Goal: Task Accomplishment & Management: Complete application form

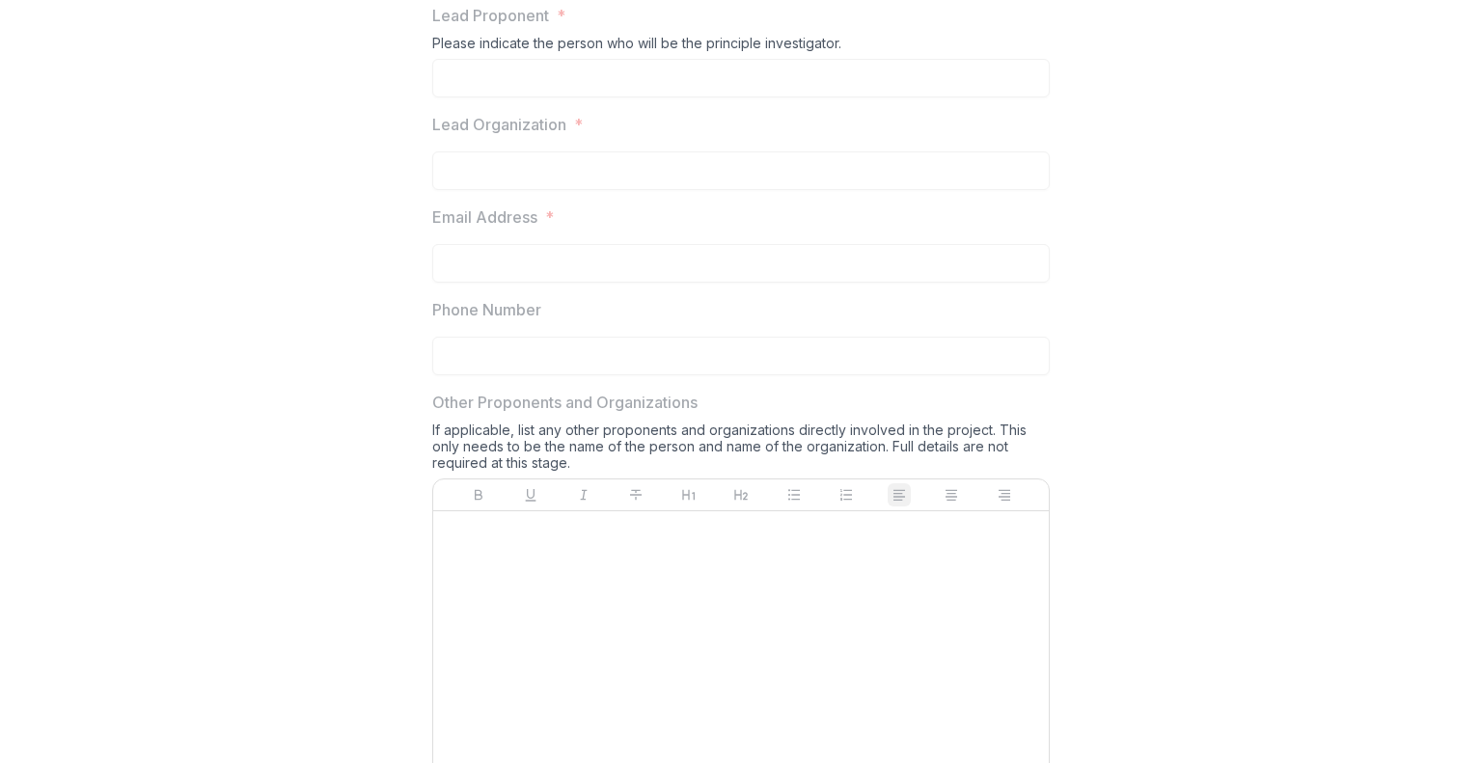
scroll to position [868, 0]
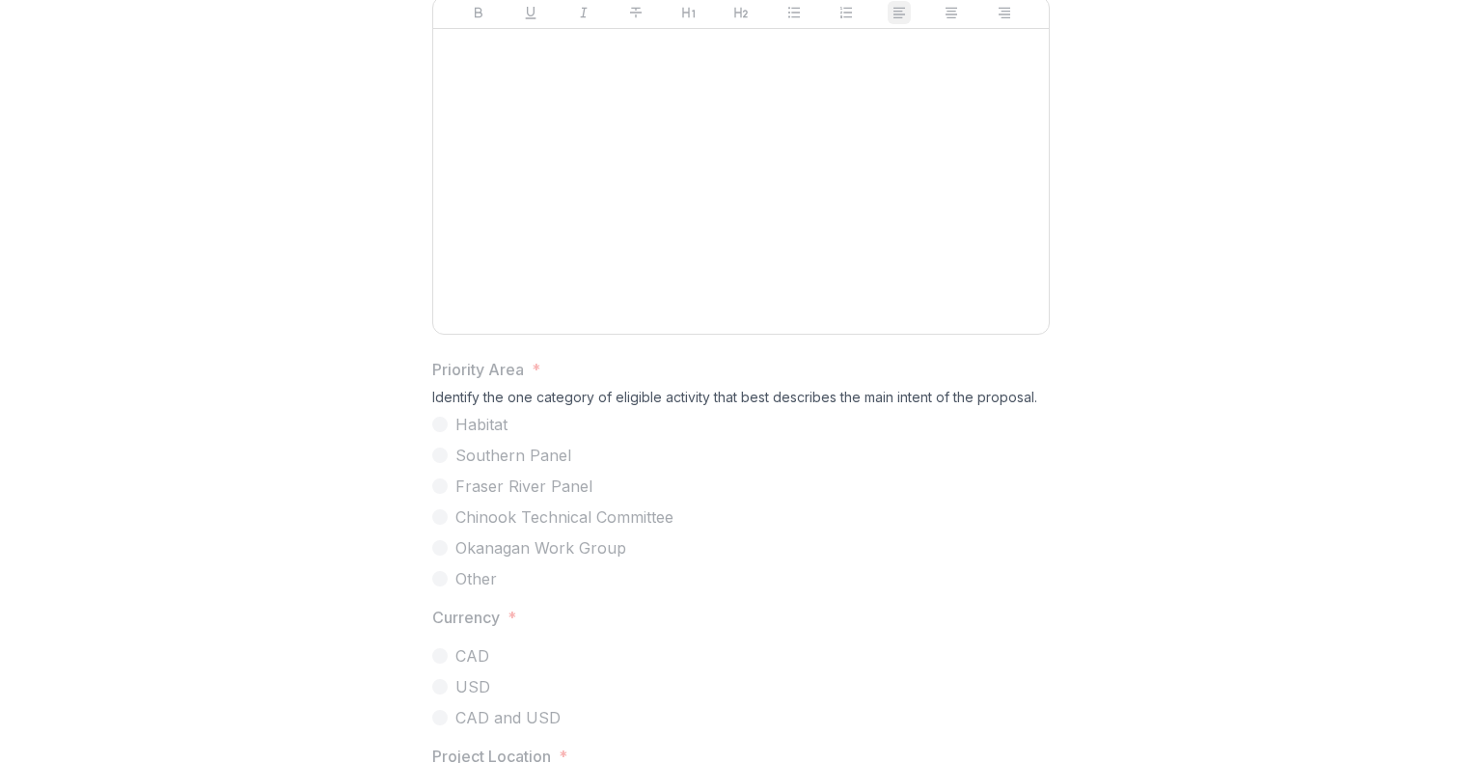
click at [666, 265] on div at bounding box center [741, 181] width 600 height 289
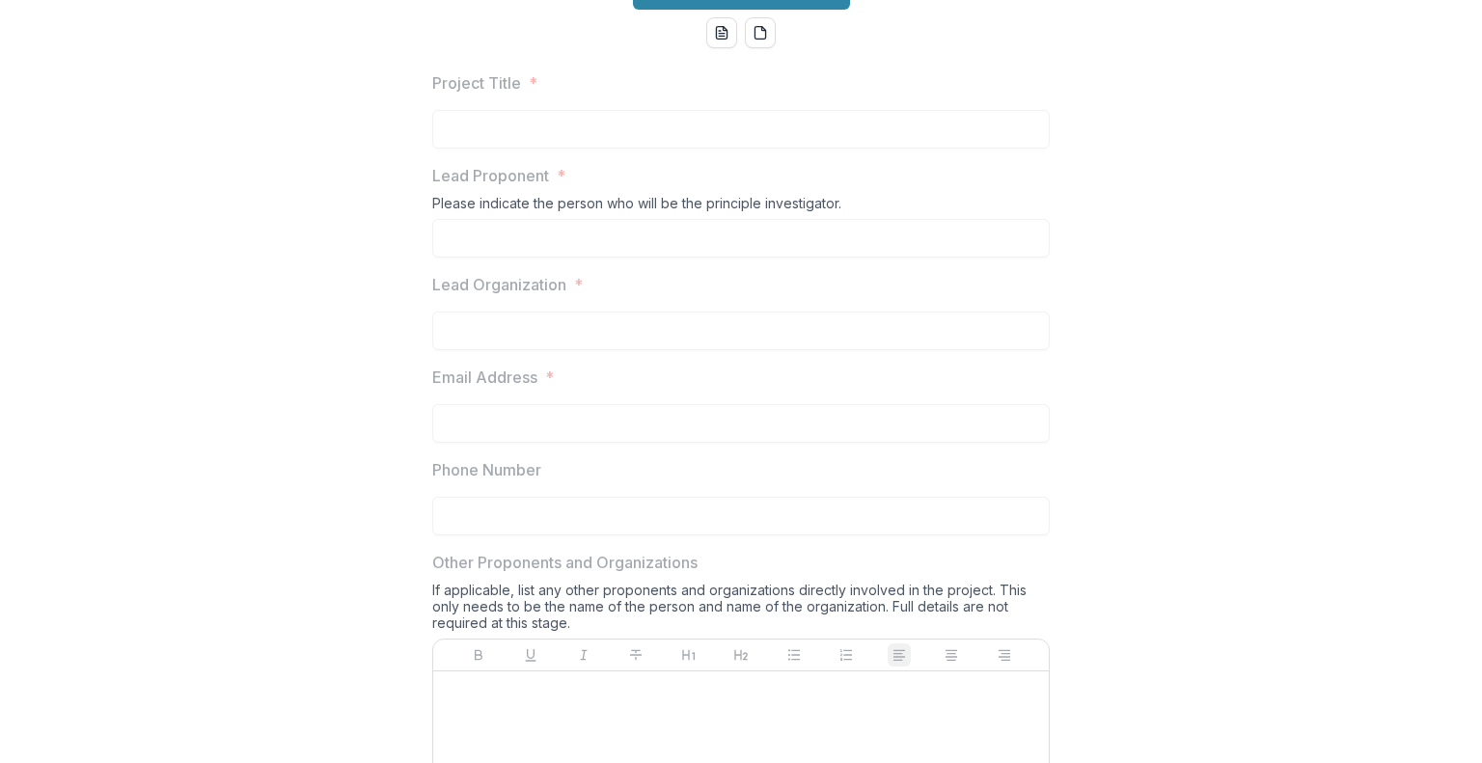
scroll to position [0, 0]
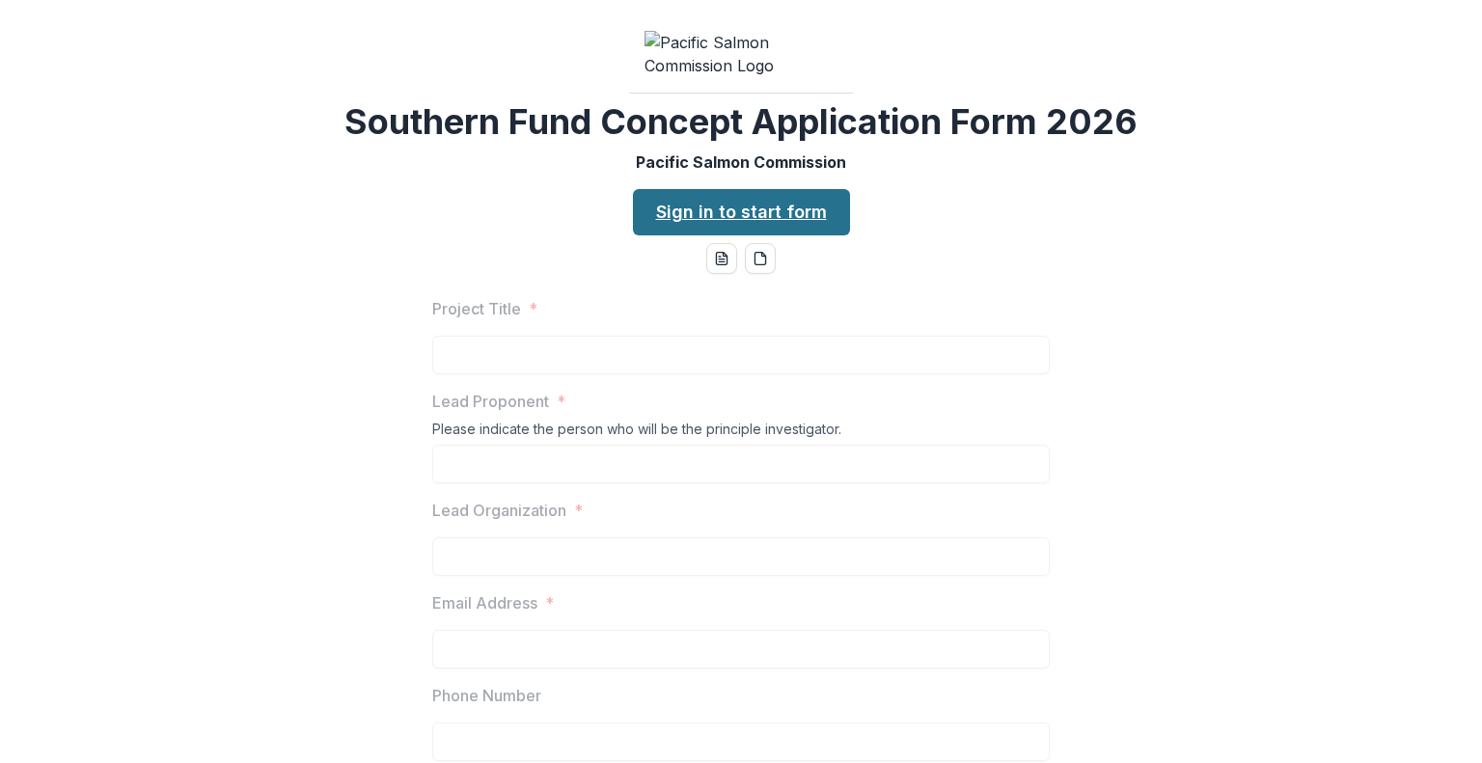
click at [765, 235] on link "Sign in to start form" at bounding box center [741, 212] width 217 height 46
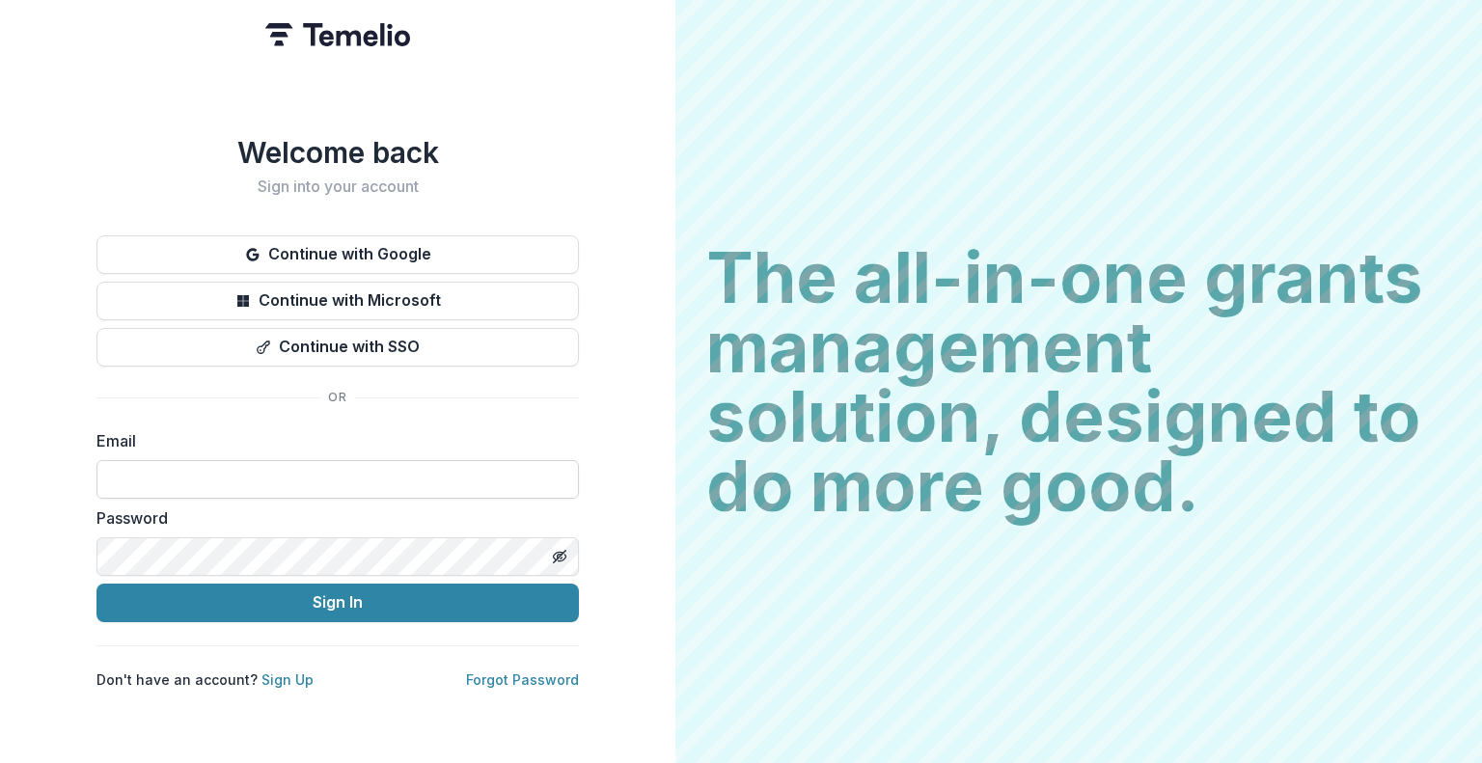
click at [409, 466] on input at bounding box center [337, 479] width 482 height 39
type input "**********"
click at [278, 674] on link "Sign Up" at bounding box center [287, 679] width 52 height 16
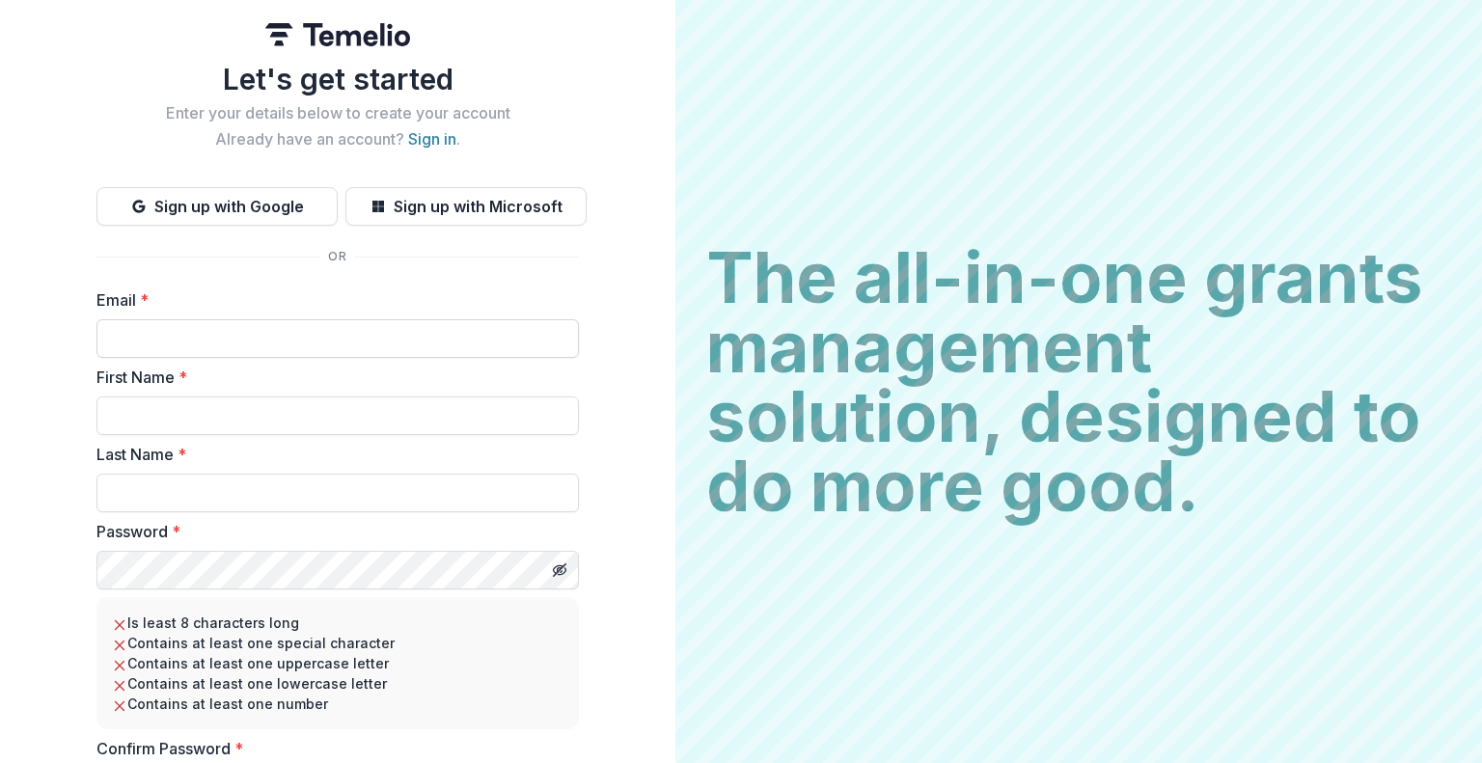
click at [318, 356] on input "Email *" at bounding box center [337, 338] width 482 height 39
type input "**********"
type input "*******"
type input "**********"
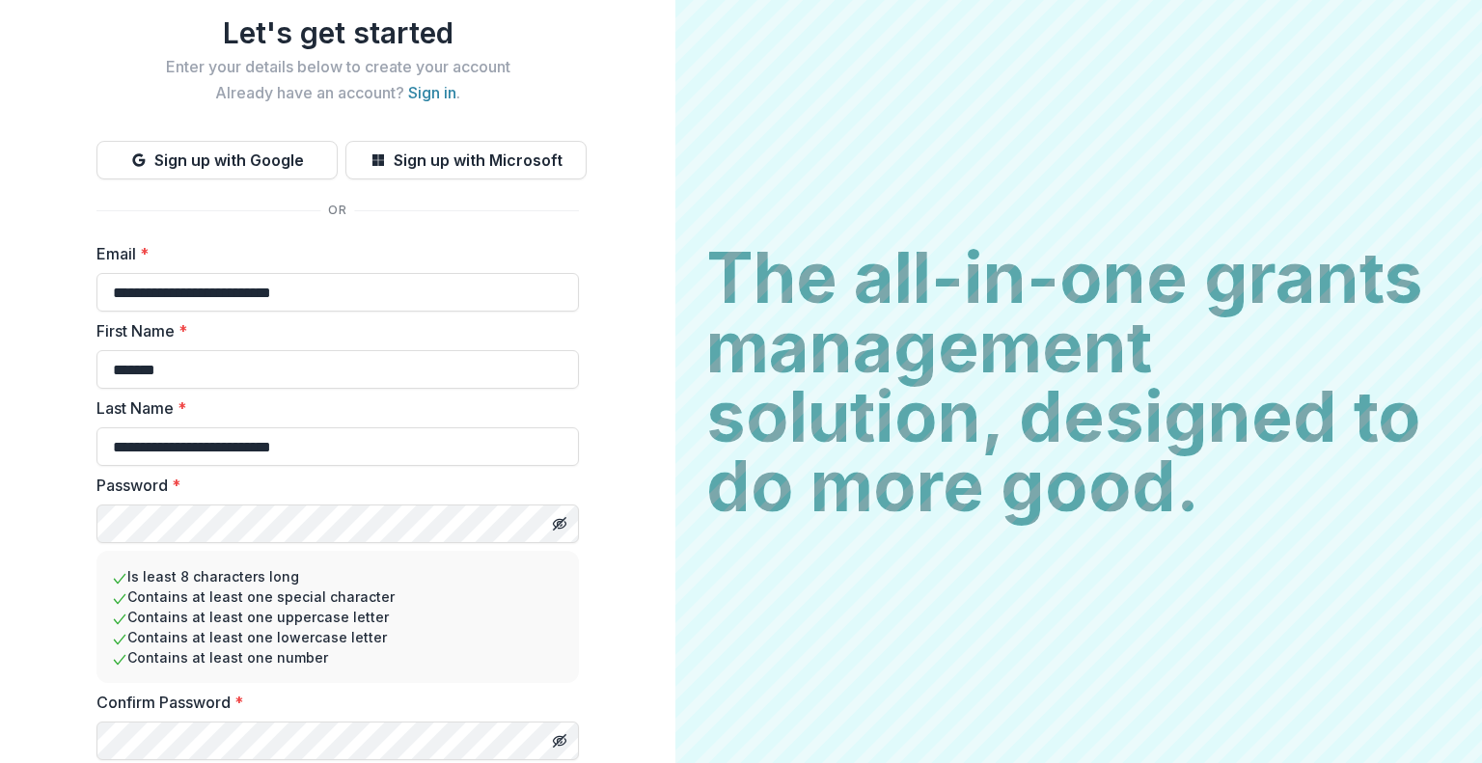
scroll to position [112, 0]
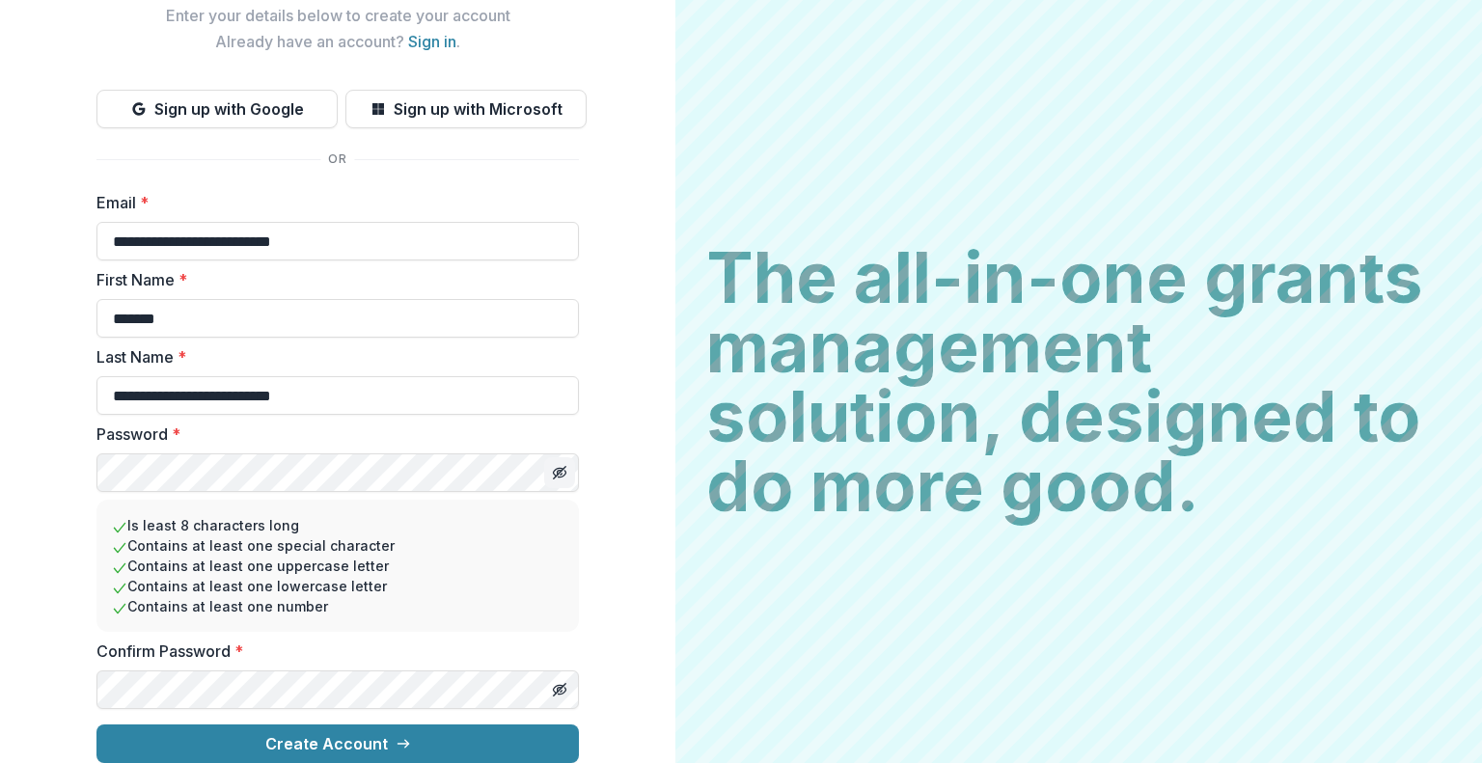
click at [549, 466] on button "Toggle password visibility" at bounding box center [559, 472] width 31 height 31
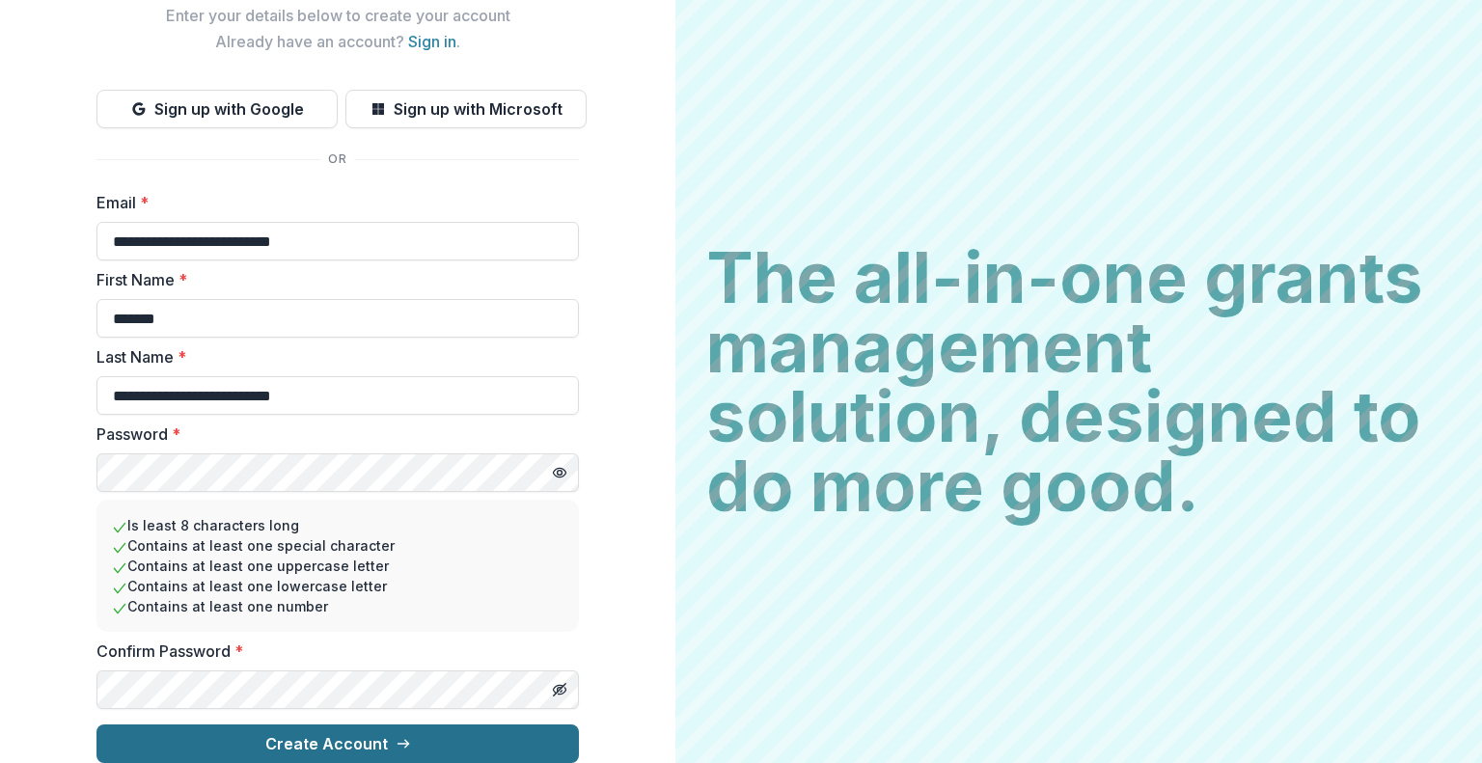
click at [386, 725] on button "Create Account" at bounding box center [337, 744] width 482 height 39
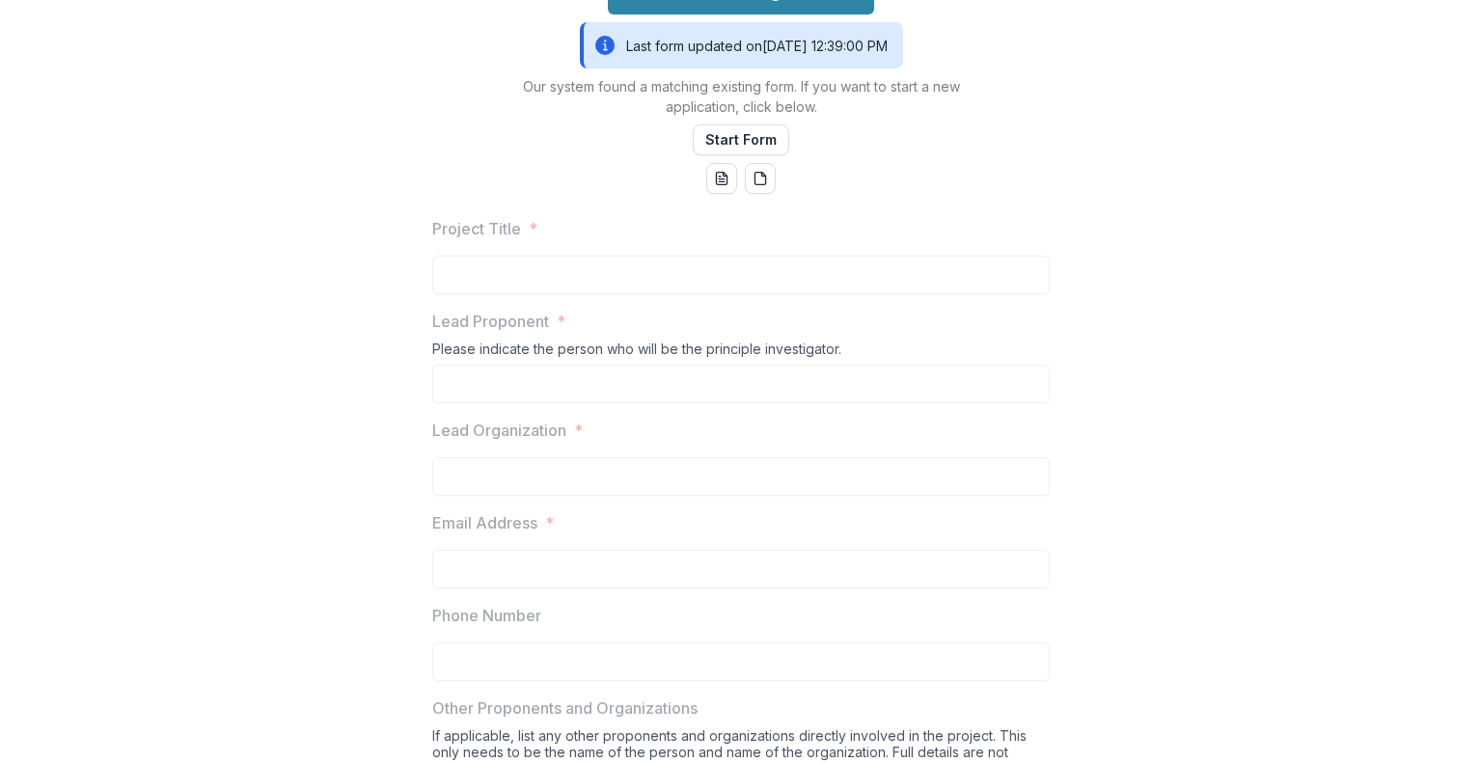
scroll to position [289, 0]
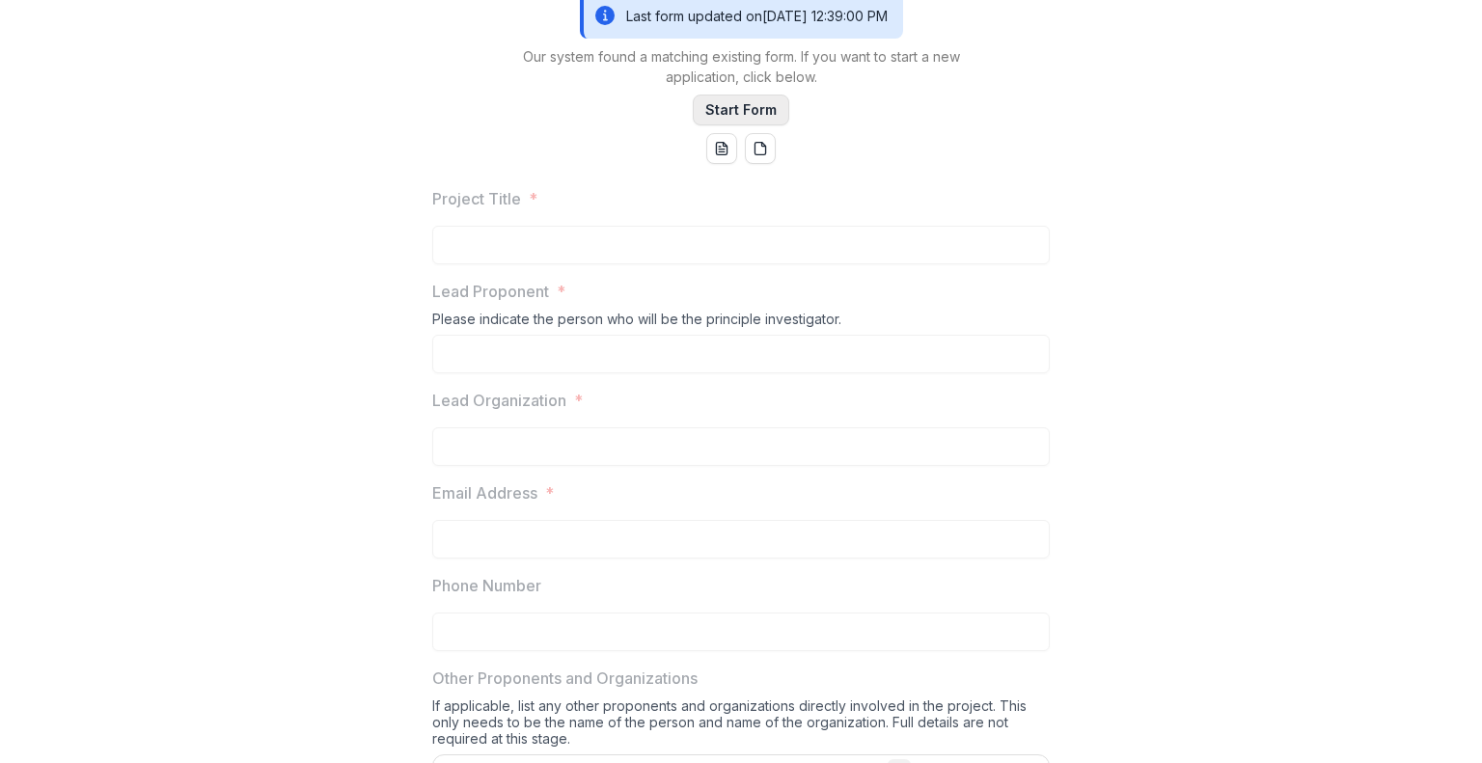
click at [761, 125] on button "Start Form" at bounding box center [741, 110] width 96 height 31
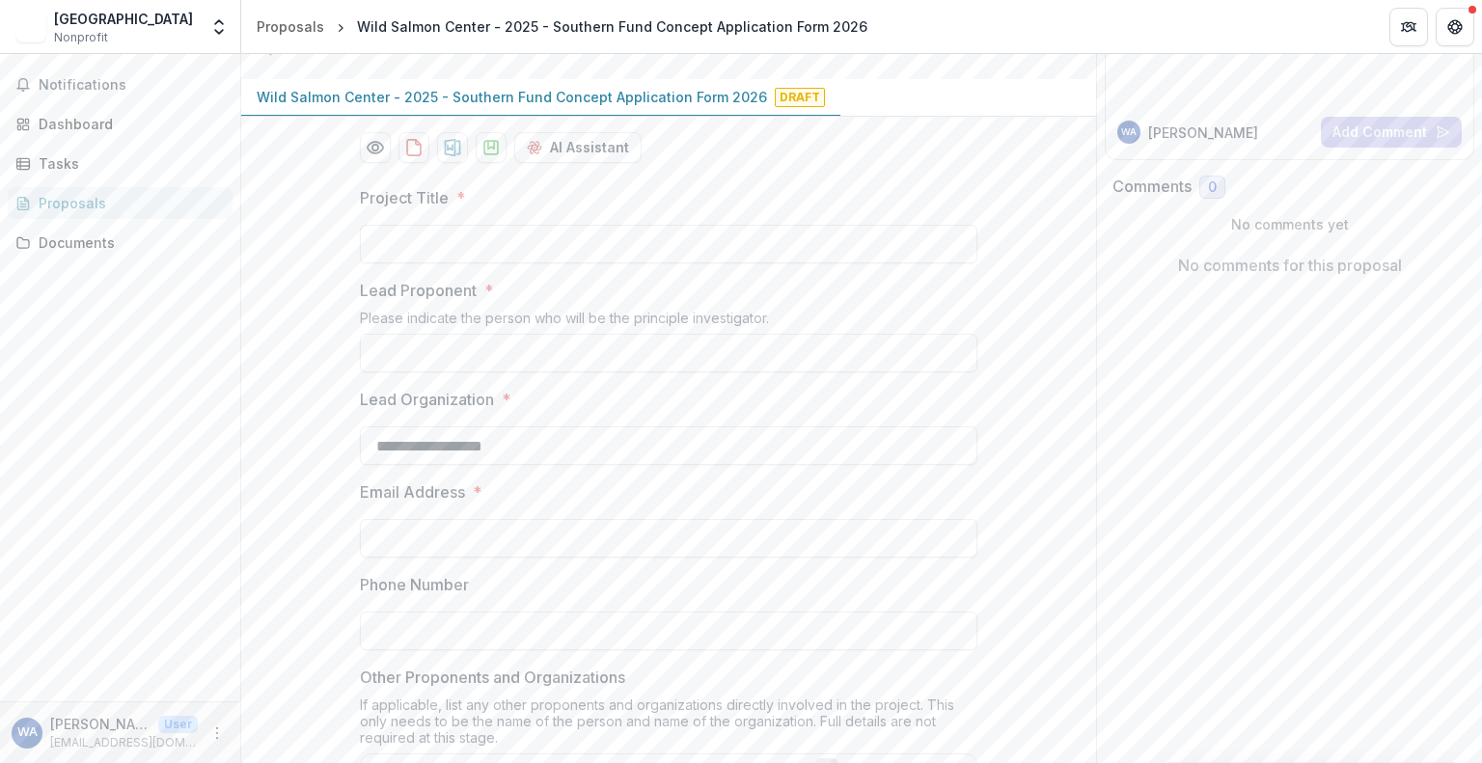
scroll to position [289, 0]
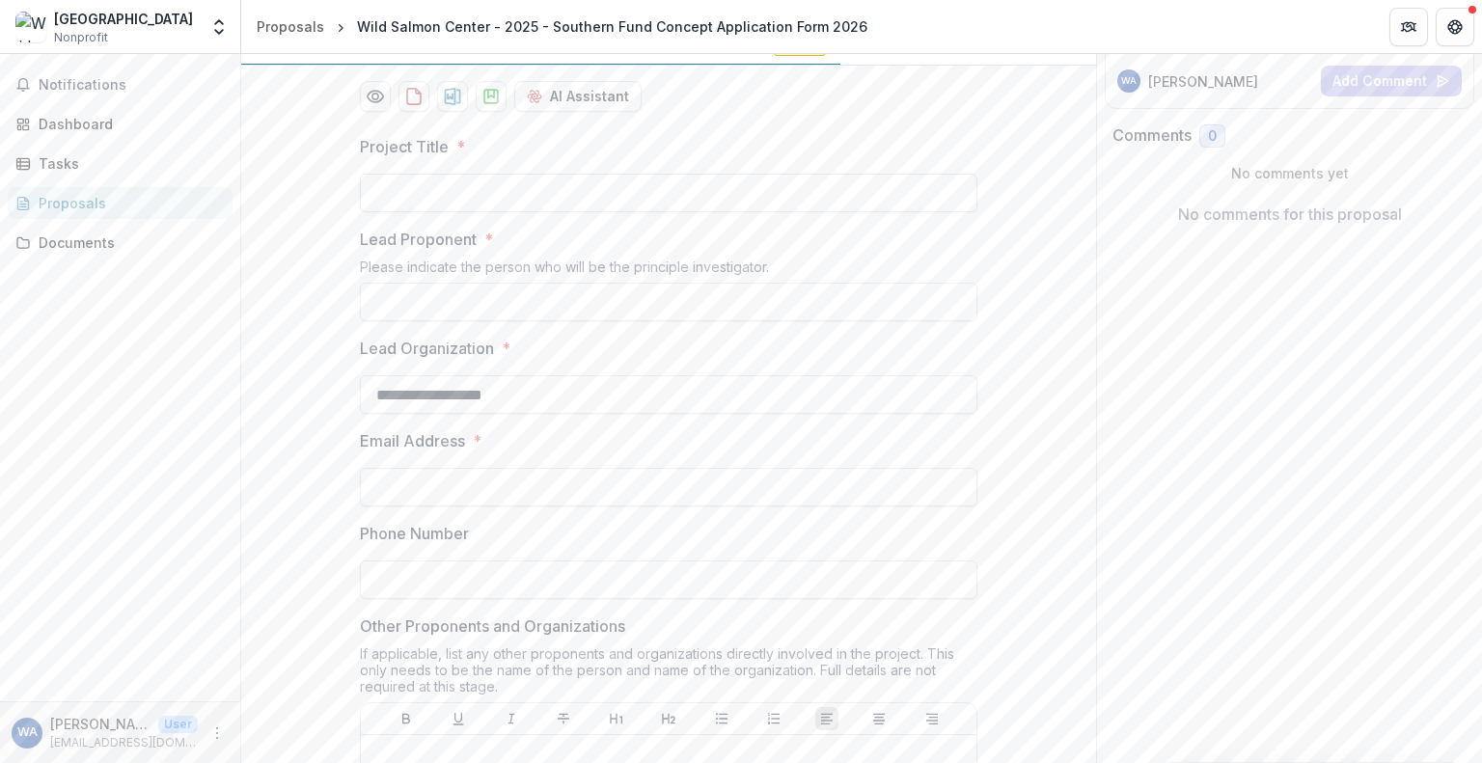
click at [661, 212] on input "Project Title *" at bounding box center [668, 193] width 617 height 39
paste input "**********"
type input "**********"
click at [635, 321] on input "Lead Proponent *" at bounding box center [668, 302] width 617 height 39
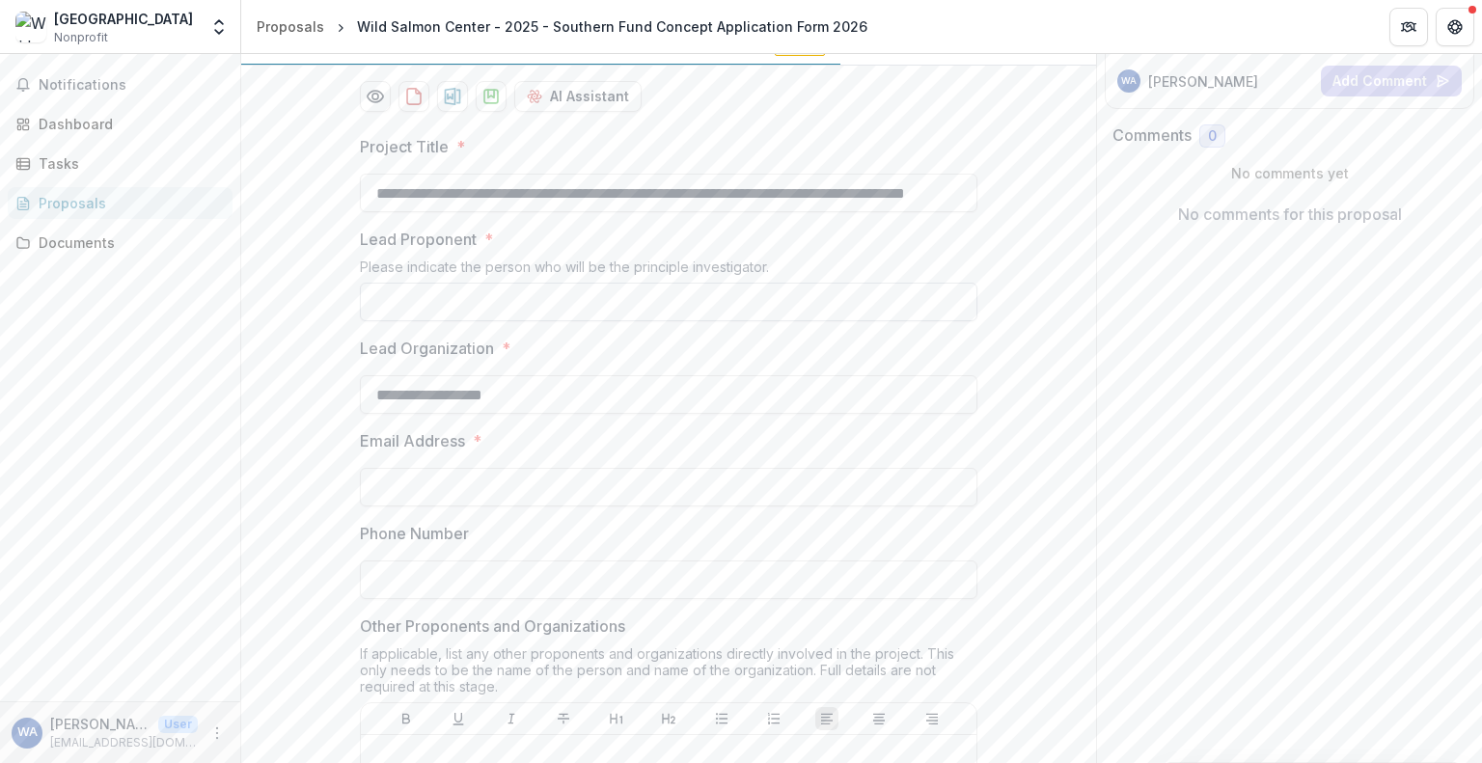
scroll to position [0, 0]
type input "**********"
click at [427, 507] on input "Email Address *" at bounding box center [668, 487] width 617 height 39
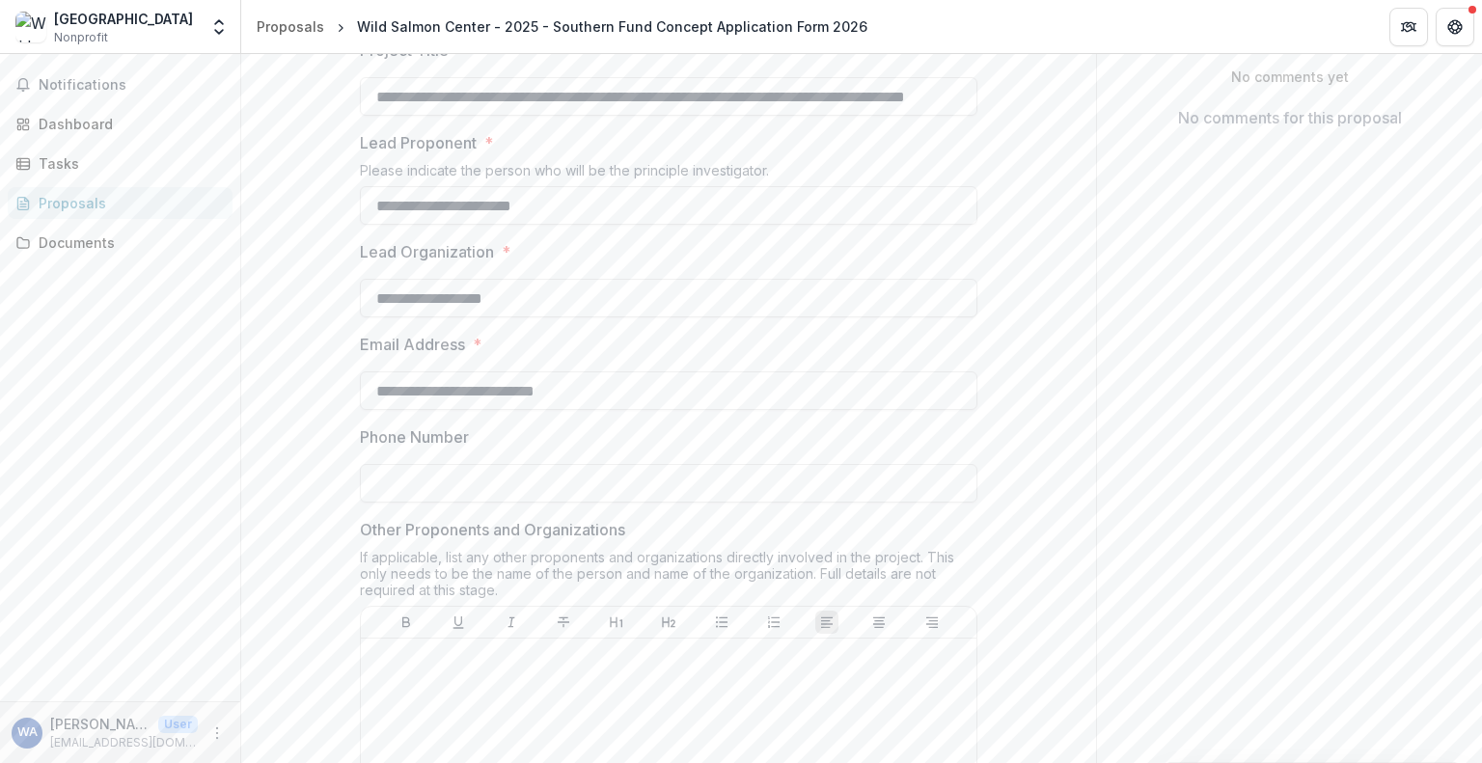
type input "**********"
click at [452, 503] on input "Phone Number" at bounding box center [668, 483] width 617 height 39
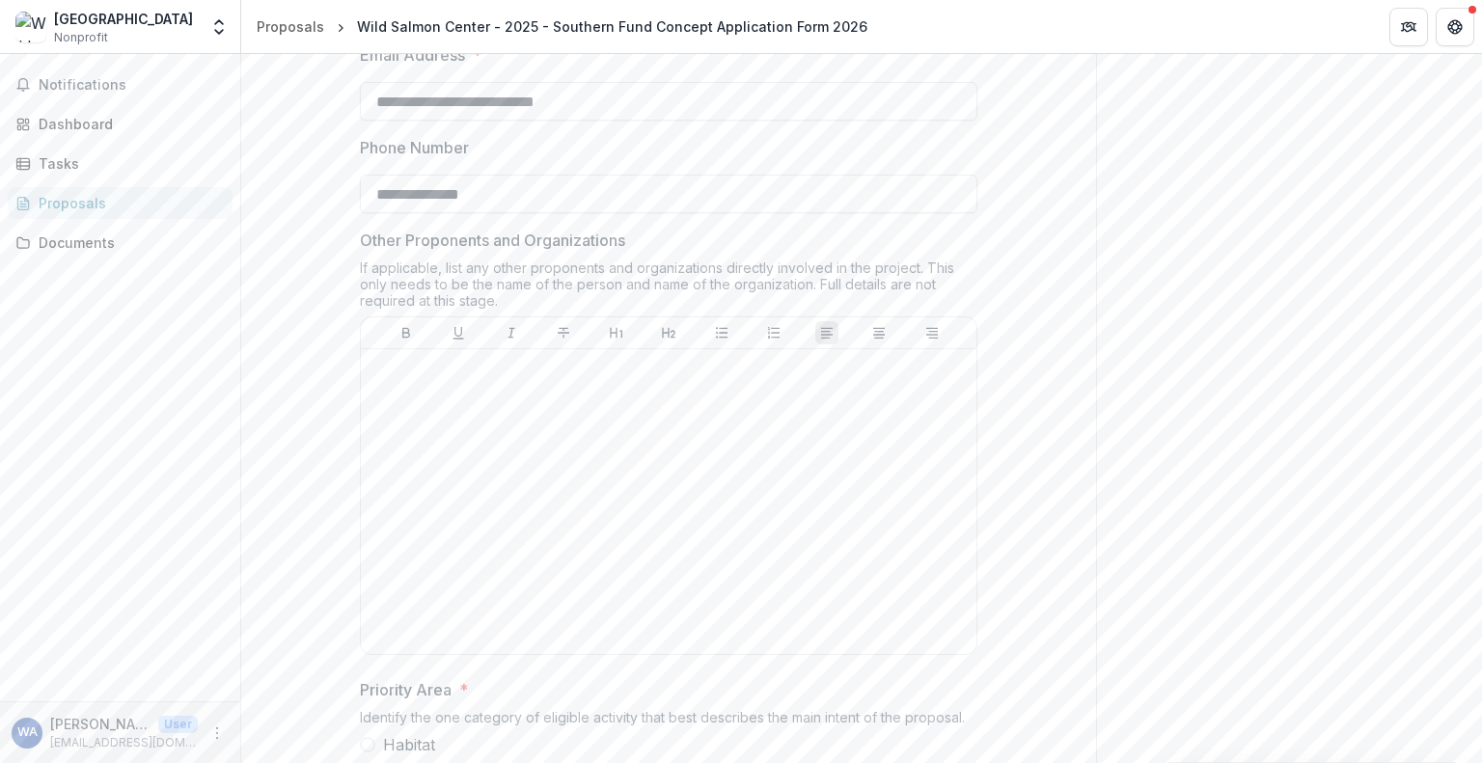
type input "**********"
click at [737, 613] on div at bounding box center [669, 501] width 600 height 289
click at [613, 399] on p "**********" at bounding box center [669, 388] width 600 height 21
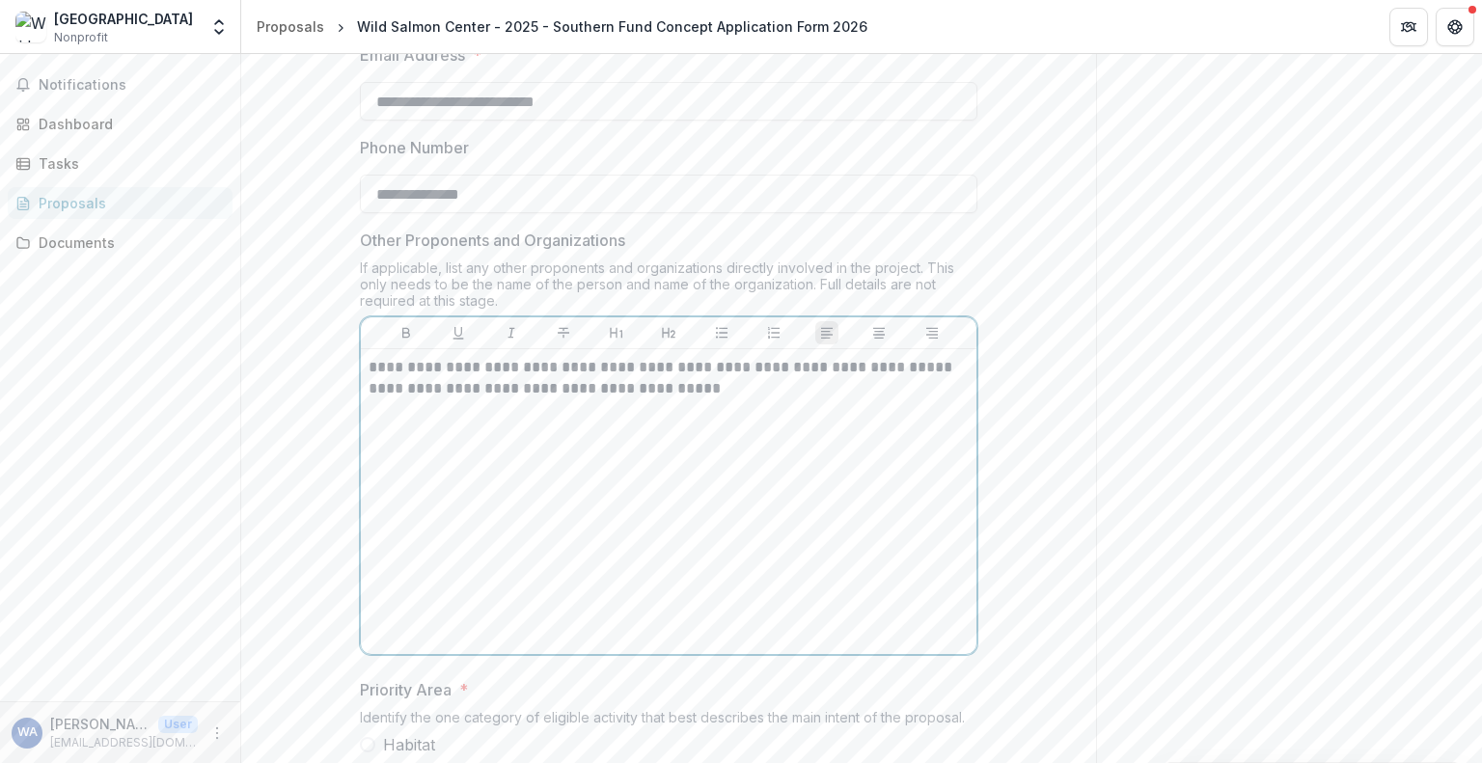
click at [370, 378] on p "**********" at bounding box center [669, 367] width 600 height 21
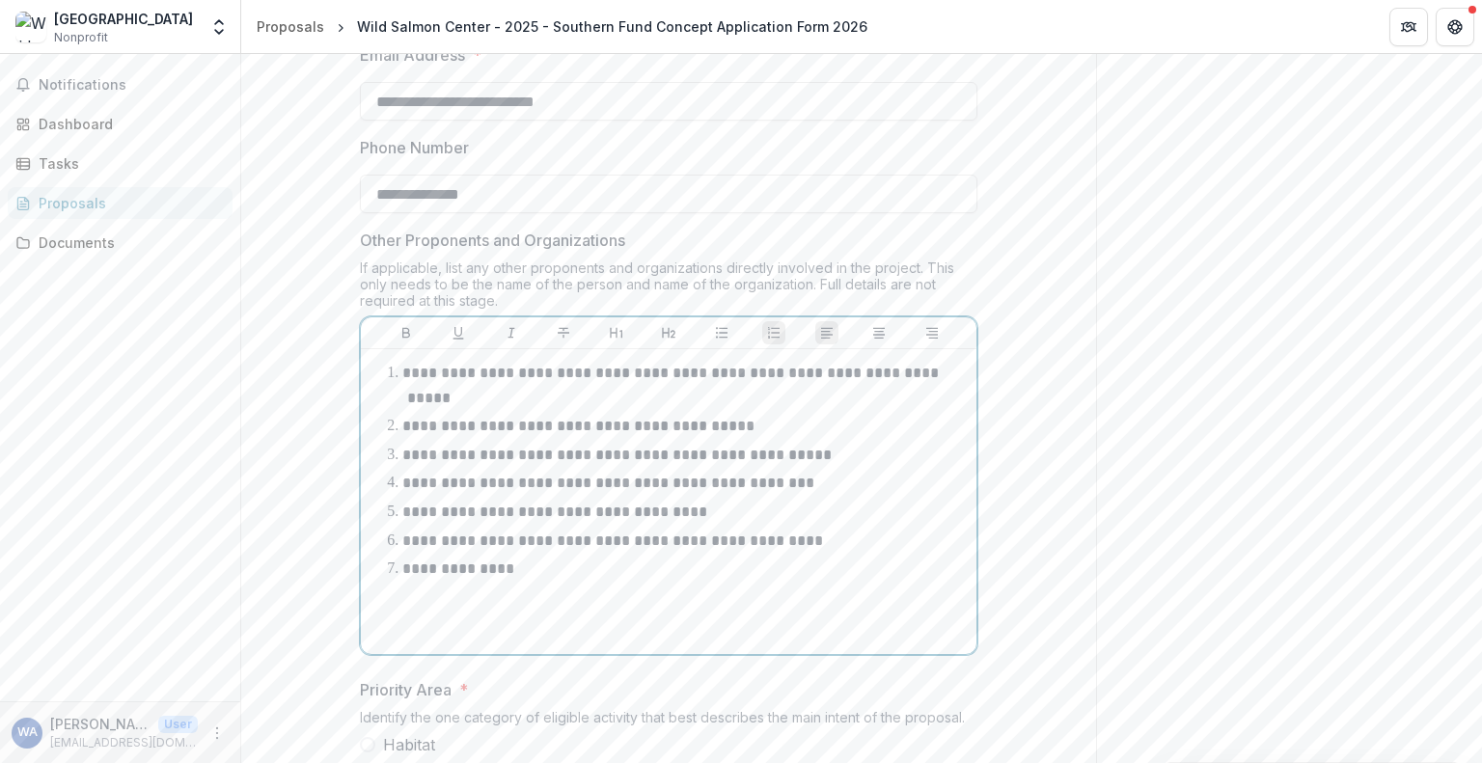
click at [738, 611] on p at bounding box center [669, 599] width 600 height 21
click at [682, 582] on li "**********" at bounding box center [680, 569] width 577 height 25
click at [886, 554] on li "**********" at bounding box center [680, 541] width 577 height 25
click at [477, 576] on p "**********" at bounding box center [460, 569] width 116 height 14
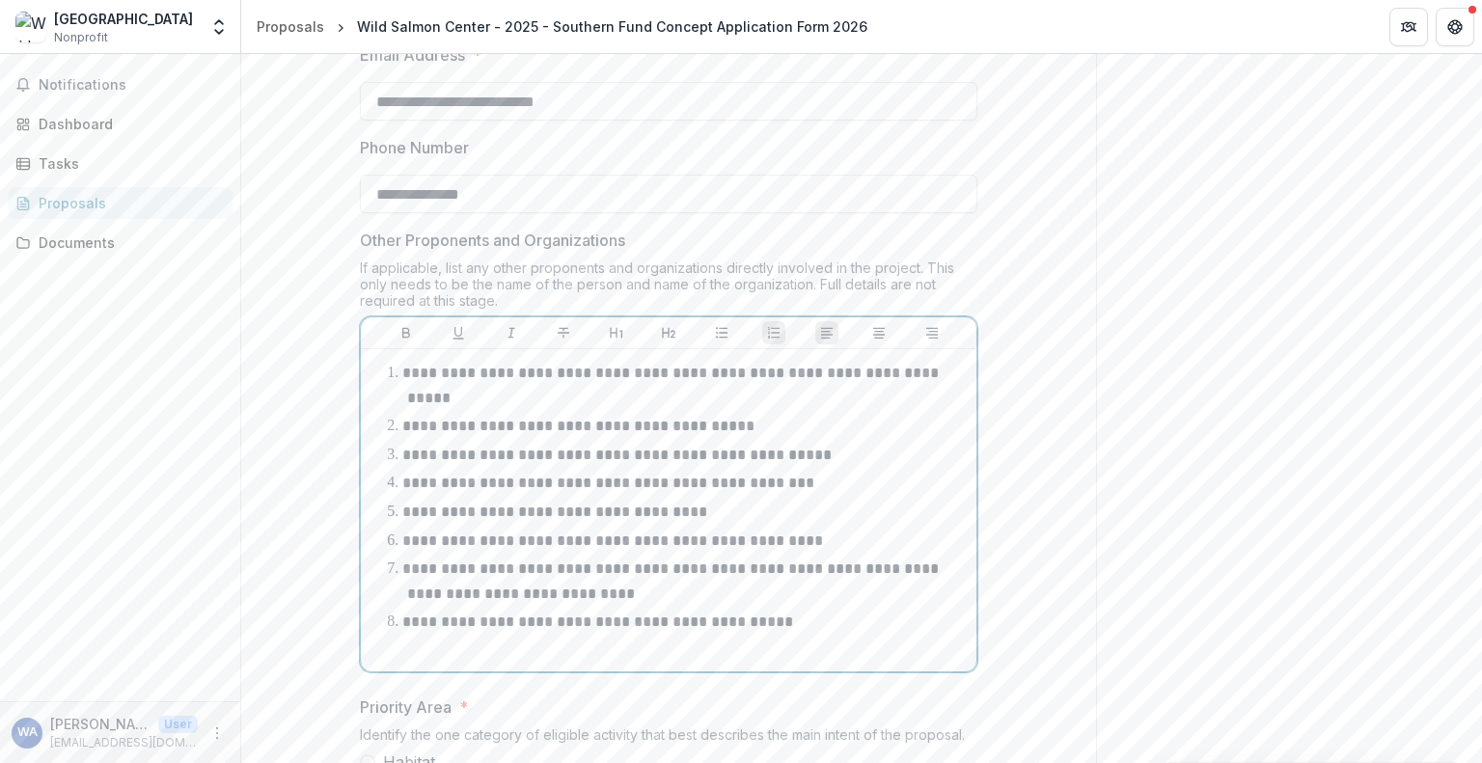
click at [734, 601] on p "**********" at bounding box center [672, 582] width 540 height 40
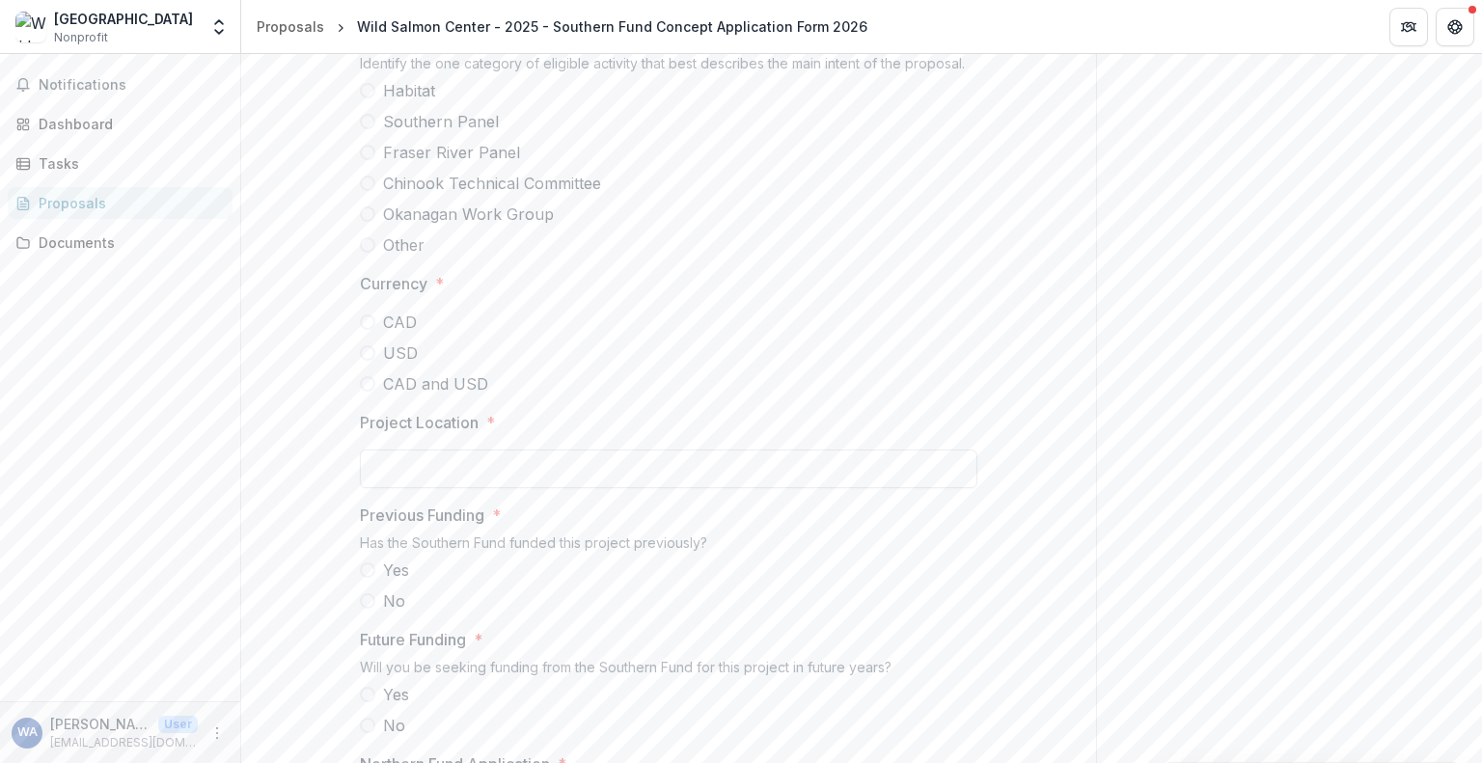
scroll to position [863, 0]
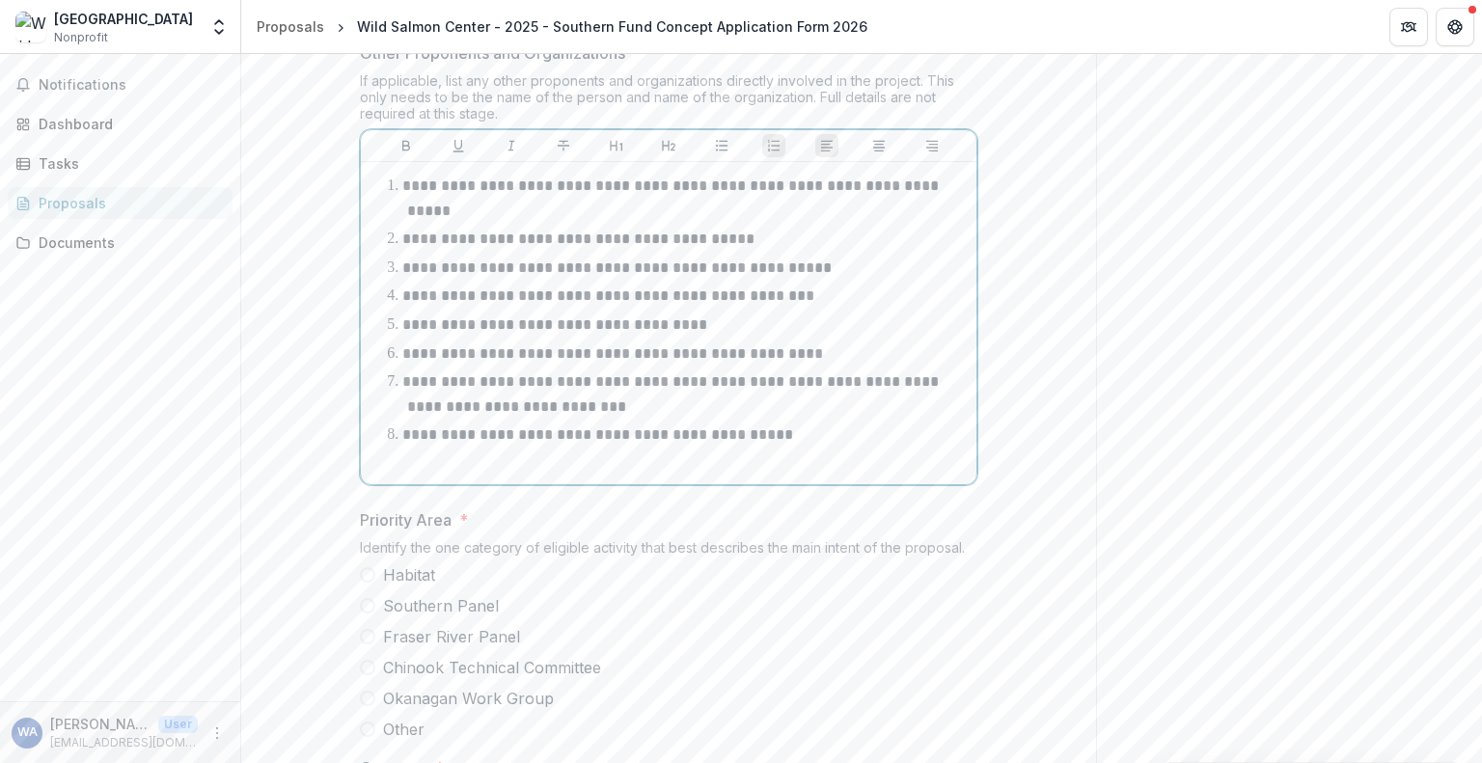
click at [726, 419] on li "**********" at bounding box center [680, 394] width 577 height 49
click at [467, 414] on p "**********" at bounding box center [672, 394] width 540 height 40
click at [494, 414] on p "**********" at bounding box center [672, 394] width 540 height 40
click at [673, 419] on li "**********" at bounding box center [680, 394] width 577 height 49
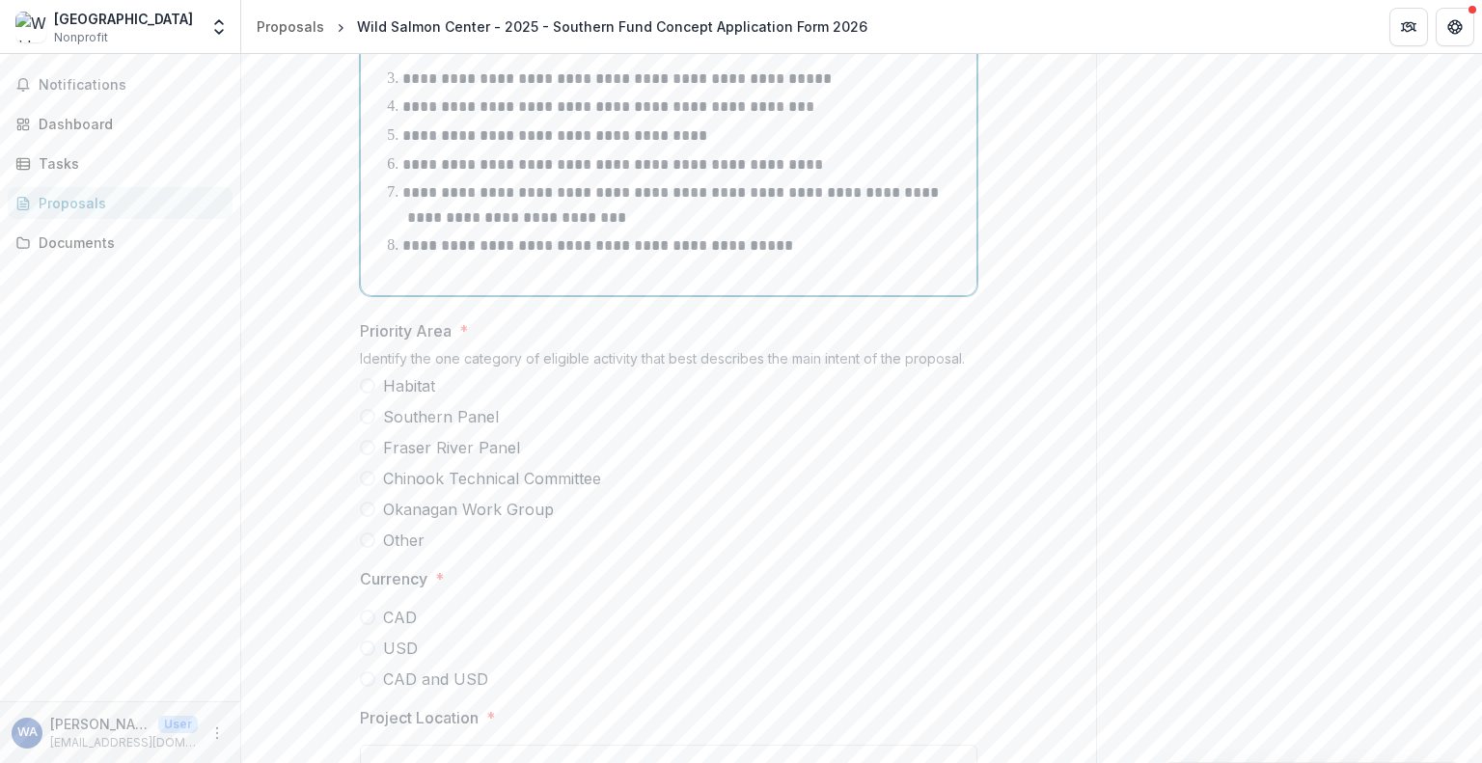
scroll to position [1152, 0]
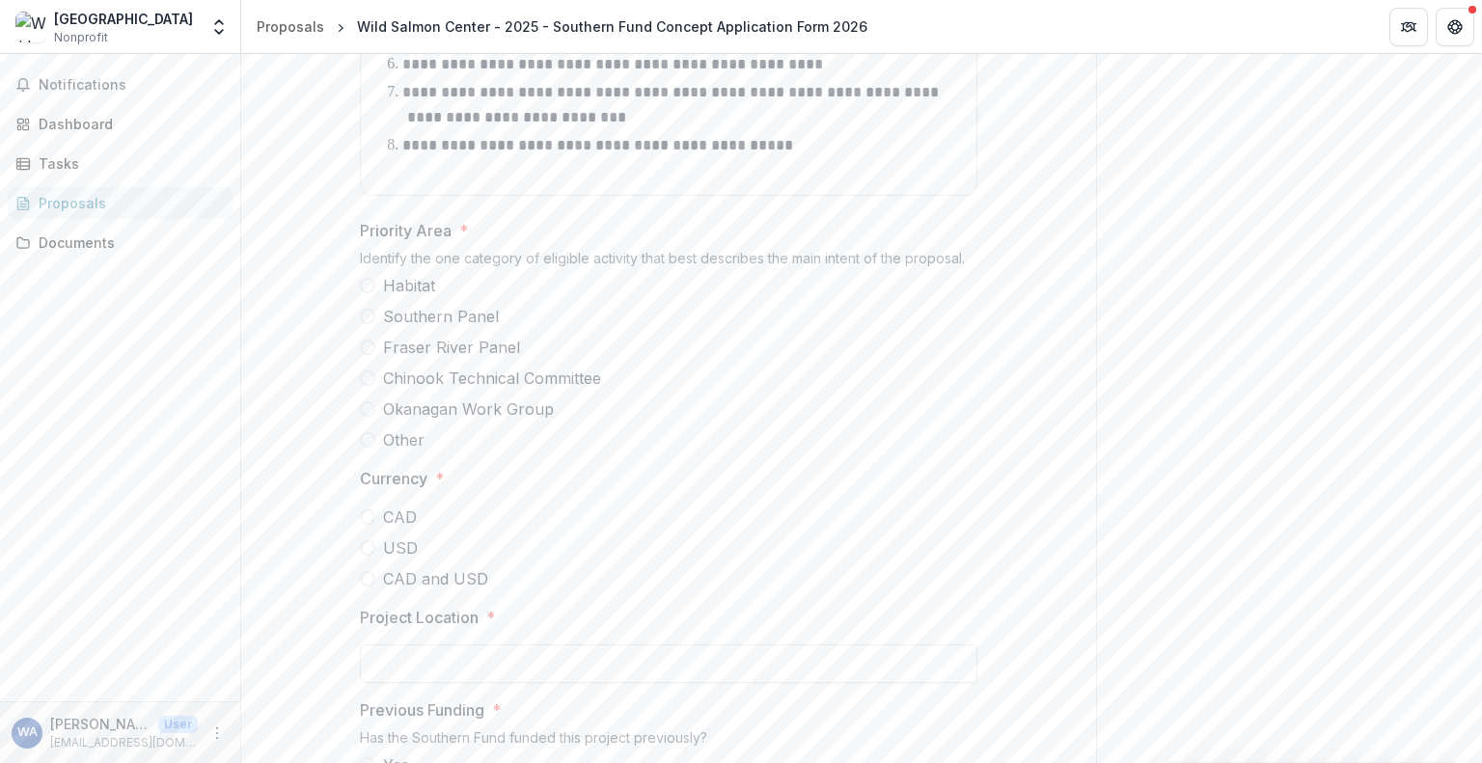
click at [370, 328] on label "Southern Panel" at bounding box center [668, 316] width 617 height 23
click at [374, 390] on label "Chinook Technical Committee" at bounding box center [668, 378] width 617 height 23
click at [371, 324] on span at bounding box center [367, 316] width 15 height 15
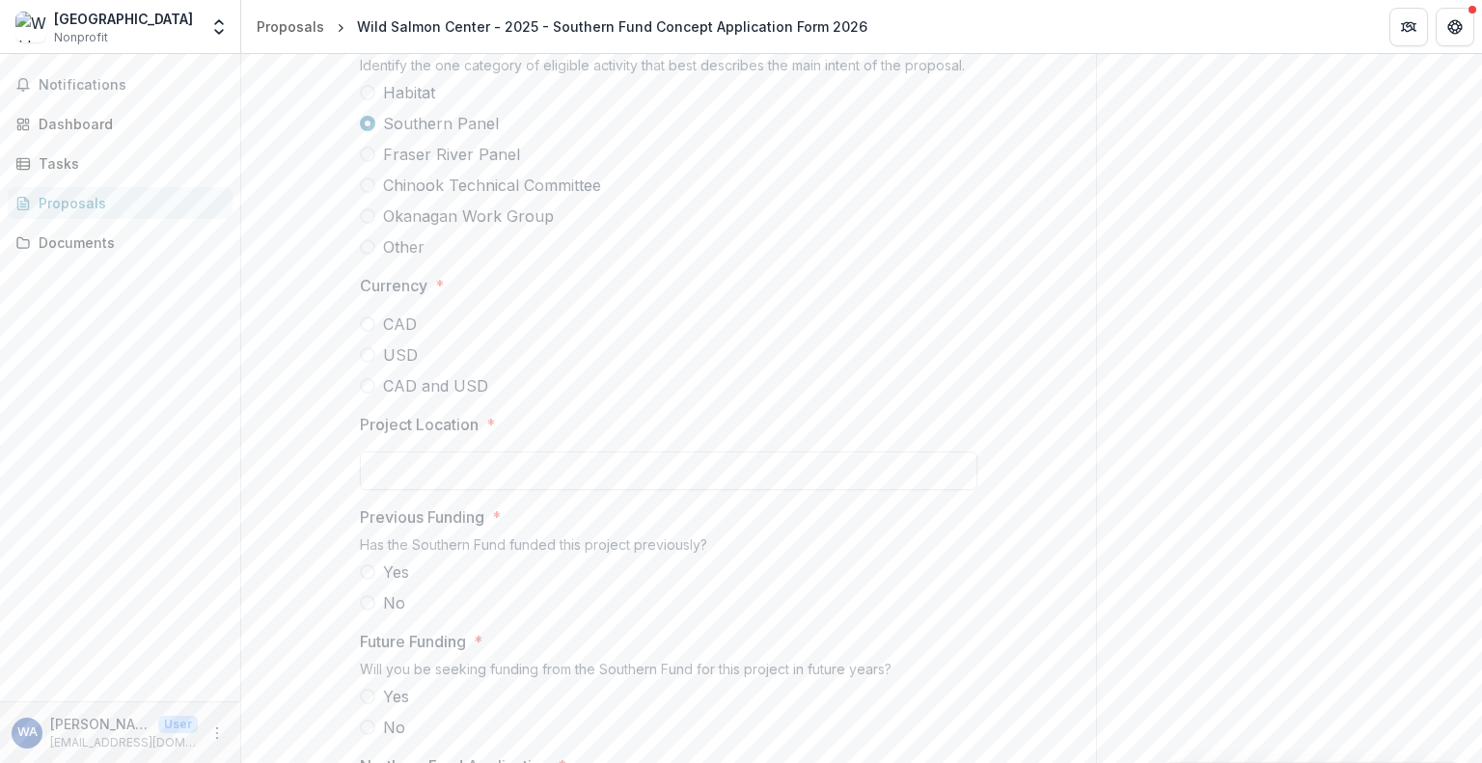
drag, startPoint x: 370, startPoint y: 480, endPoint x: 448, endPoint y: 500, distance: 80.5
click at [369, 363] on span at bounding box center [367, 354] width 15 height 15
click at [552, 490] on input "Amount Requested (USD) *" at bounding box center [668, 471] width 617 height 39
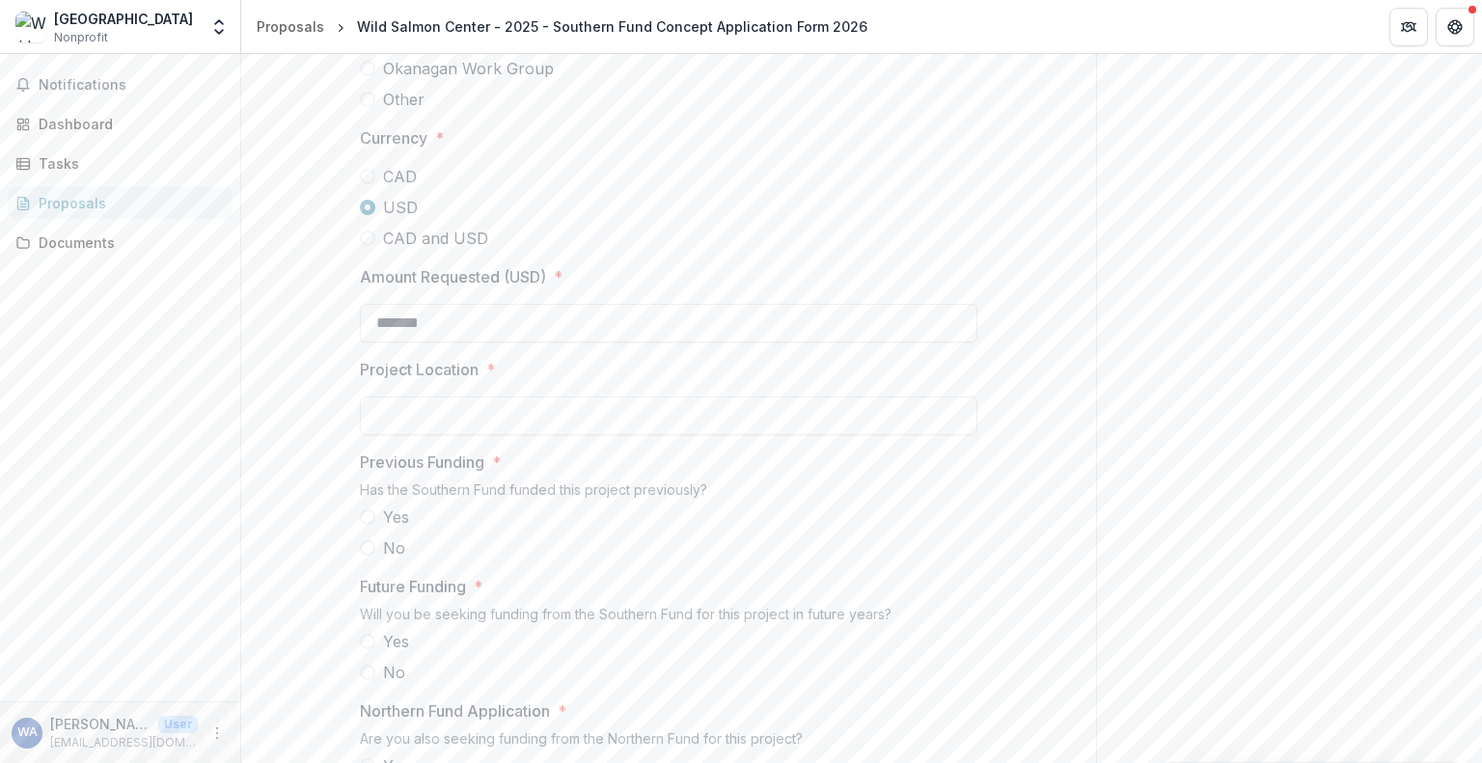
scroll to position [1634, 0]
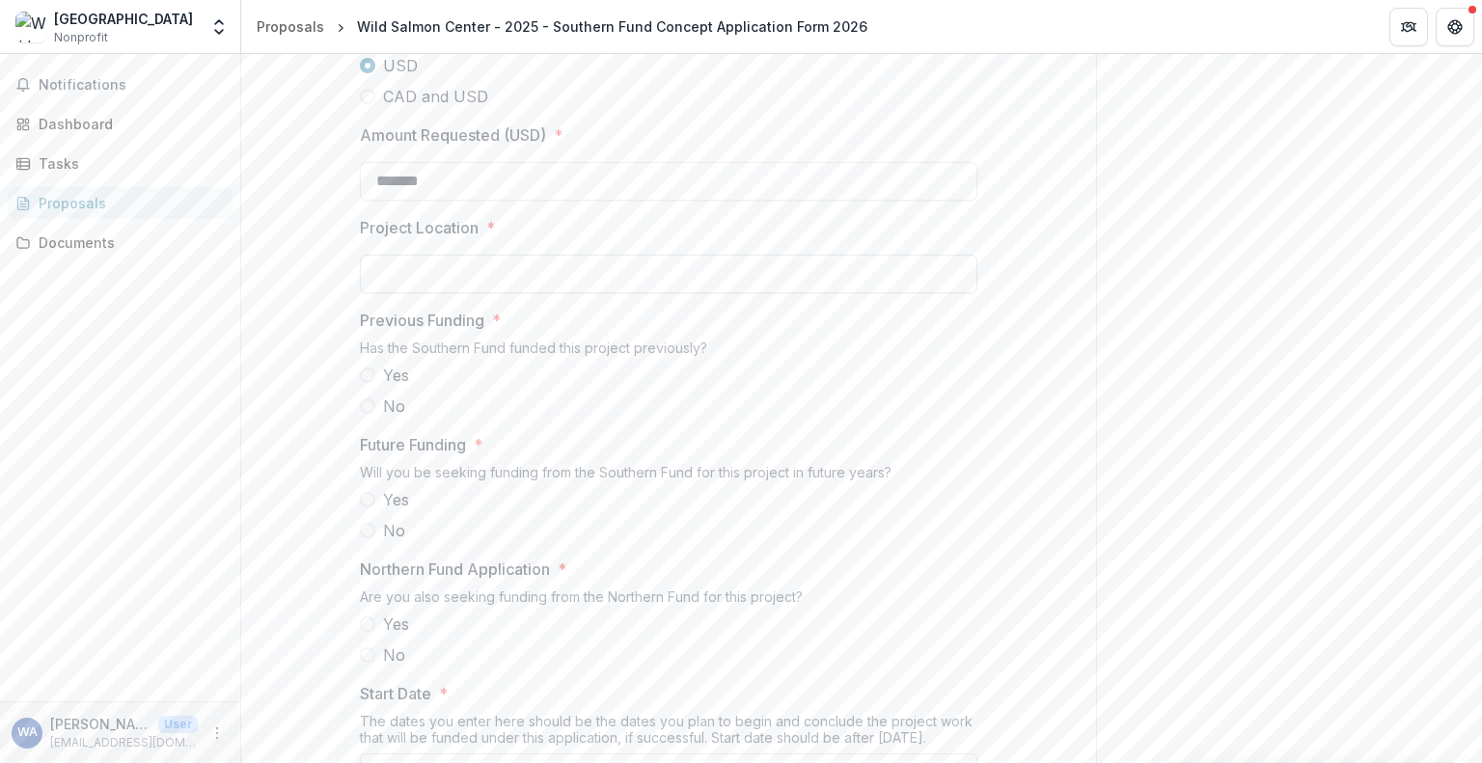
type input "*******"
click at [522, 293] on input "Project Location *" at bounding box center [668, 274] width 617 height 39
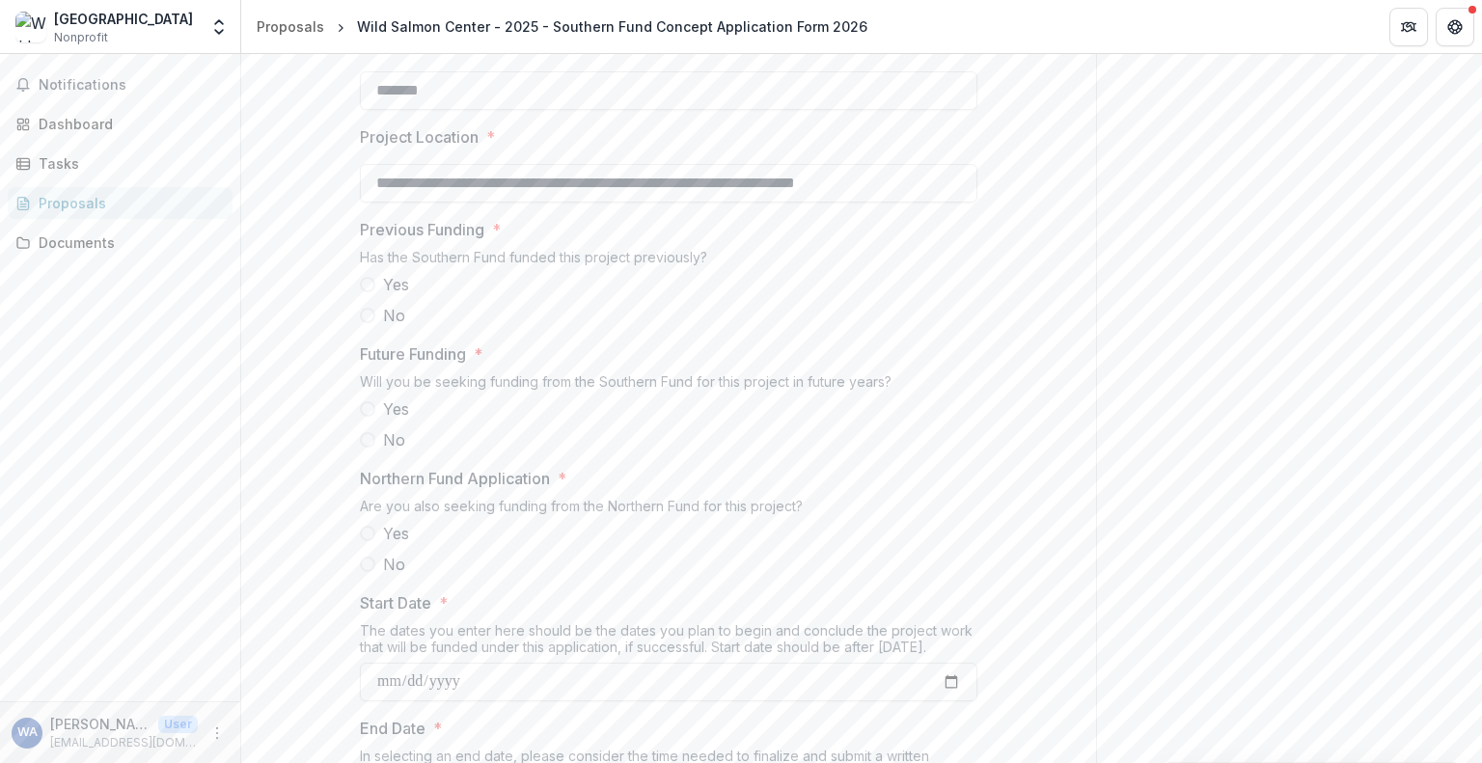
scroll to position [1731, 0]
type input "**********"
click at [363, 317] on span at bounding box center [367, 309] width 15 height 15
click at [360, 442] on span at bounding box center [367, 433] width 15 height 15
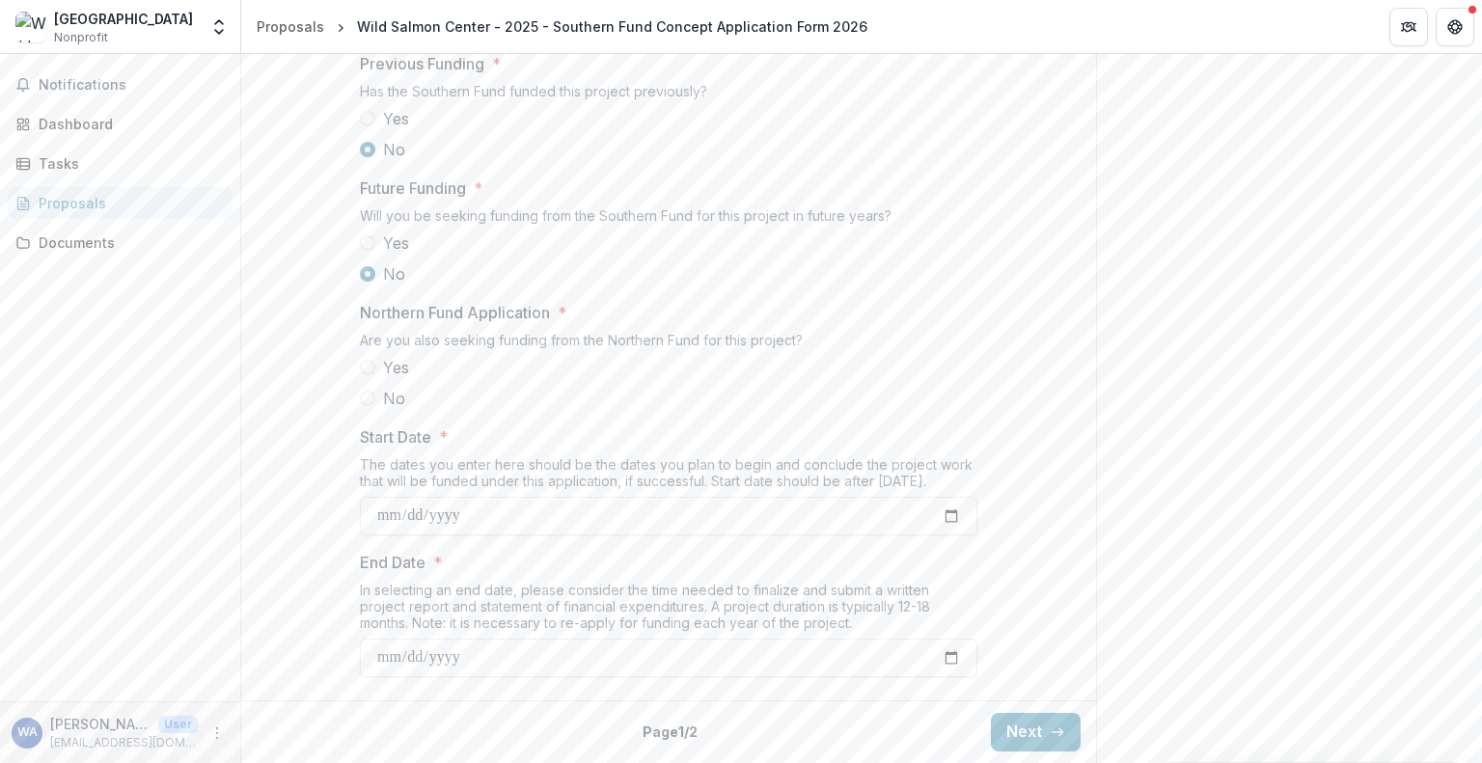
click at [367, 406] on span at bounding box center [367, 398] width 15 height 15
click at [370, 246] on span at bounding box center [367, 242] width 15 height 15
click at [727, 286] on input "Future funding anticipated duration" at bounding box center [668, 266] width 617 height 39
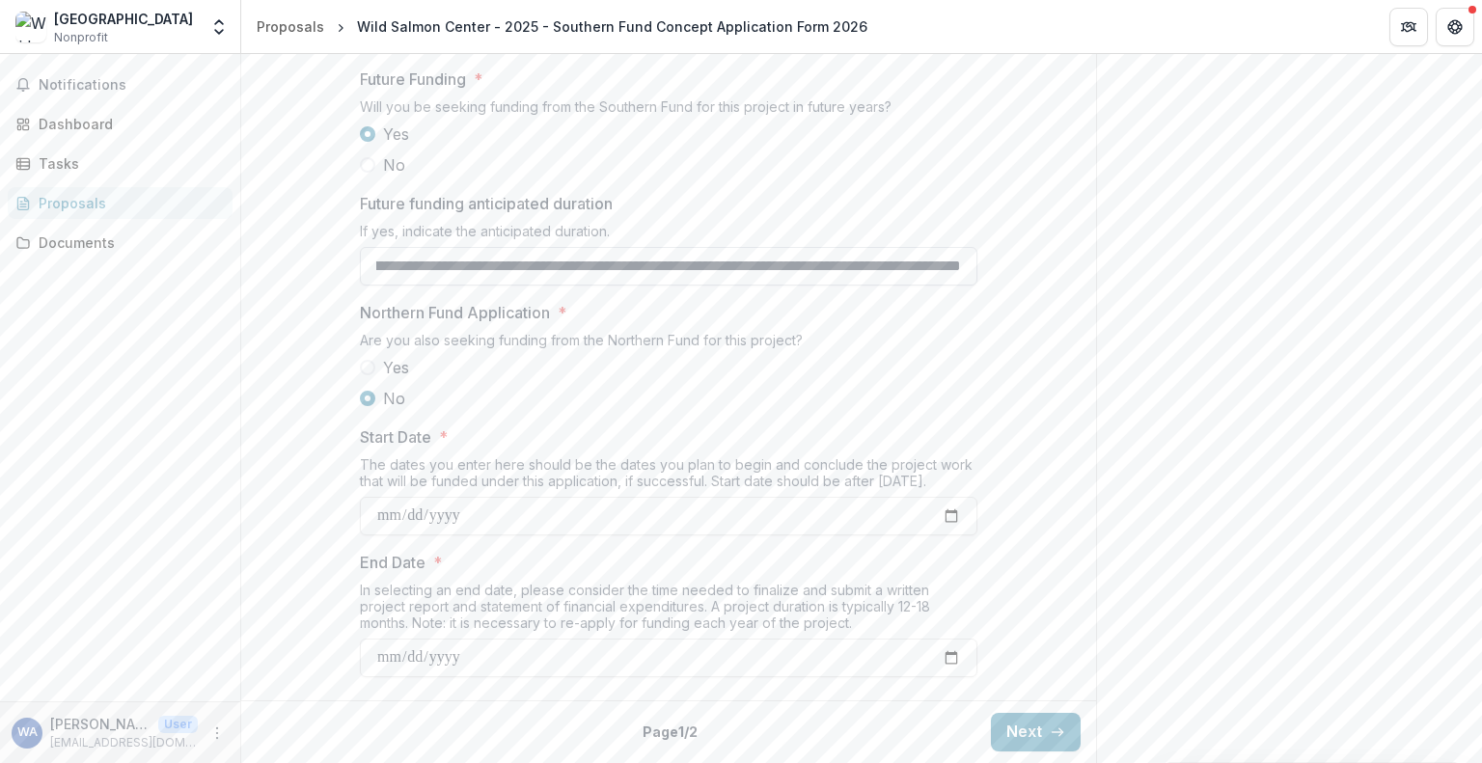
scroll to position [0, 723]
type input "**********"
click at [906, 379] on label "Yes" at bounding box center [668, 367] width 617 height 23
click at [595, 528] on input "Start Date *" at bounding box center [668, 516] width 617 height 39
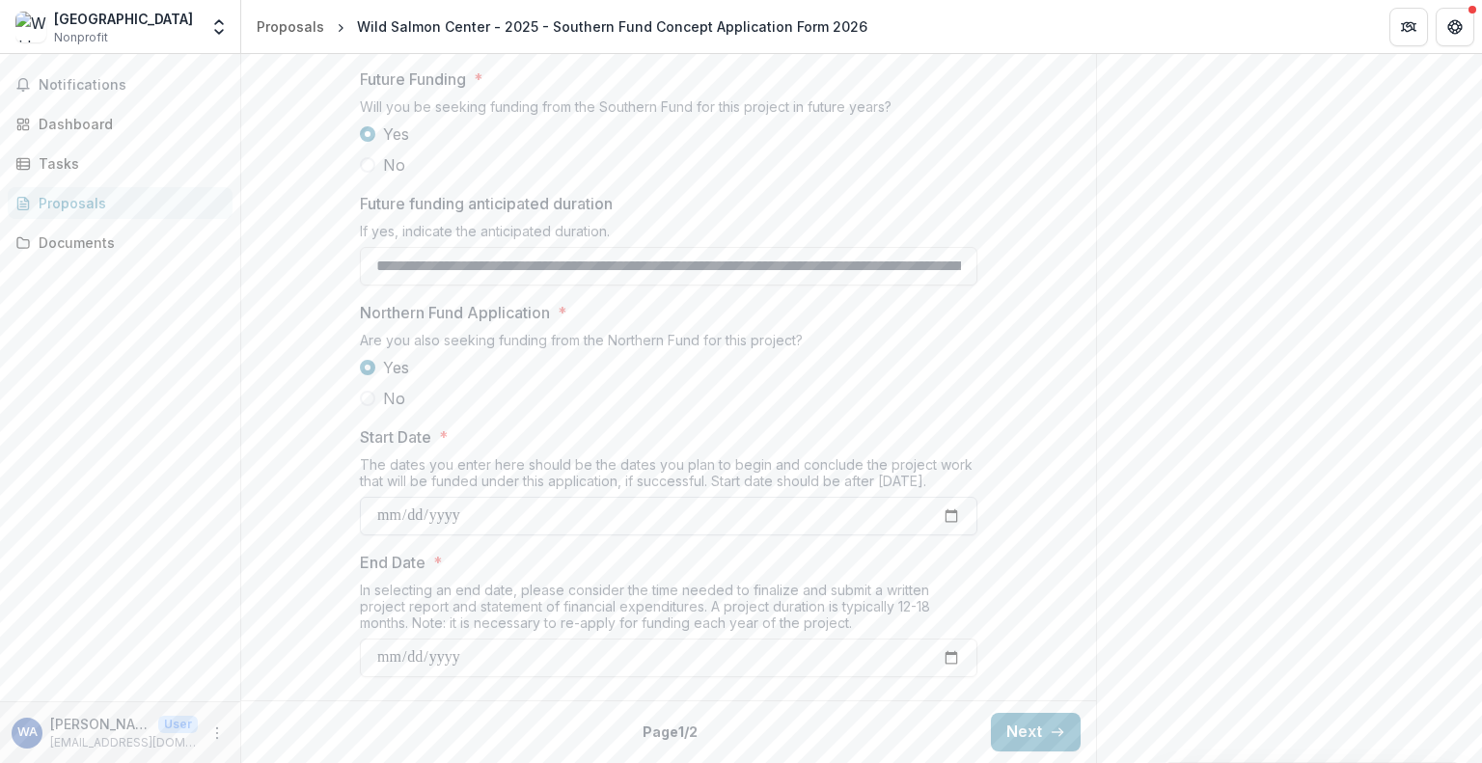
click at [945, 528] on input "Start Date *" at bounding box center [668, 516] width 617 height 39
type input "**********"
click at [950, 667] on input "End Date *" at bounding box center [668, 658] width 617 height 39
type input "**********"
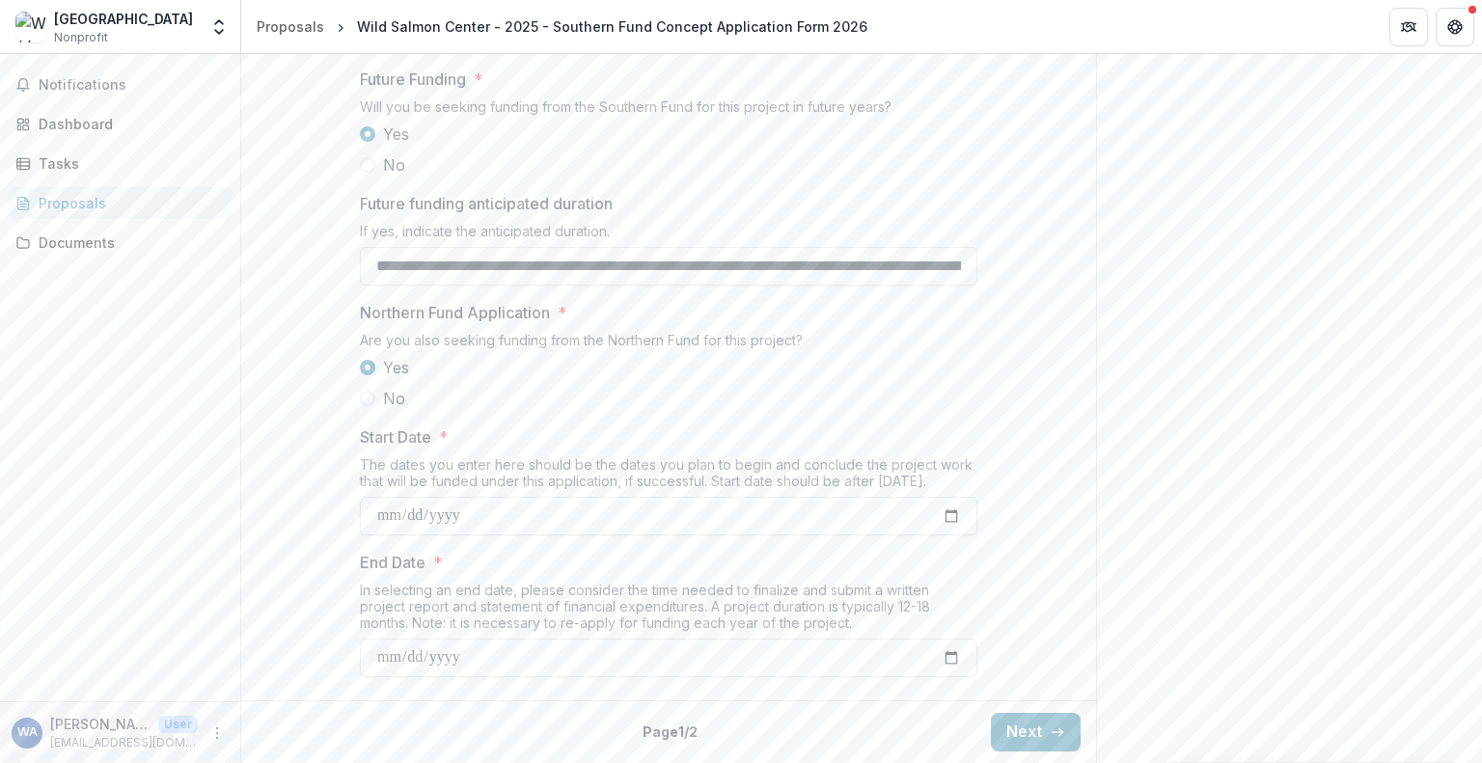
scroll to position [2125, 0]
click at [1029, 733] on button "Next" at bounding box center [1036, 732] width 90 height 39
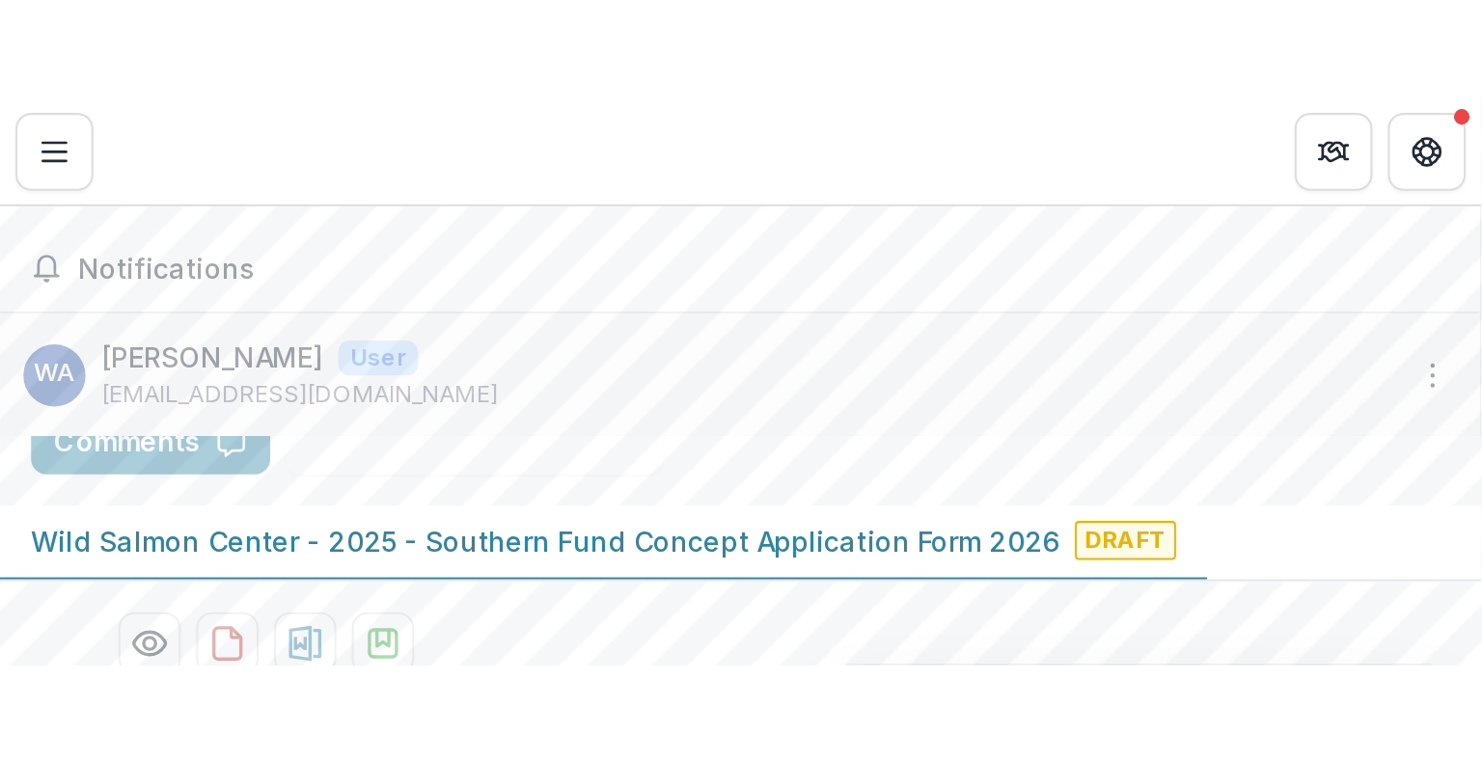
scroll to position [292, 0]
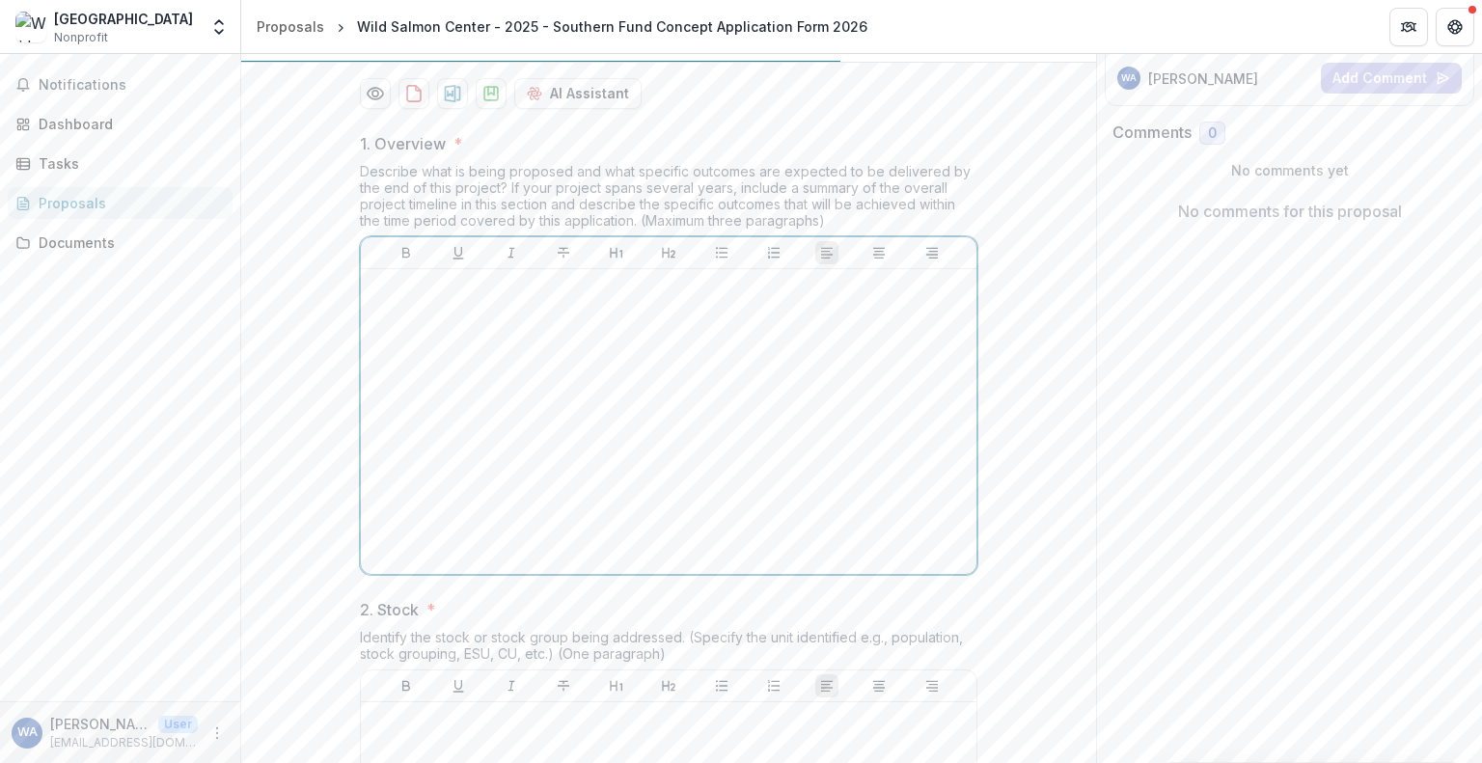
drag, startPoint x: 543, startPoint y: 520, endPoint x: 529, endPoint y: 479, distance: 43.9
click at [545, 518] on div at bounding box center [669, 421] width 600 height 289
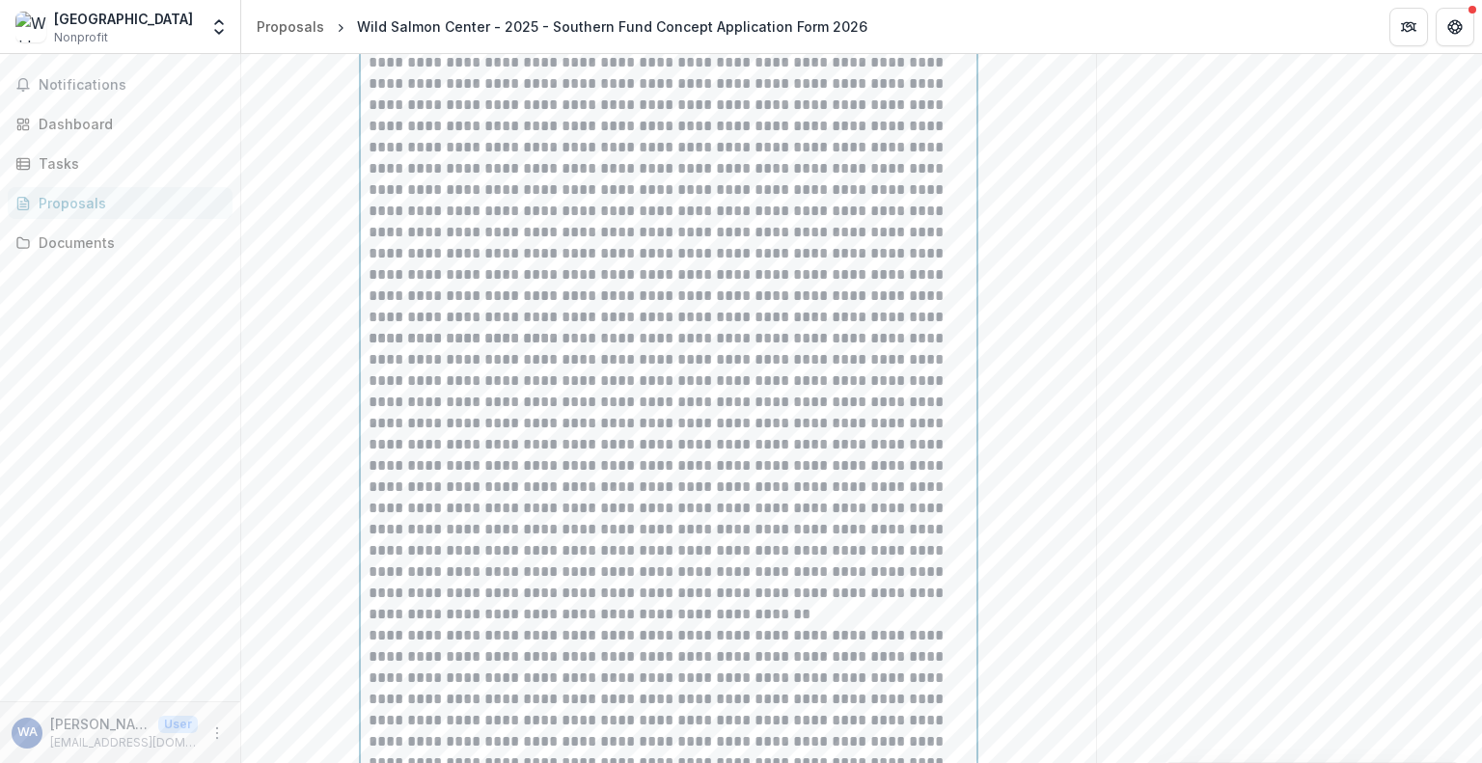
scroll to position [450, 0]
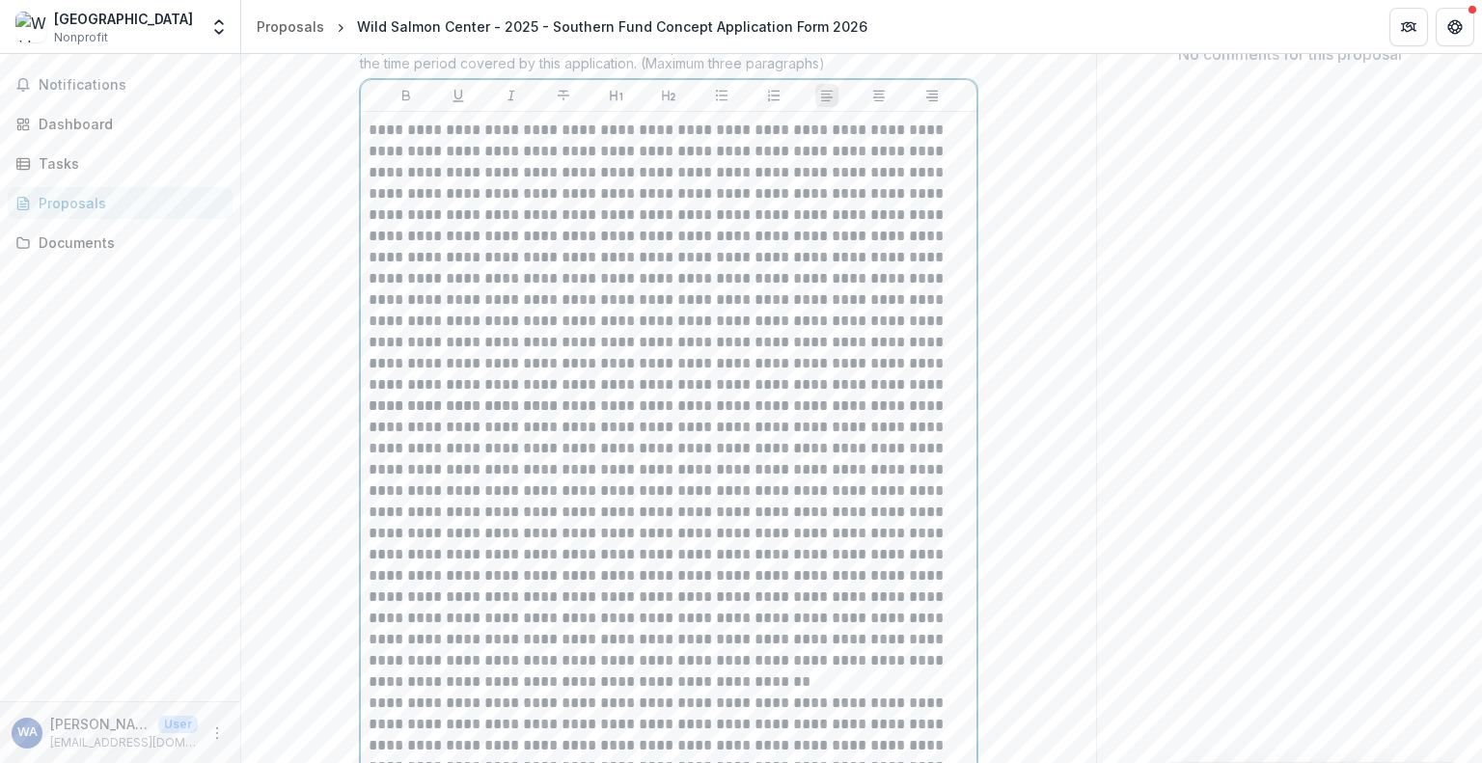
click at [369, 550] on p at bounding box center [669, 544] width 600 height 297
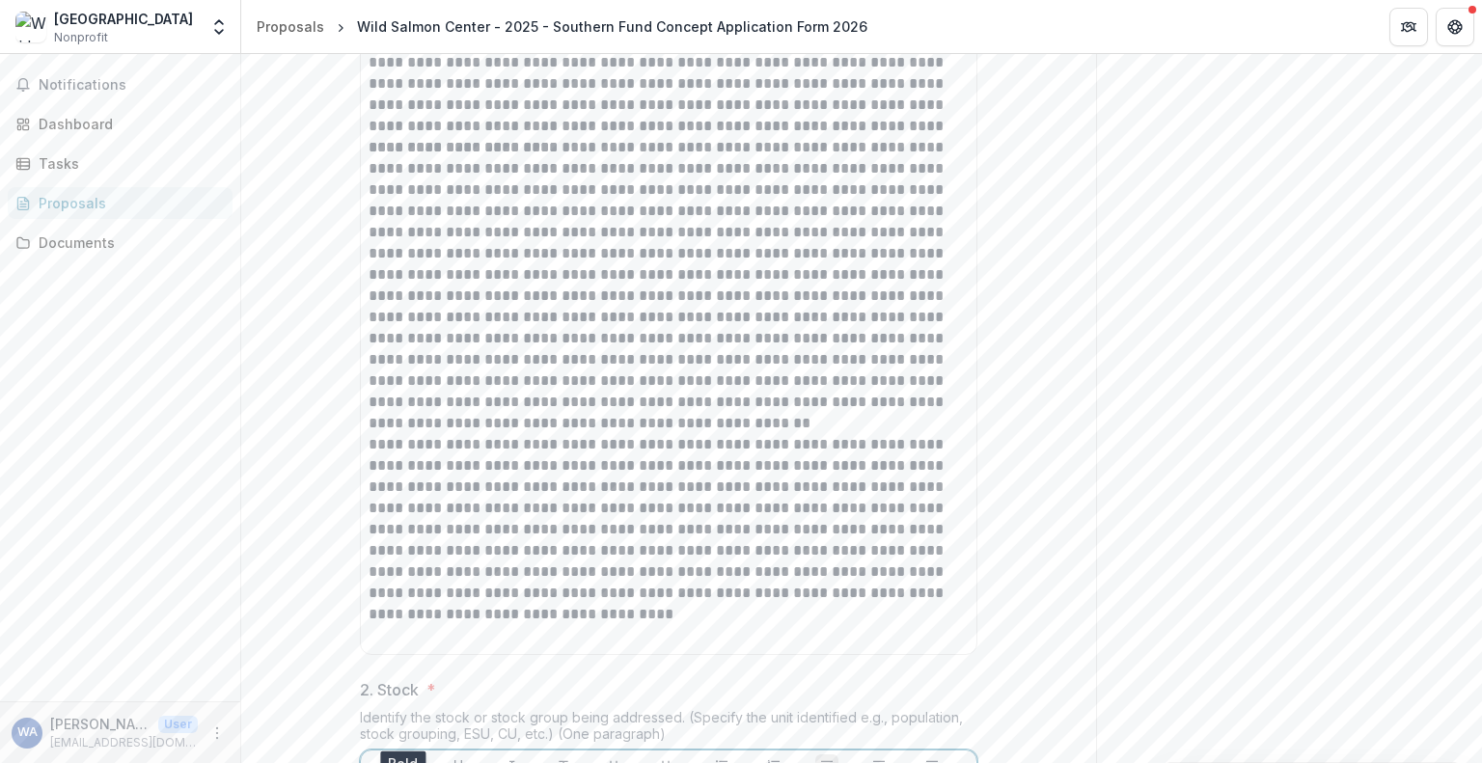
scroll to position [534, 0]
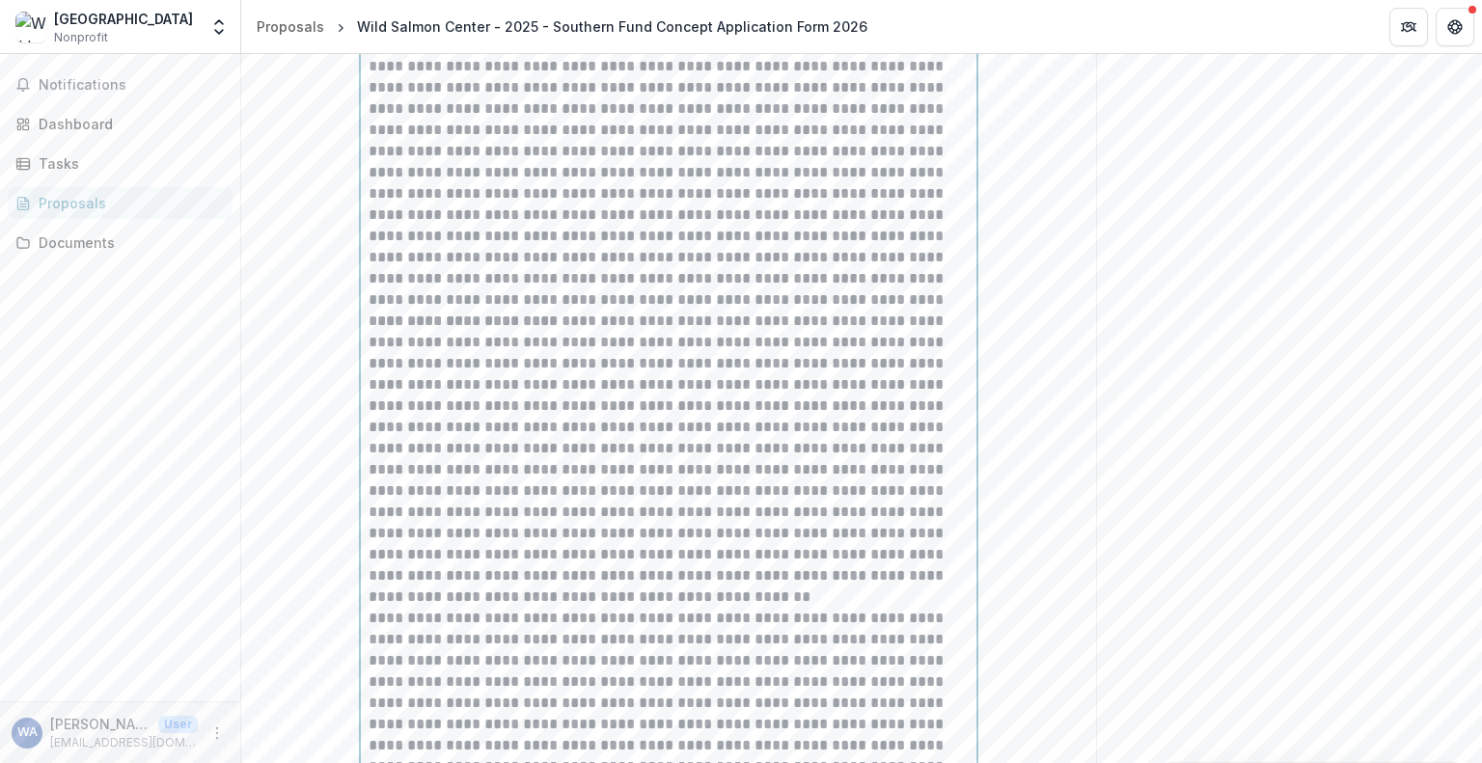
click at [945, 311] on p "**********" at bounding box center [669, 173] width 600 height 276
click at [961, 311] on p "**********" at bounding box center [669, 173] width 600 height 276
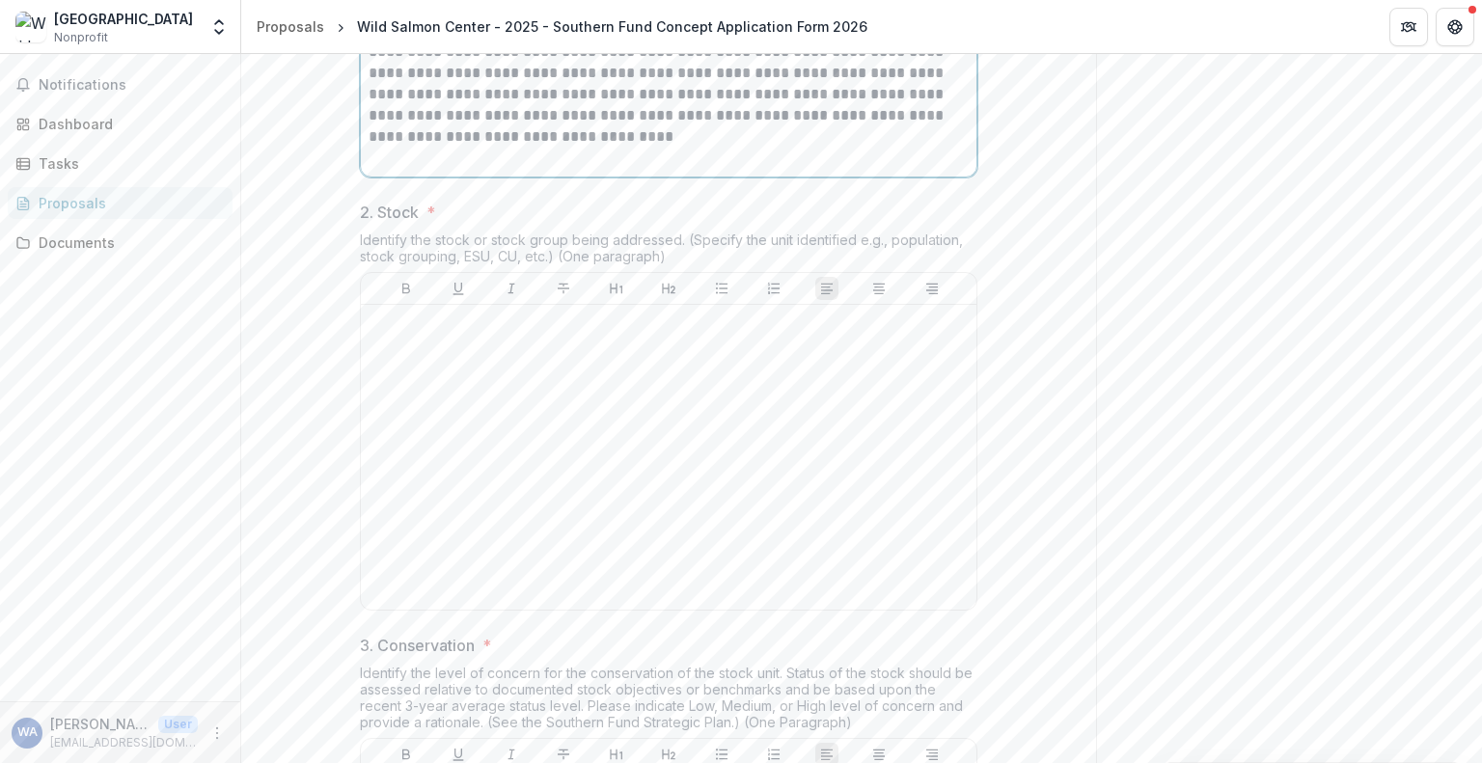
scroll to position [1325, 0]
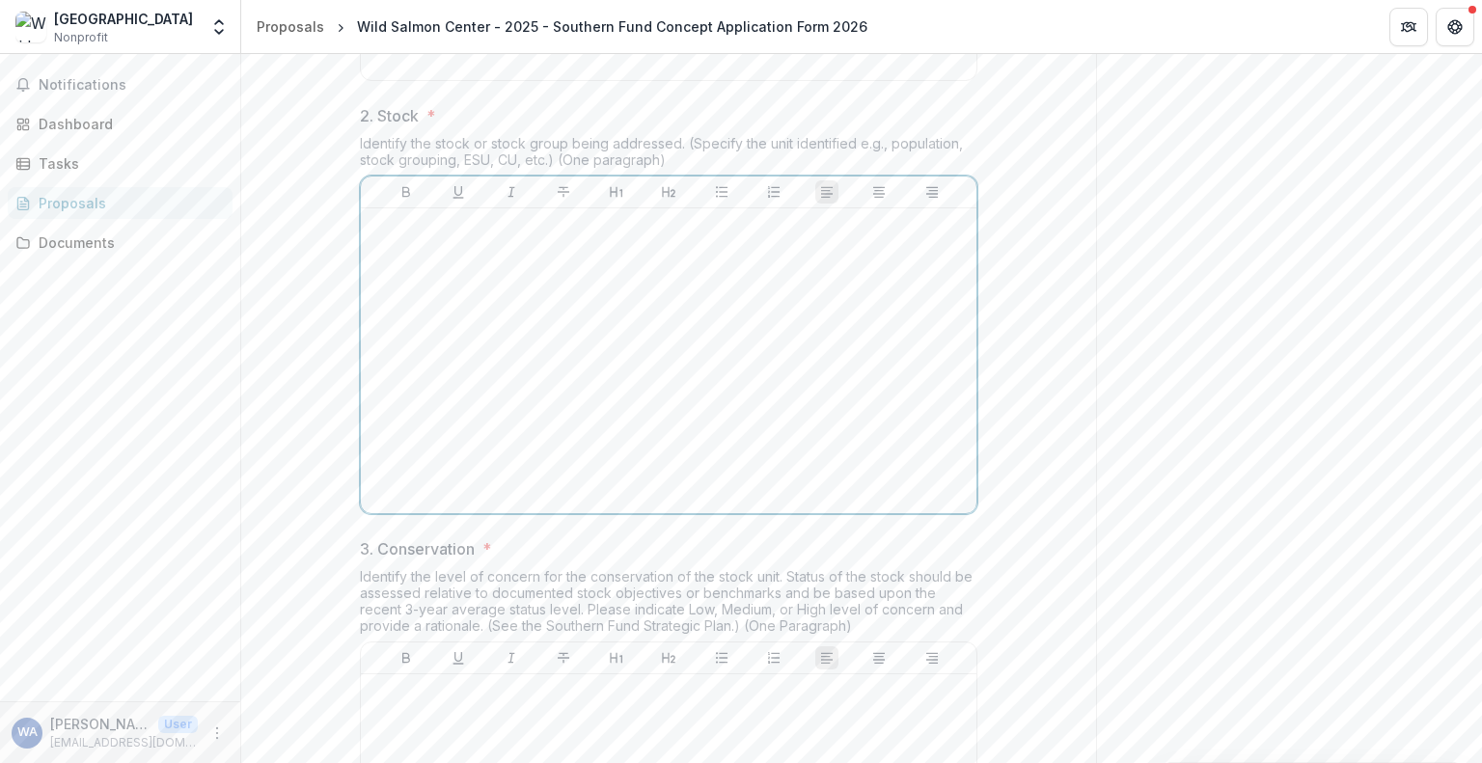
click at [749, 447] on div at bounding box center [669, 360] width 600 height 289
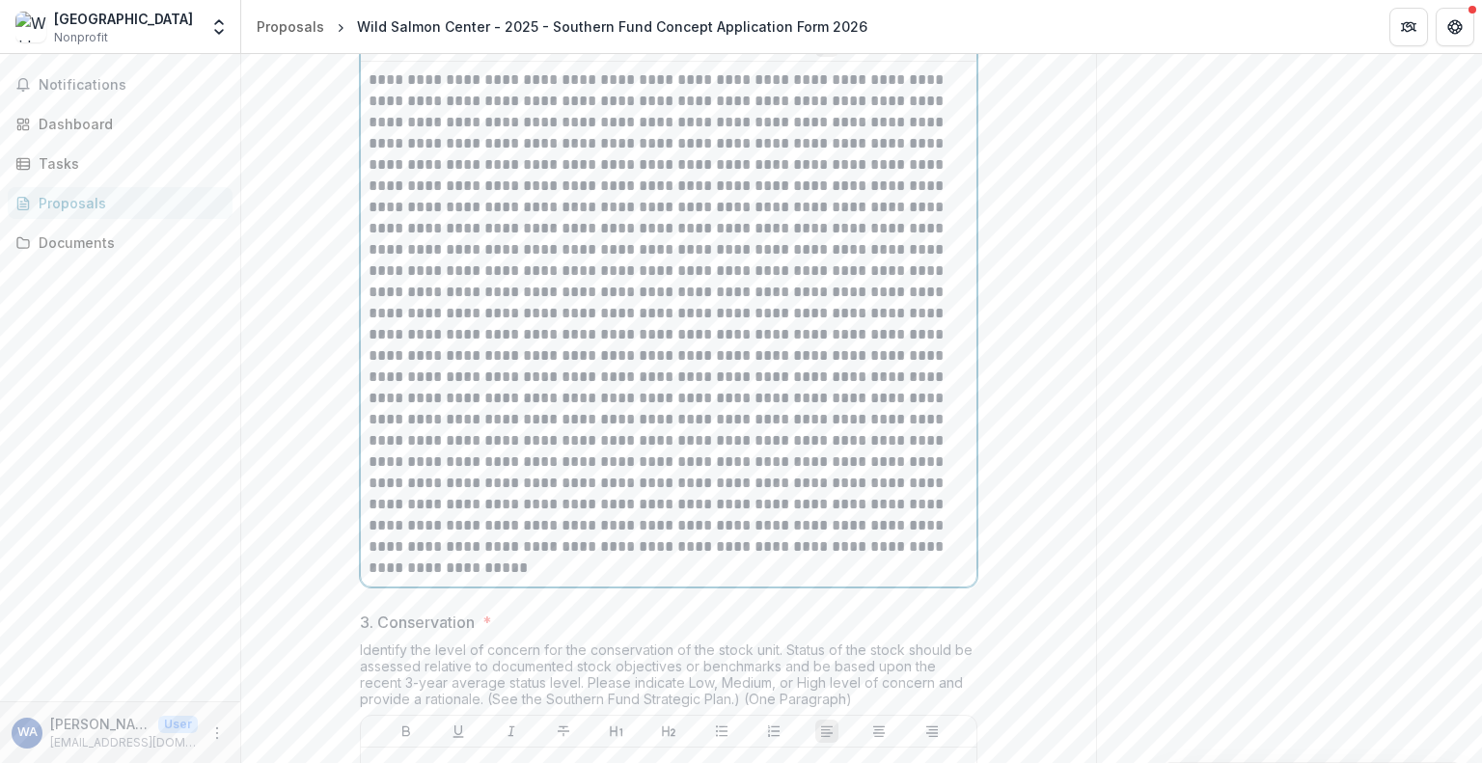
scroll to position [1530, 0]
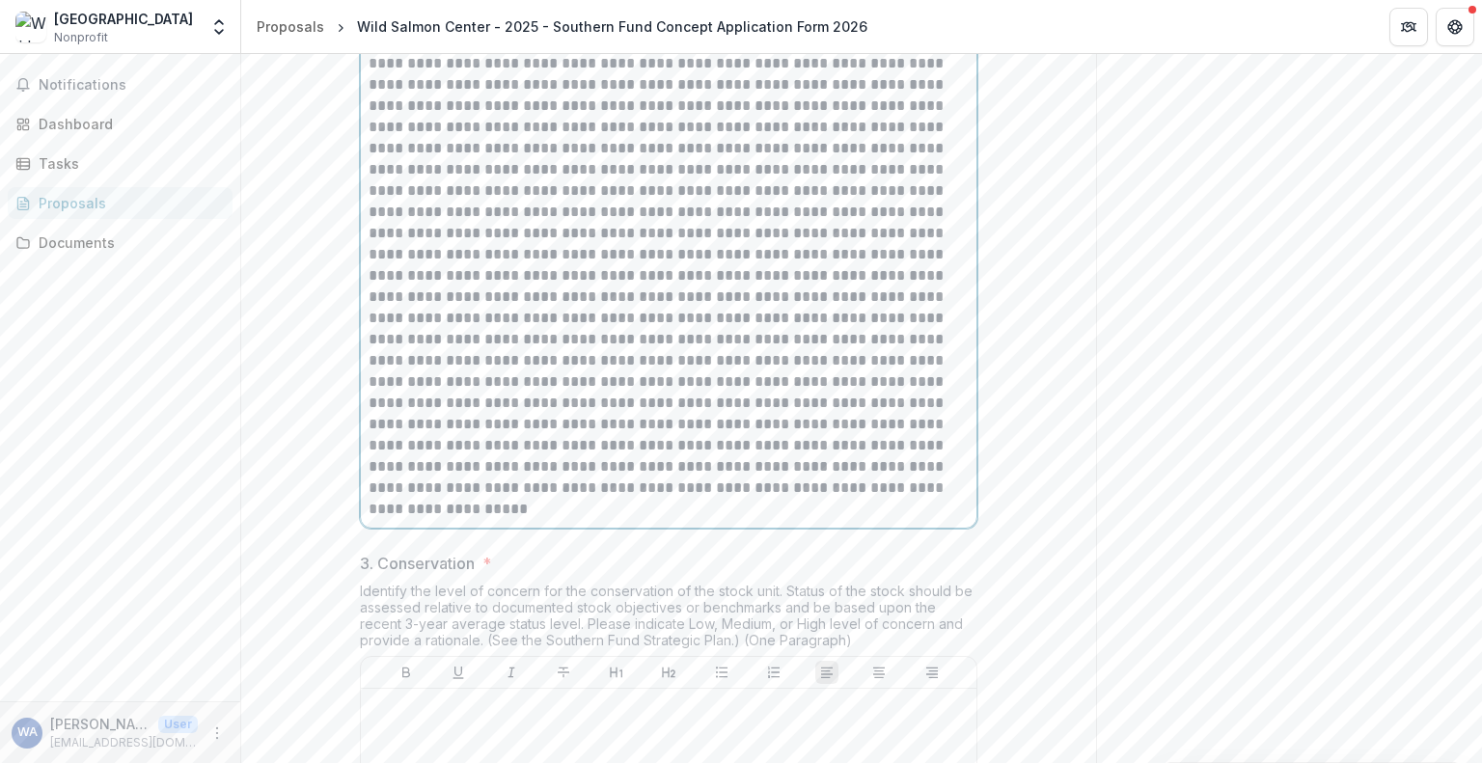
click at [808, 499] on p at bounding box center [669, 255] width 600 height 488
click at [773, 499] on p at bounding box center [669, 255] width 600 height 488
click at [504, 499] on p at bounding box center [669, 255] width 600 height 488
click at [625, 520] on p at bounding box center [669, 509] width 600 height 21
click at [698, 499] on p at bounding box center [669, 255] width 600 height 488
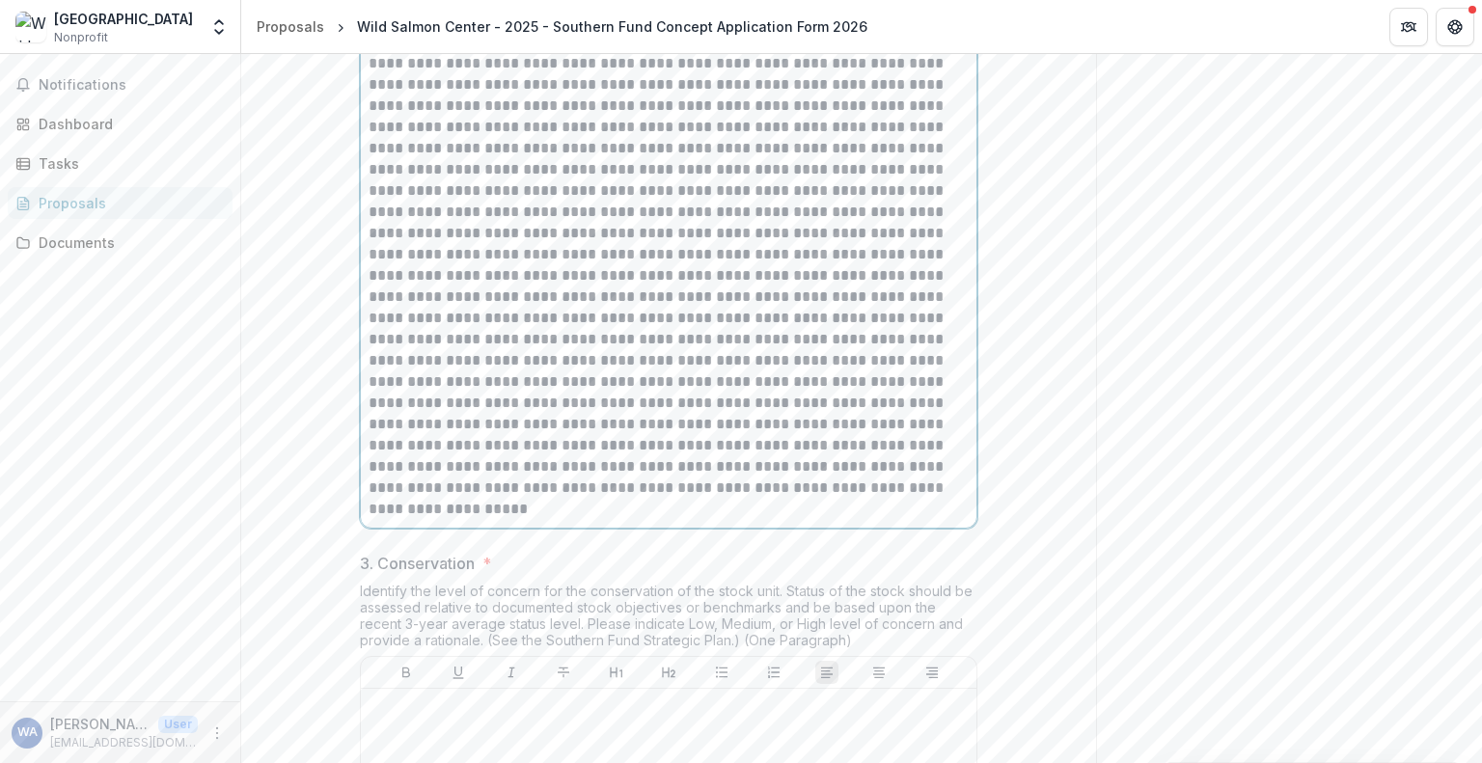
scroll to position [1434, 0]
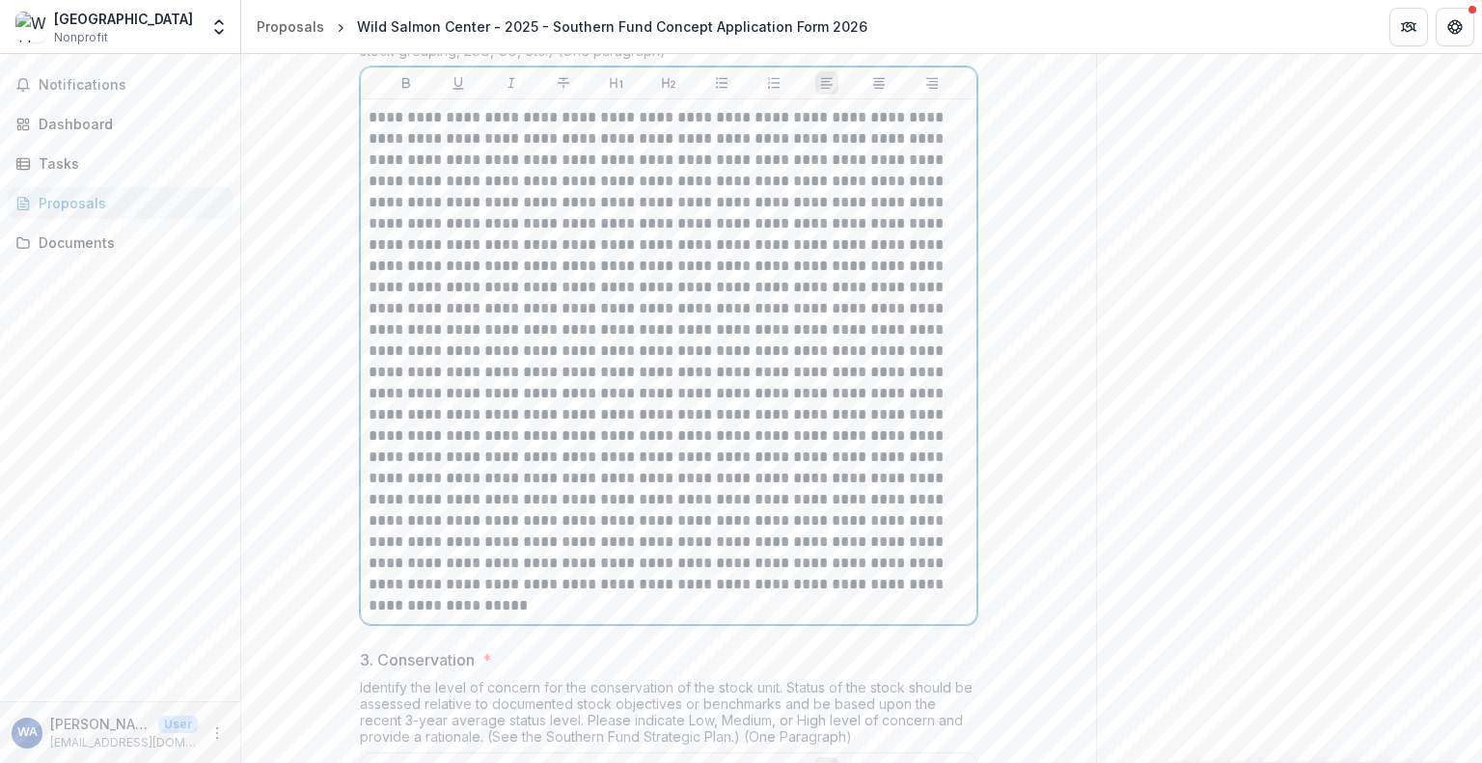
click at [513, 274] on p at bounding box center [669, 351] width 600 height 488
click at [656, 282] on p at bounding box center [669, 351] width 600 height 488
click at [754, 284] on p at bounding box center [669, 351] width 600 height 488
click at [424, 301] on p at bounding box center [669, 351] width 600 height 488
click at [519, 295] on p at bounding box center [669, 351] width 600 height 488
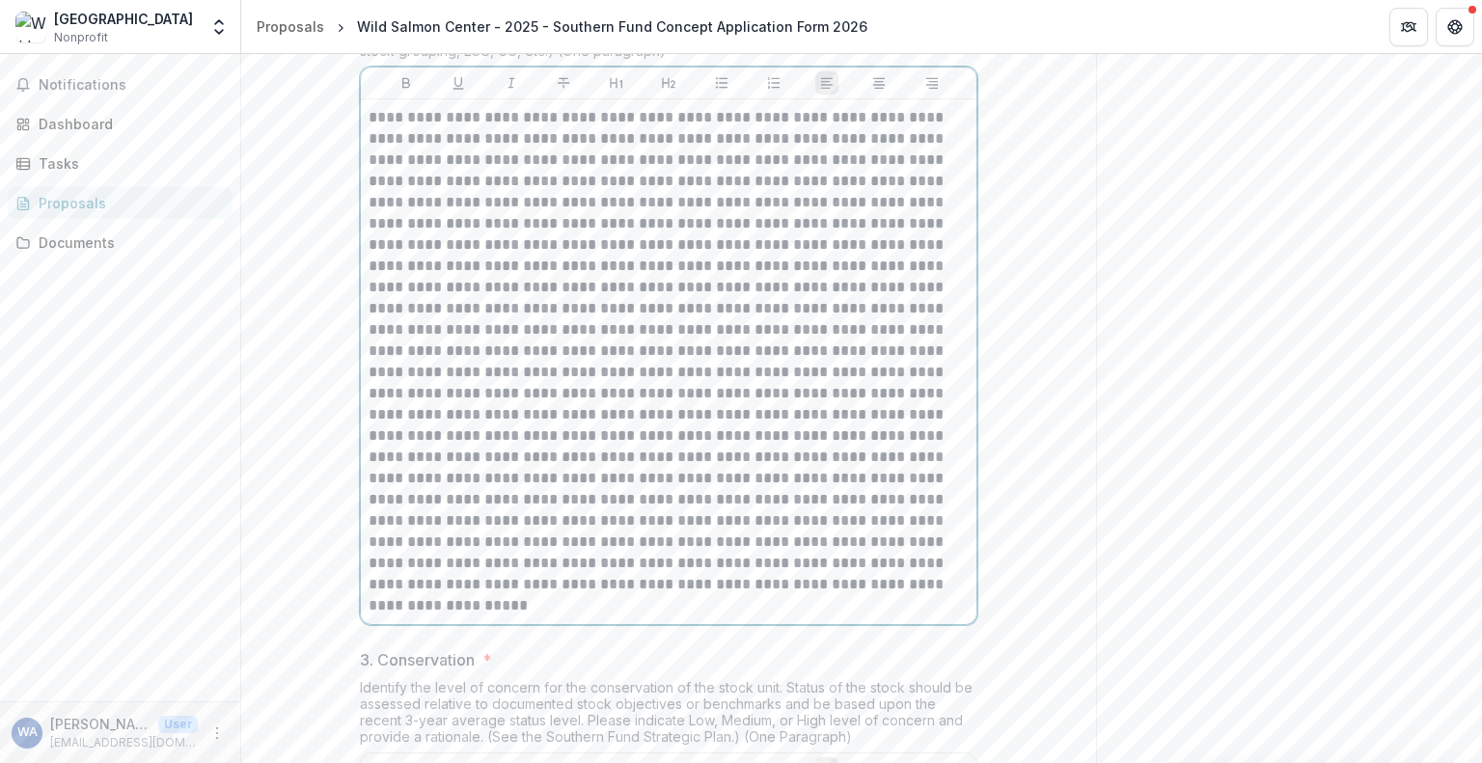
click at [662, 303] on p at bounding box center [669, 351] width 600 height 488
click at [831, 301] on p at bounding box center [669, 351] width 600 height 488
click at [518, 325] on p at bounding box center [669, 351] width 600 height 488
click at [672, 323] on p at bounding box center [669, 351] width 600 height 488
click at [789, 315] on p at bounding box center [669, 351] width 600 height 488
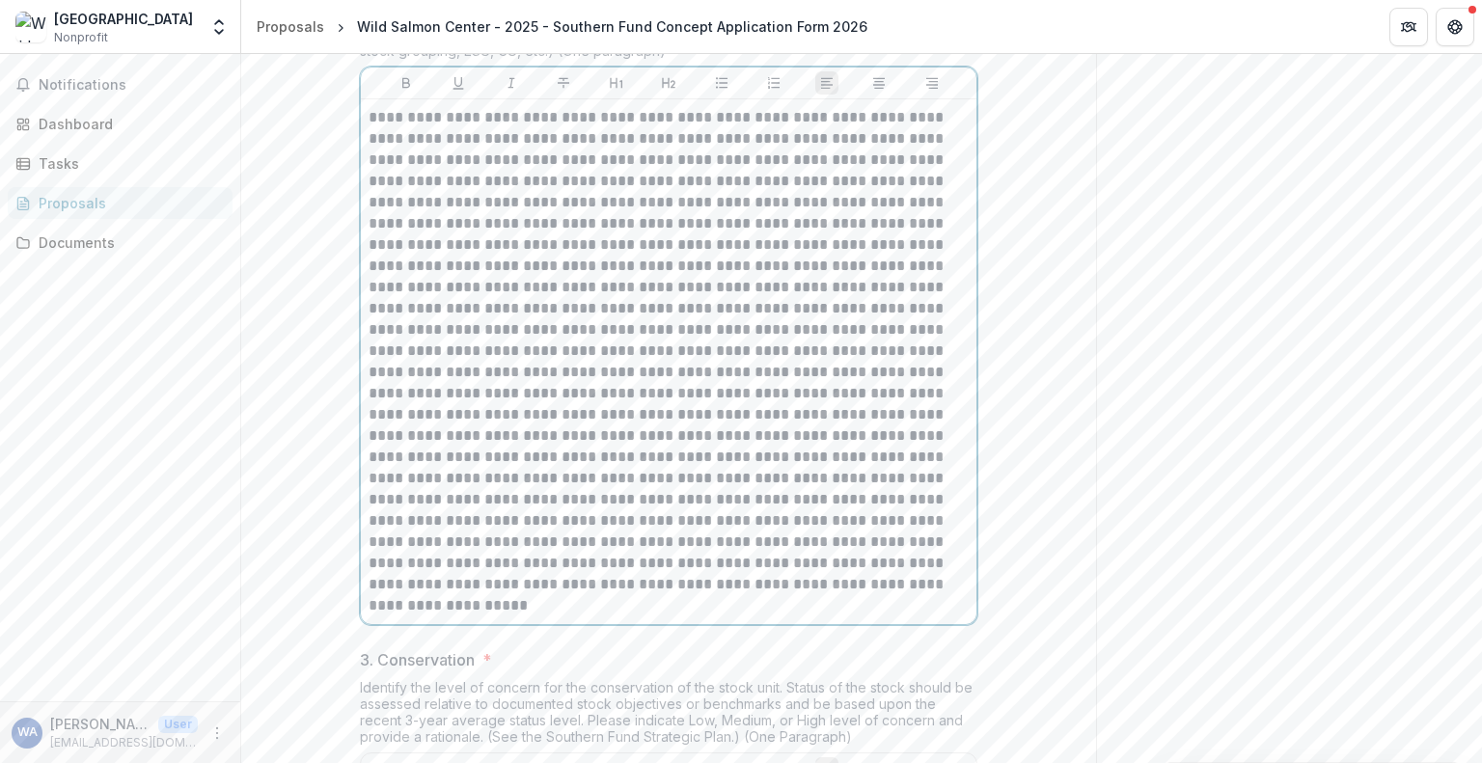
click at [579, 342] on p at bounding box center [669, 351] width 600 height 488
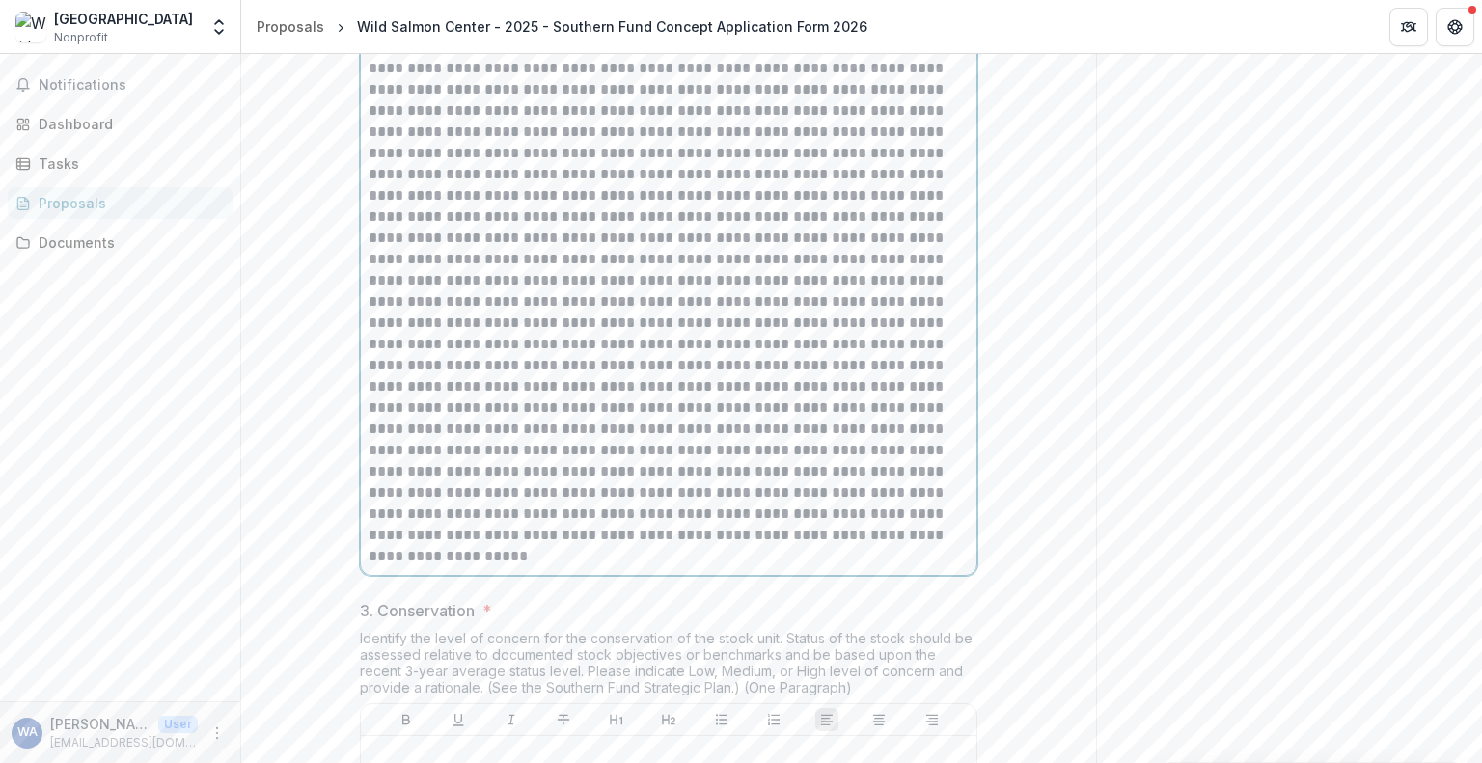
scroll to position [1530, 0]
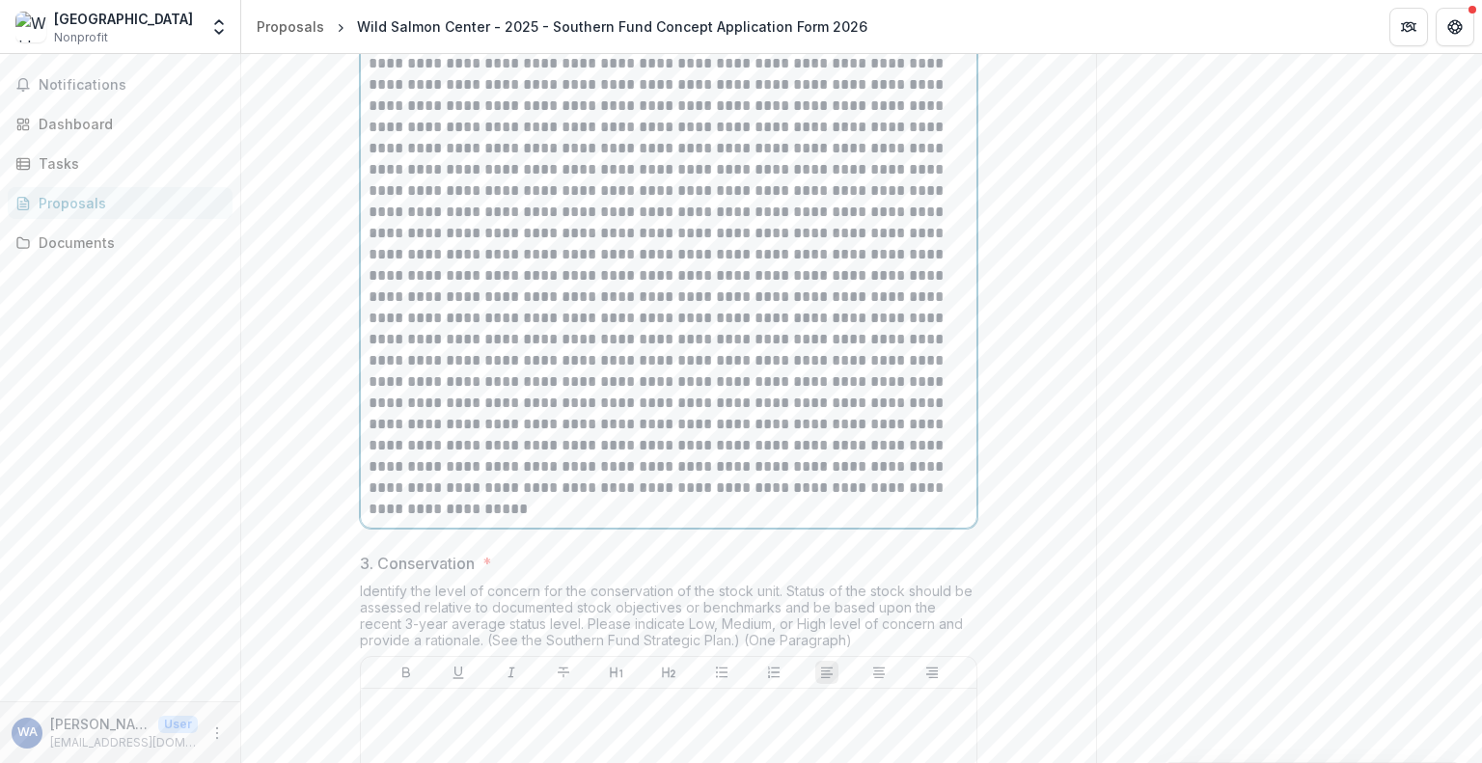
click at [491, 438] on p at bounding box center [669, 255] width 600 height 488
click at [604, 400] on p at bounding box center [669, 255] width 600 height 488
click at [514, 416] on p at bounding box center [669, 255] width 600 height 488
click at [613, 419] on p at bounding box center [669, 255] width 600 height 488
click at [669, 422] on p at bounding box center [669, 255] width 600 height 488
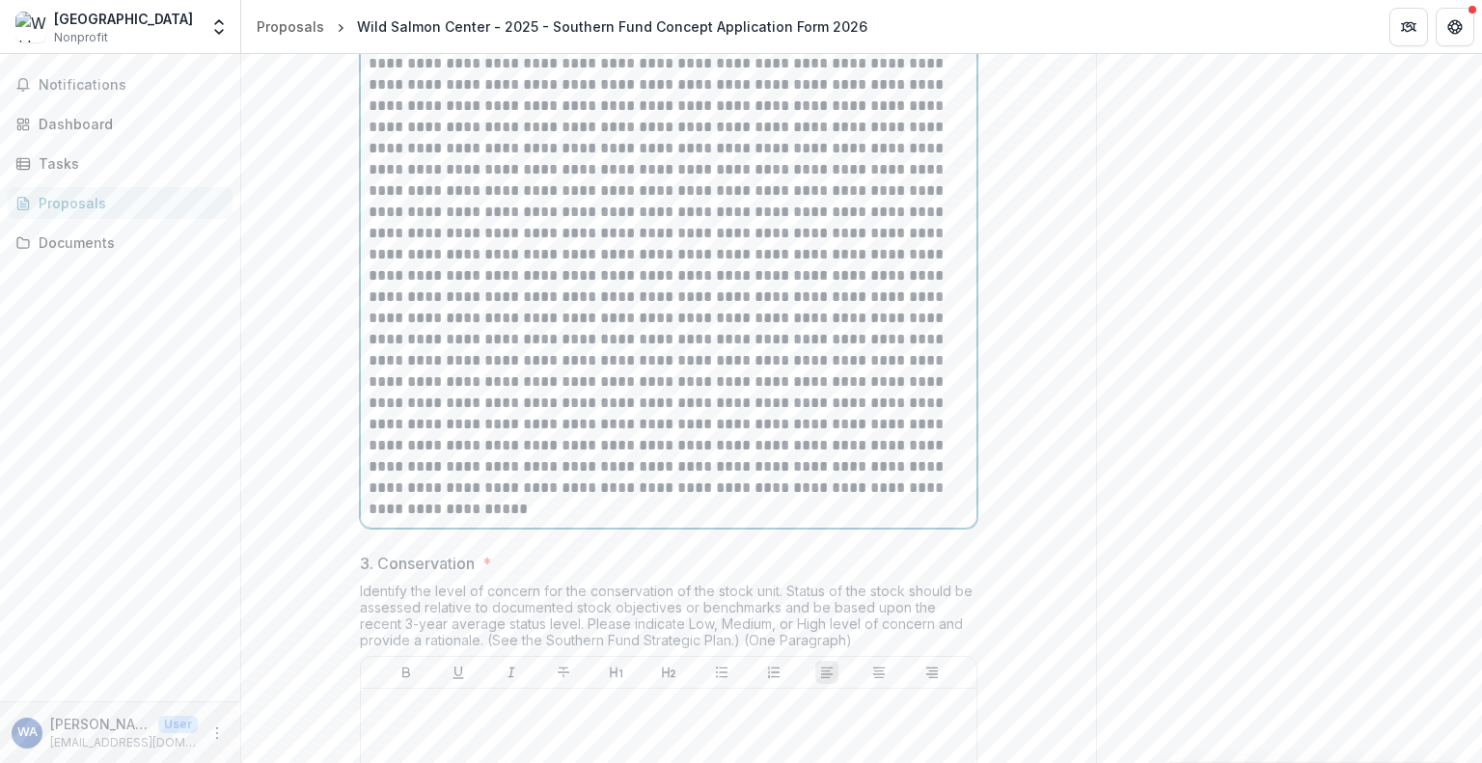
click at [502, 447] on p at bounding box center [669, 255] width 600 height 488
drag, startPoint x: 672, startPoint y: 442, endPoint x: 696, endPoint y: 442, distance: 23.2
click at [674, 442] on p at bounding box center [669, 255] width 600 height 488
click at [586, 464] on p at bounding box center [669, 255] width 600 height 488
click at [490, 478] on p at bounding box center [669, 255] width 600 height 488
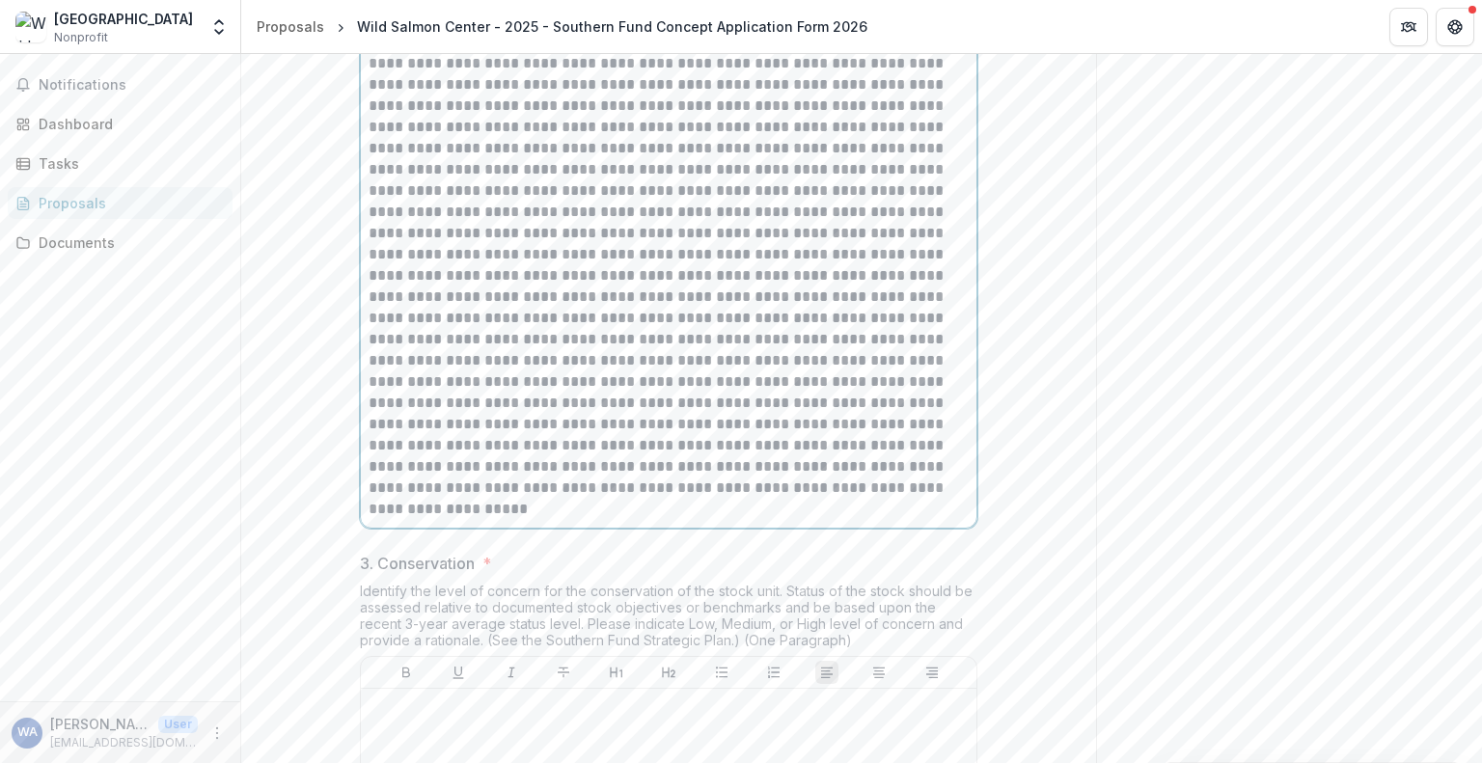
click at [536, 462] on p at bounding box center [669, 255] width 600 height 488
click at [535, 461] on p at bounding box center [669, 255] width 600 height 488
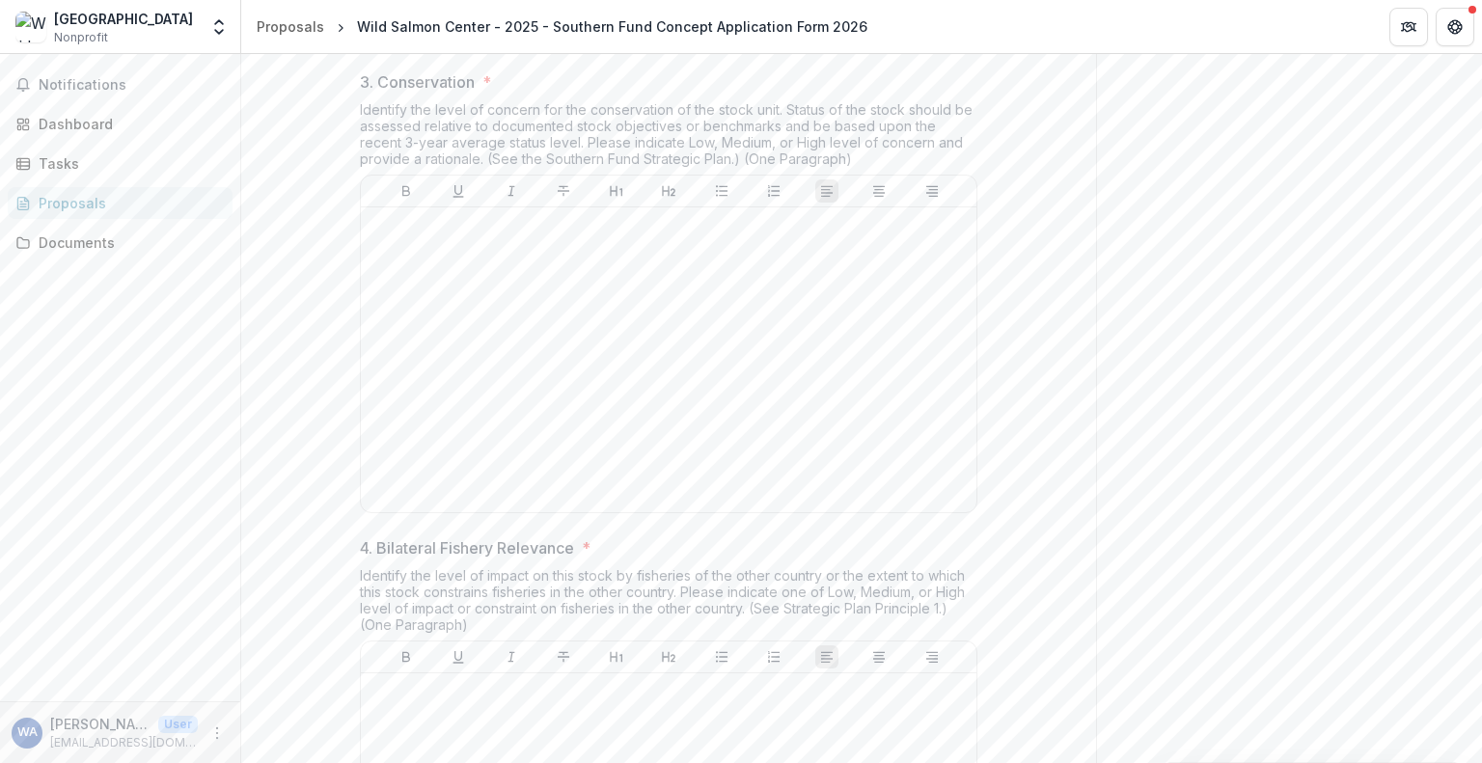
scroll to position [2013, 0]
click at [569, 430] on div at bounding box center [669, 358] width 600 height 289
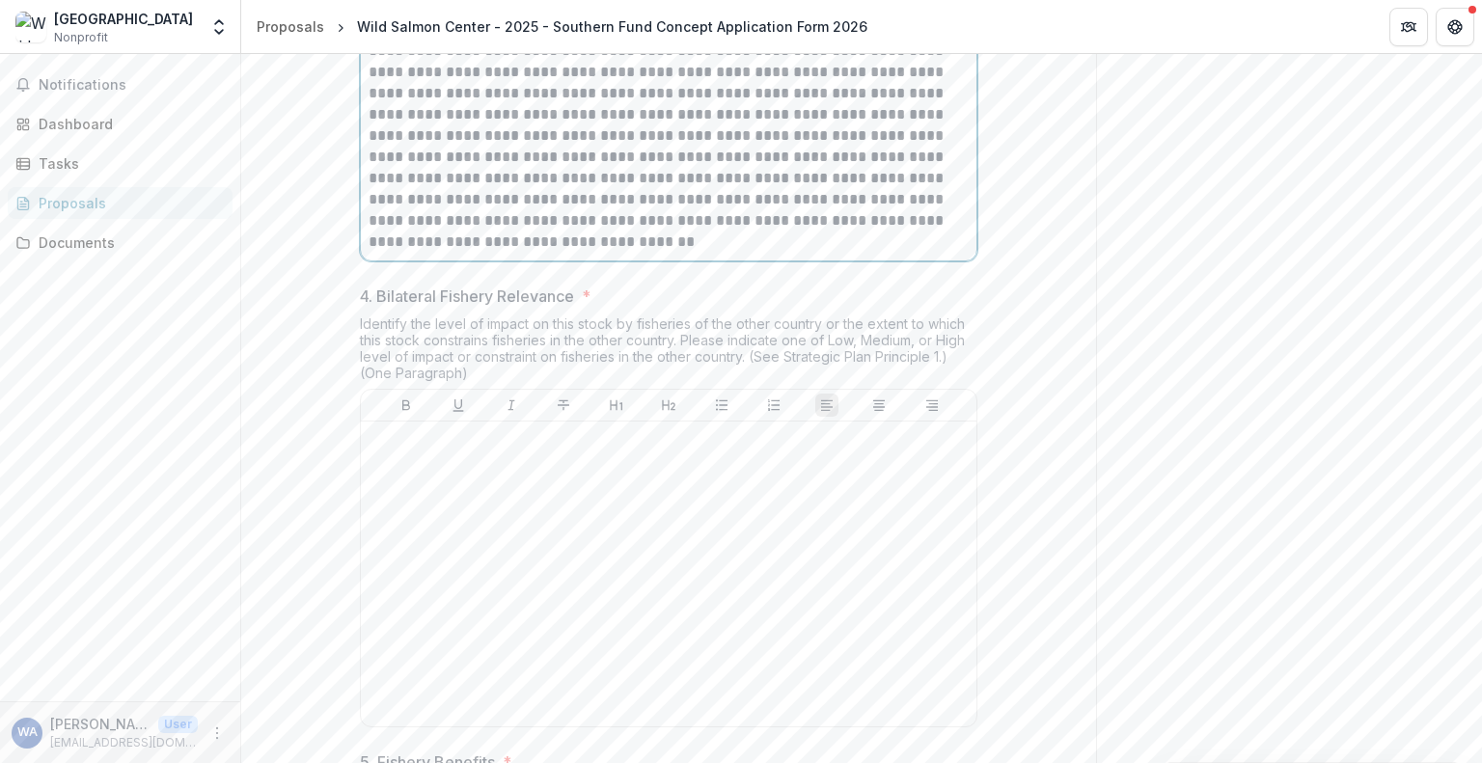
scroll to position [2302, 0]
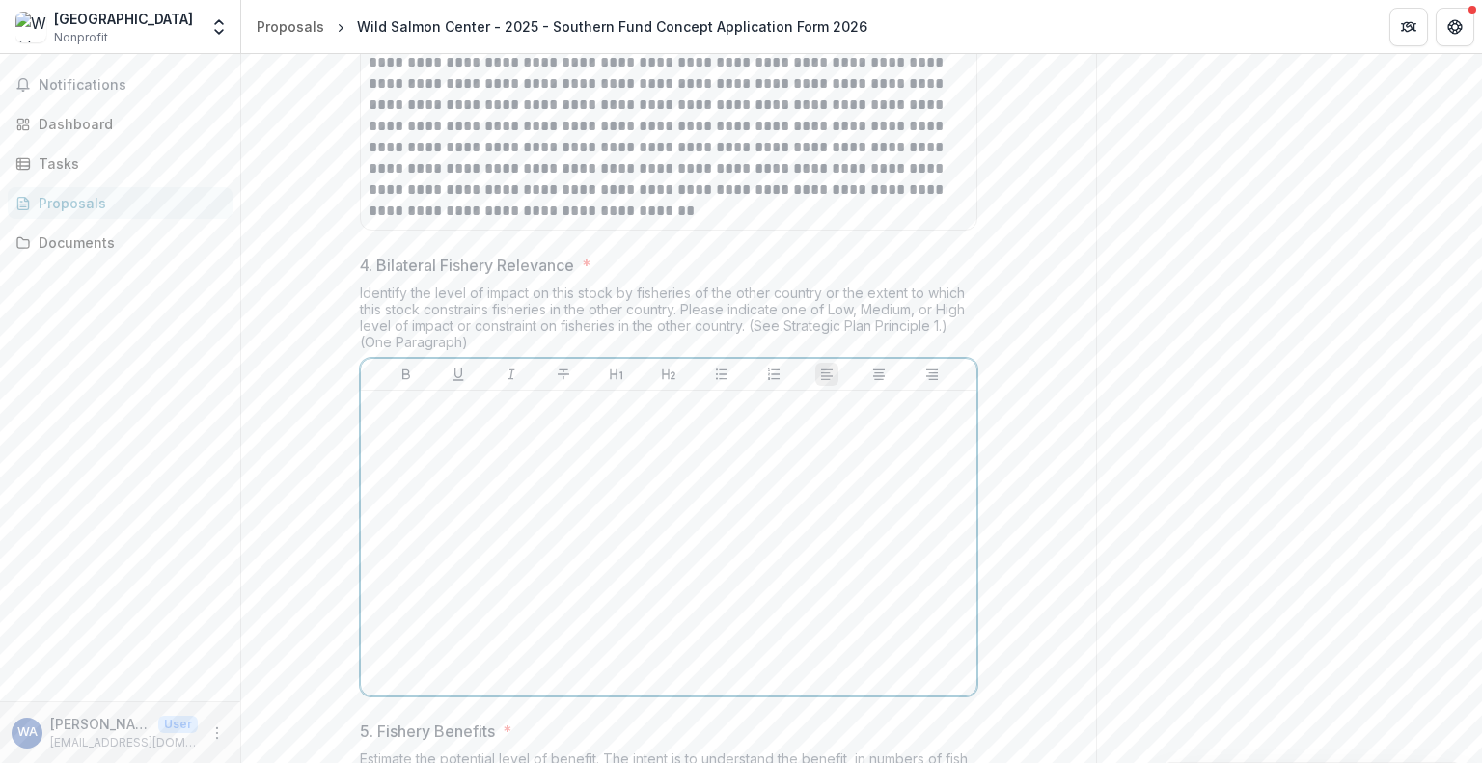
click at [594, 629] on div at bounding box center [669, 542] width 600 height 289
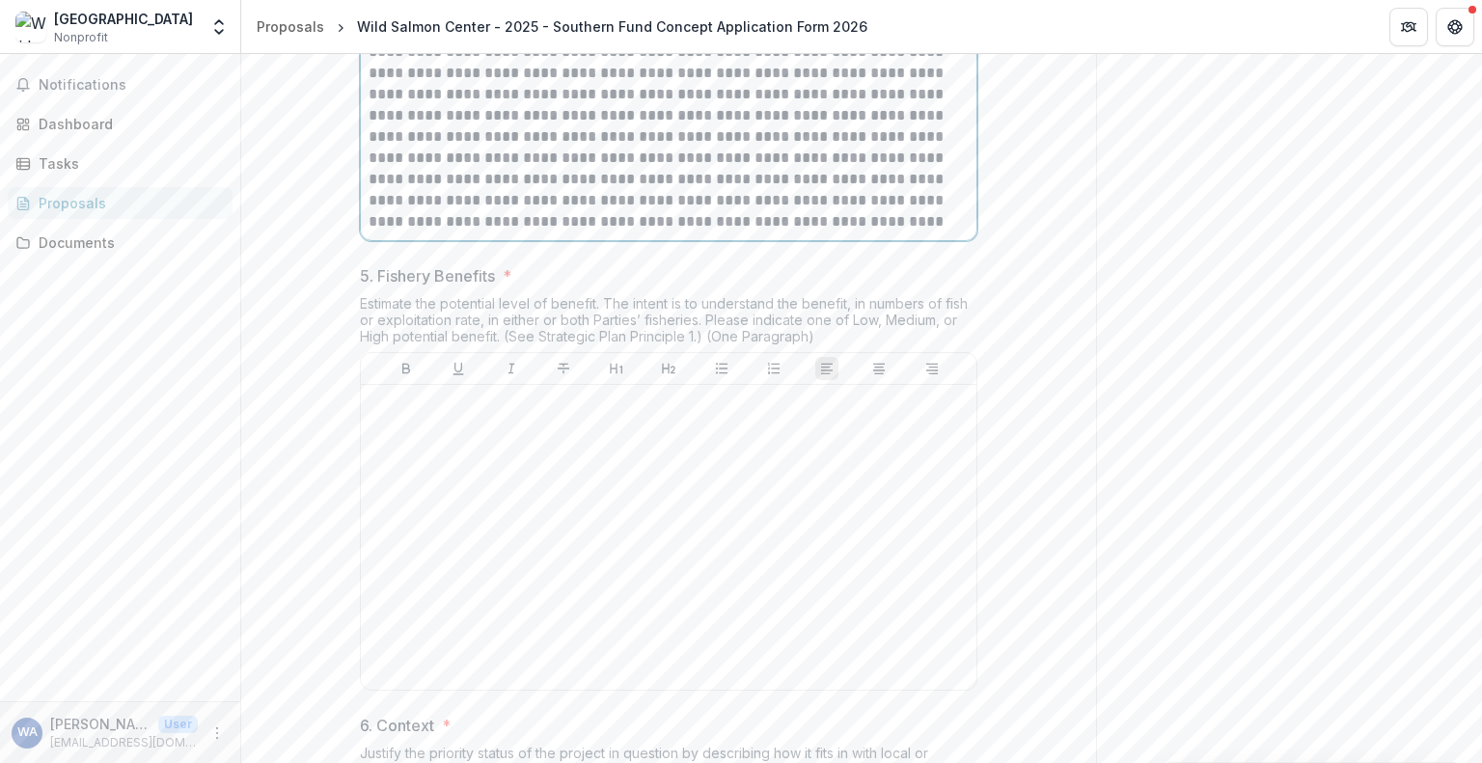
scroll to position [3161, 0]
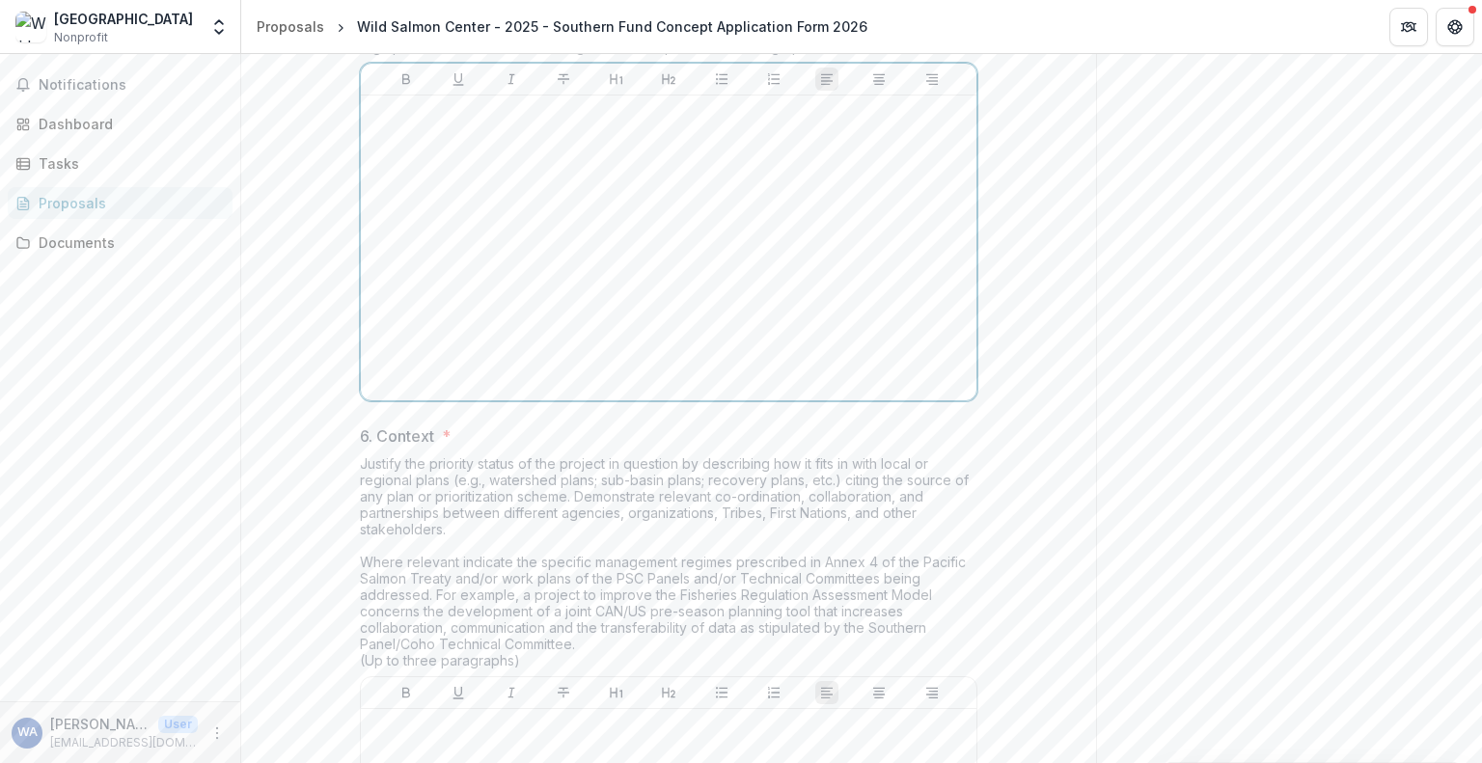
click at [498, 393] on div at bounding box center [669, 247] width 600 height 289
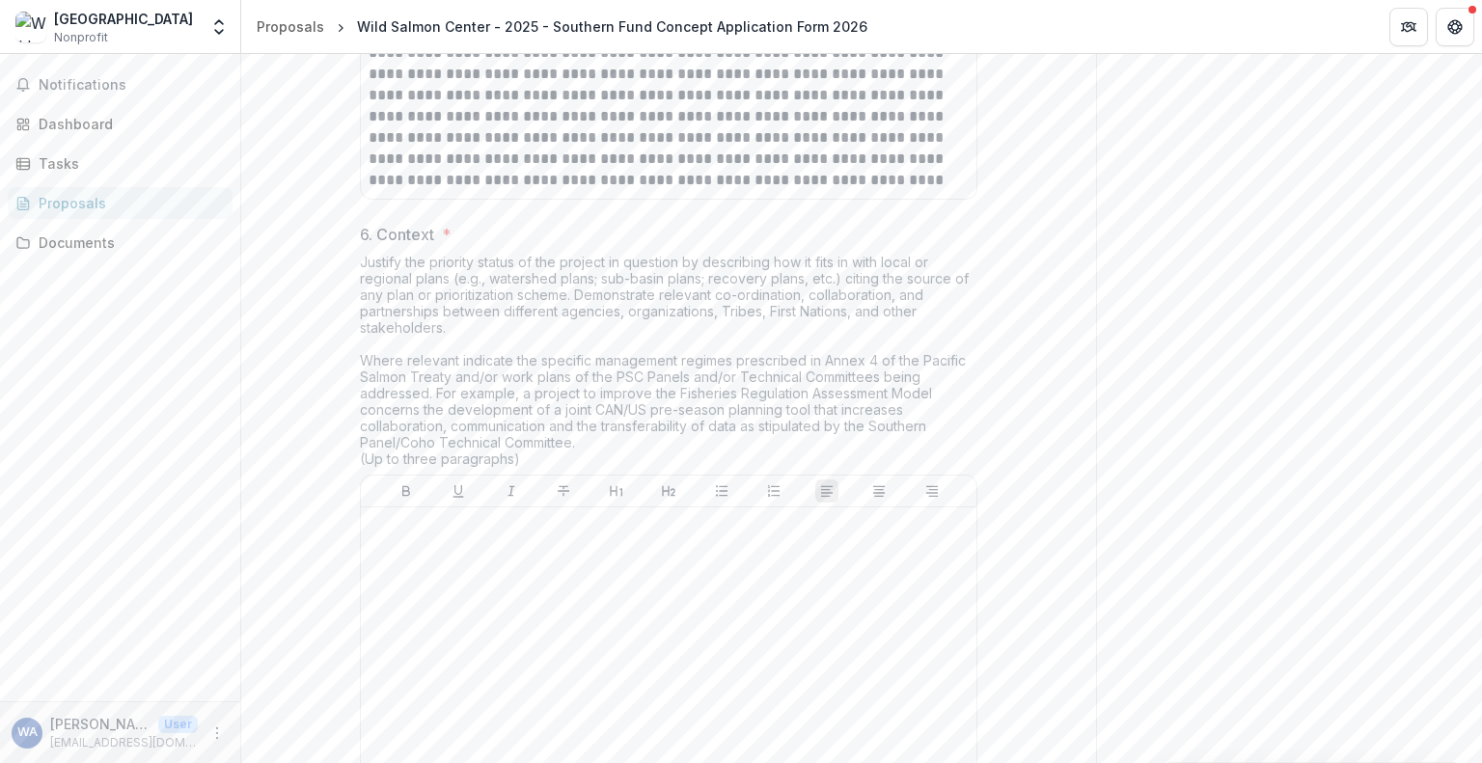
scroll to position [3801, 0]
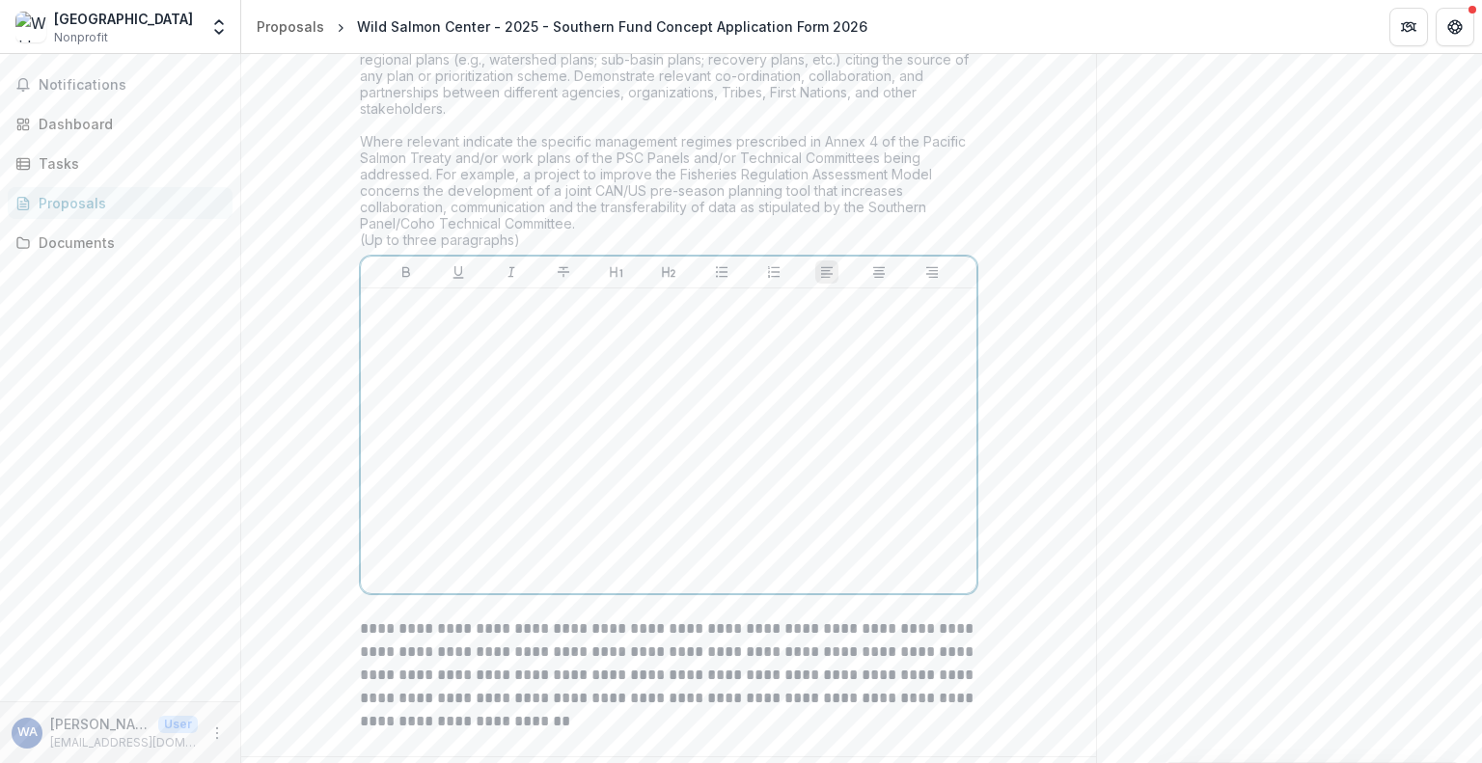
click at [700, 534] on div at bounding box center [669, 440] width 600 height 289
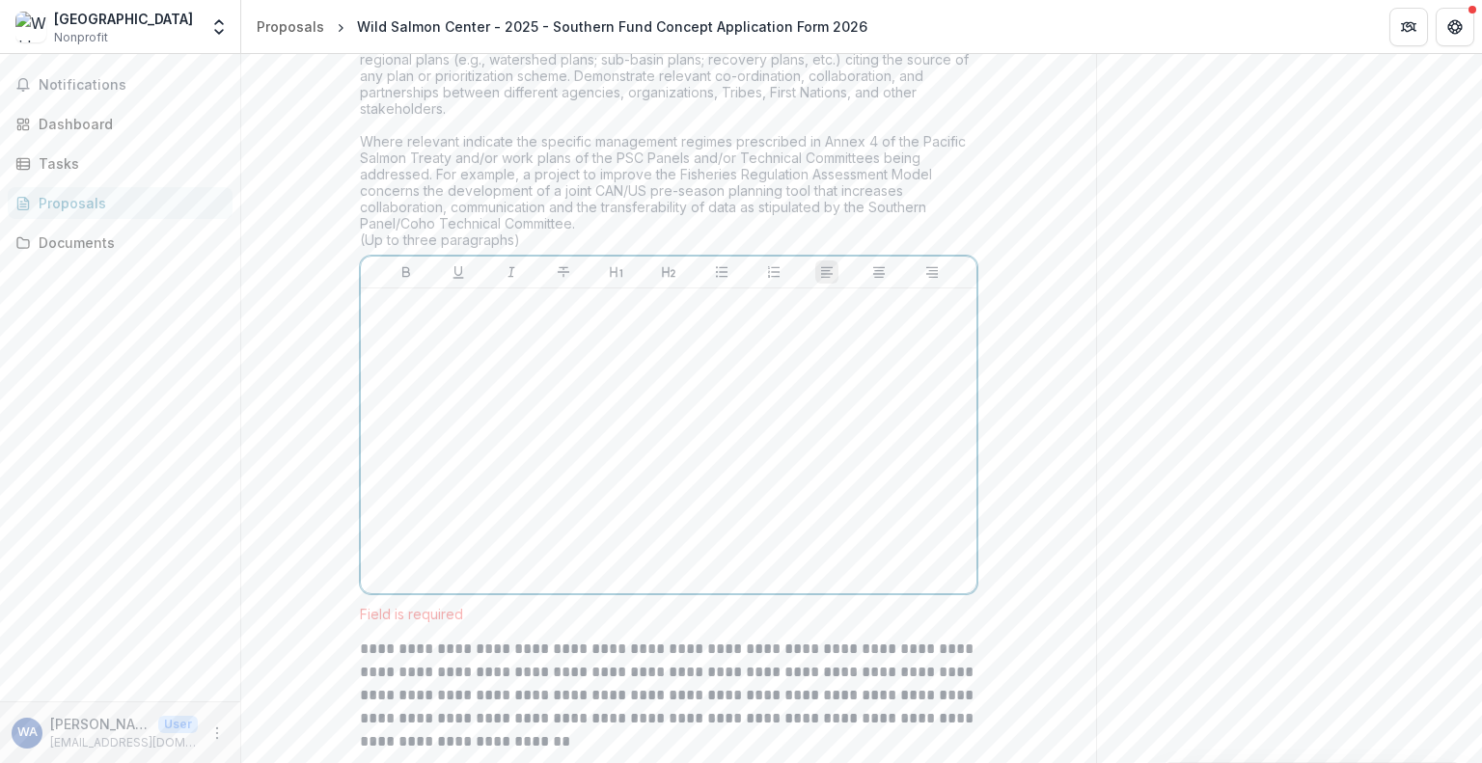
click at [671, 565] on div at bounding box center [669, 440] width 600 height 289
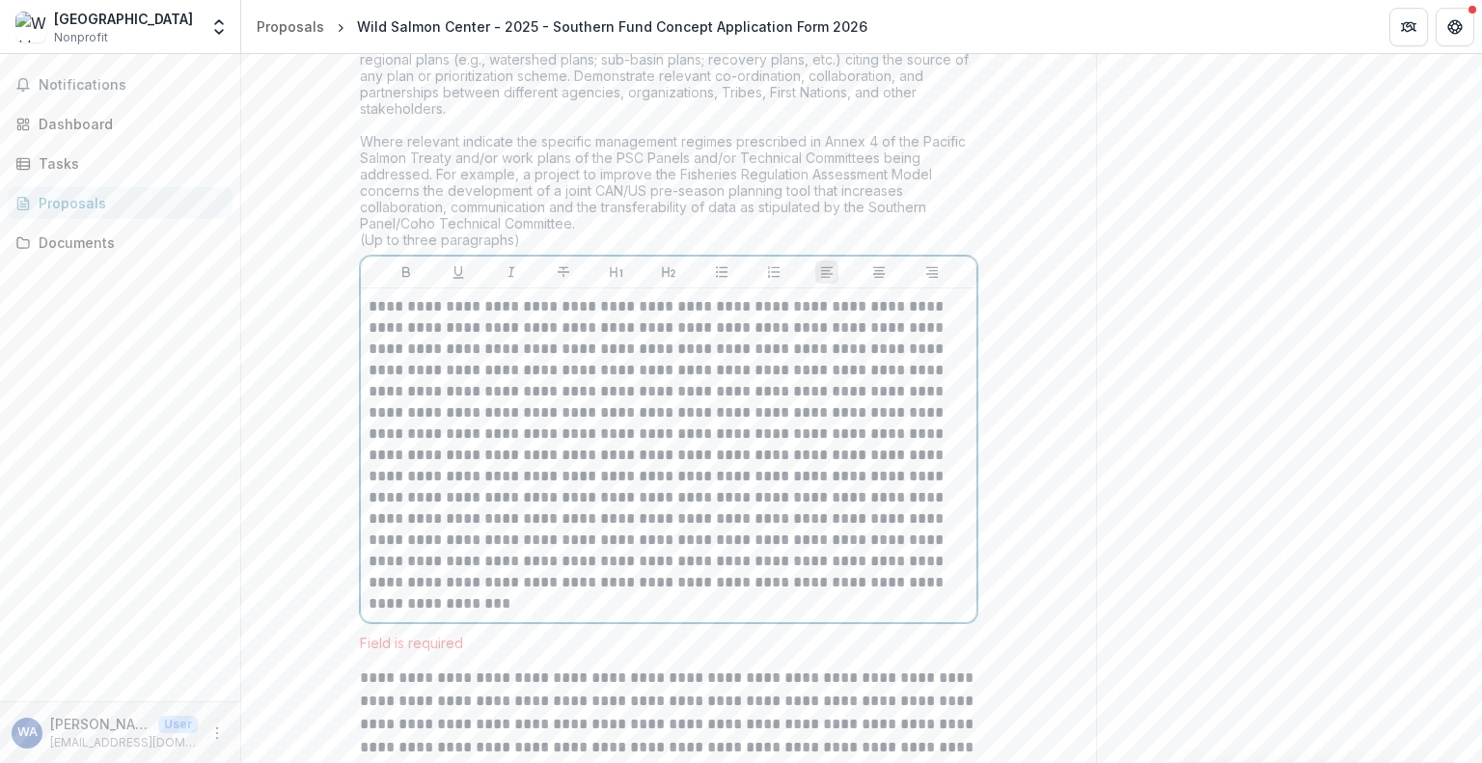
click at [722, 452] on p at bounding box center [669, 455] width 600 height 318
click at [570, 478] on p at bounding box center [669, 455] width 600 height 318
click at [644, 470] on p at bounding box center [669, 455] width 600 height 318
click at [905, 460] on p at bounding box center [669, 455] width 600 height 318
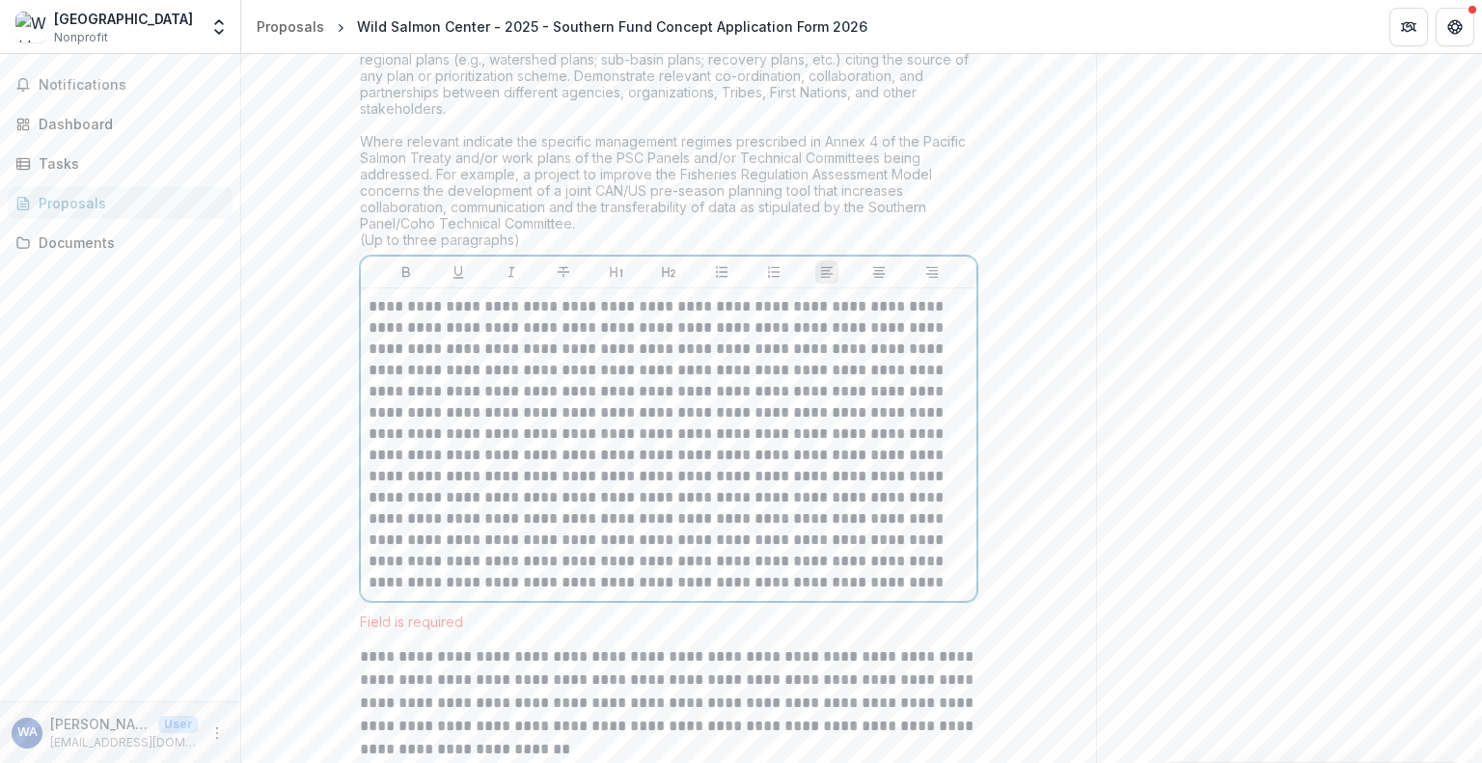
click at [501, 490] on p at bounding box center [669, 444] width 600 height 297
click at [566, 508] on p at bounding box center [669, 444] width 600 height 297
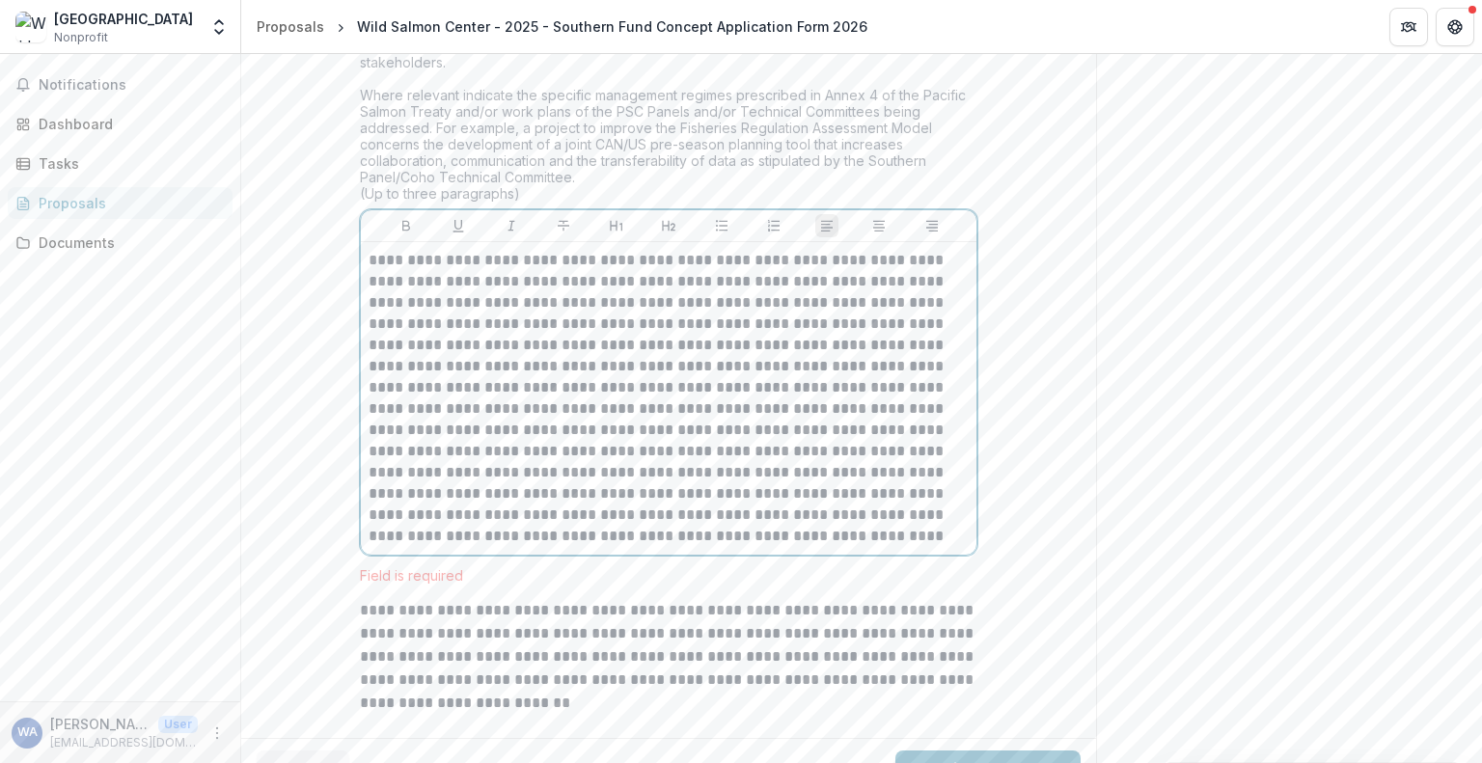
click at [514, 502] on p at bounding box center [669, 398] width 600 height 297
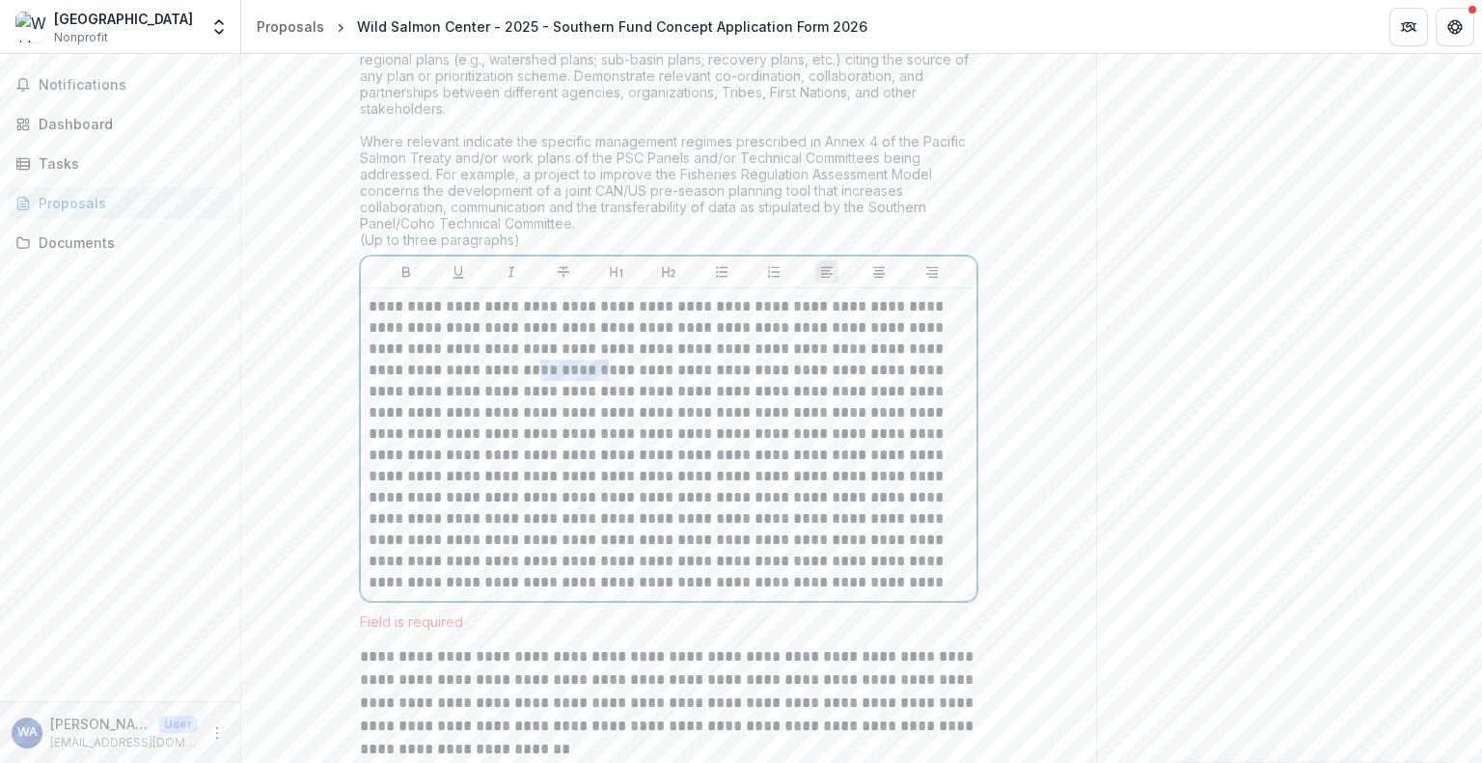
click at [514, 502] on p at bounding box center [669, 444] width 600 height 297
click at [550, 532] on p at bounding box center [669, 444] width 600 height 297
click at [756, 524] on p at bounding box center [669, 444] width 600 height 297
click at [462, 543] on p at bounding box center [669, 444] width 600 height 297
click at [504, 586] on p at bounding box center [669, 444] width 600 height 297
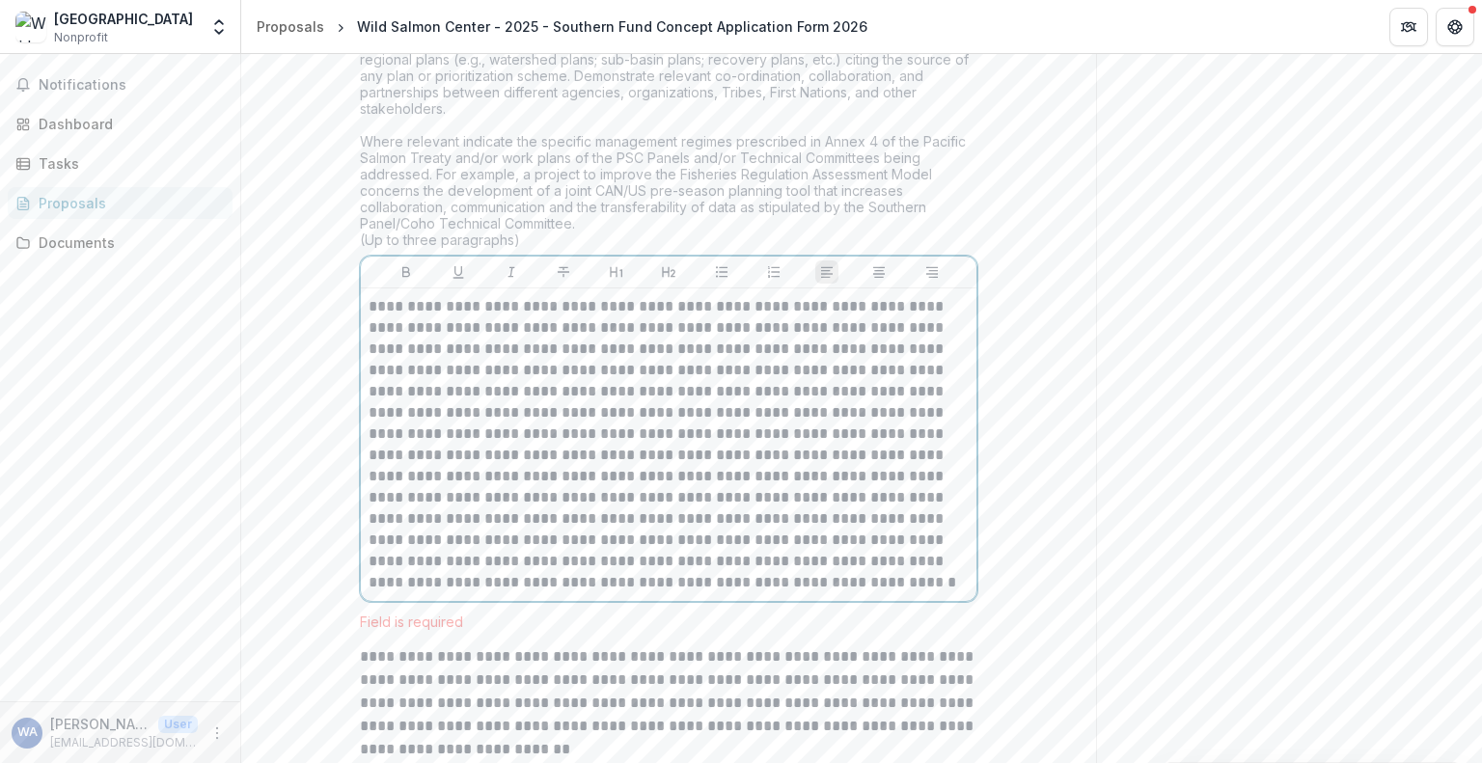
click at [624, 567] on p at bounding box center [669, 444] width 600 height 297
click at [776, 571] on p at bounding box center [669, 444] width 600 height 297
click at [438, 593] on p at bounding box center [669, 444] width 600 height 297
click at [435, 593] on p at bounding box center [669, 444] width 600 height 297
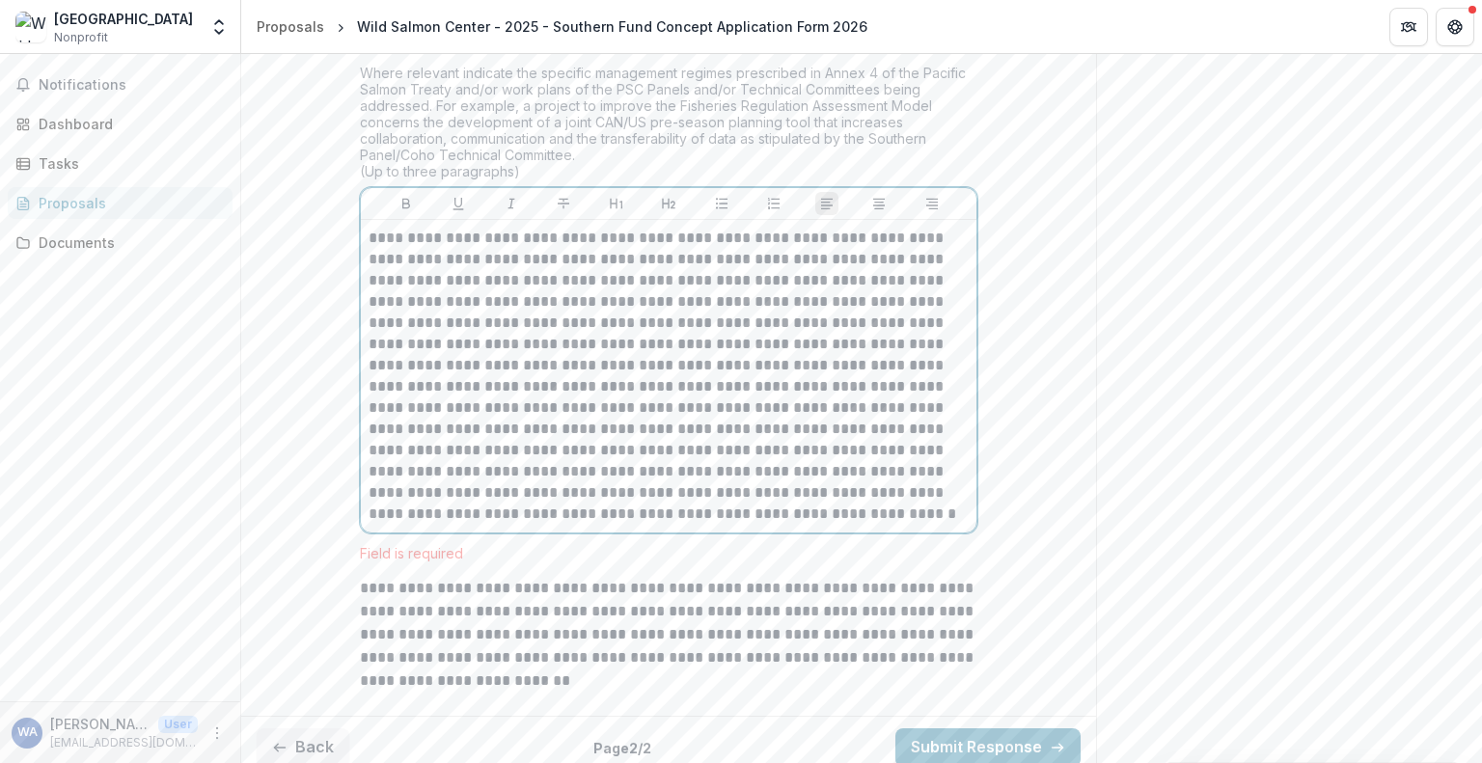
scroll to position [3898, 0]
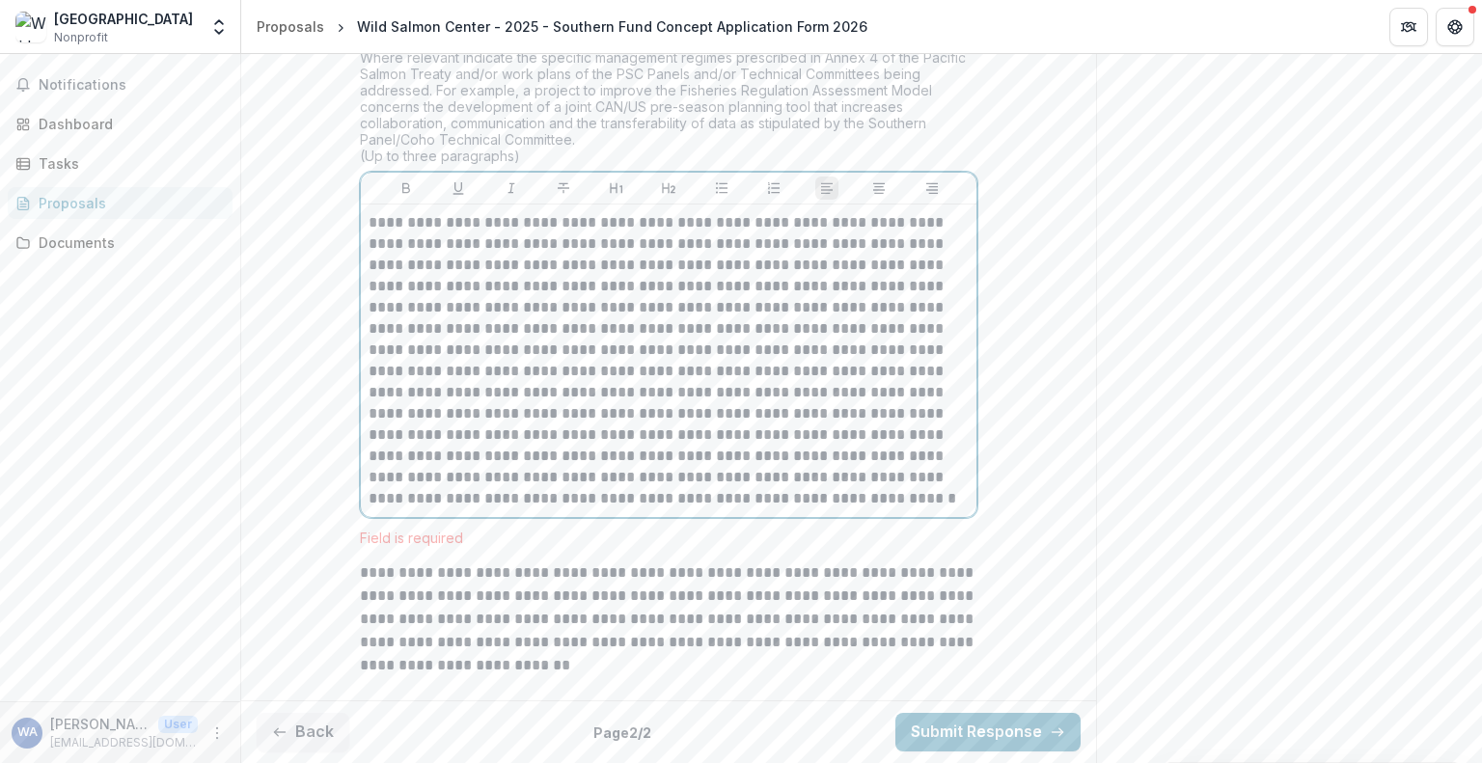
click at [510, 509] on p at bounding box center [669, 360] width 600 height 297
click at [742, 509] on p at bounding box center [669, 360] width 600 height 297
click at [669, 577] on p "**********" at bounding box center [668, 620] width 617 height 116
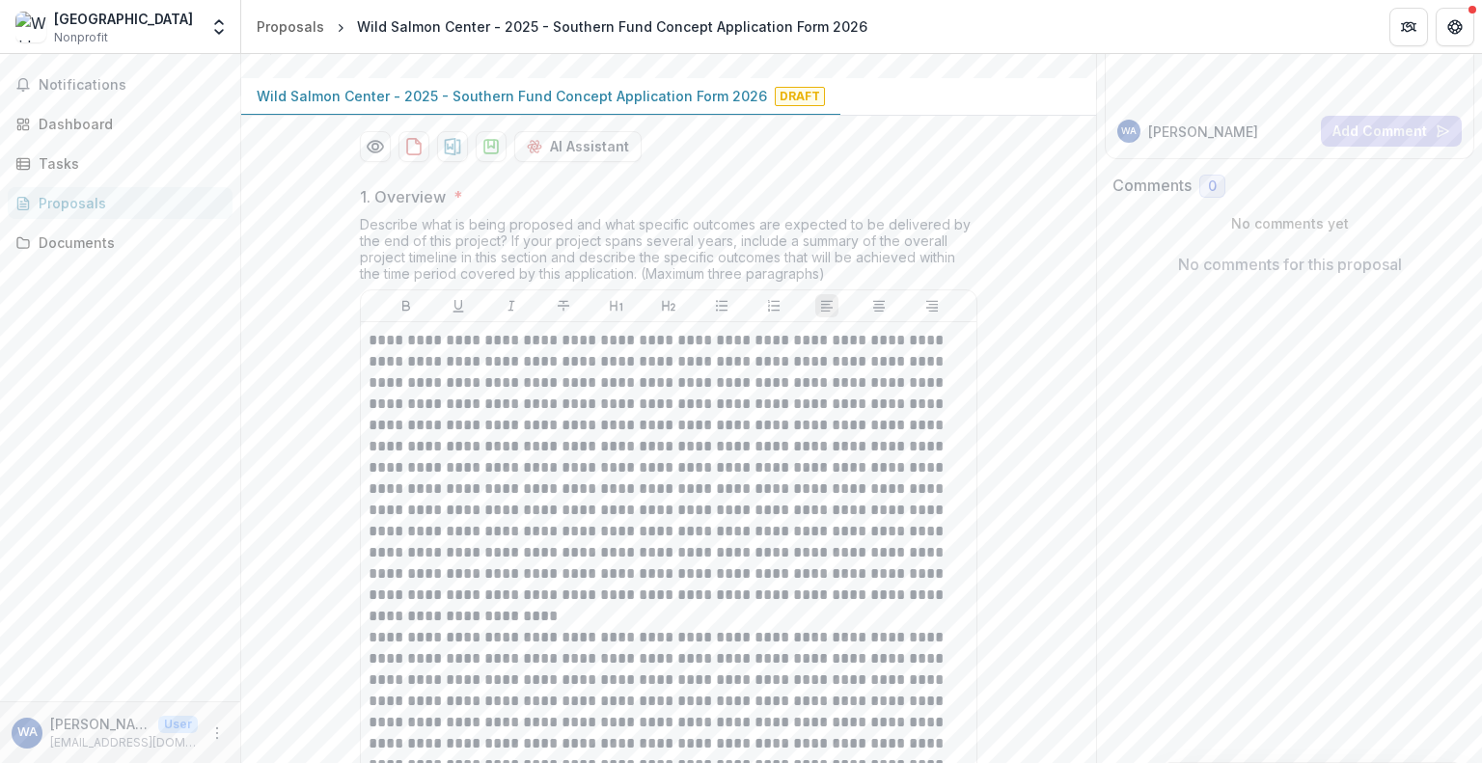
scroll to position [0, 0]
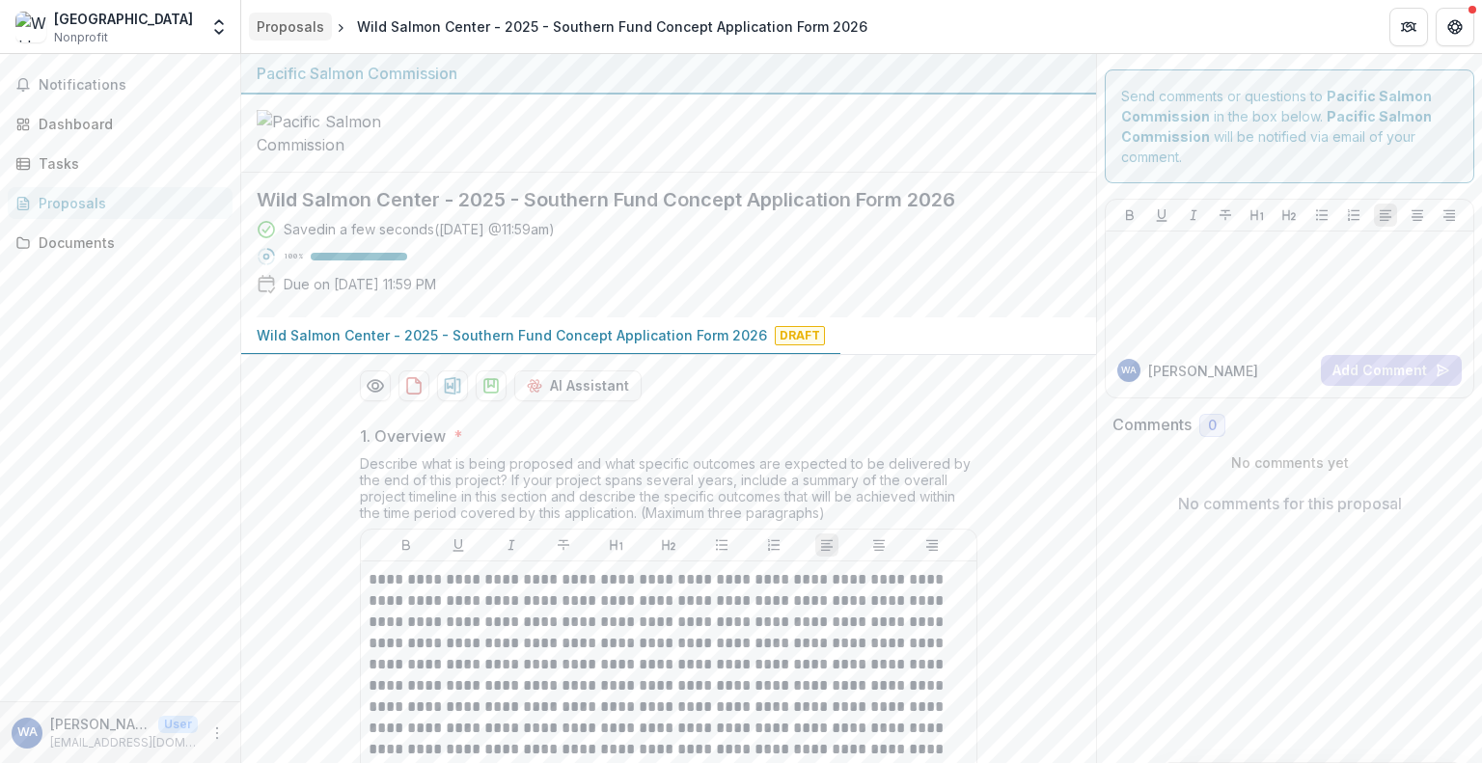
click at [297, 22] on div "Proposals" at bounding box center [291, 26] width 68 height 20
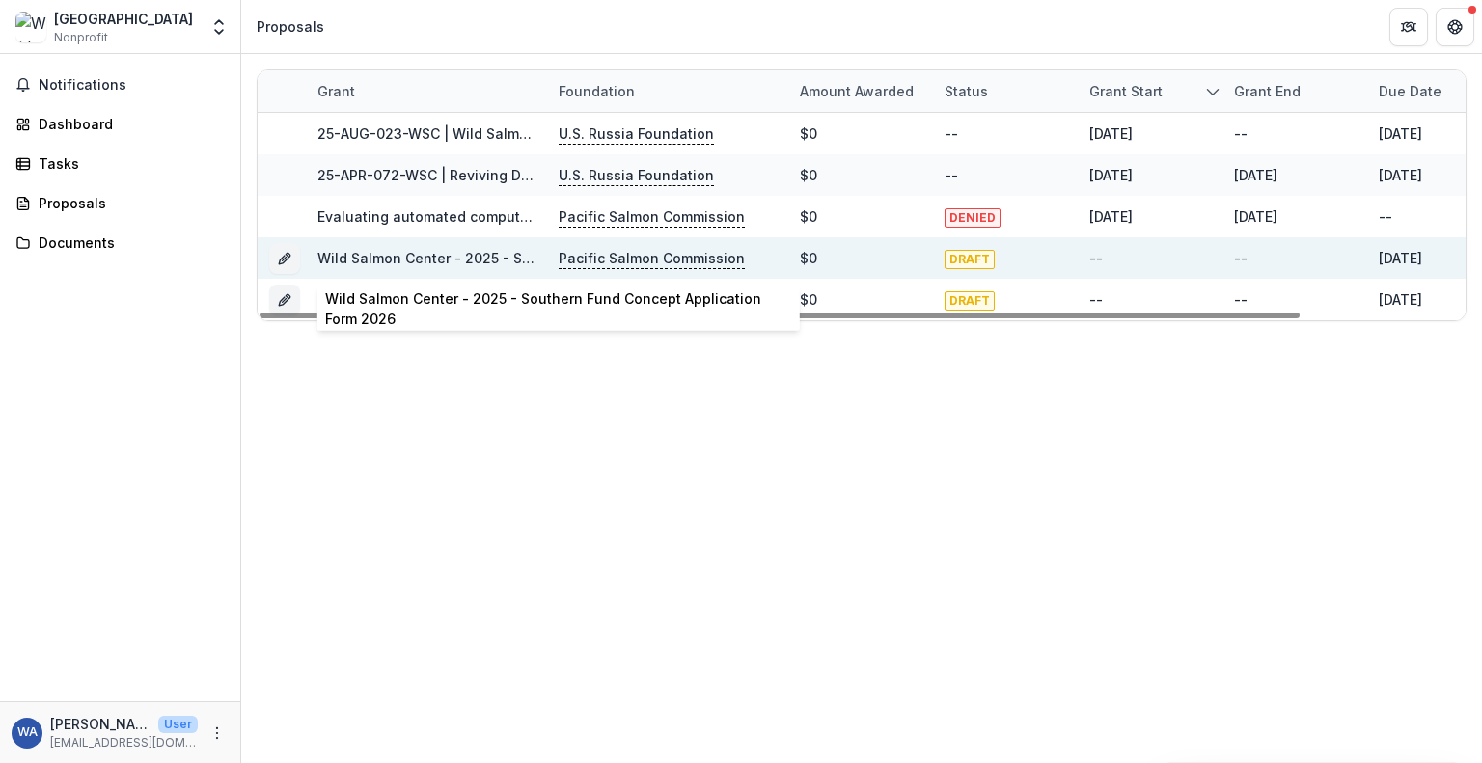
click at [445, 260] on link "Wild Salmon Center - 2025 - Southern Fund Concept Application Form 2026" at bounding box center [572, 258] width 510 height 16
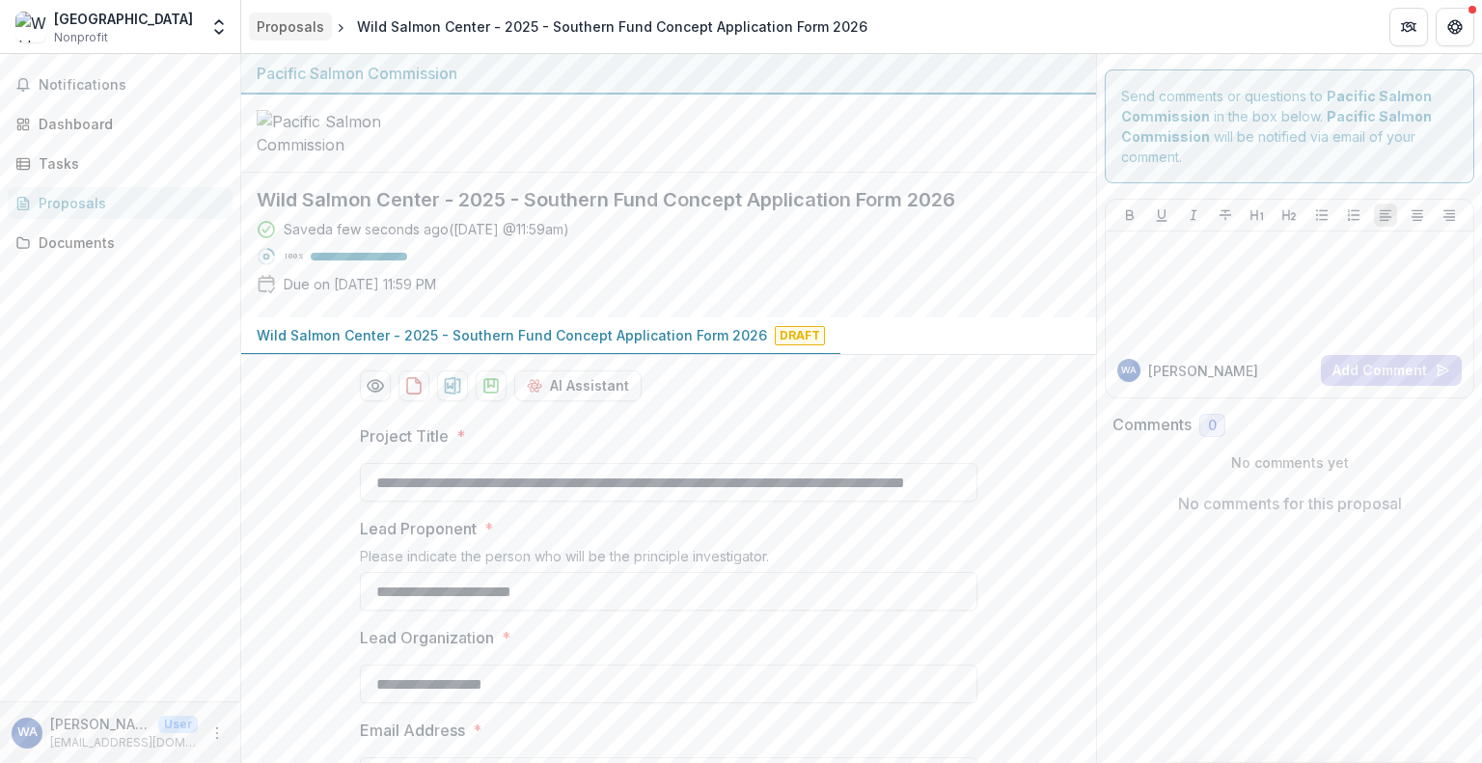
click at [315, 31] on div "Proposals" at bounding box center [291, 26] width 68 height 20
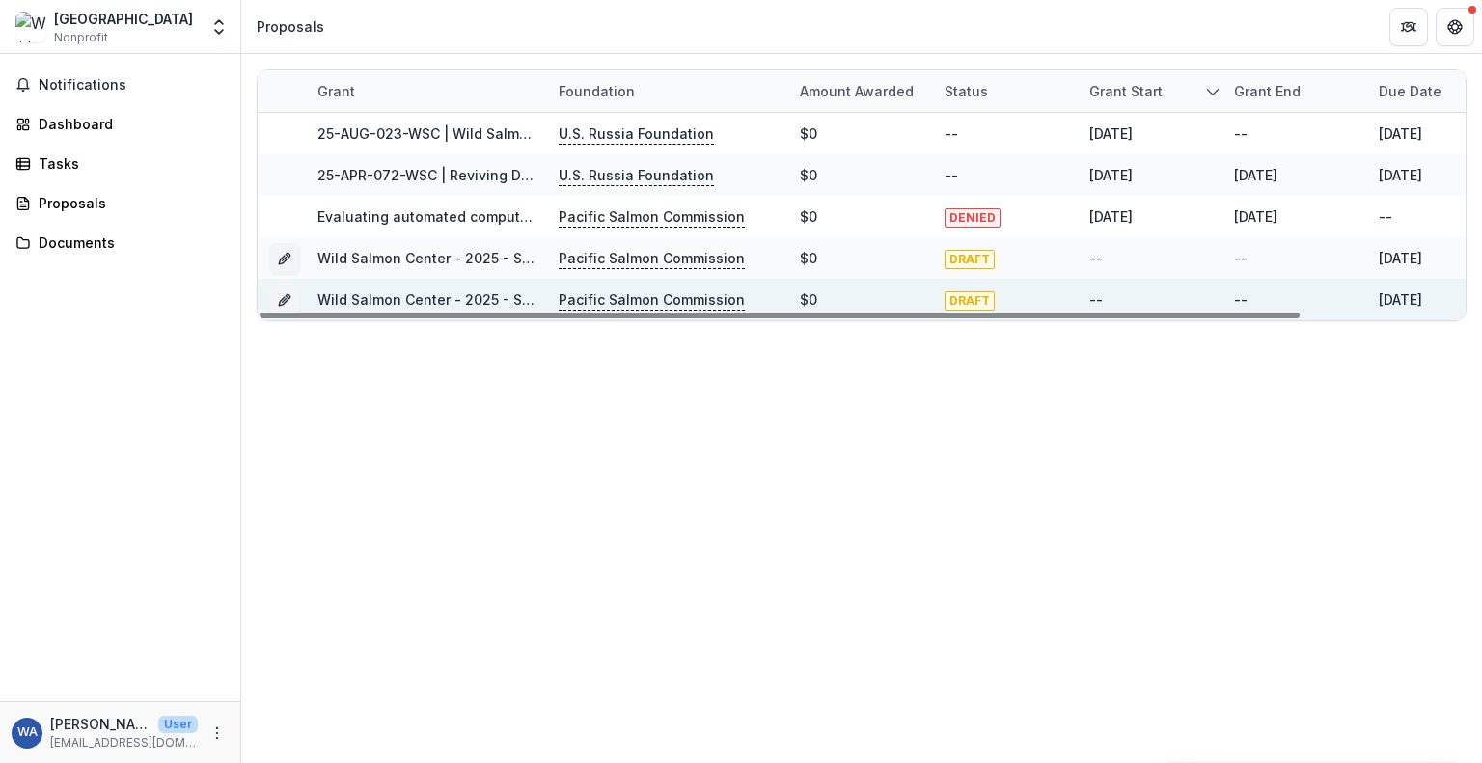
click at [430, 295] on link "Wild Salmon Center - 2025 - Southern Fund Concept Application Form 2026" at bounding box center [572, 299] width 510 height 16
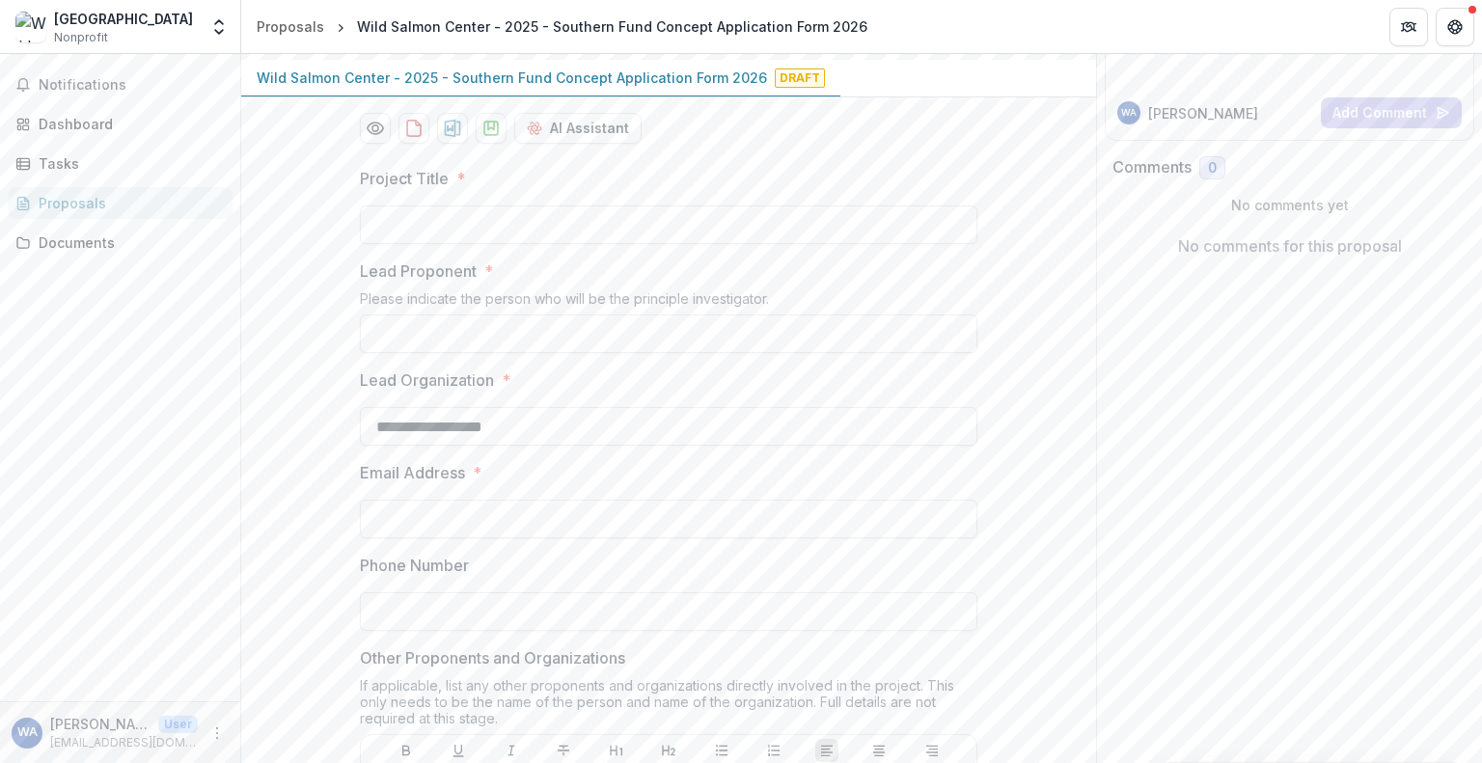
scroll to position [289, 0]
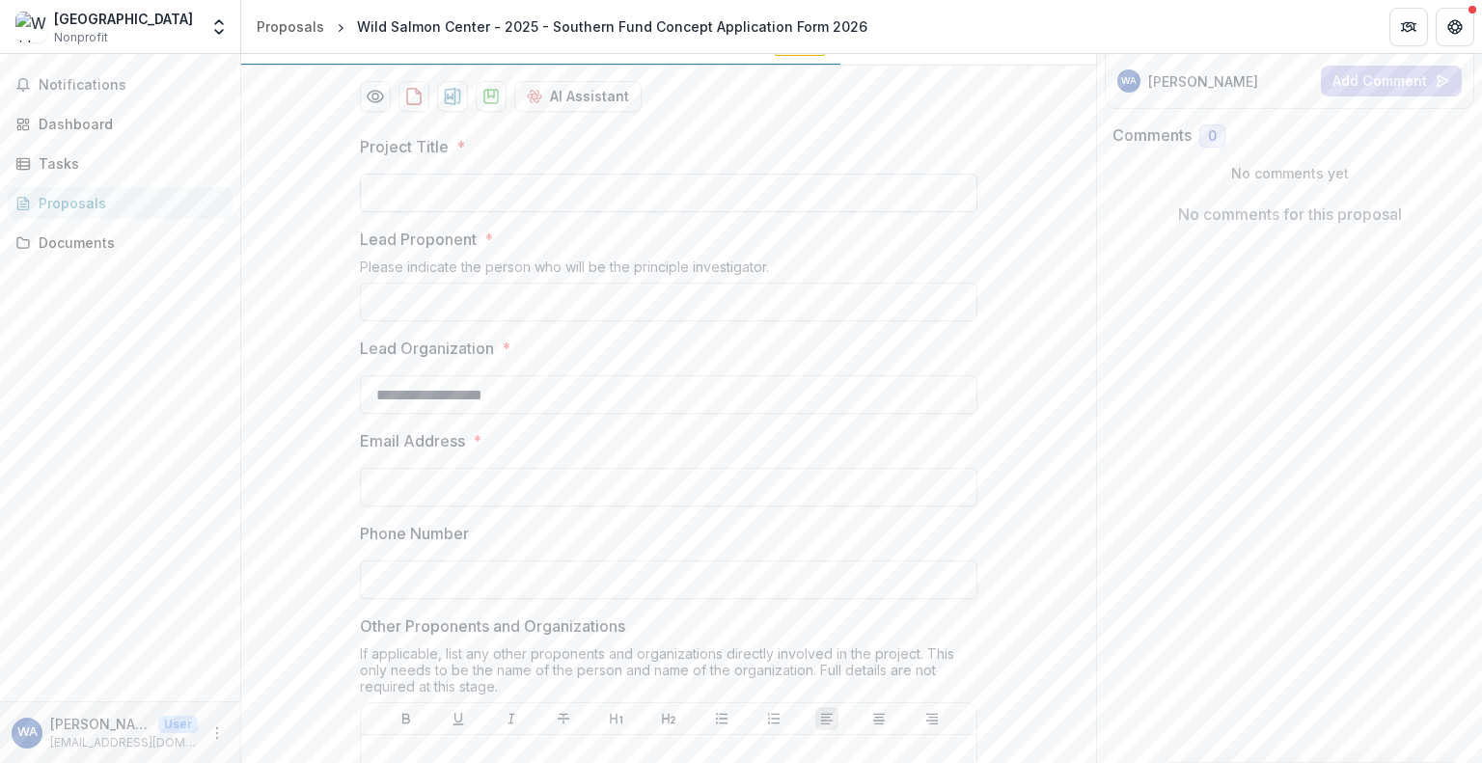
click at [482, 212] on input "Project Title *" at bounding box center [668, 193] width 617 height 39
paste input "**********"
click at [375, 212] on input "**********" at bounding box center [668, 193] width 617 height 39
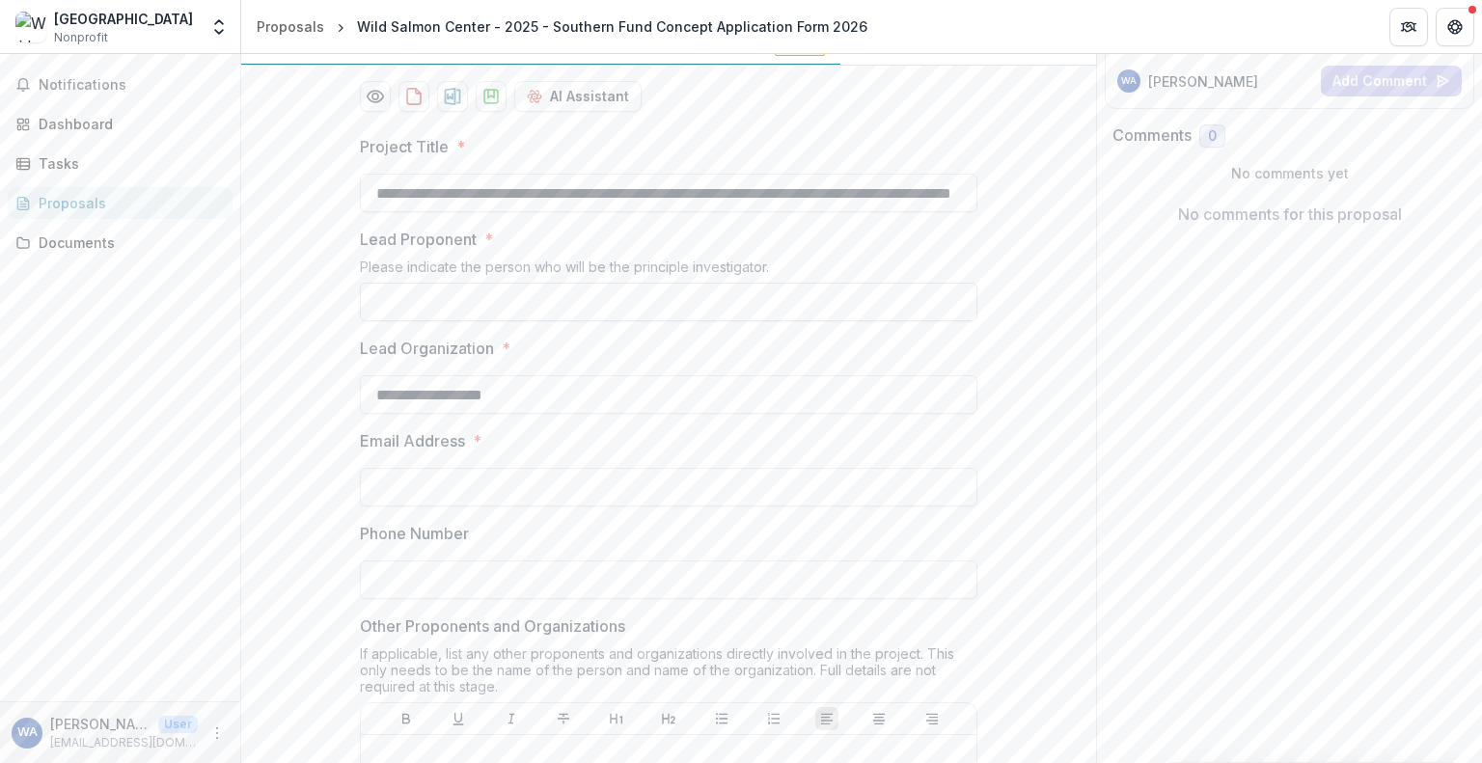
type input "**********"
click at [477, 321] on input "Lead Proponent *" at bounding box center [668, 302] width 617 height 39
type input "**********"
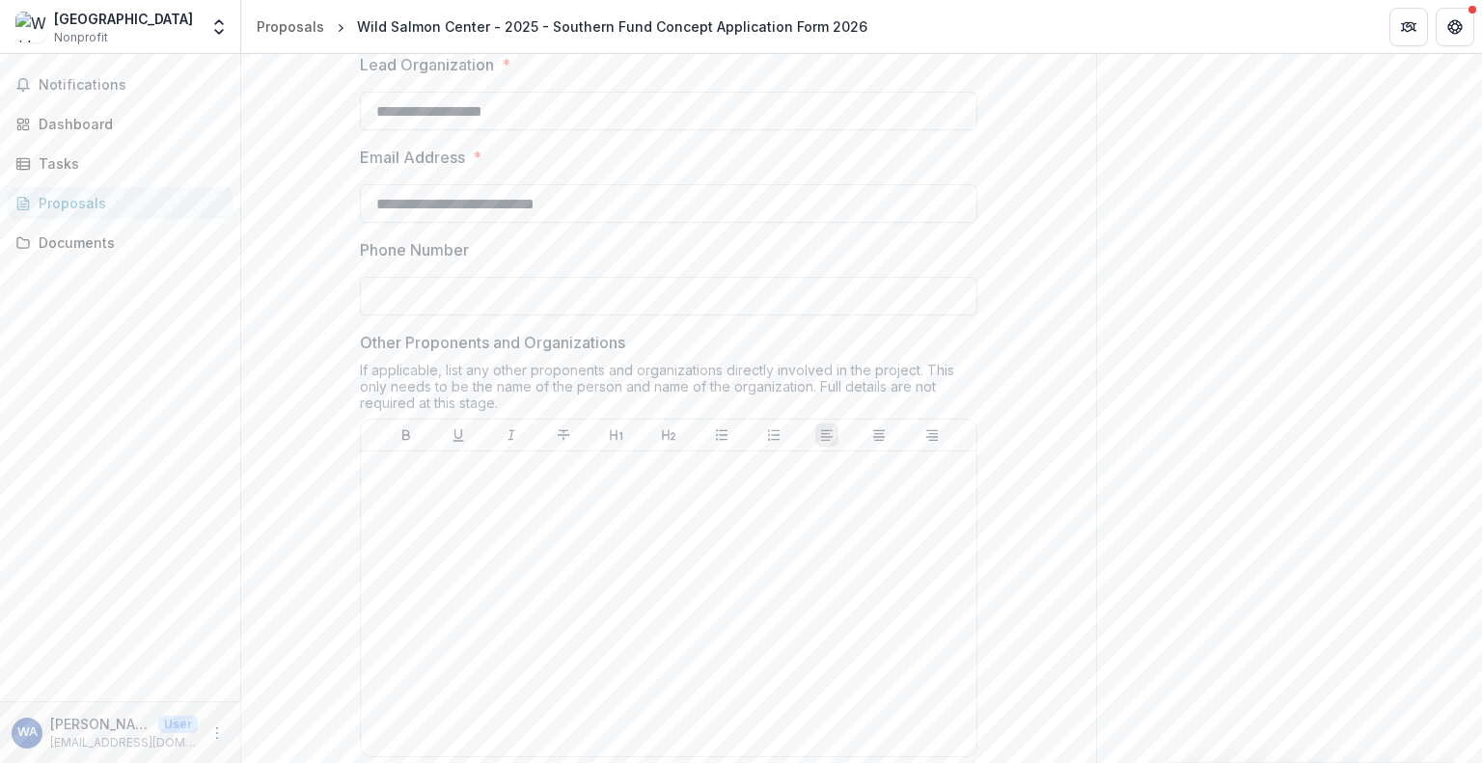
scroll to position [579, 0]
type input "**********"
click at [687, 310] on input "Phone Number" at bounding box center [668, 290] width 617 height 39
type input "**********"
click at [892, 348] on span "Other Proponents and Organizations" at bounding box center [663, 336] width 606 height 23
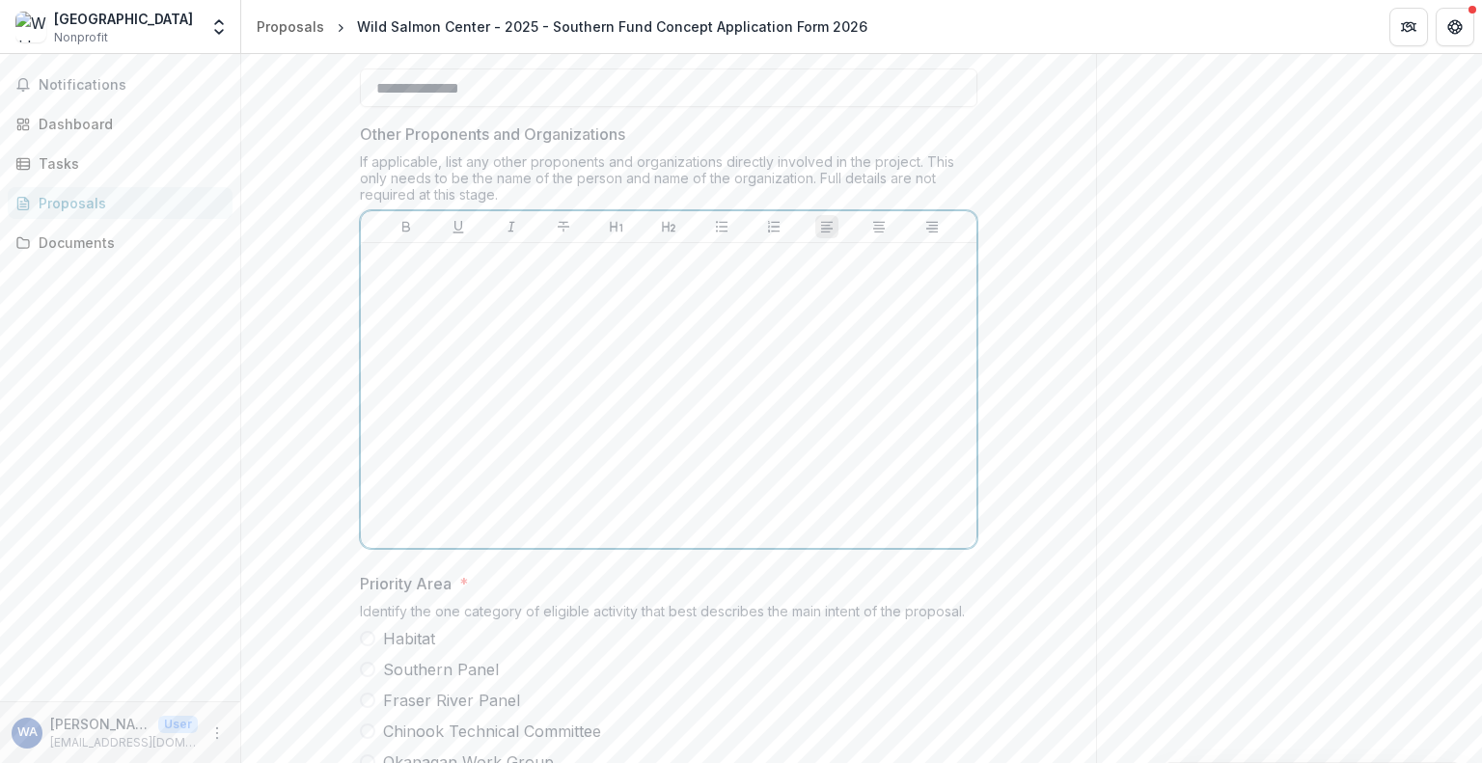
scroll to position [965, 0]
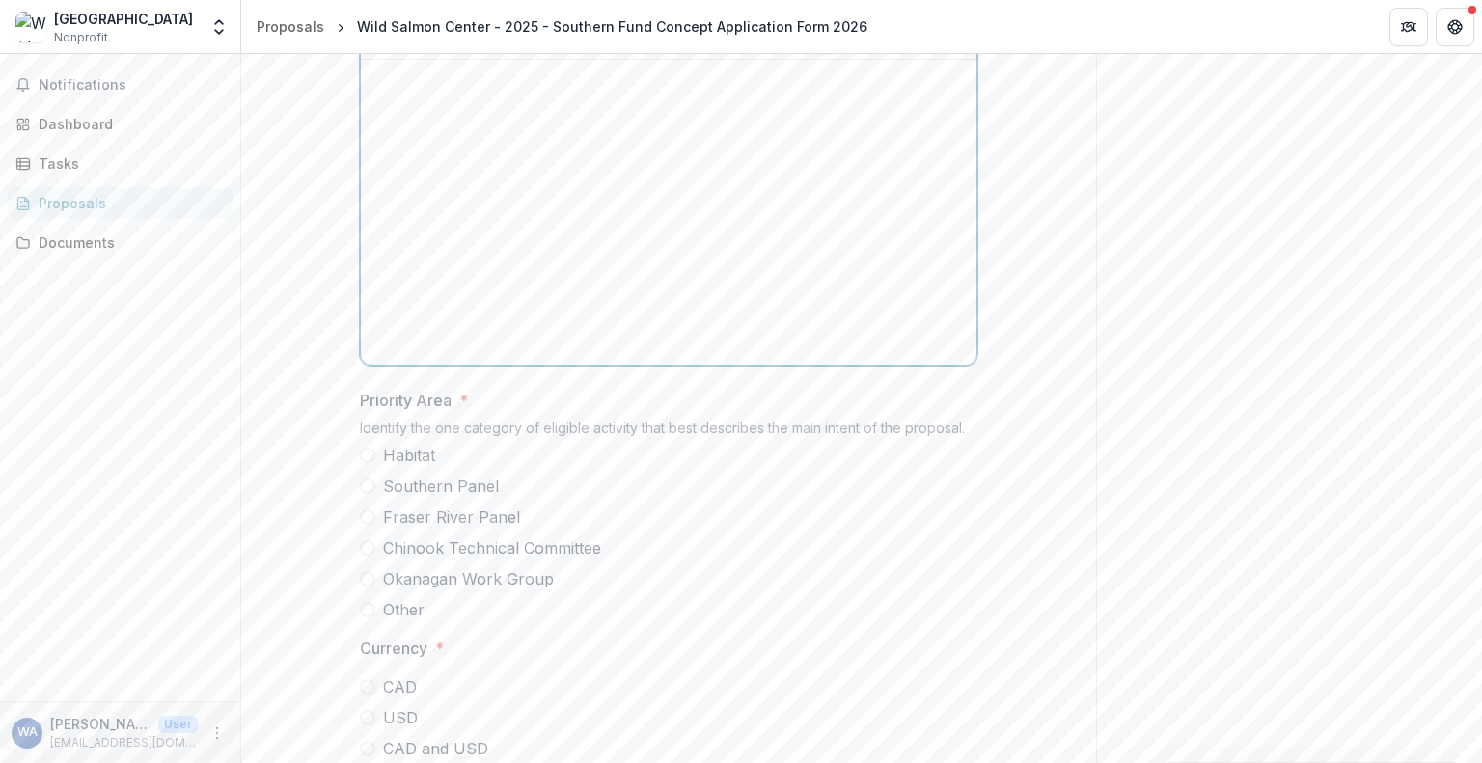
click at [720, 357] on div at bounding box center [669, 212] width 600 height 289
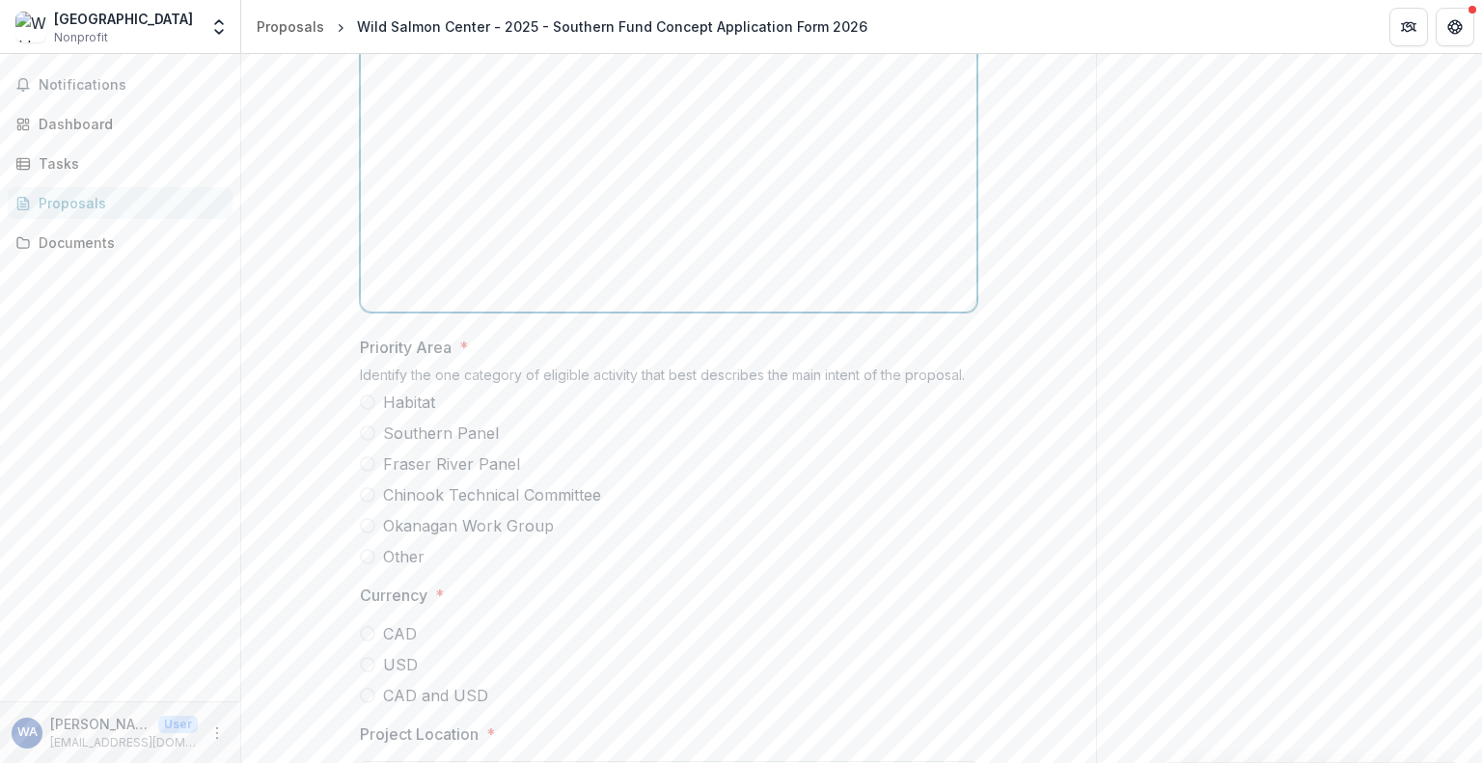
scroll to position [1061, 0]
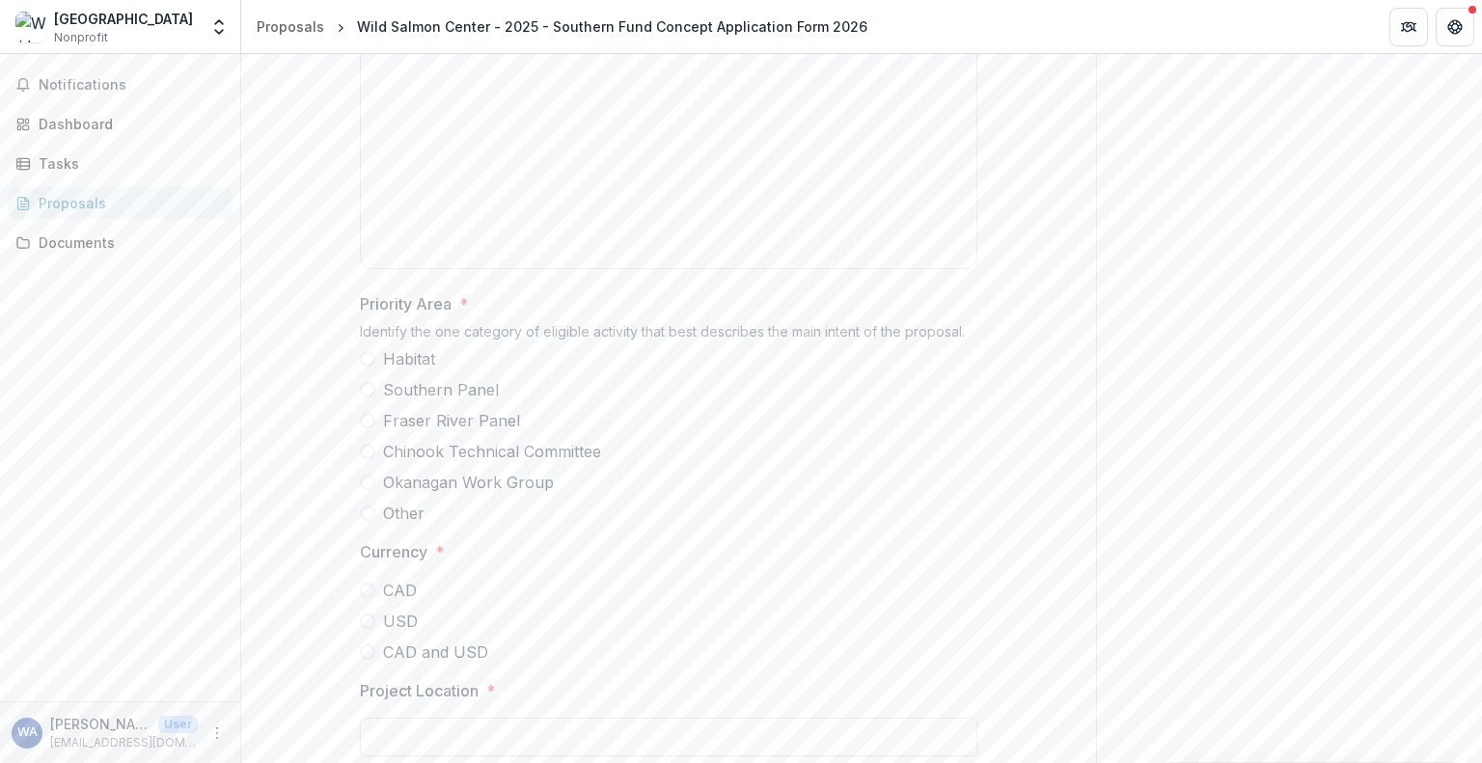
click at [360, 428] on span at bounding box center [367, 420] width 15 height 15
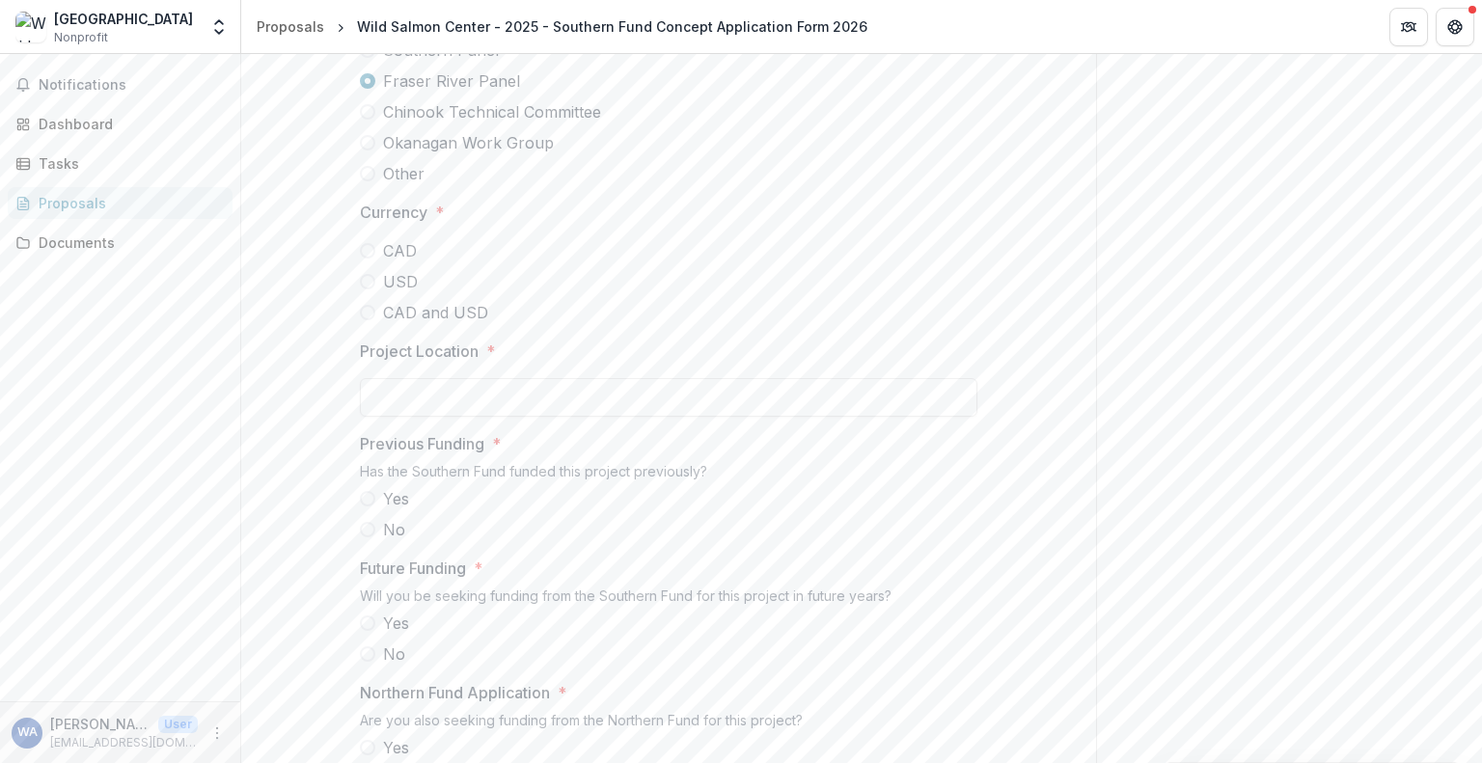
scroll to position [1447, 0]
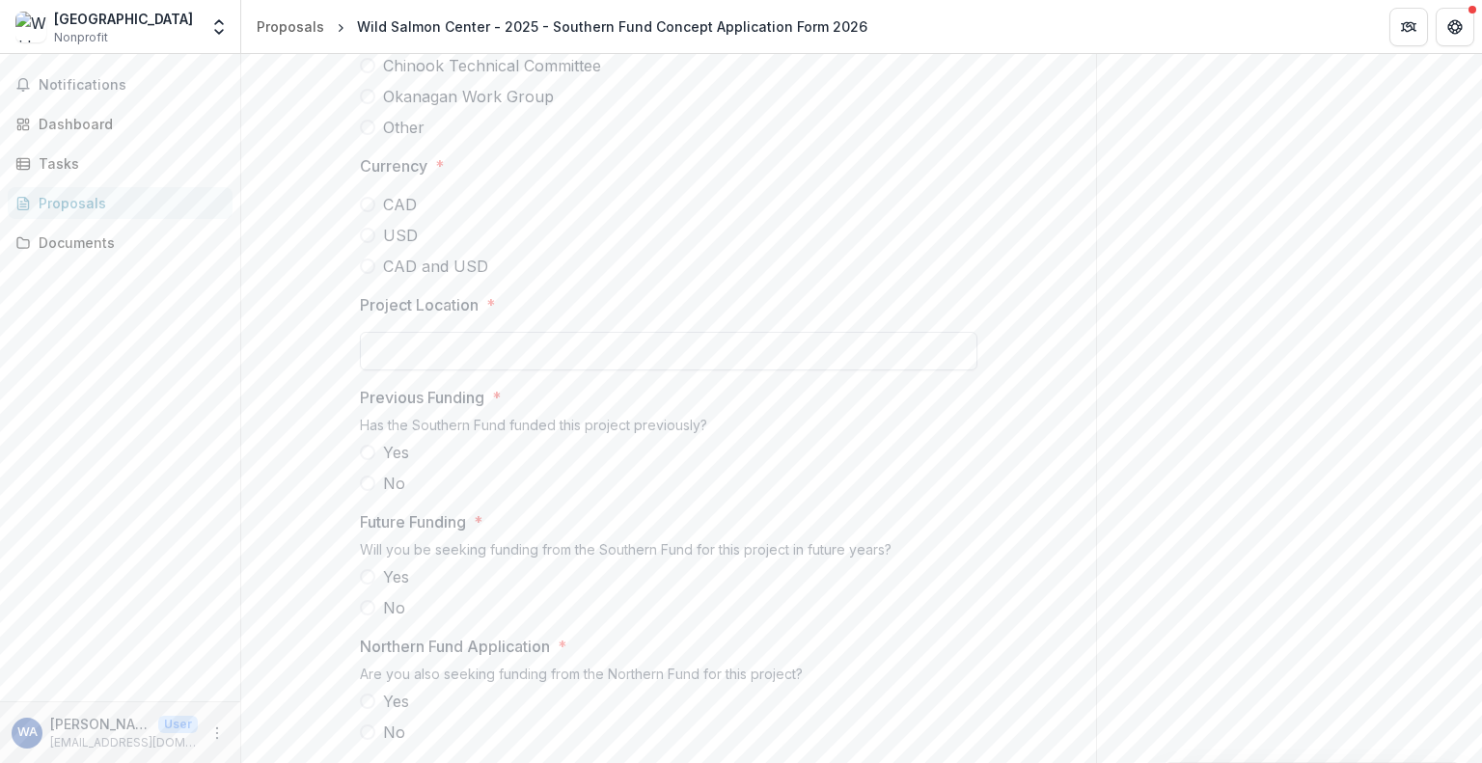
drag, startPoint x: 589, startPoint y: 494, endPoint x: 610, endPoint y: 485, distance: 22.9
click at [589, 370] on input "Project Location *" at bounding box center [668, 351] width 617 height 39
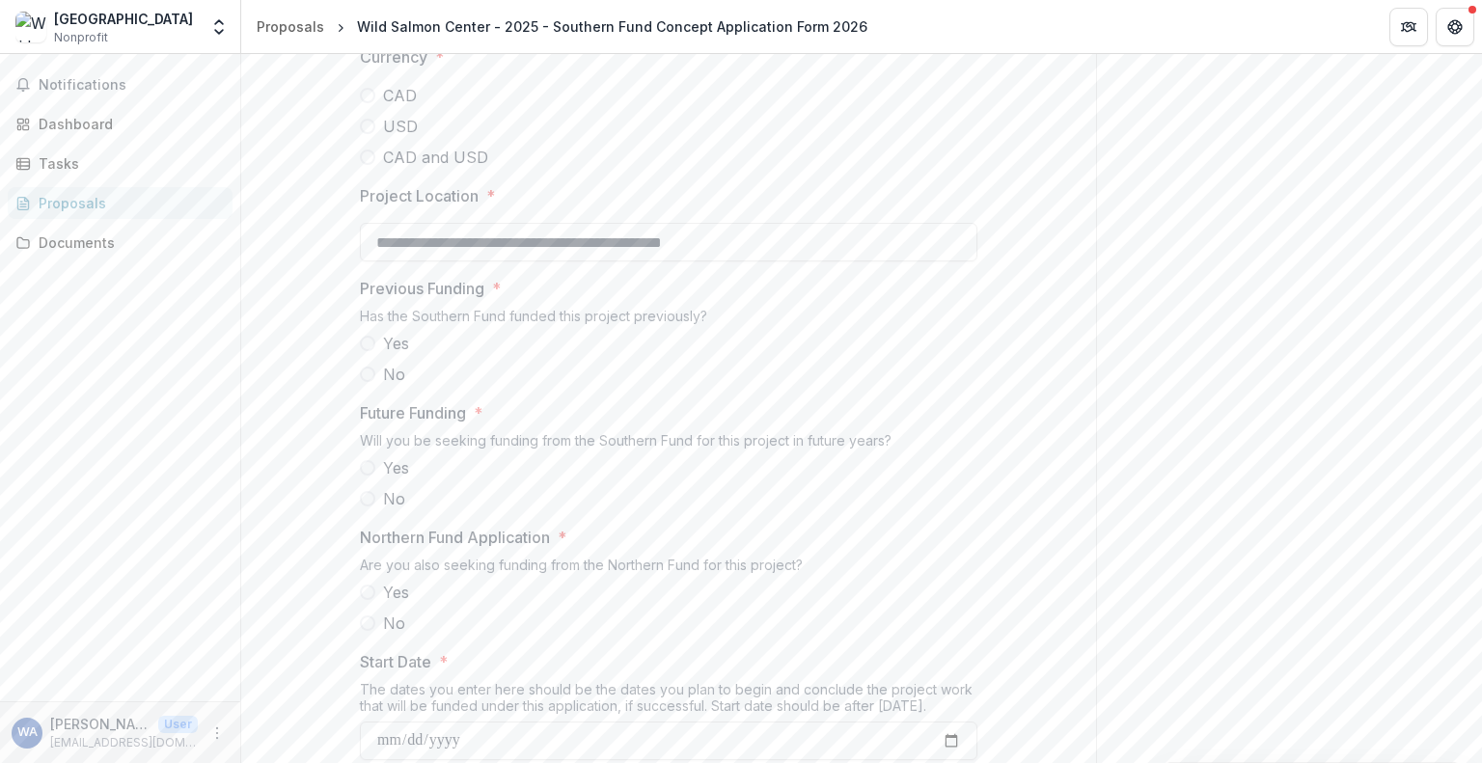
scroll to position [1544, 0]
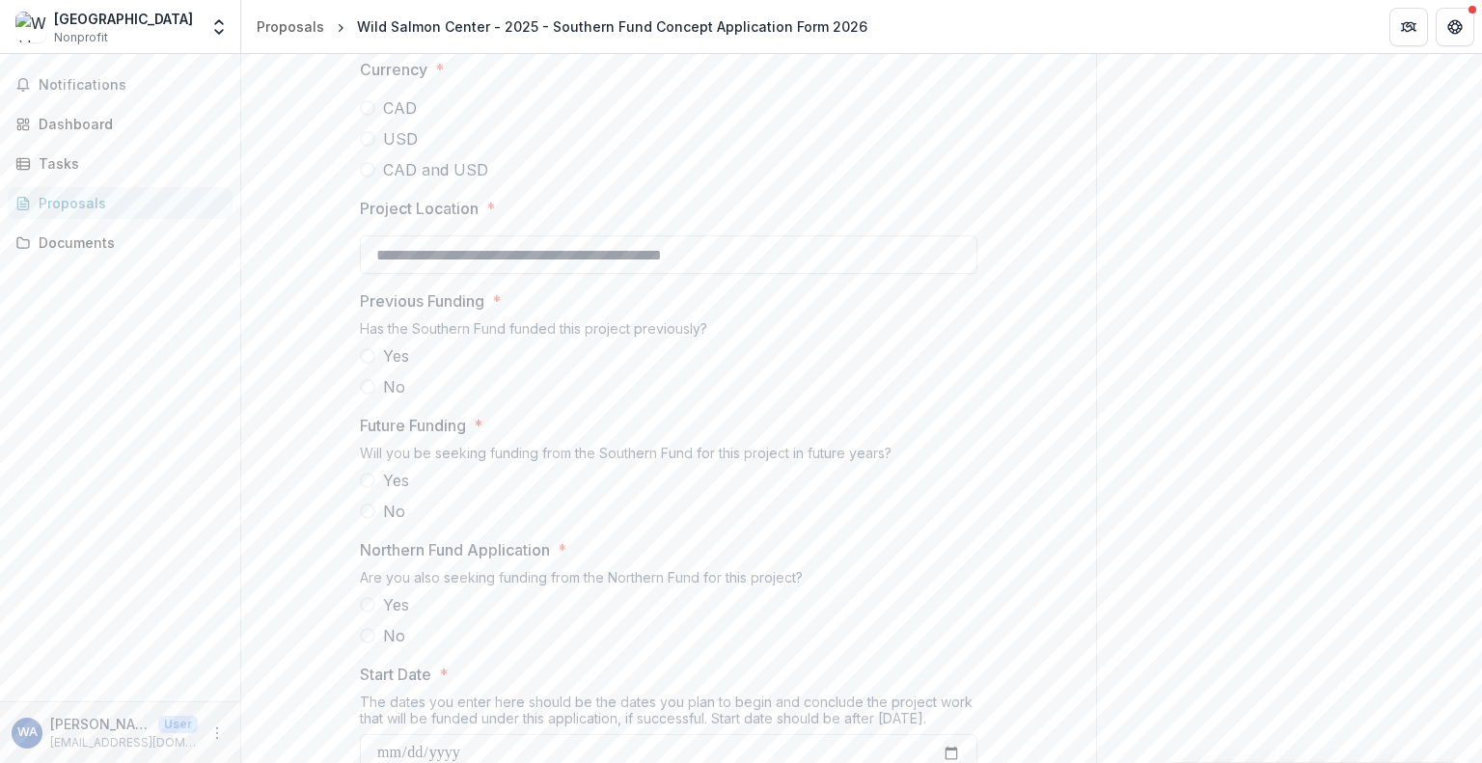
type input "**********"
click at [370, 395] on span at bounding box center [367, 386] width 15 height 15
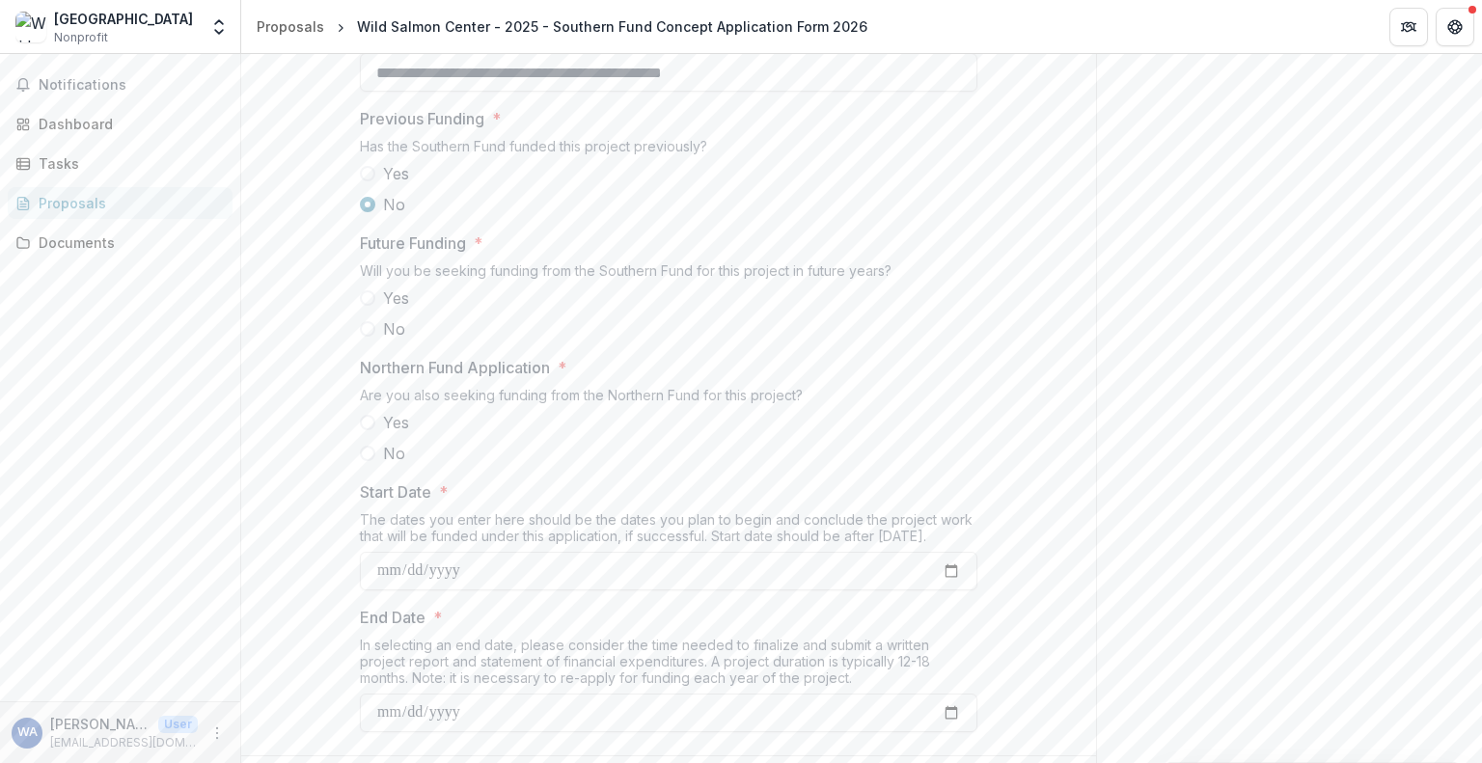
scroll to position [1737, 0]
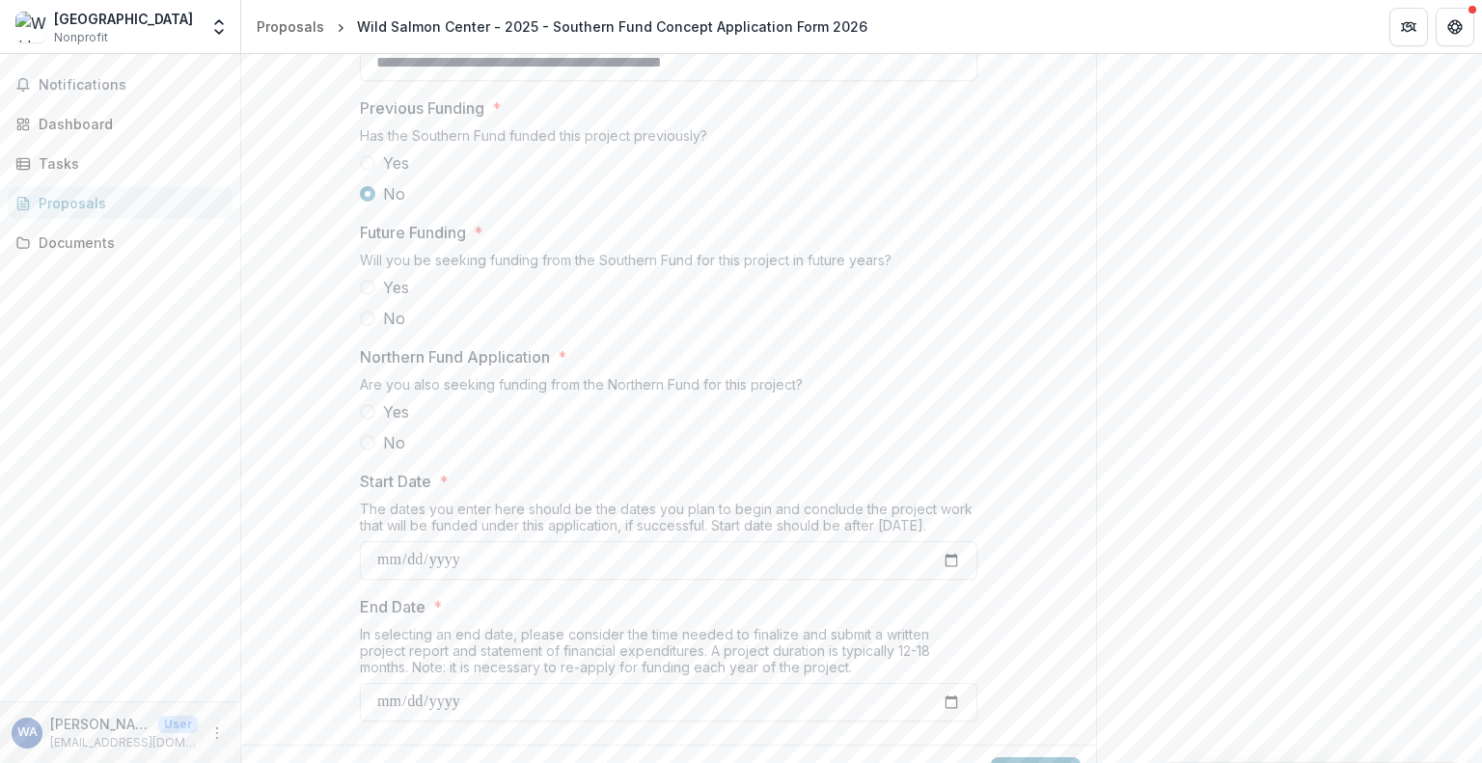
click at [370, 295] on span at bounding box center [367, 287] width 15 height 15
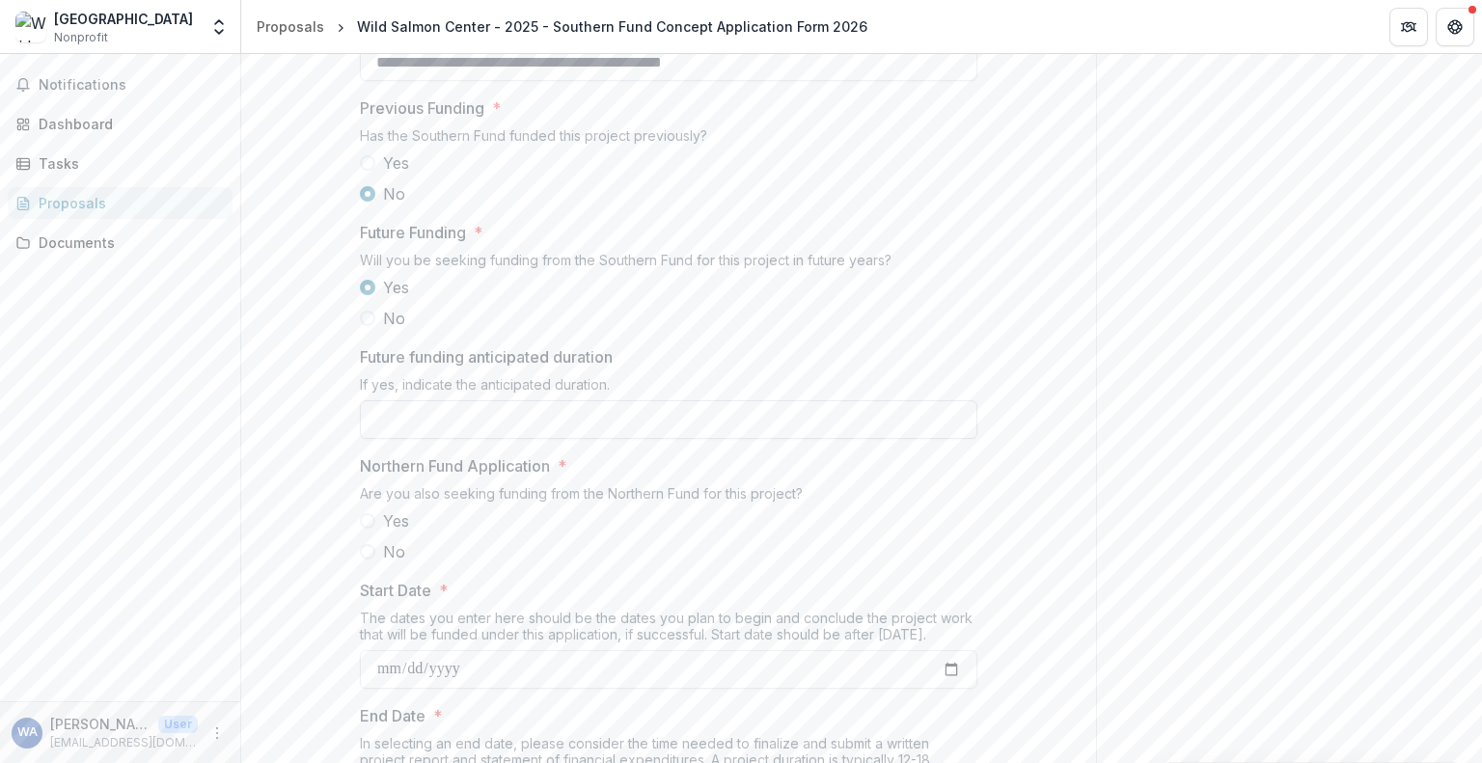
click at [479, 439] on input "Future funding anticipated duration" at bounding box center [668, 419] width 617 height 39
type input "**********"
drag, startPoint x: 376, startPoint y: 460, endPoint x: 417, endPoint y: 482, distance: 46.2
click at [375, 330] on label "No" at bounding box center [668, 318] width 617 height 23
click at [360, 326] on span at bounding box center [367, 318] width 15 height 15
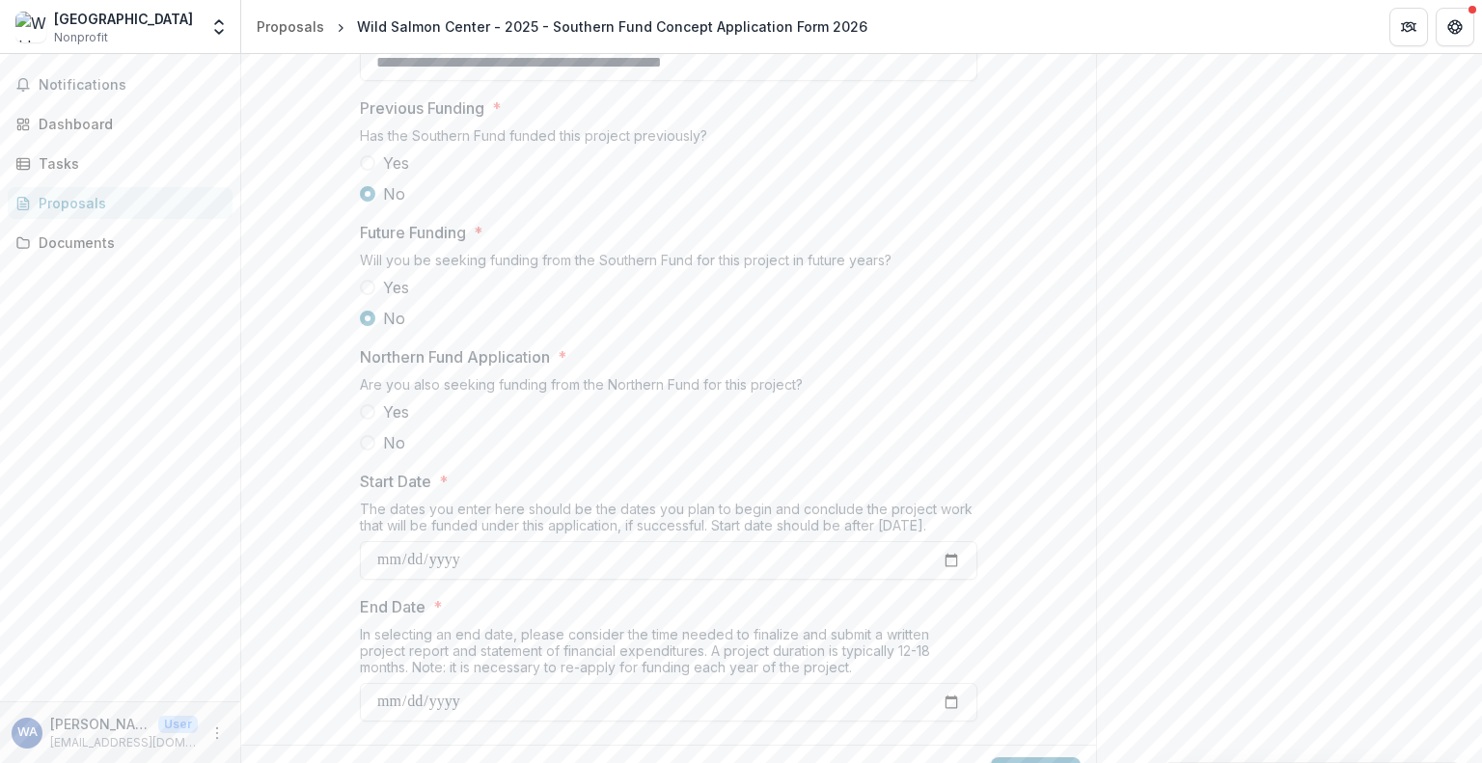
click at [367, 451] on span at bounding box center [367, 442] width 15 height 15
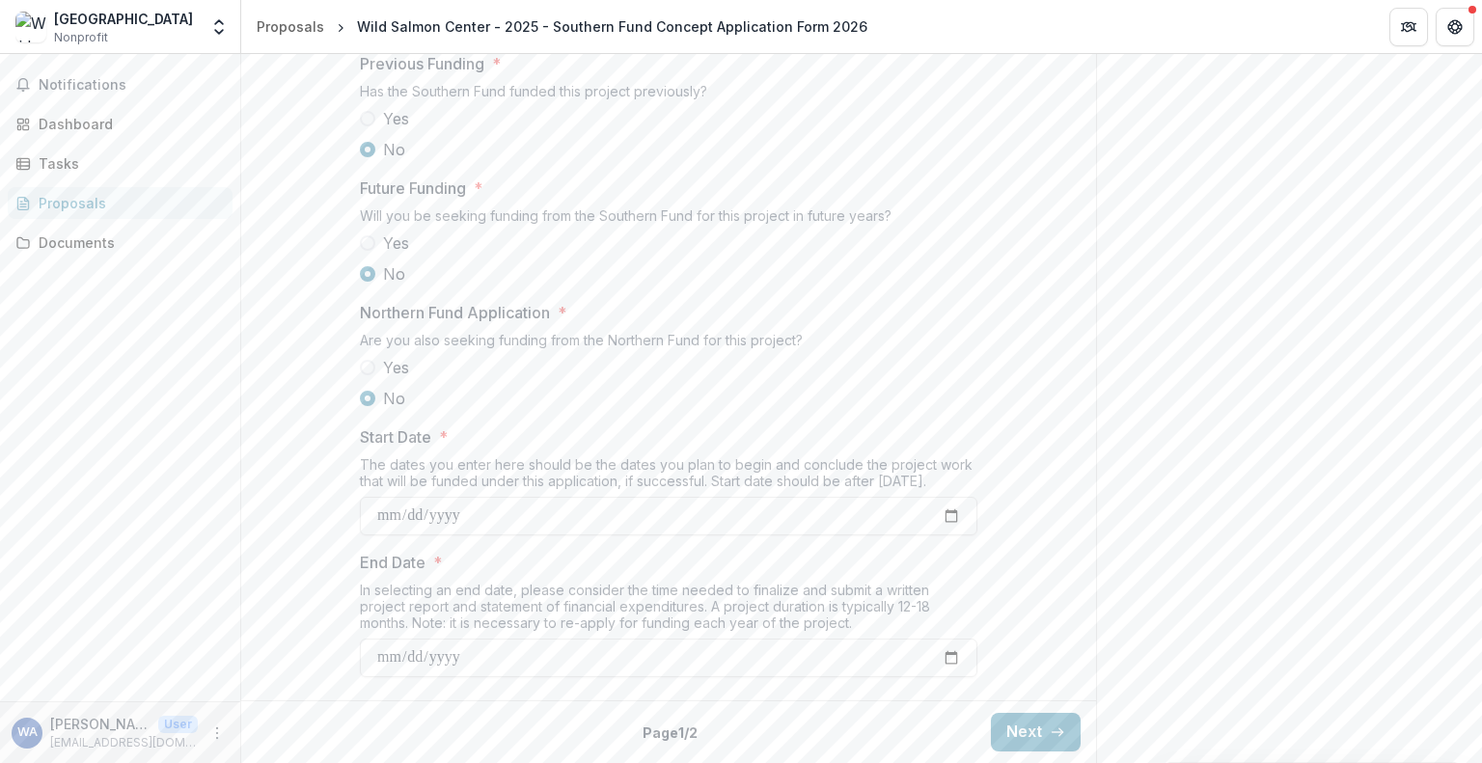
scroll to position [1924, 0]
click at [363, 240] on span at bounding box center [367, 242] width 15 height 15
click at [452, 286] on input "Future funding anticipated duration" at bounding box center [668, 266] width 617 height 39
paste input "**********"
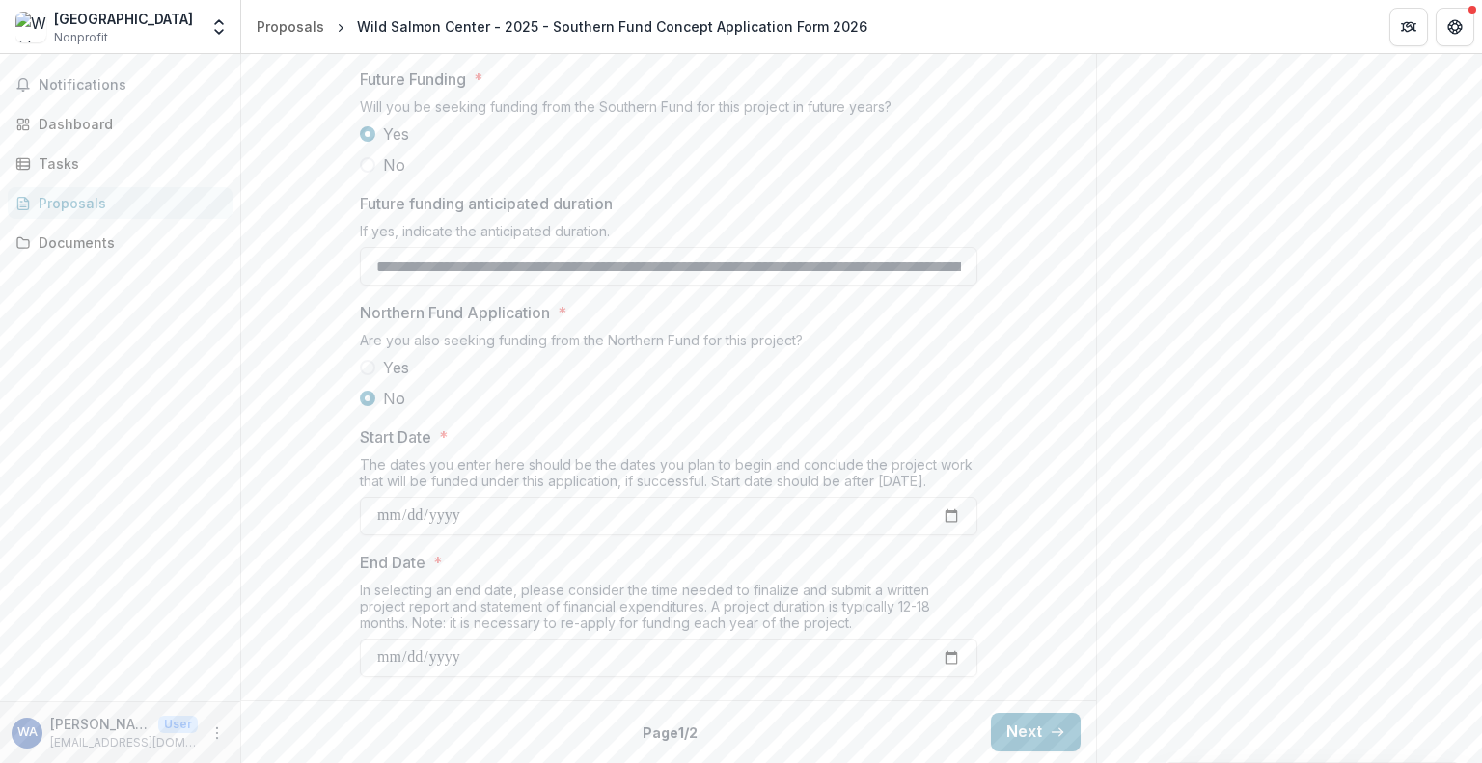
scroll to position [0, 790]
type input "**********"
click at [949, 535] on input "Start Date *" at bounding box center [668, 516] width 617 height 39
type input "**********"
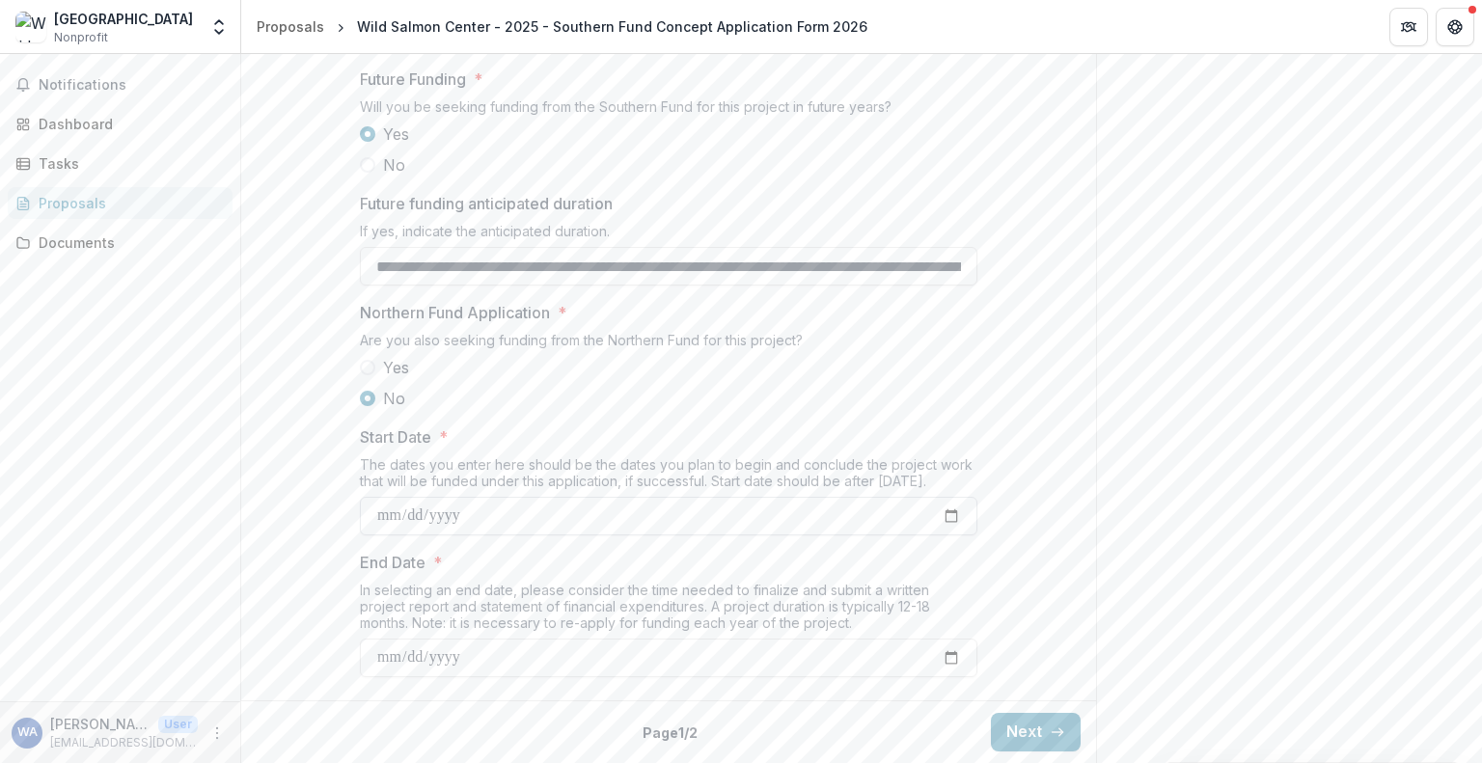
scroll to position [2033, 0]
click at [958, 655] on input "End Date *" at bounding box center [668, 658] width 617 height 39
click at [947, 655] on input "End Date *" at bounding box center [668, 658] width 617 height 39
type input "**********"
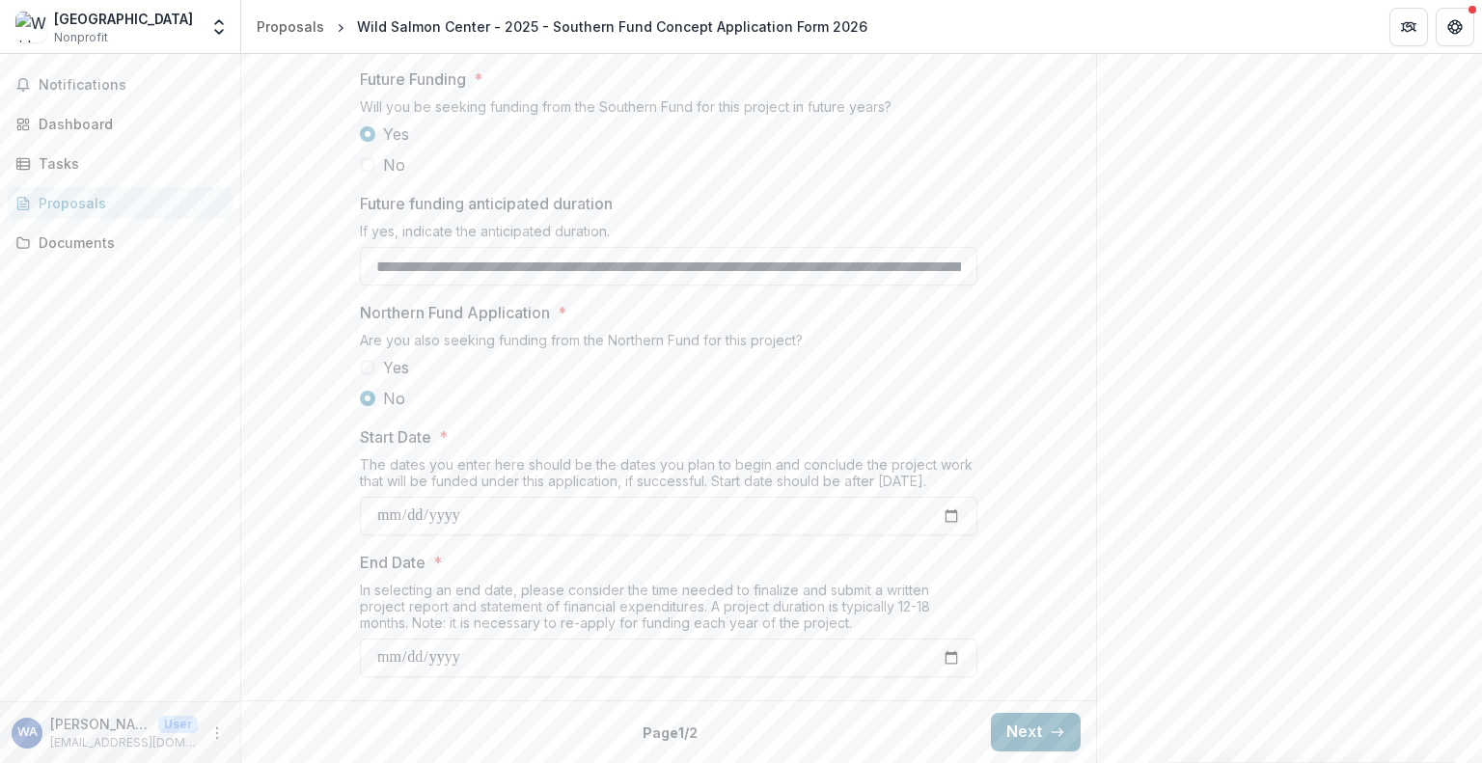
click at [1038, 718] on button "Next" at bounding box center [1036, 732] width 90 height 39
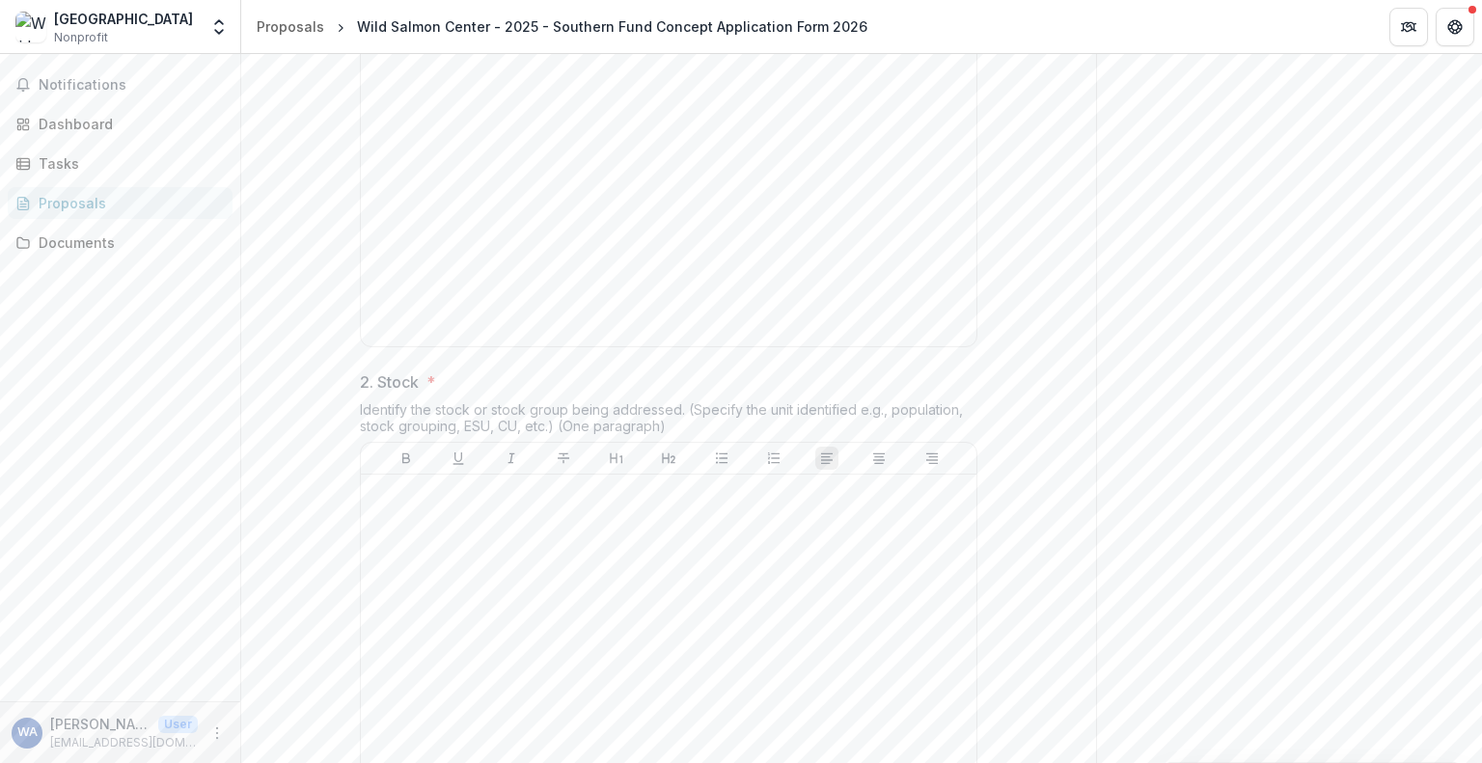
scroll to position [296, 0]
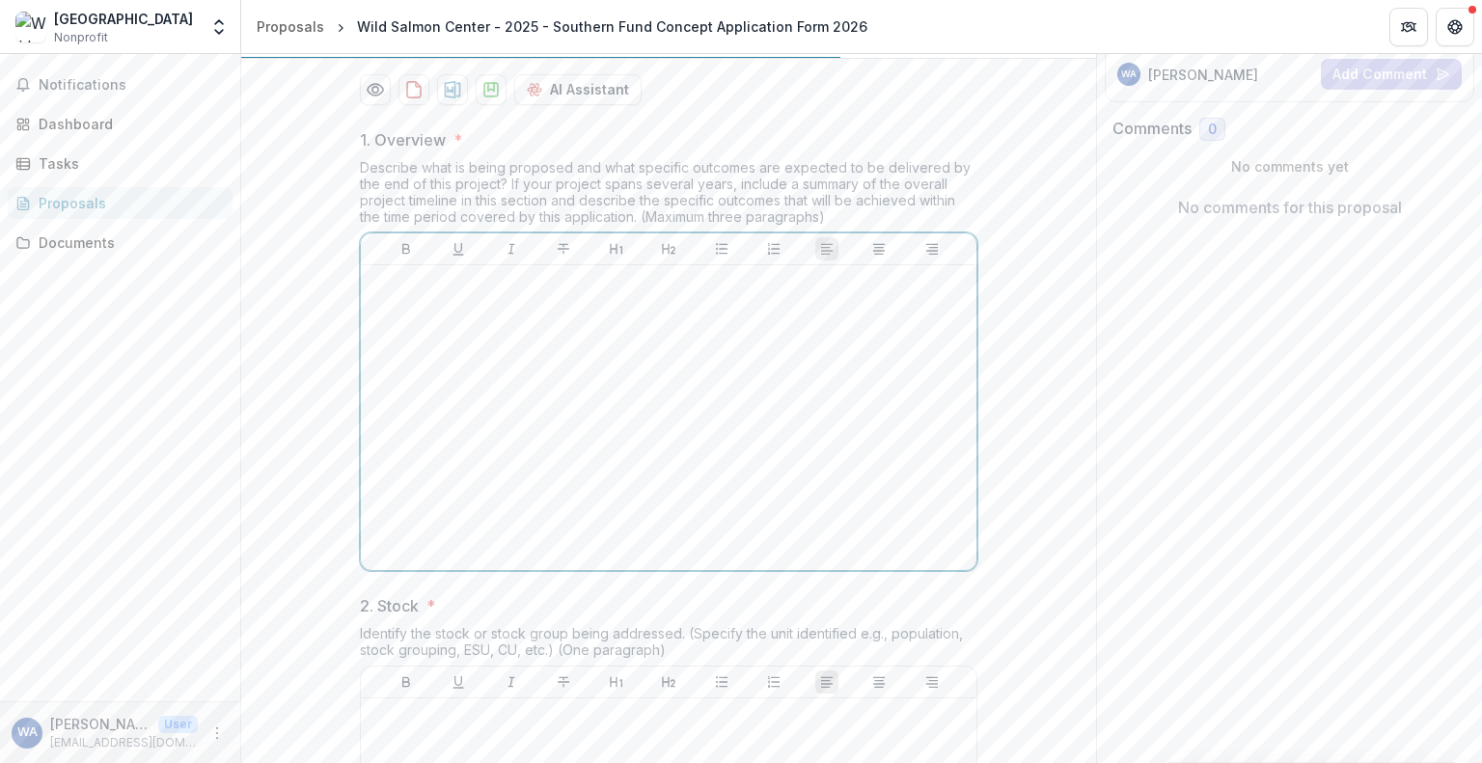
click at [469, 476] on div at bounding box center [669, 417] width 600 height 289
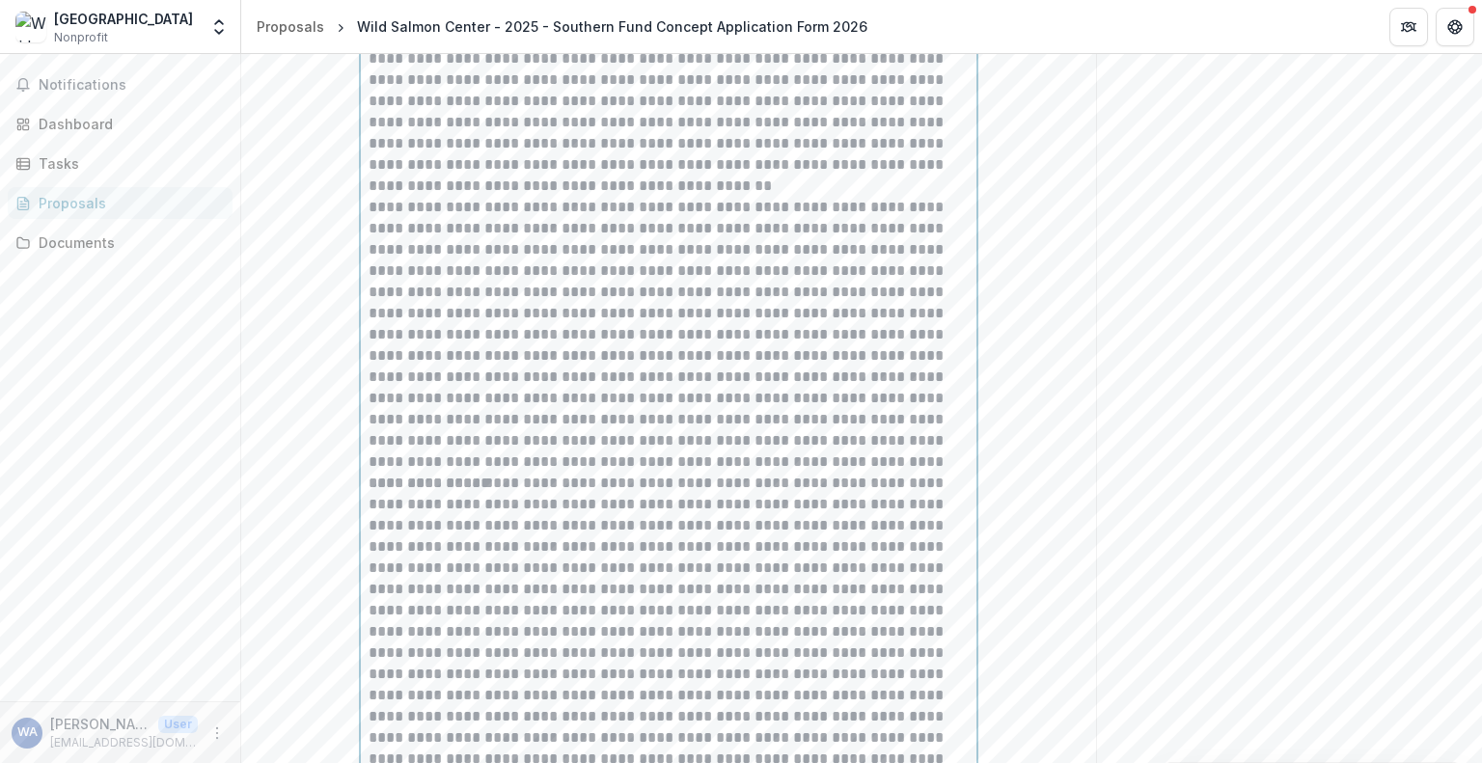
scroll to position [577, 0]
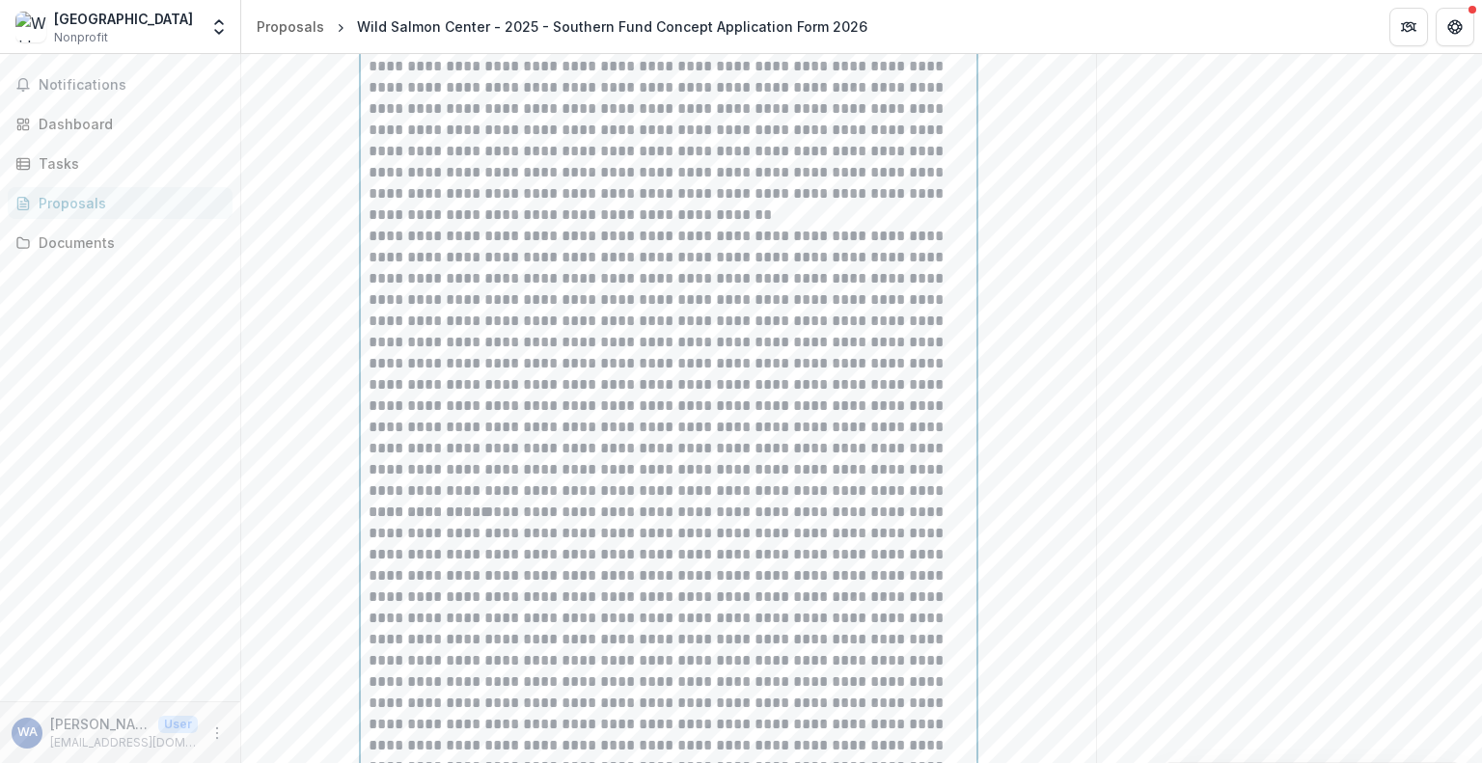
click at [612, 226] on p "**********" at bounding box center [669, 108] width 600 height 233
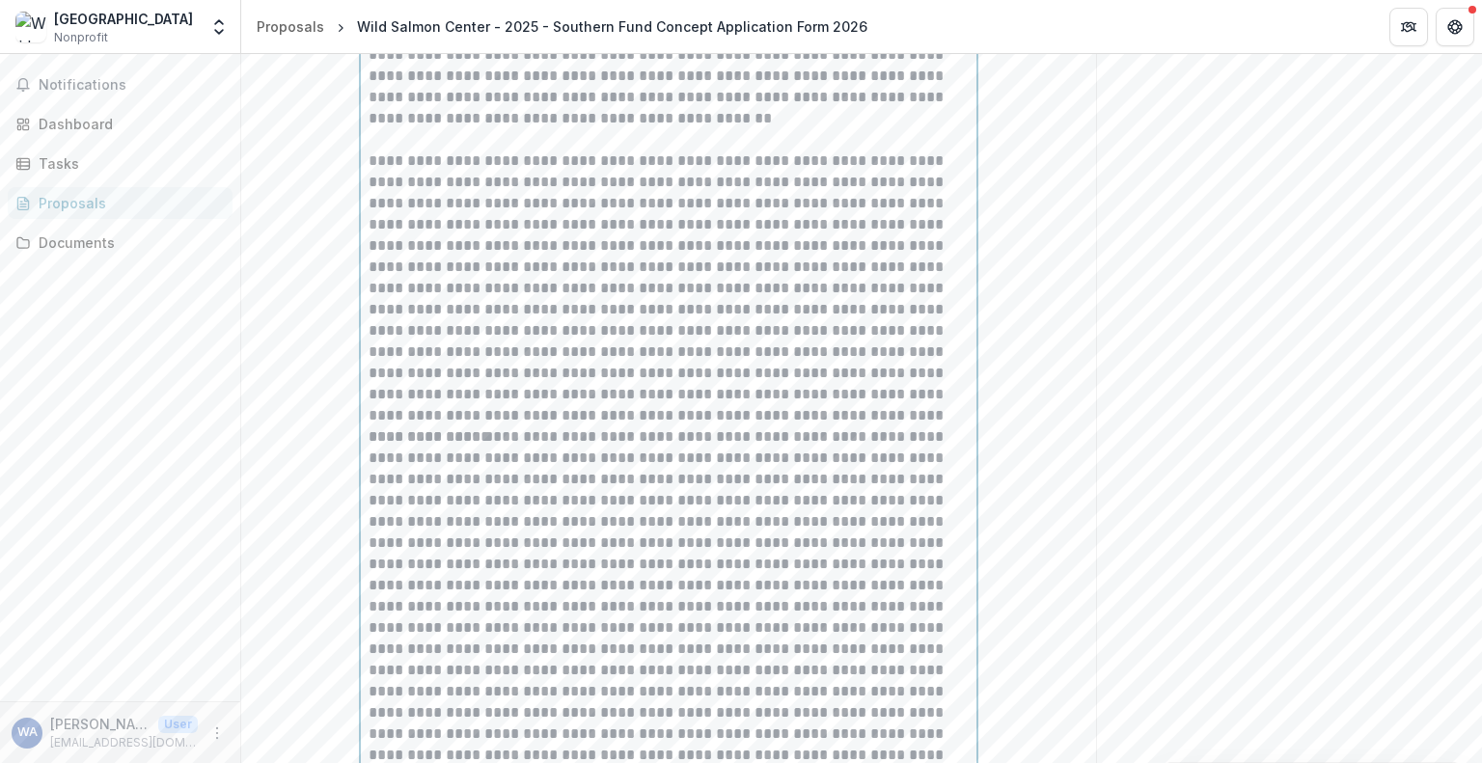
scroll to position [770, 0]
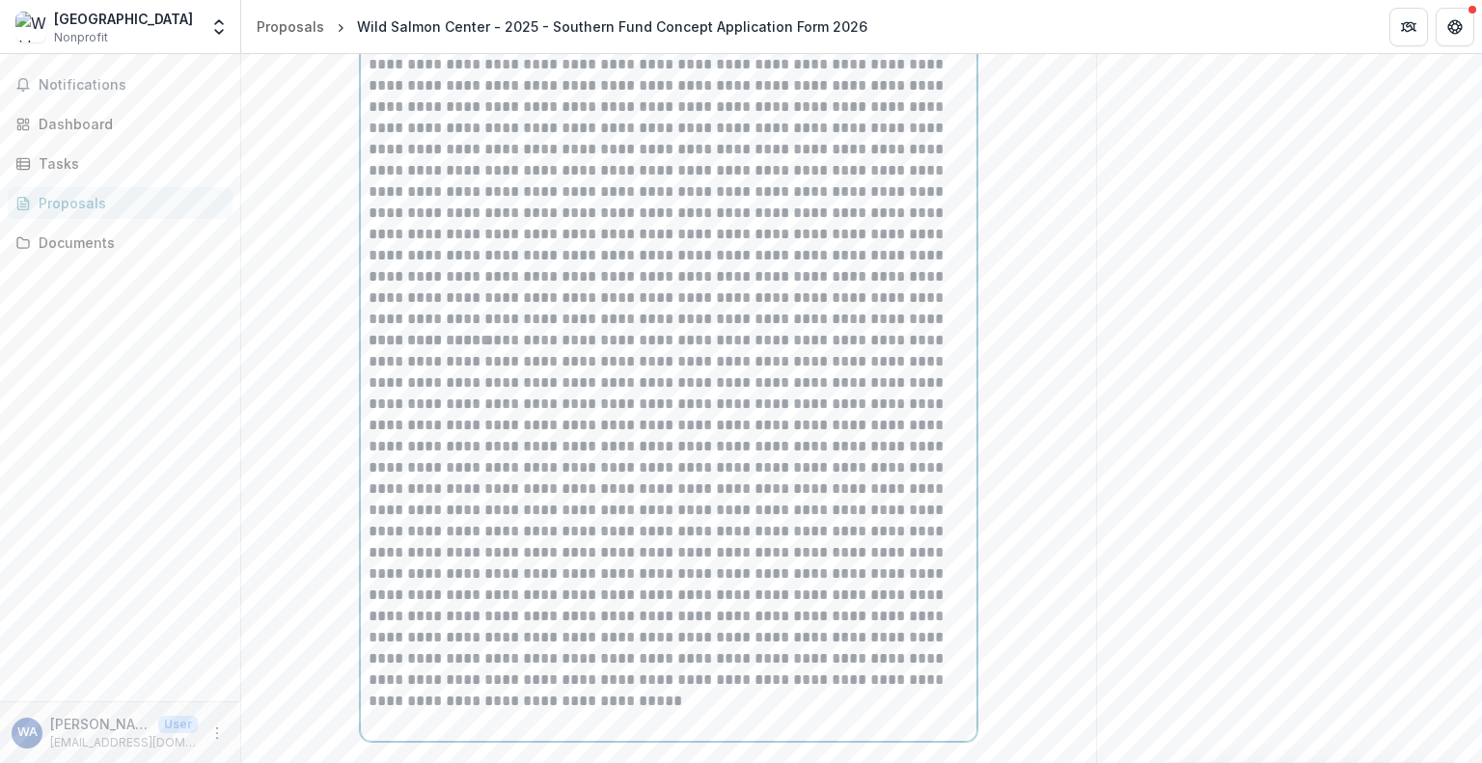
click at [905, 330] on p "**********" at bounding box center [669, 192] width 600 height 276
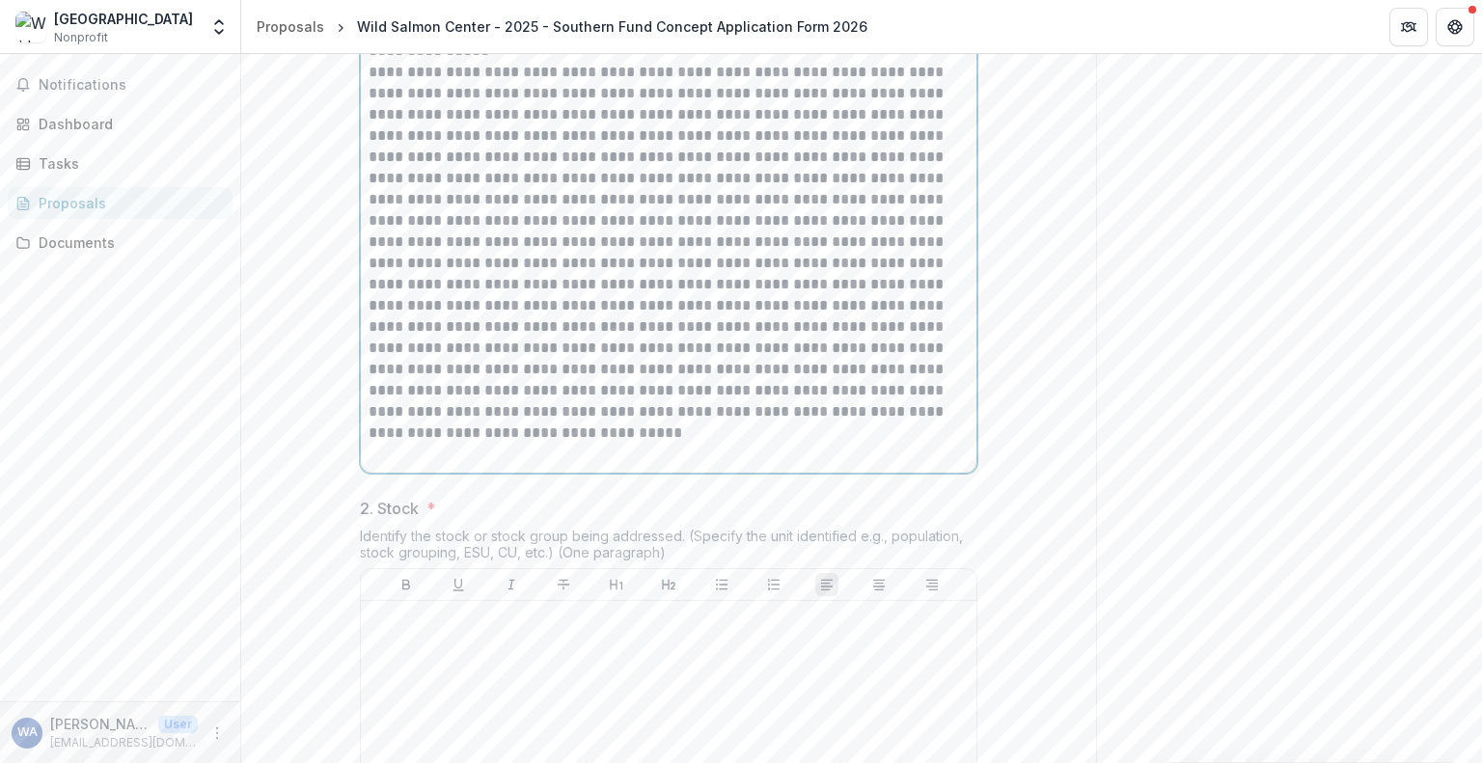
scroll to position [1061, 0]
click at [529, 463] on p at bounding box center [669, 442] width 600 height 42
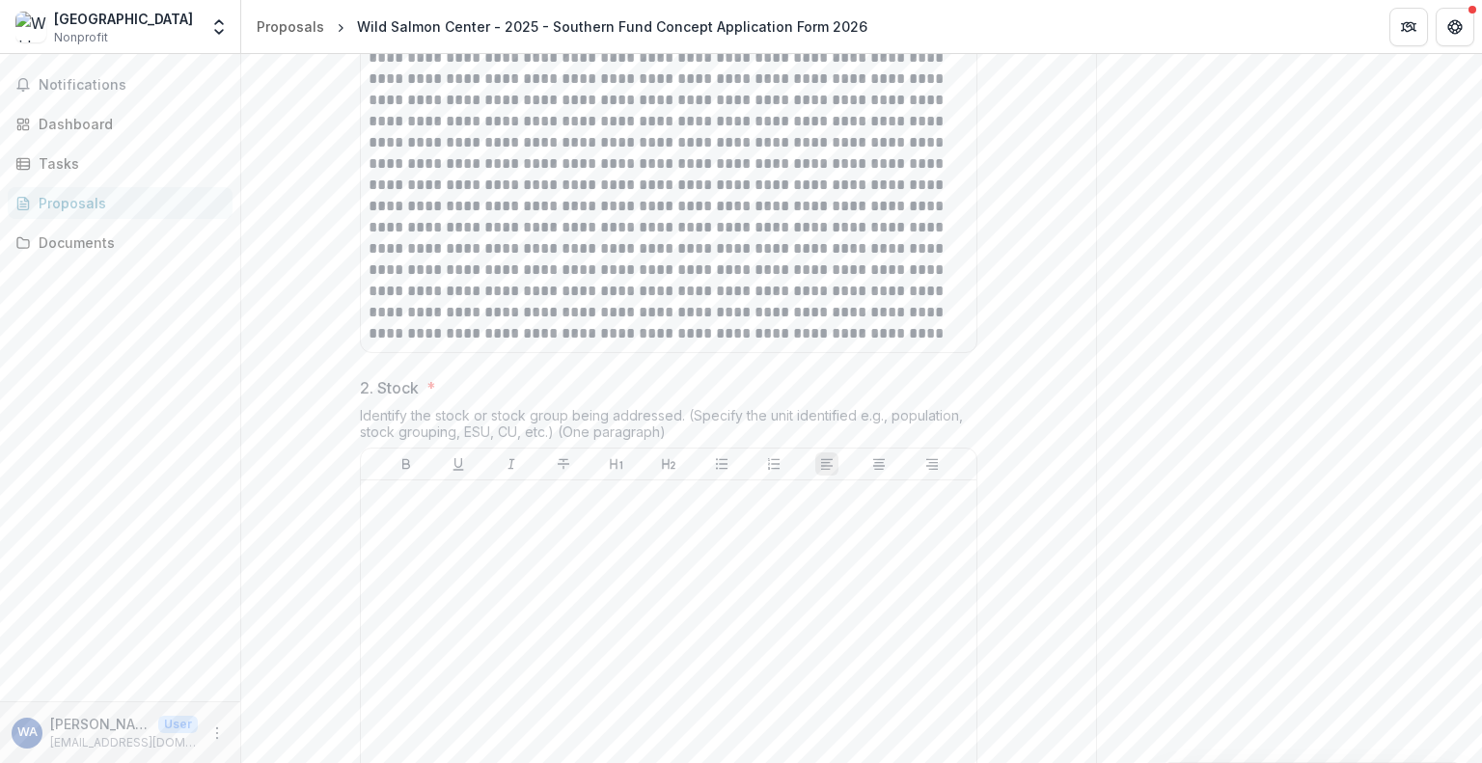
scroll to position [1254, 0]
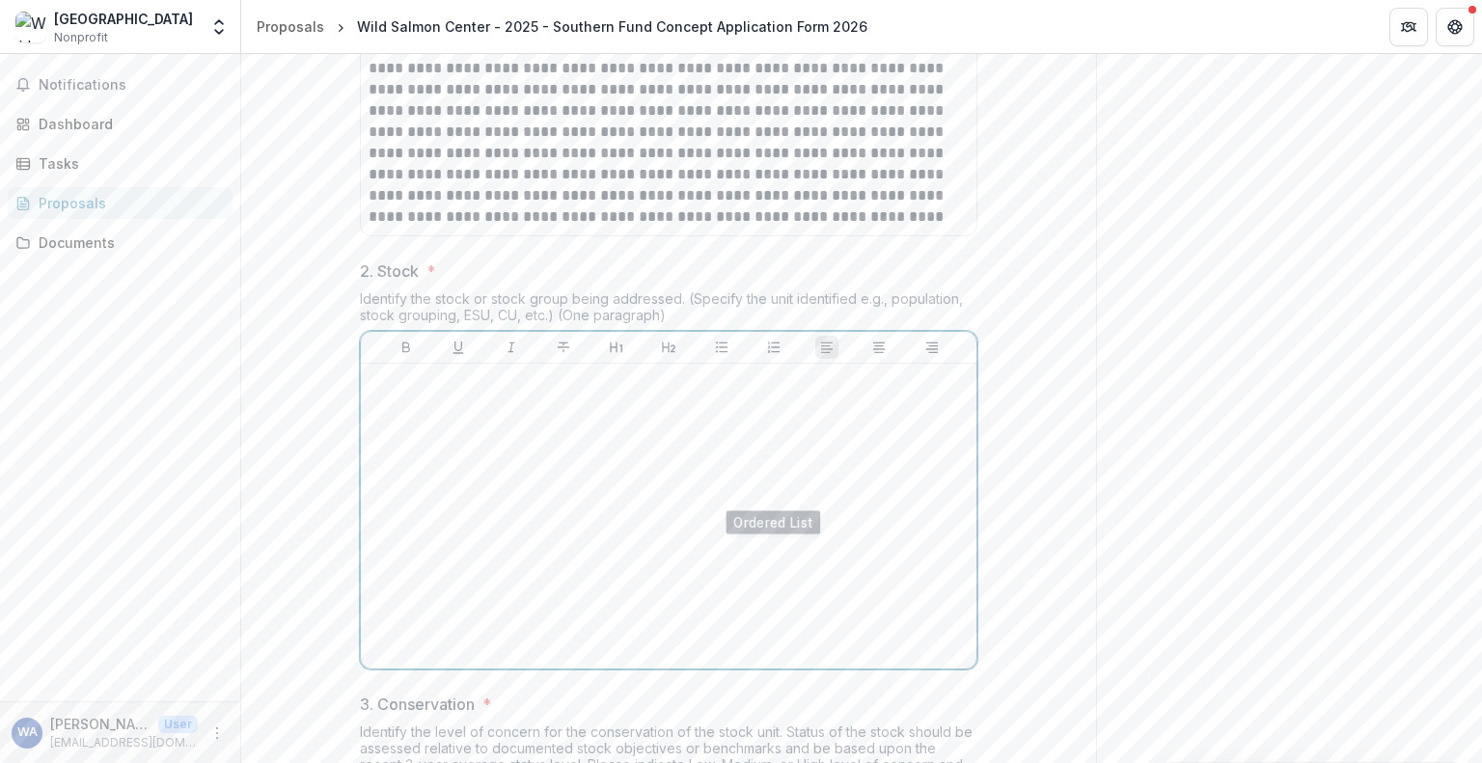
click at [727, 595] on div at bounding box center [669, 515] width 600 height 289
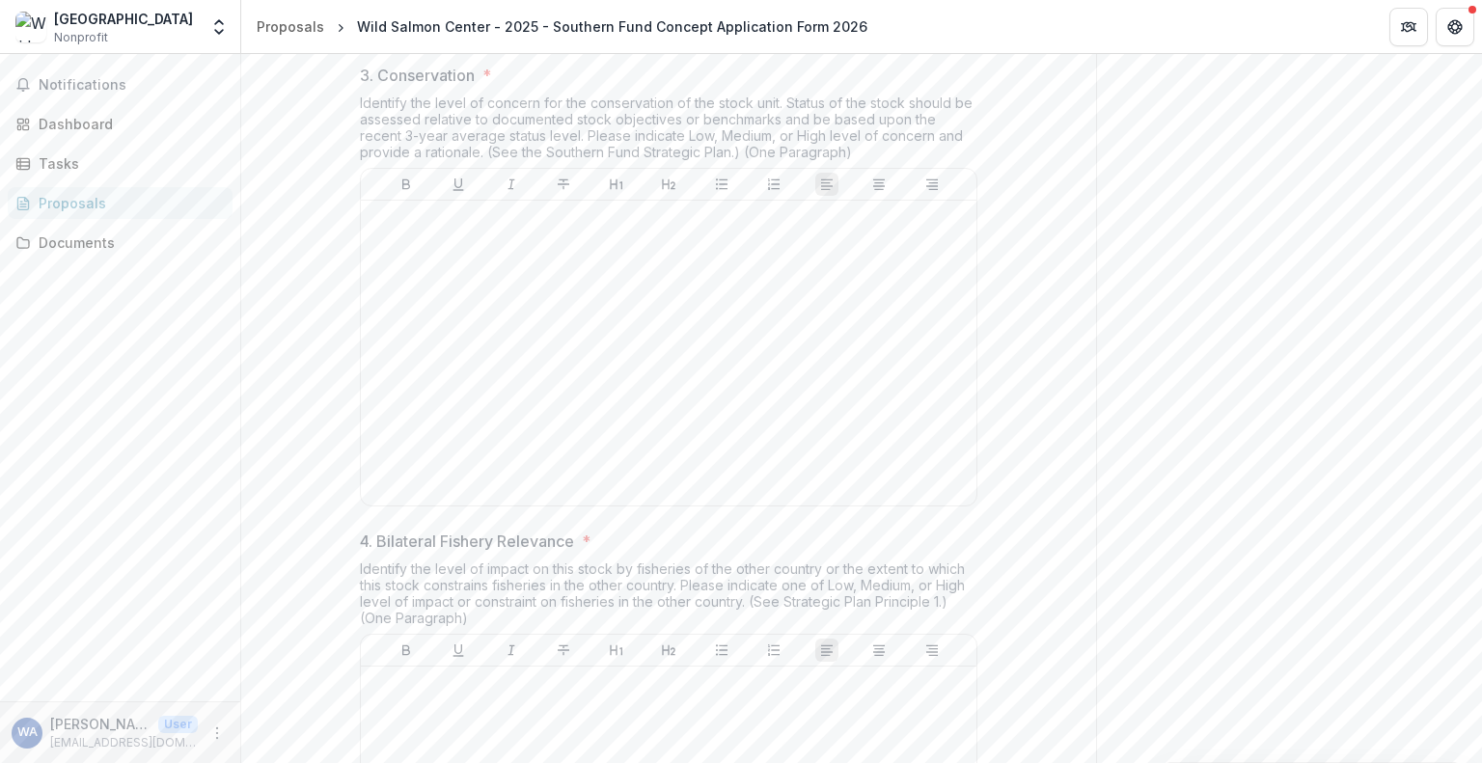
scroll to position [2026, 0]
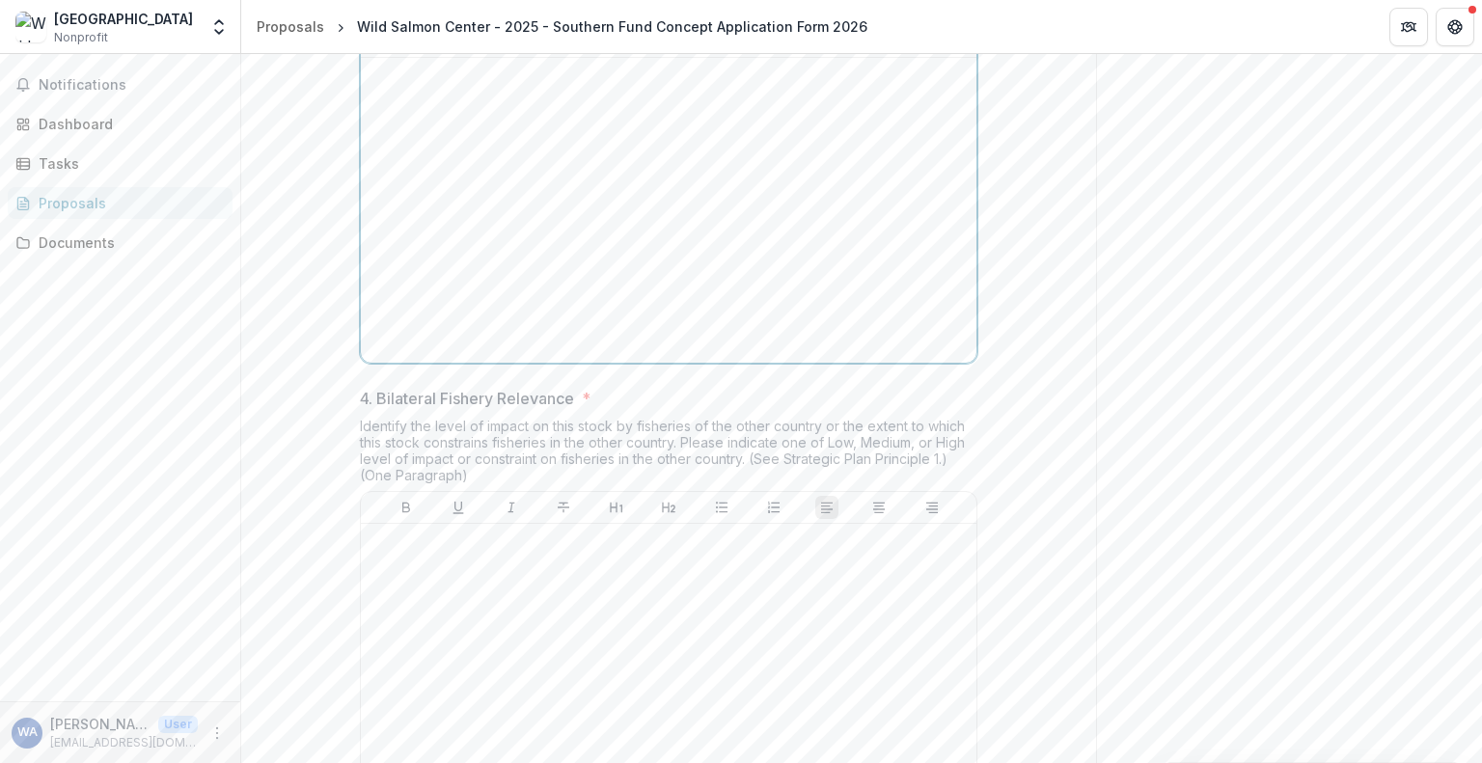
click at [591, 325] on div at bounding box center [669, 210] width 600 height 289
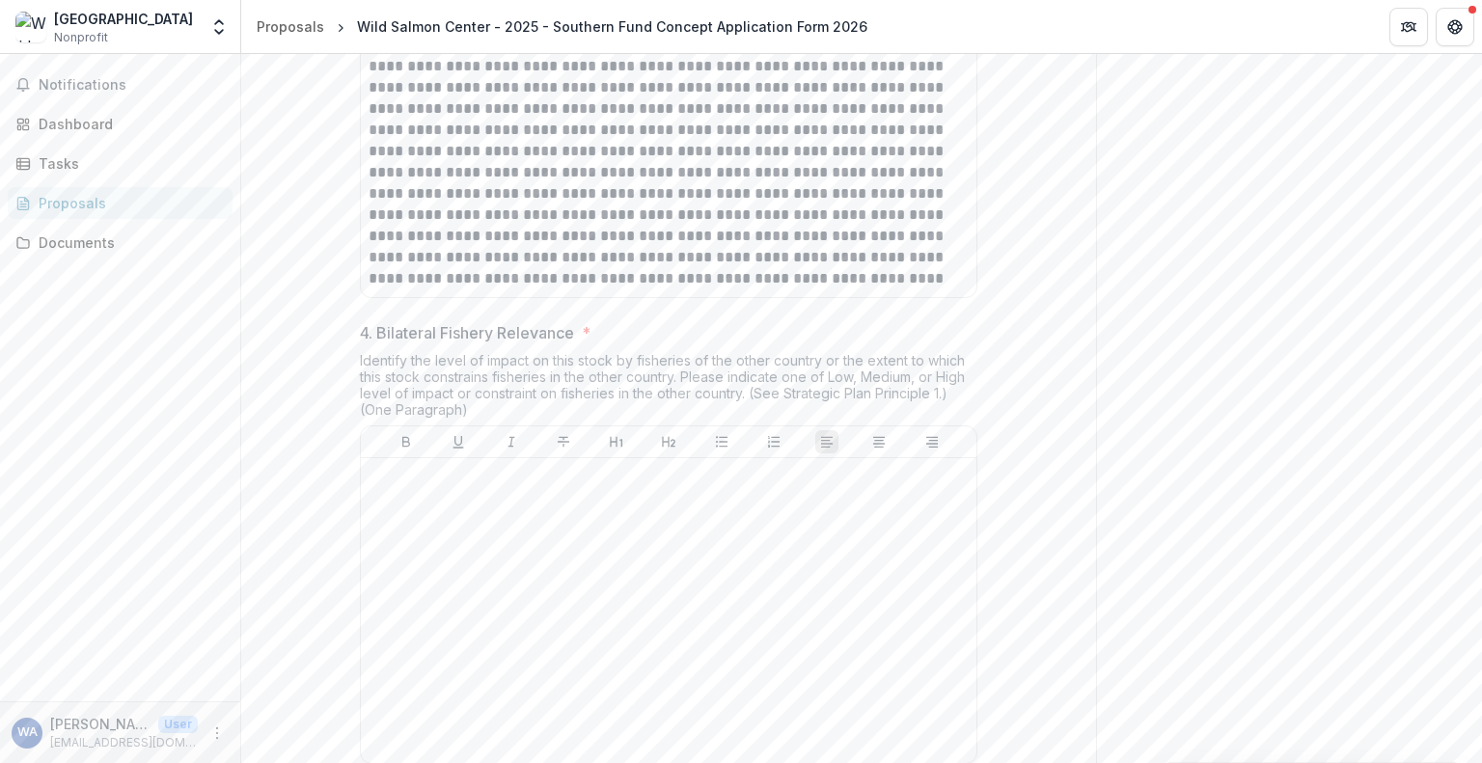
scroll to position [2412, 0]
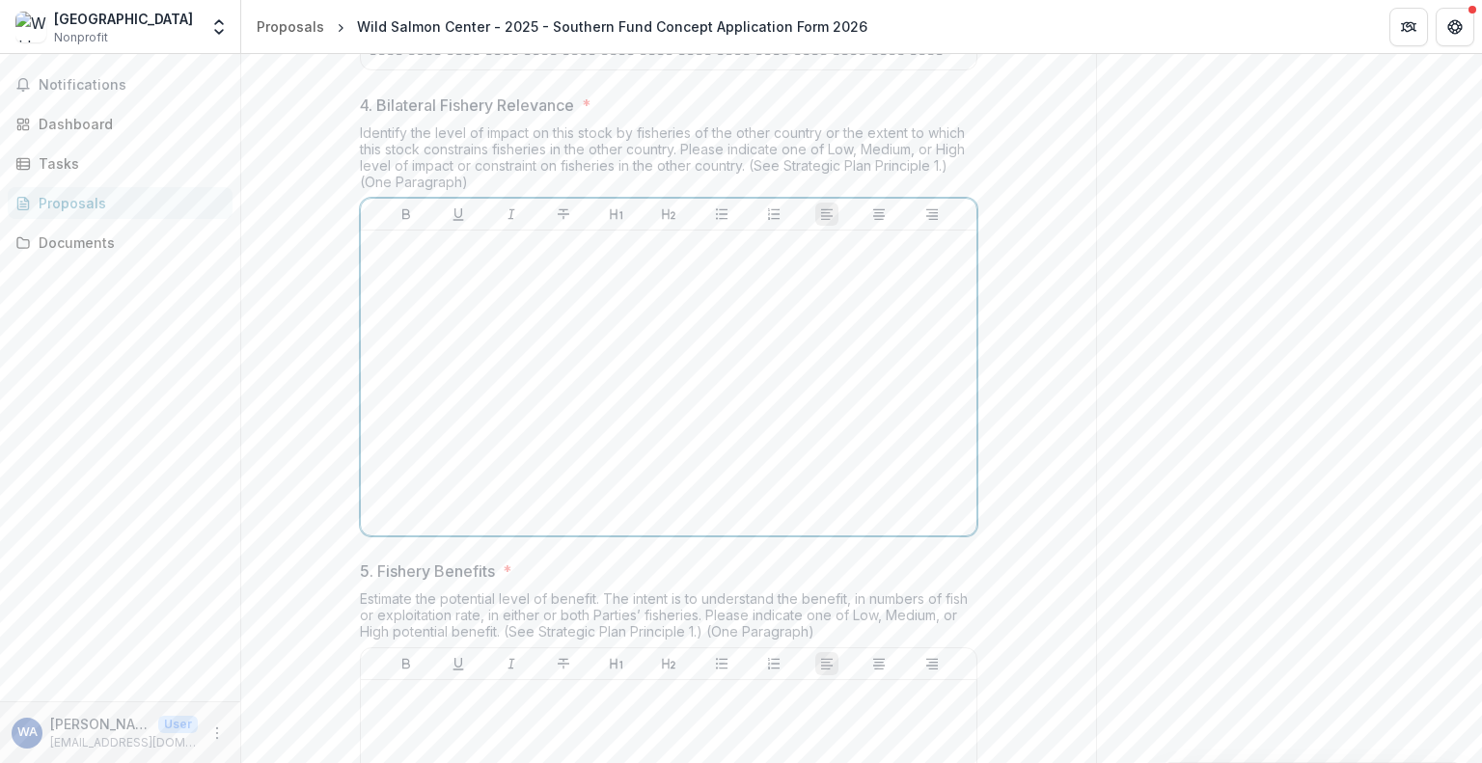
click at [454, 483] on div at bounding box center [669, 382] width 600 height 289
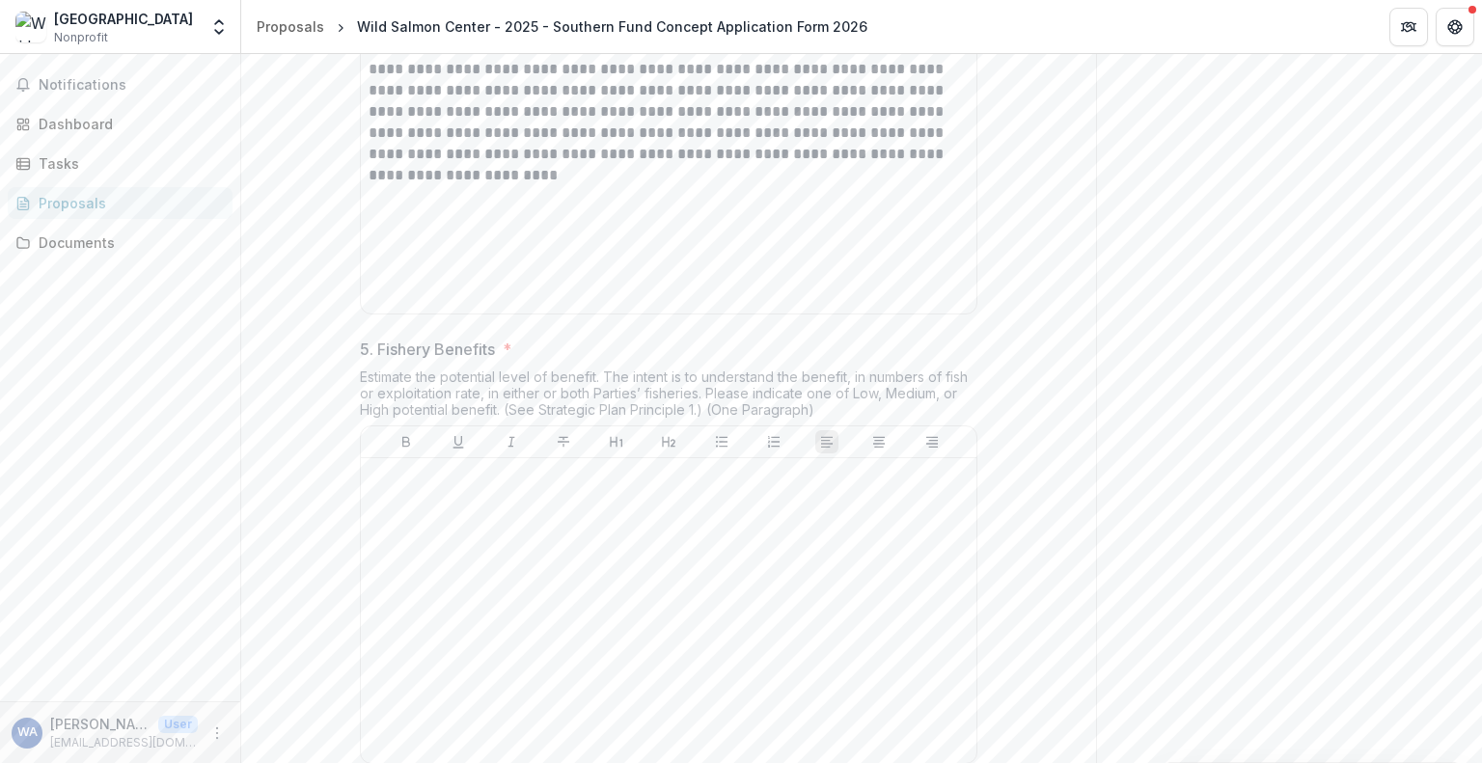
scroll to position [2798, 0]
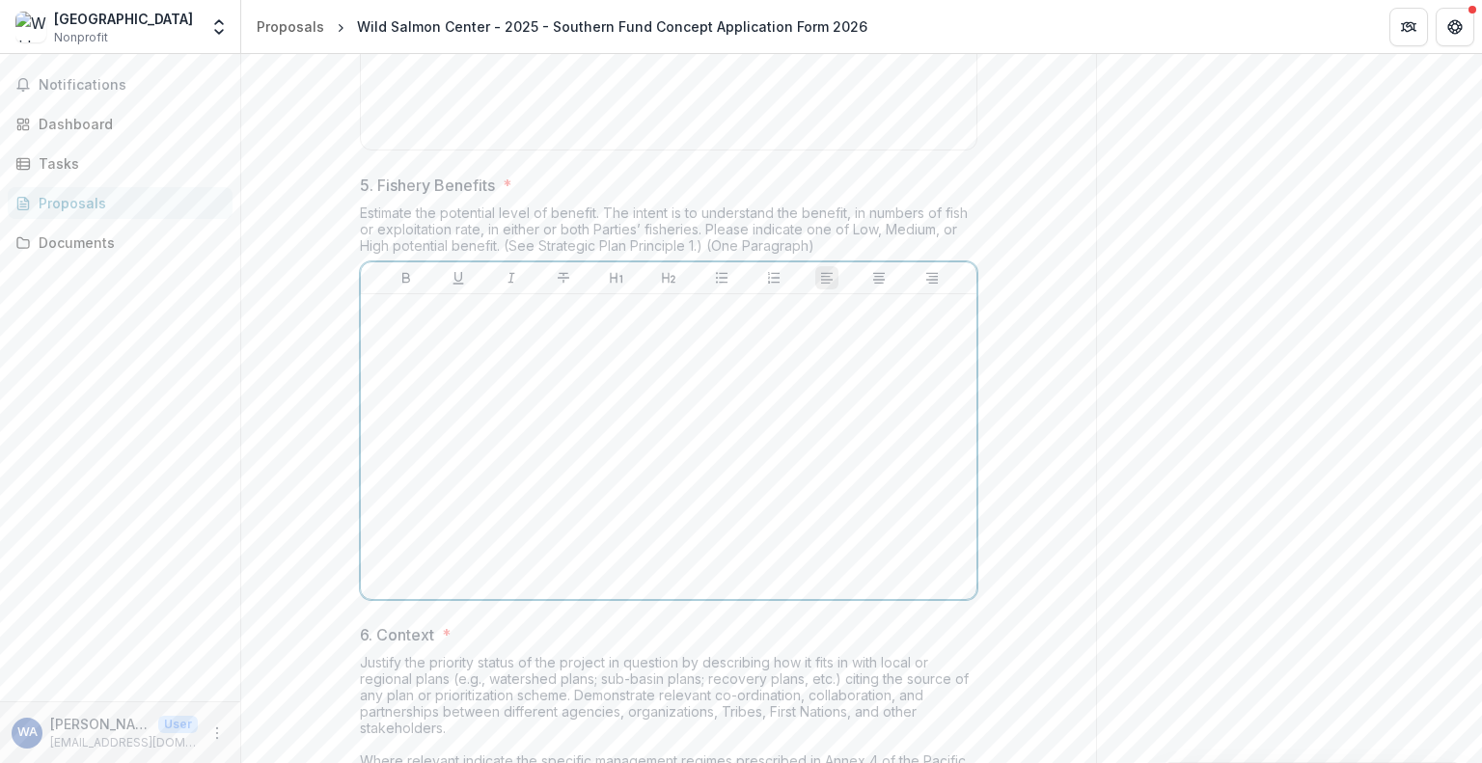
click at [635, 527] on div at bounding box center [669, 446] width 600 height 289
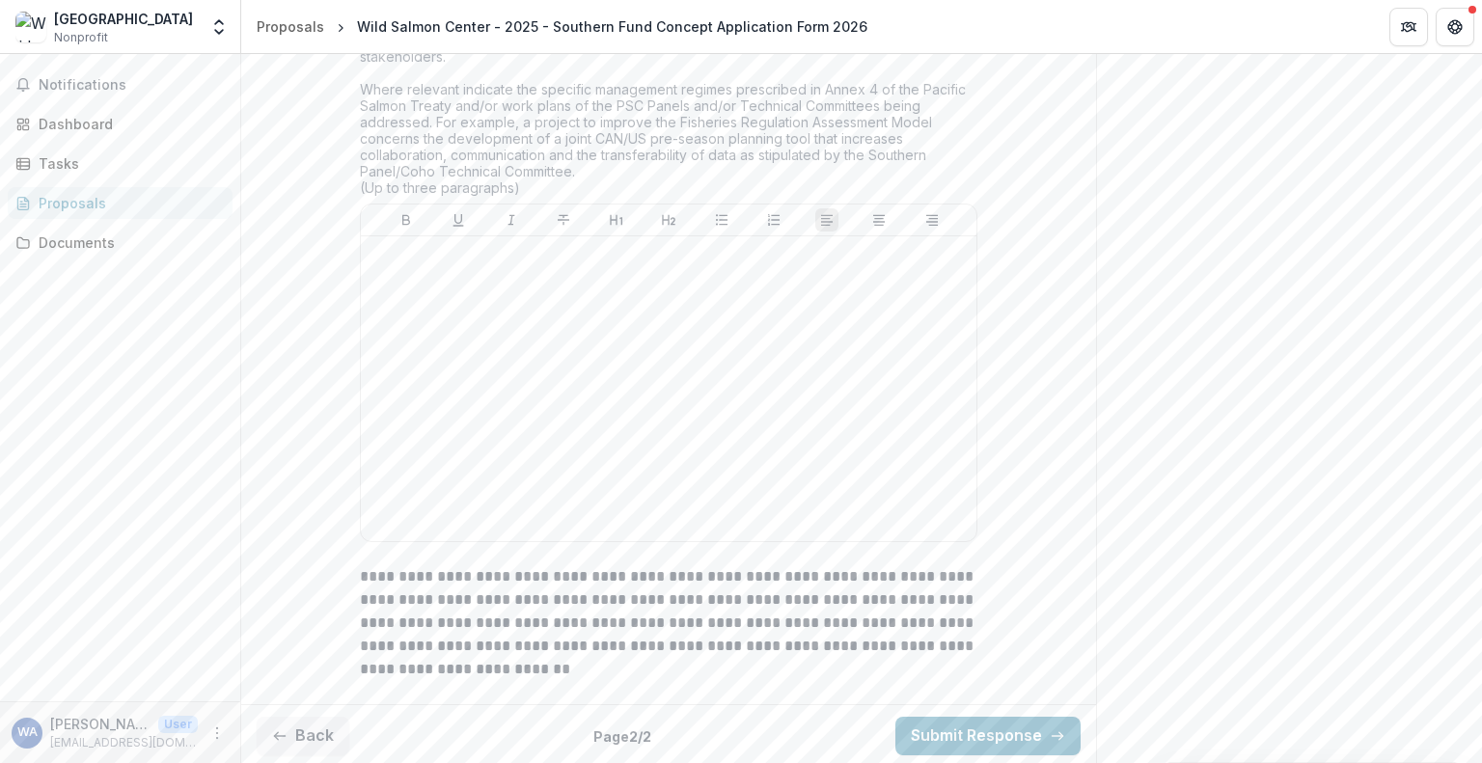
scroll to position [3473, 0]
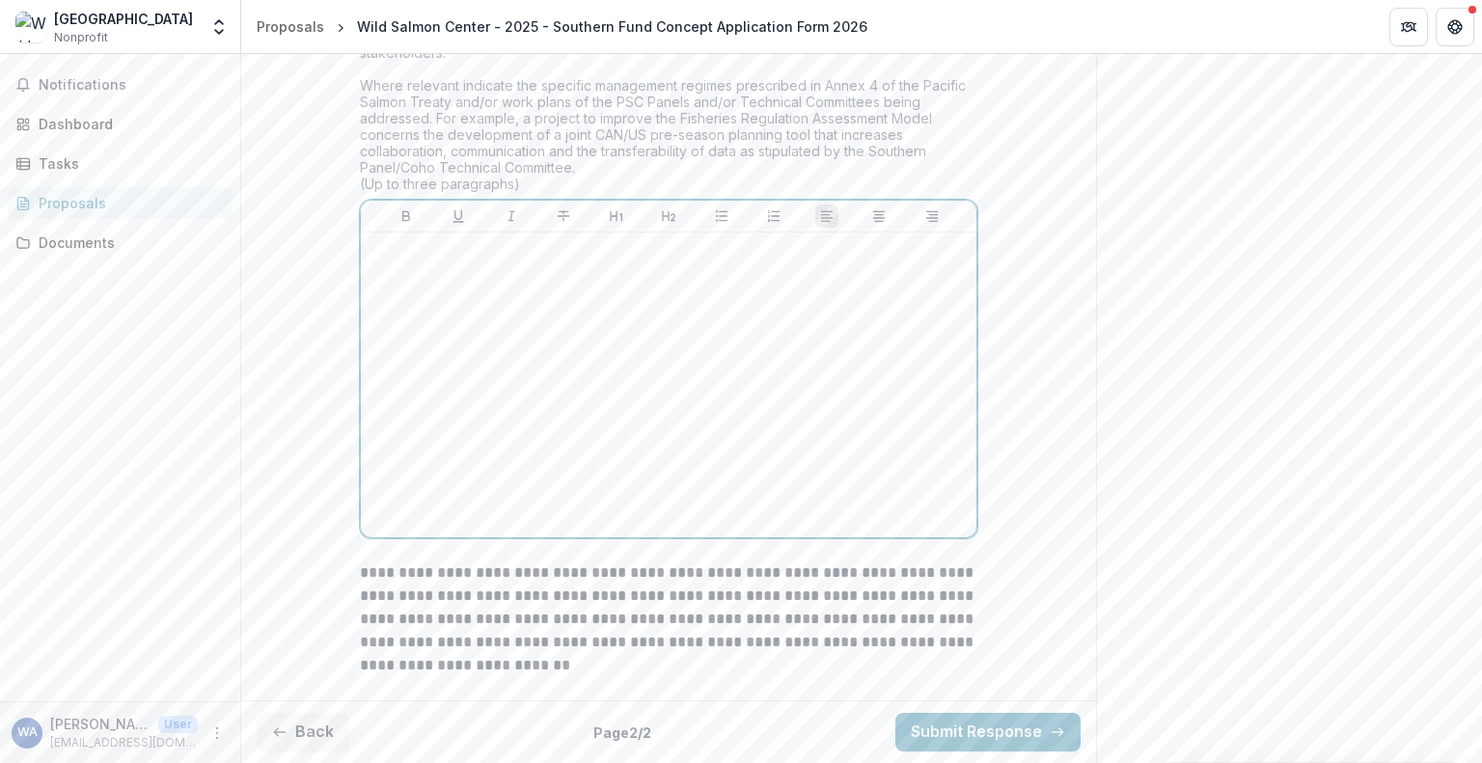
click at [559, 499] on div at bounding box center [669, 384] width 600 height 289
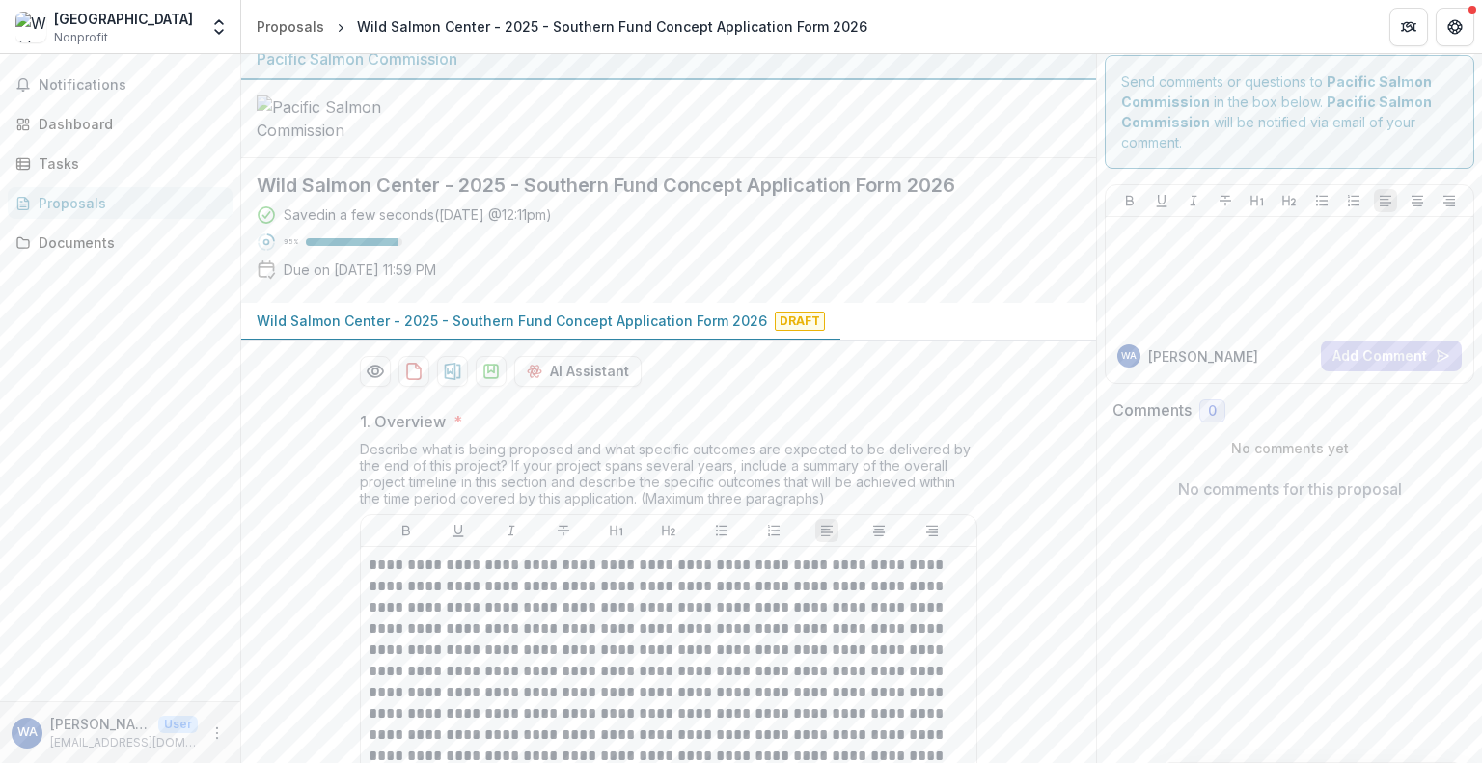
scroll to position [0, 0]
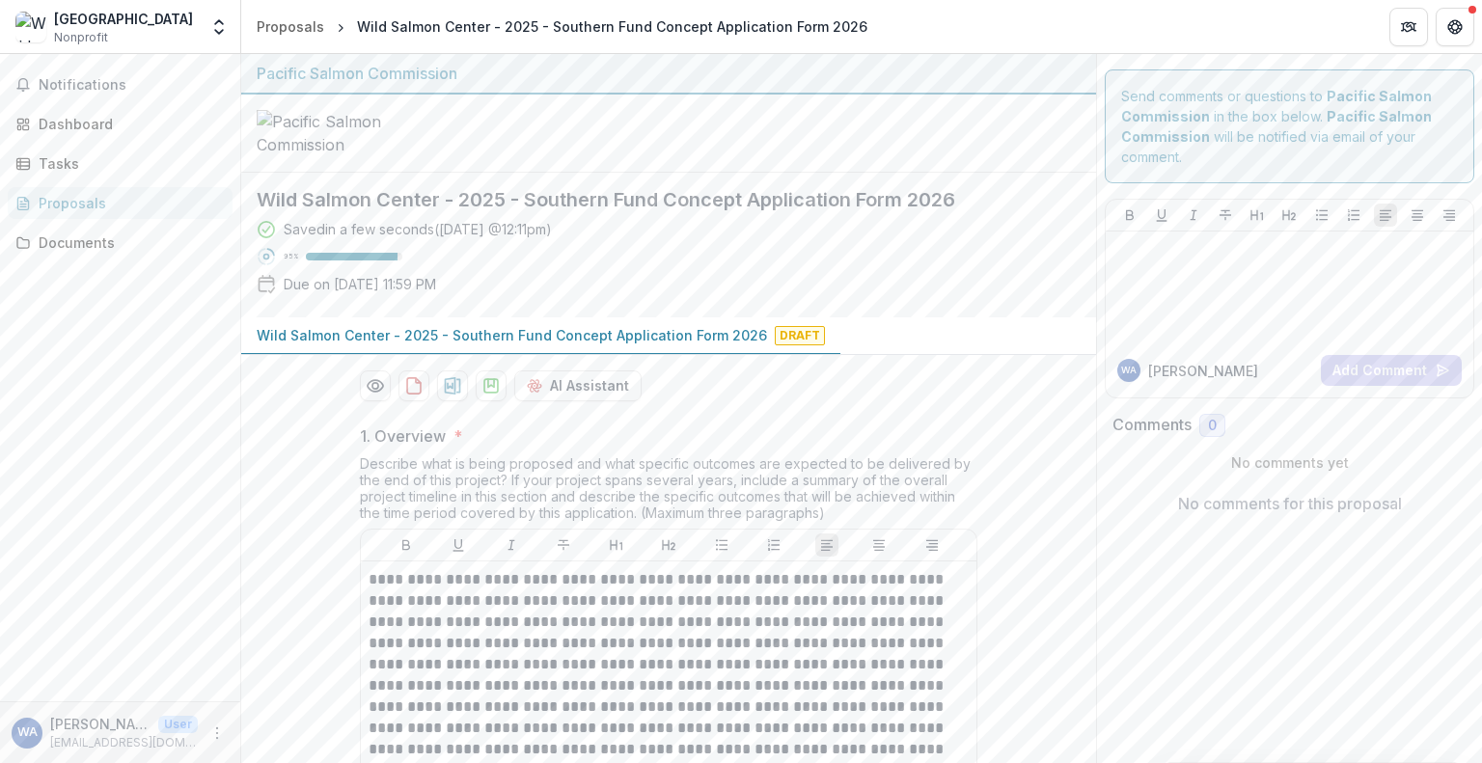
click at [96, 203] on div "Proposals" at bounding box center [128, 203] width 178 height 20
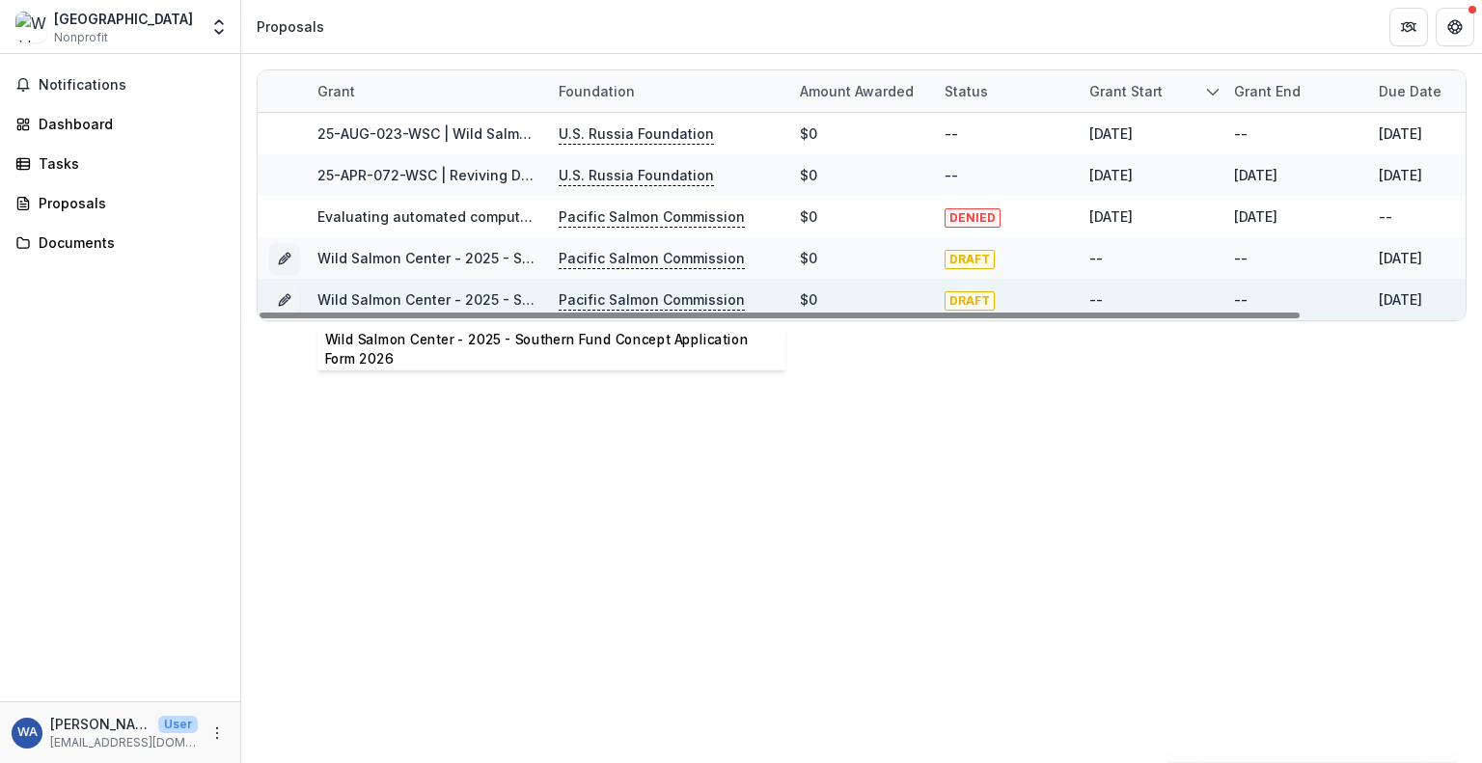
click at [465, 295] on link "Wild Salmon Center - 2025 - Southern Fund Concept Application Form 2026" at bounding box center [572, 299] width 510 height 16
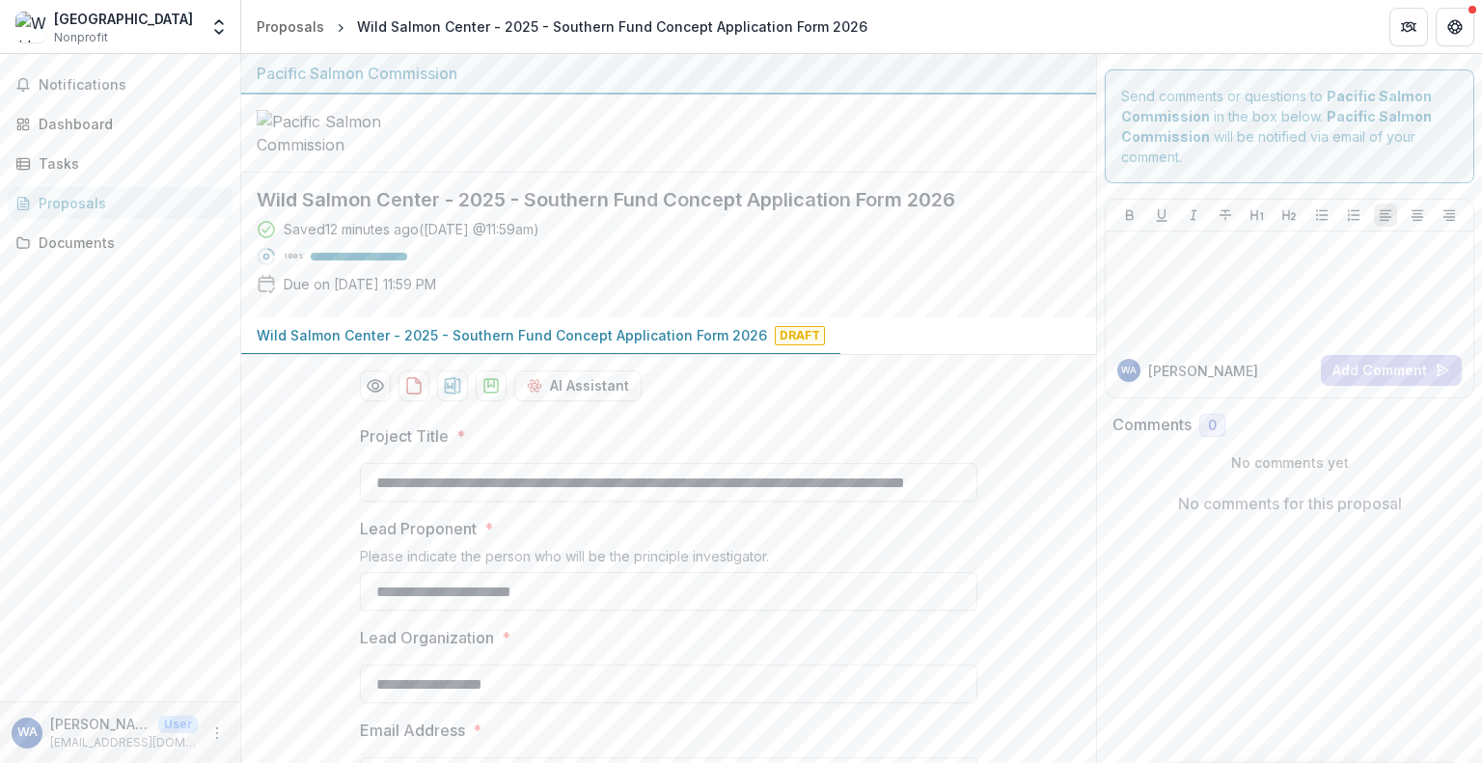
click at [72, 207] on div "Proposals" at bounding box center [128, 203] width 178 height 20
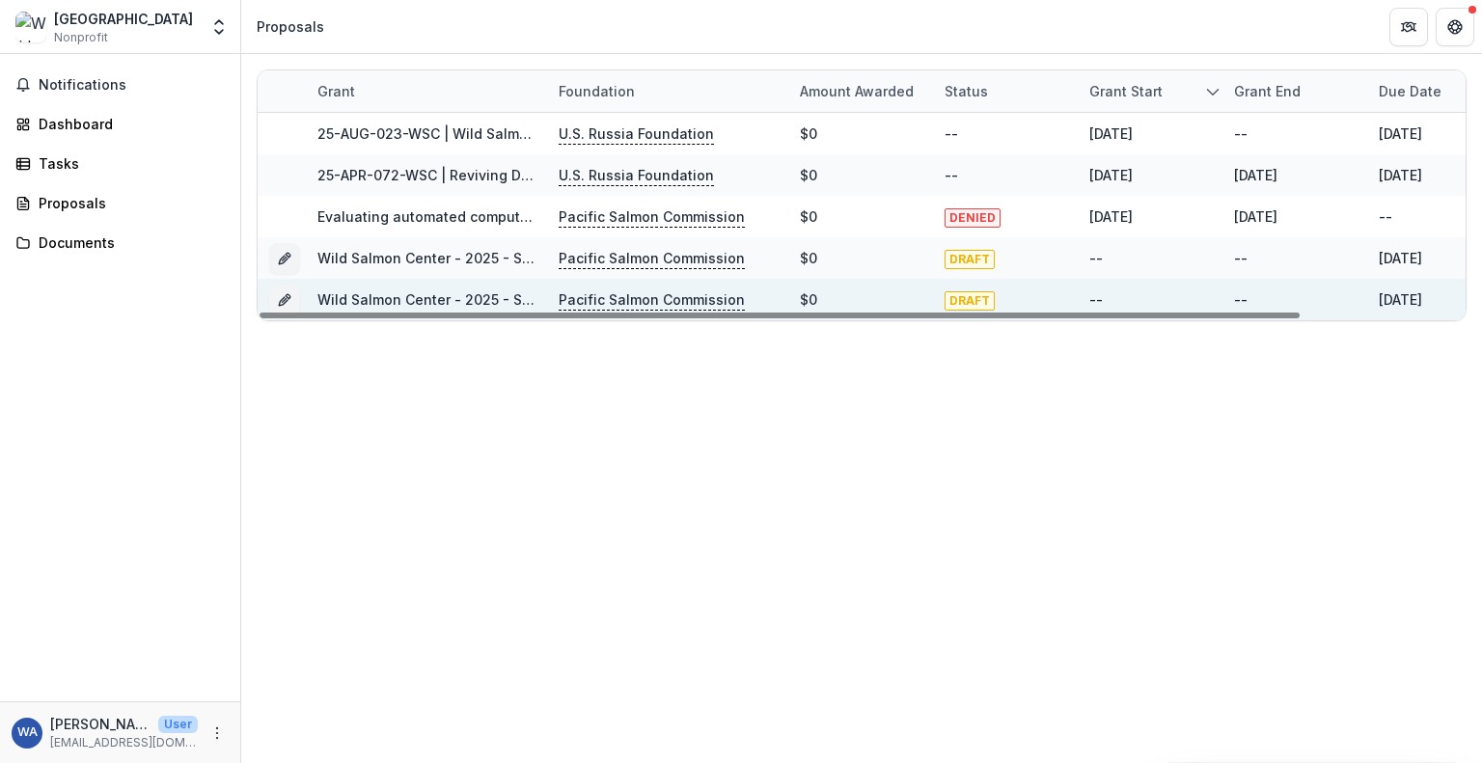
click at [426, 296] on link "Wild Salmon Center - 2025 - Southern Fund Concept Application Form 2026" at bounding box center [572, 299] width 510 height 16
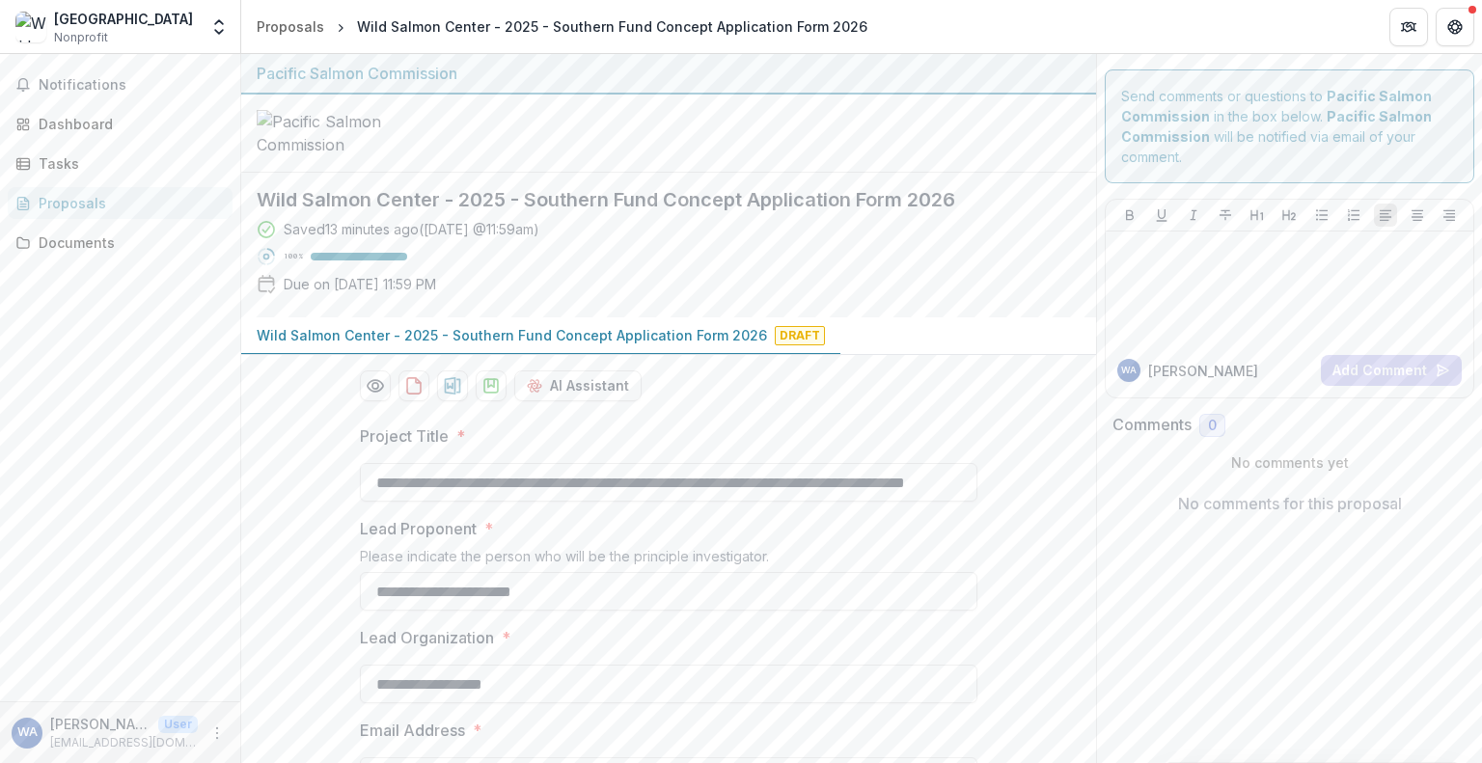
click at [96, 217] on link "Proposals" at bounding box center [120, 203] width 225 height 32
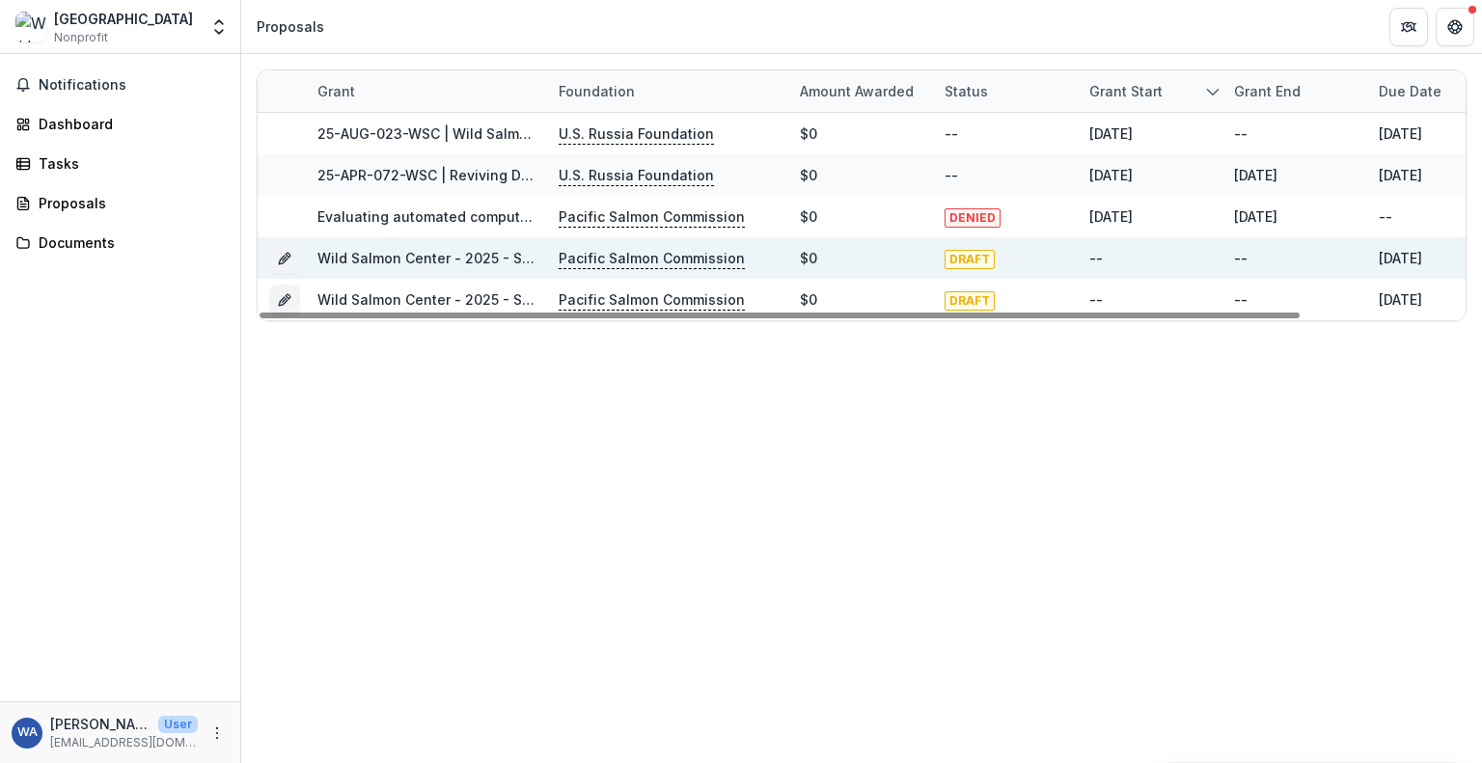
click at [434, 256] on link "Wild Salmon Center - 2025 - Southern Fund Concept Application Form 2026" at bounding box center [572, 258] width 510 height 16
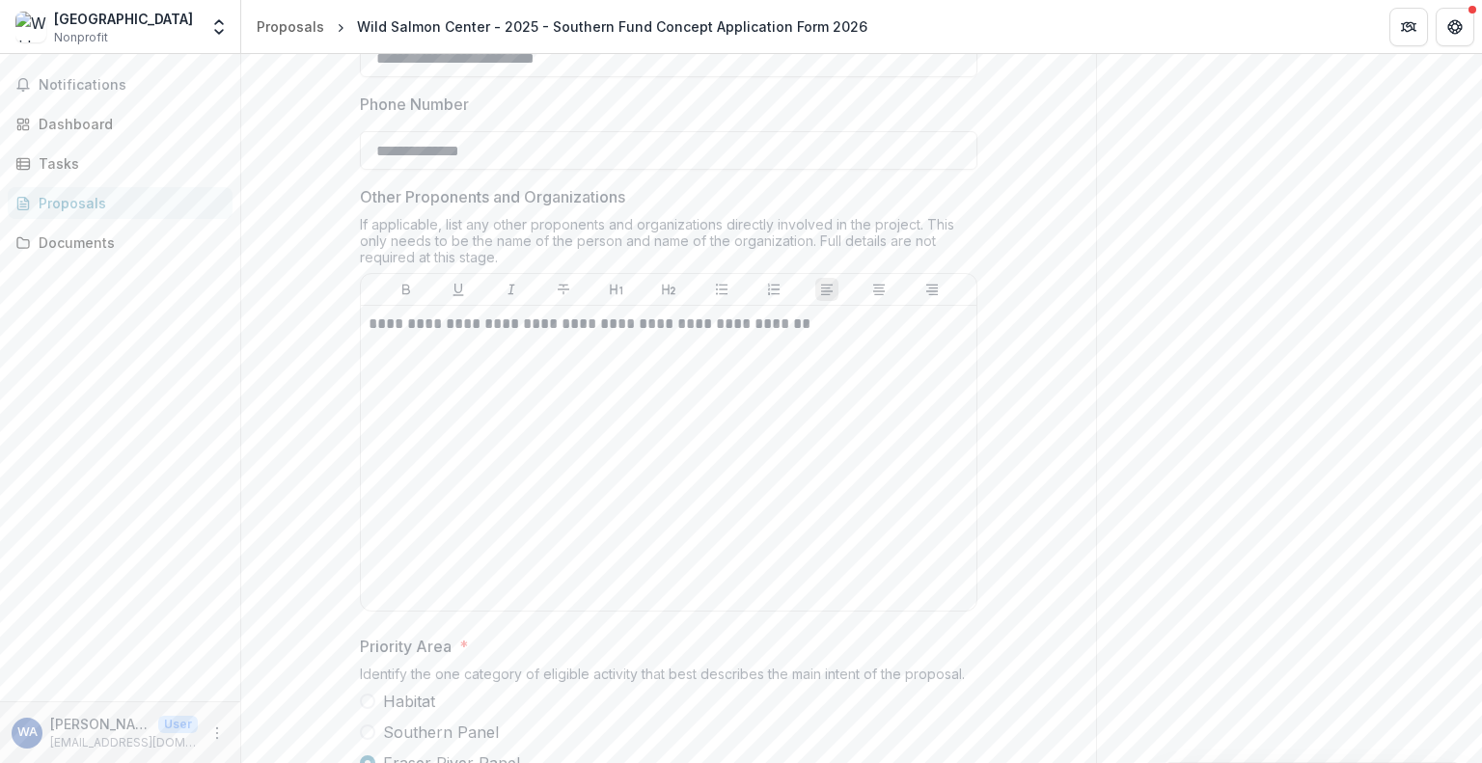
scroll to position [868, 0]
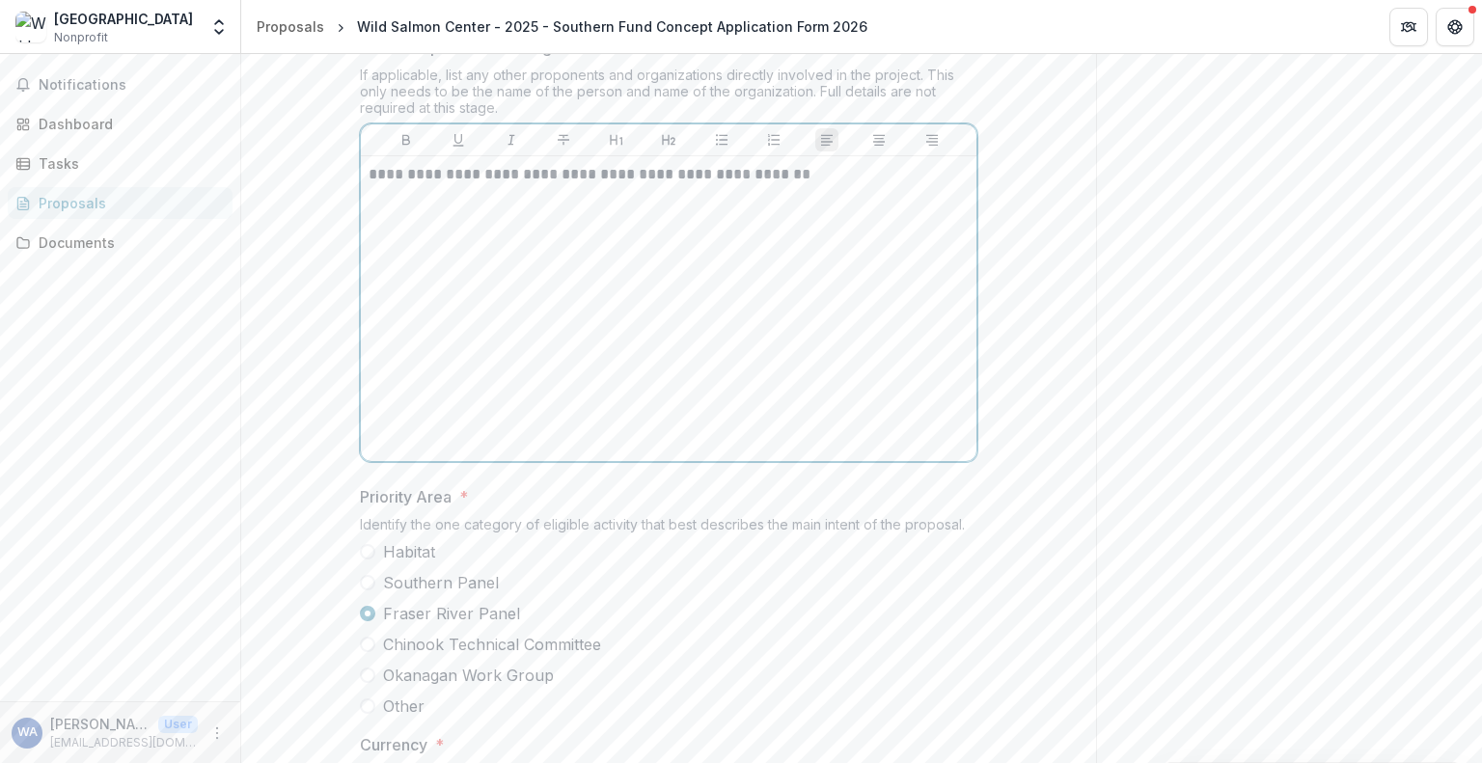
click at [836, 206] on p at bounding box center [669, 195] width 600 height 21
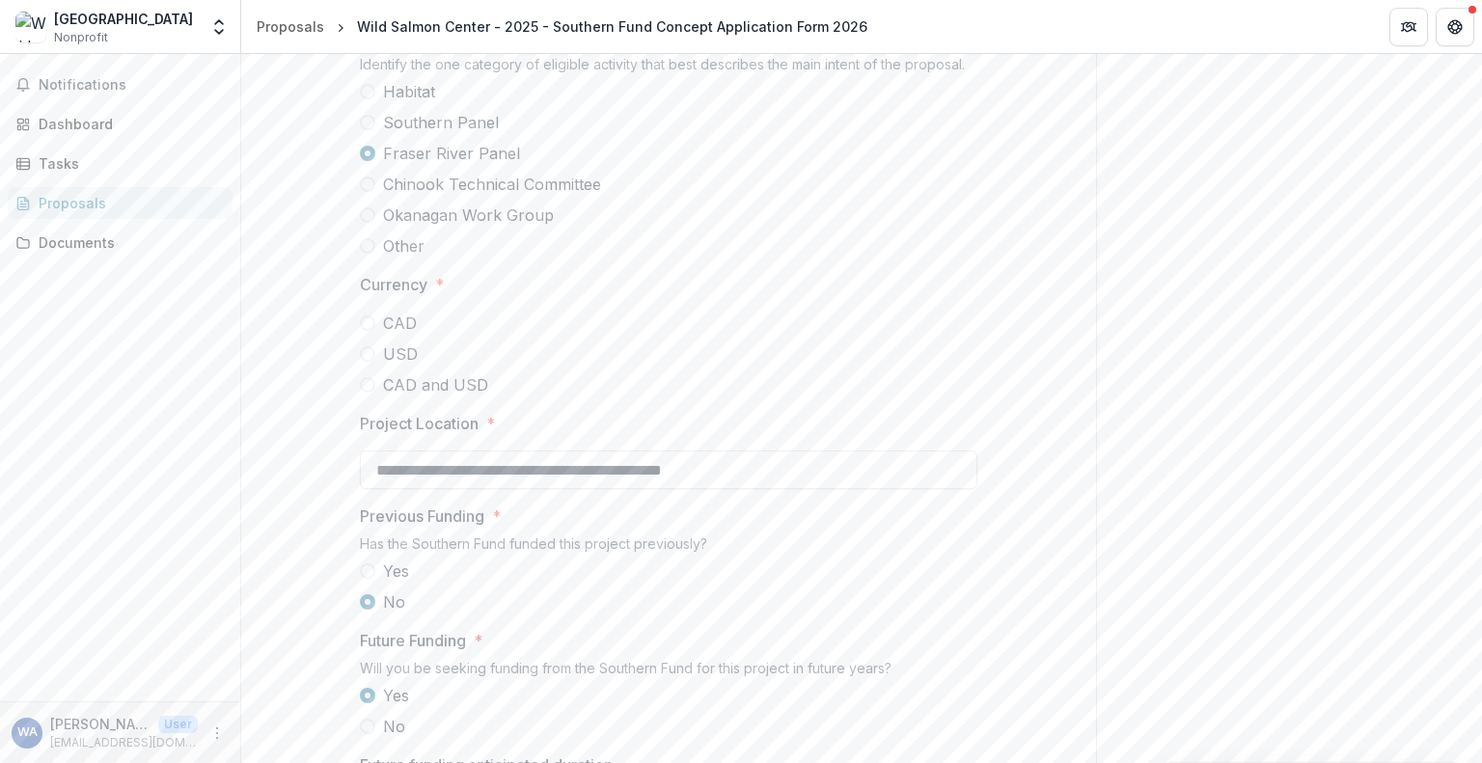
scroll to position [1447, 0]
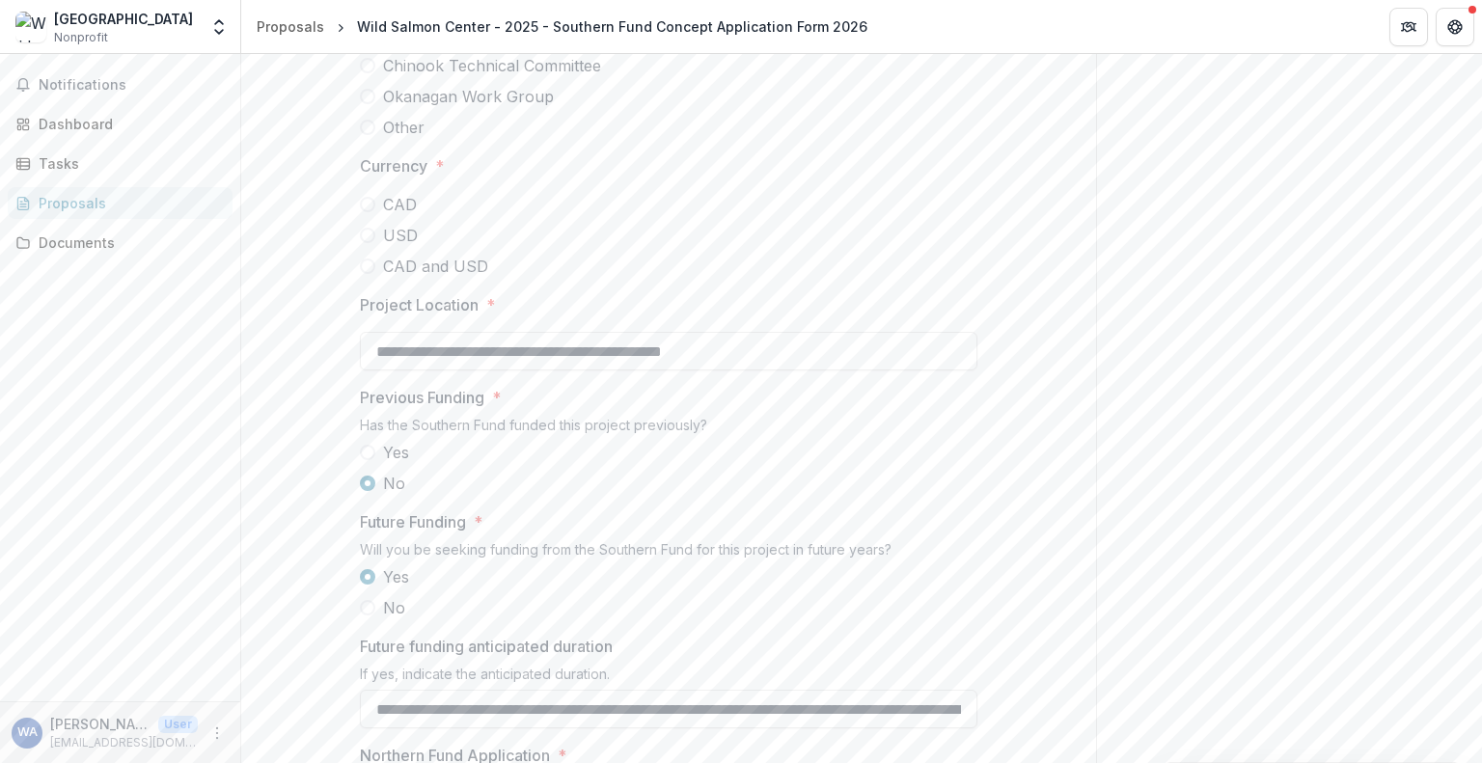
click at [364, 243] on span at bounding box center [367, 235] width 15 height 15
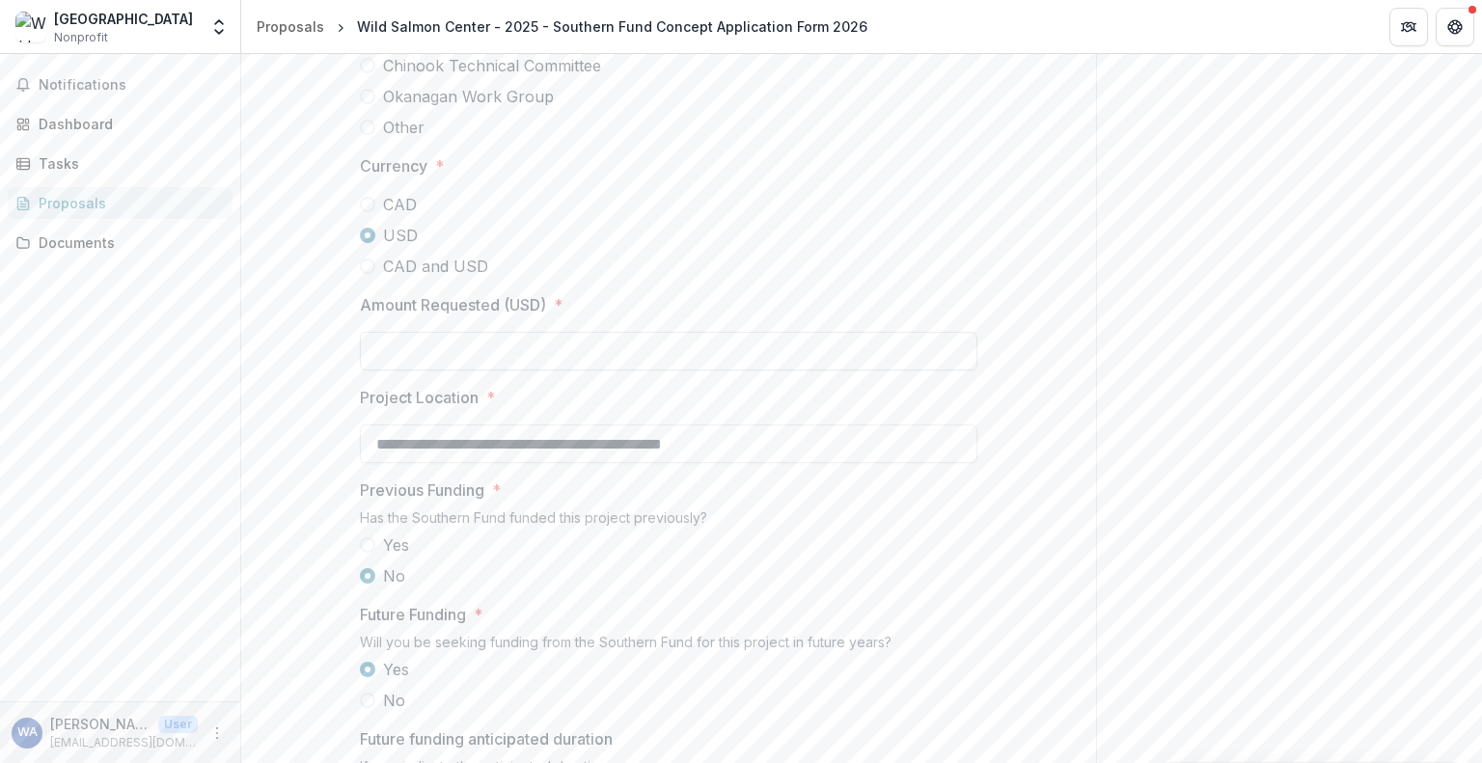
click at [435, 370] on input "Amount Requested (USD) *" at bounding box center [668, 351] width 617 height 39
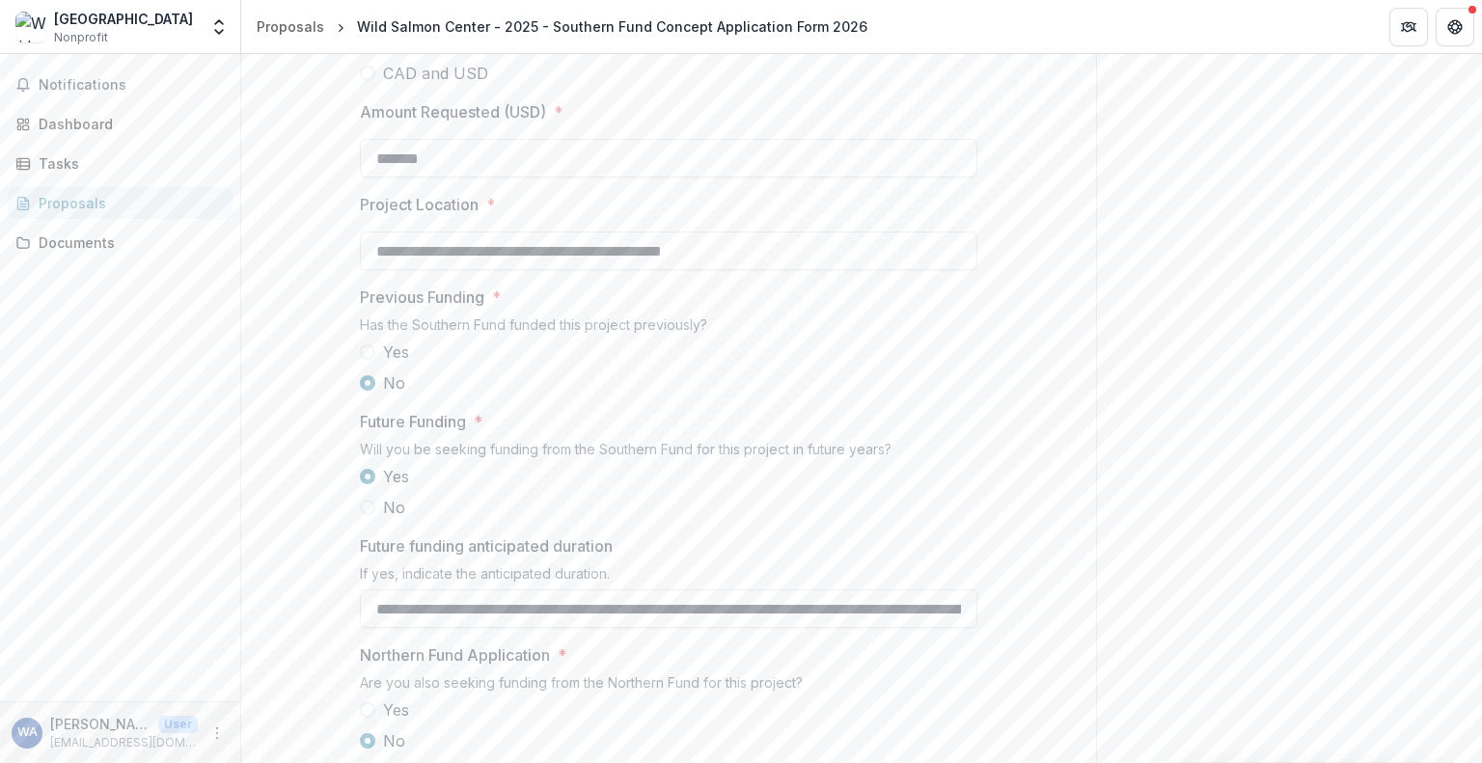
scroll to position [1544, 0]
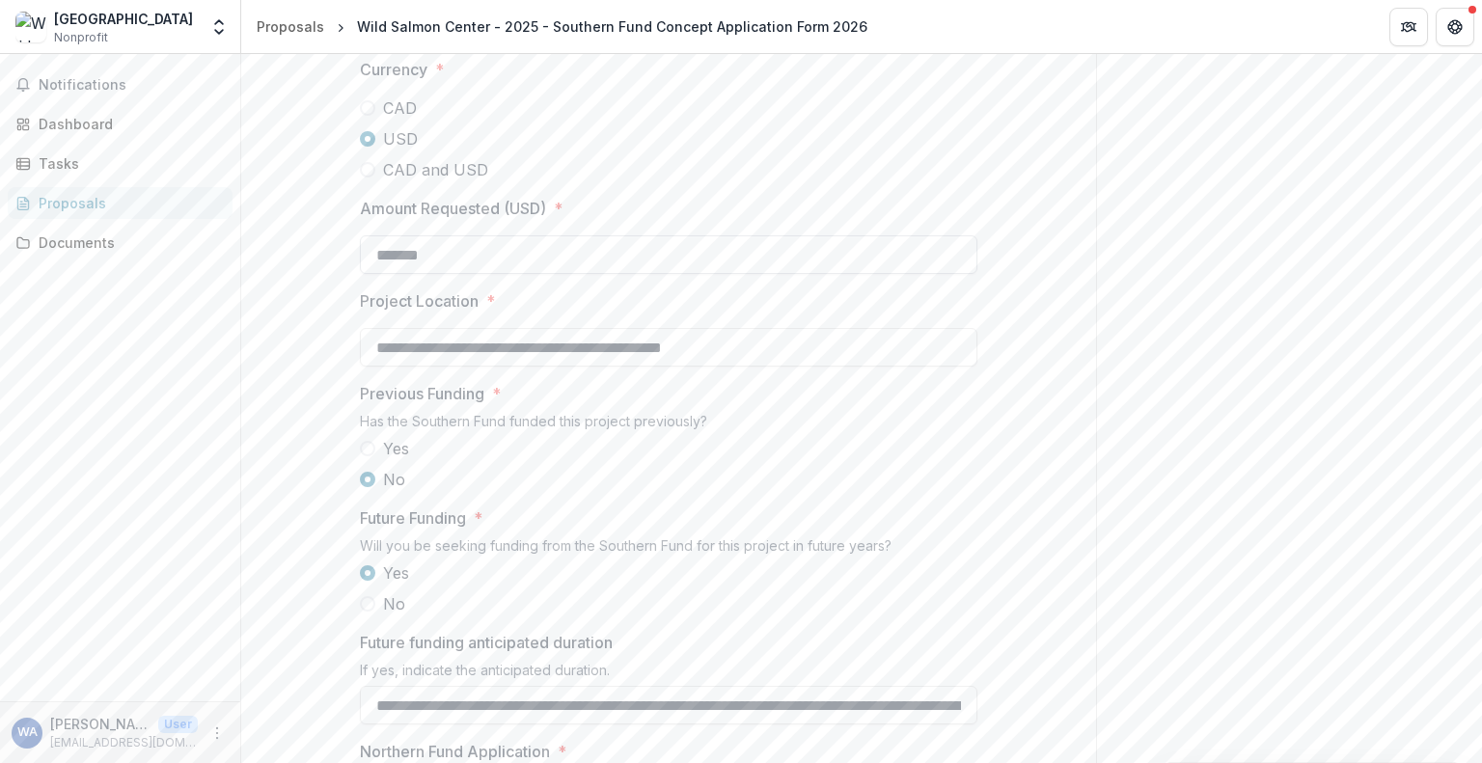
click at [403, 274] on input "*******" at bounding box center [668, 254] width 617 height 39
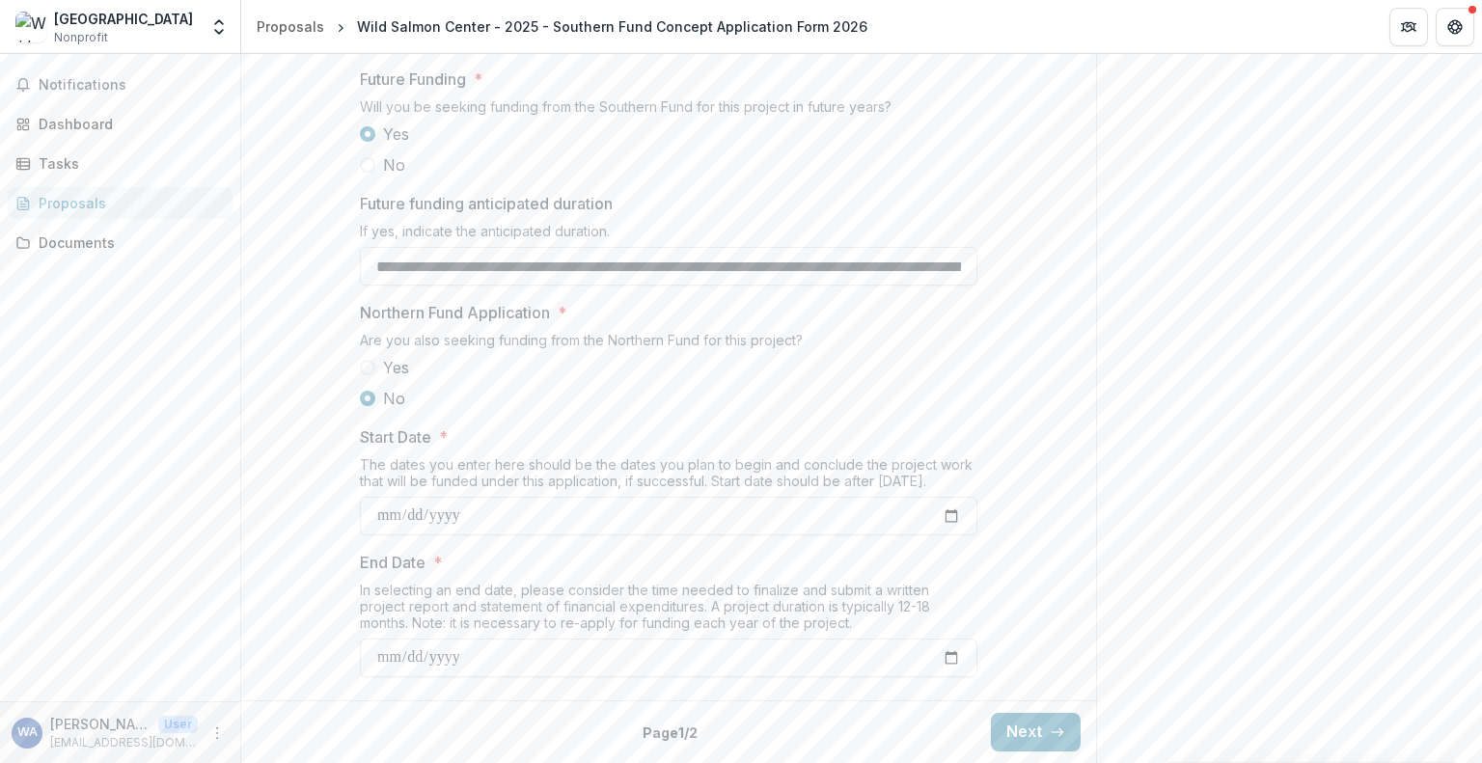
scroll to position [2125, 0]
type input "*******"
click at [1027, 735] on button "Next" at bounding box center [1036, 732] width 90 height 39
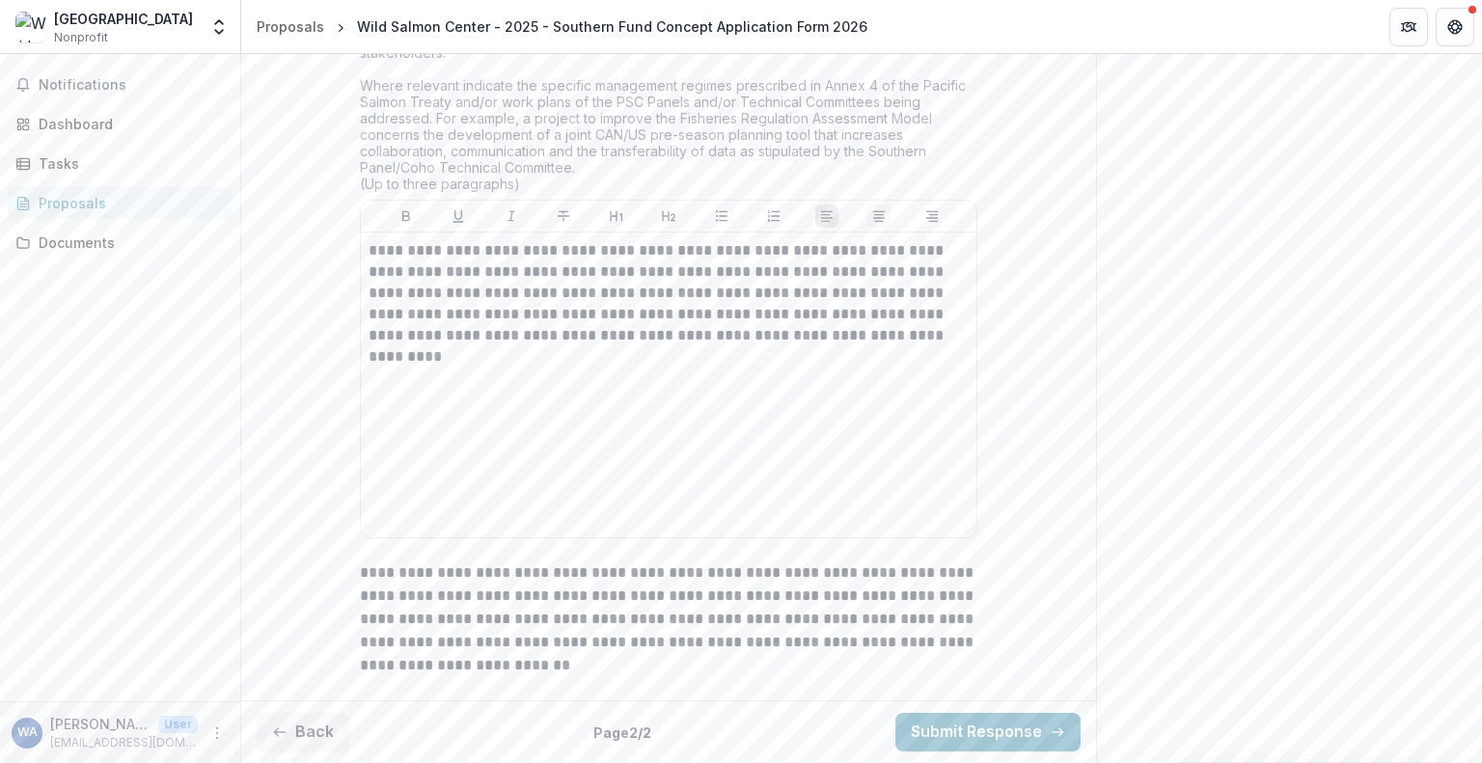
scroll to position [3609, 0]
click at [989, 729] on button "Submit Response" at bounding box center [987, 732] width 185 height 39
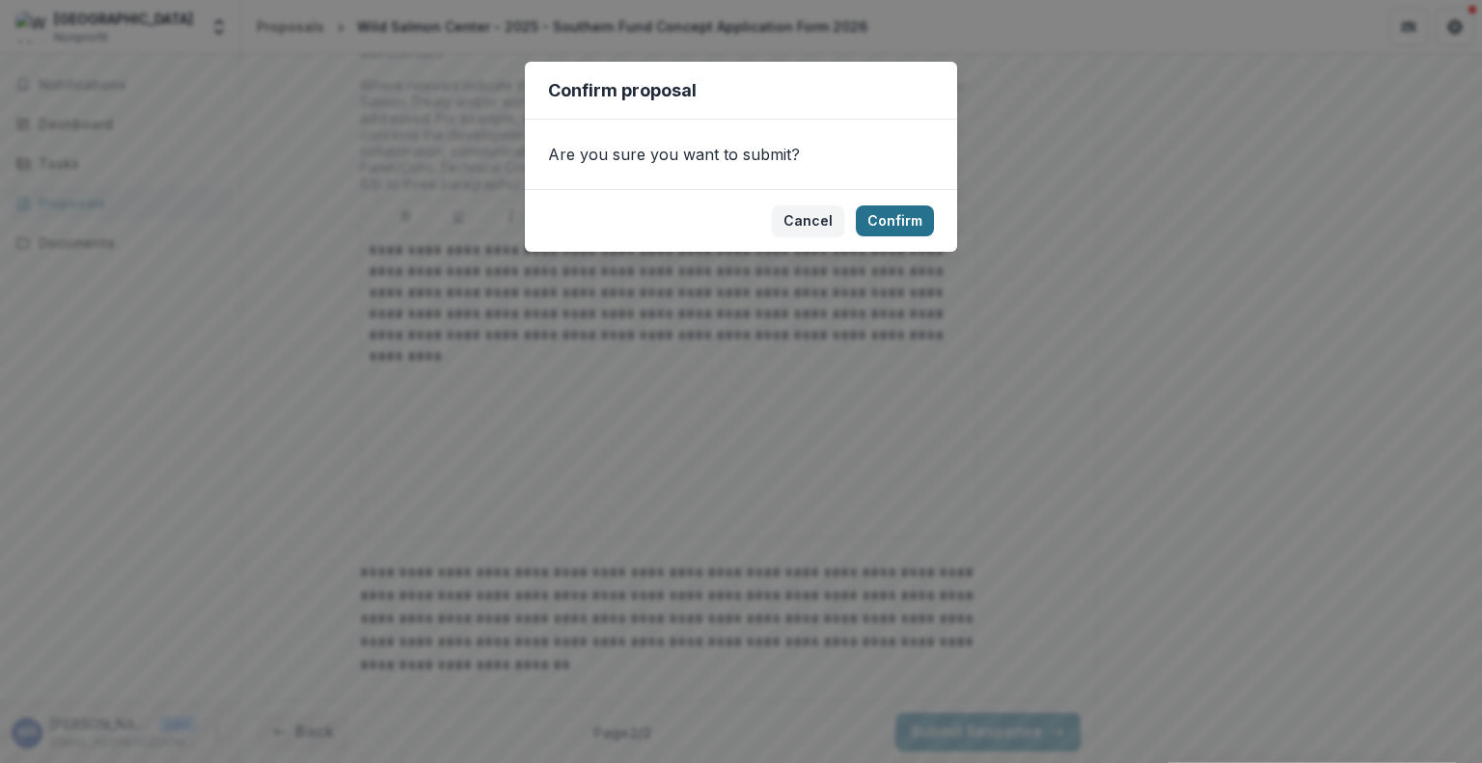
click at [895, 220] on button "Confirm" at bounding box center [895, 220] width 78 height 31
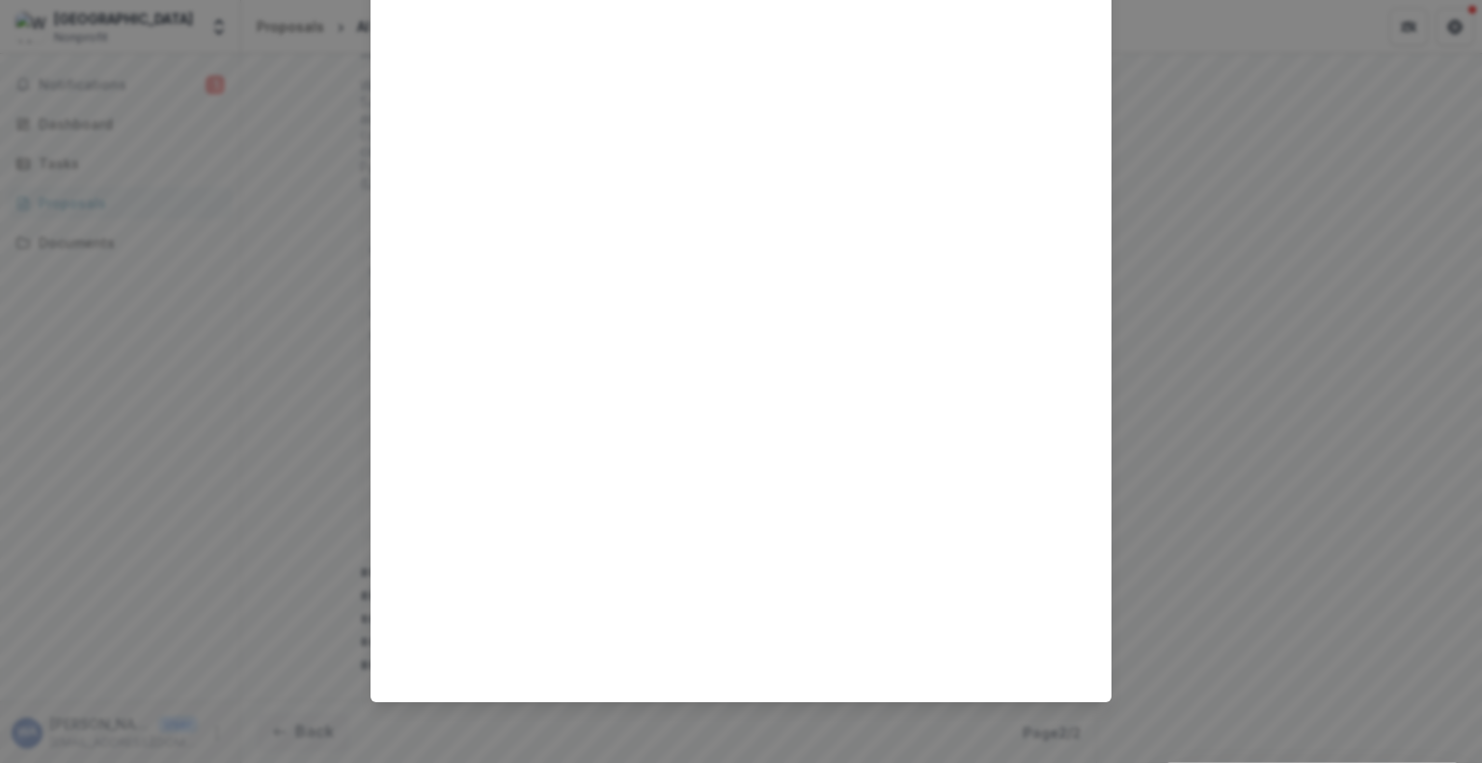
scroll to position [0, 0]
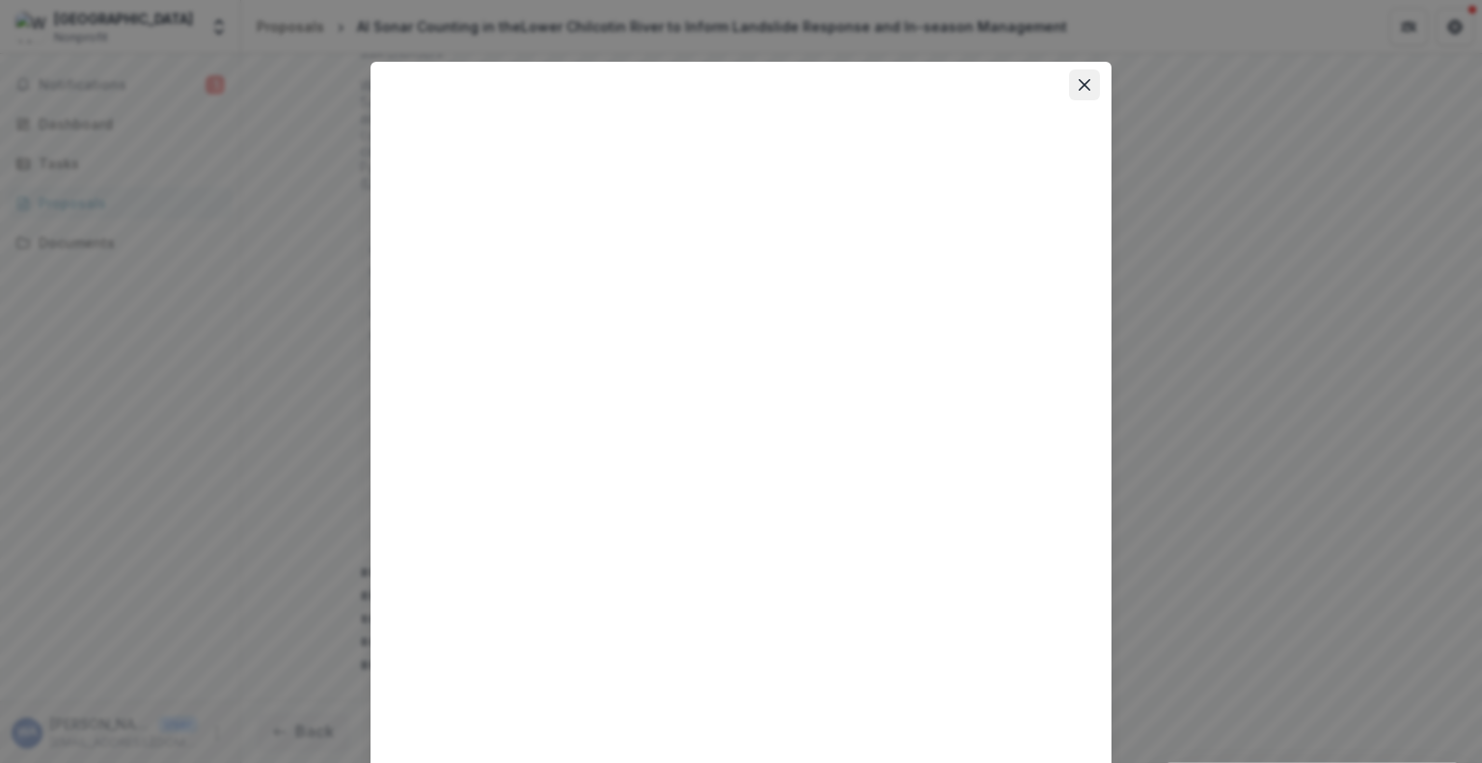
click at [1082, 92] on button "Close" at bounding box center [1084, 84] width 31 height 31
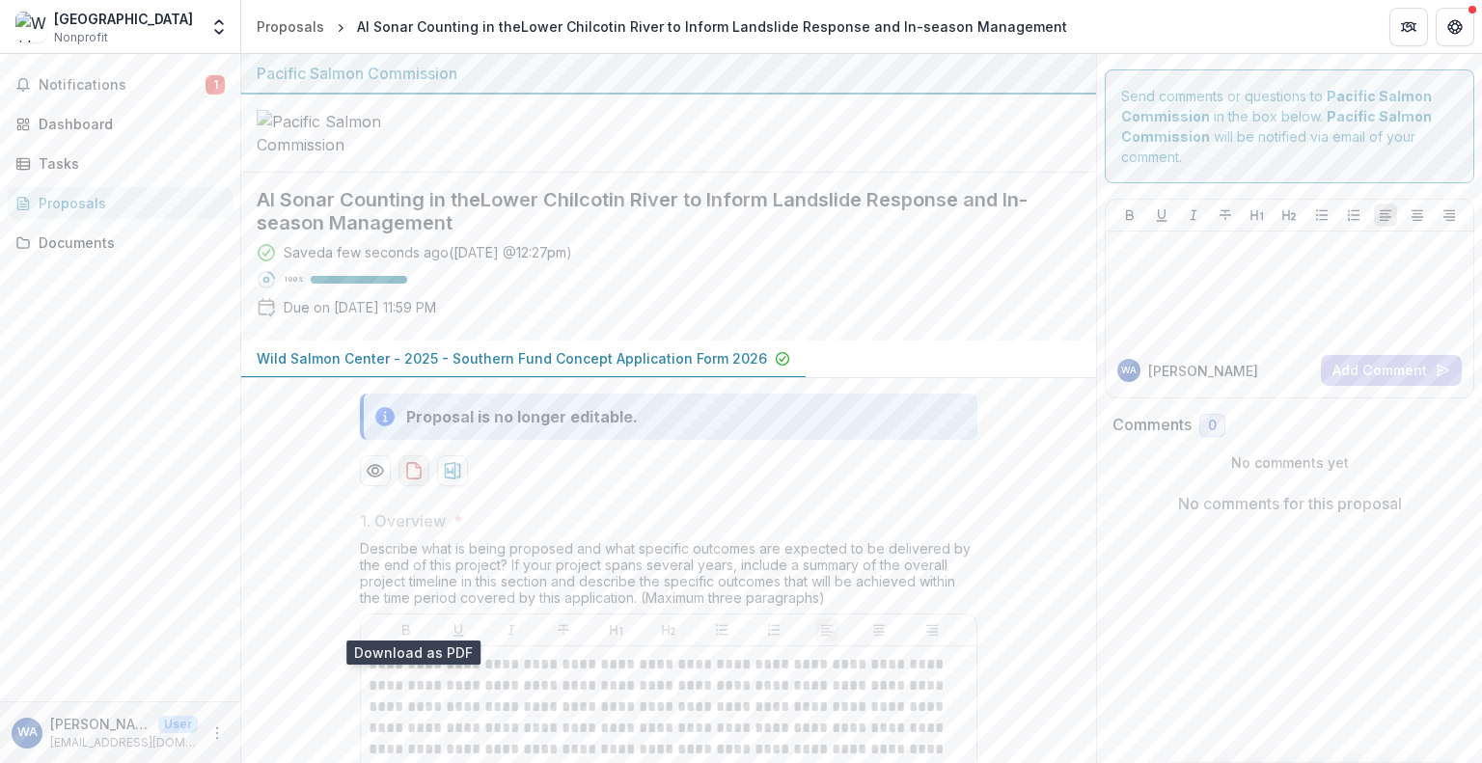
click at [419, 480] on icon "download-proposal" at bounding box center [413, 470] width 19 height 19
